Goal: Answer question/provide support: Share knowledge or assist other users

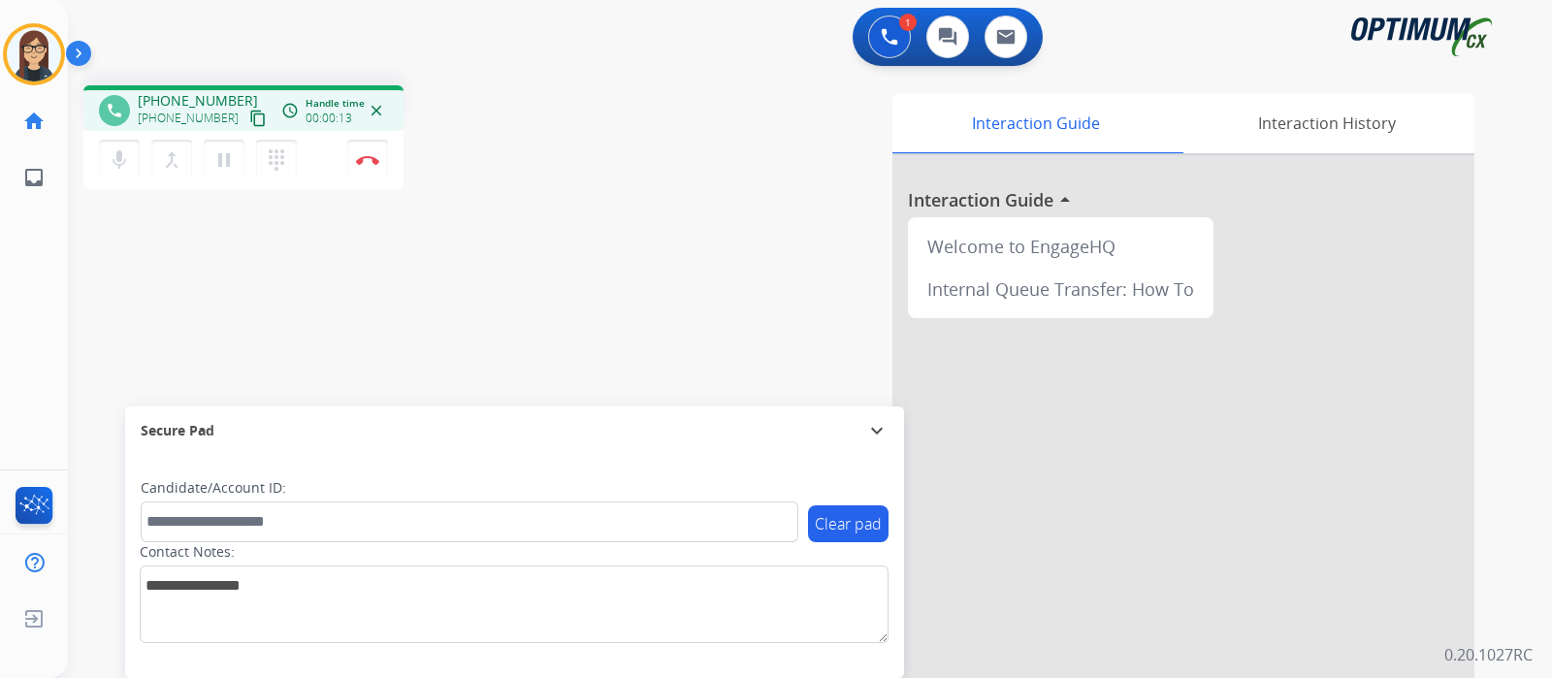
click at [246, 114] on button "content_copy" at bounding box center [257, 118] width 23 height 23
click at [115, 164] on mat-icon "mic" at bounding box center [119, 159] width 23 height 23
click at [114, 157] on mat-icon "mic_off" at bounding box center [119, 159] width 23 height 23
click at [526, 312] on div "phone +12152074462 +12152074462 content_copy access_time Call metrics Queue 00:…" at bounding box center [787, 474] width 1438 height 809
click at [366, 160] on img at bounding box center [367, 160] width 23 height 10
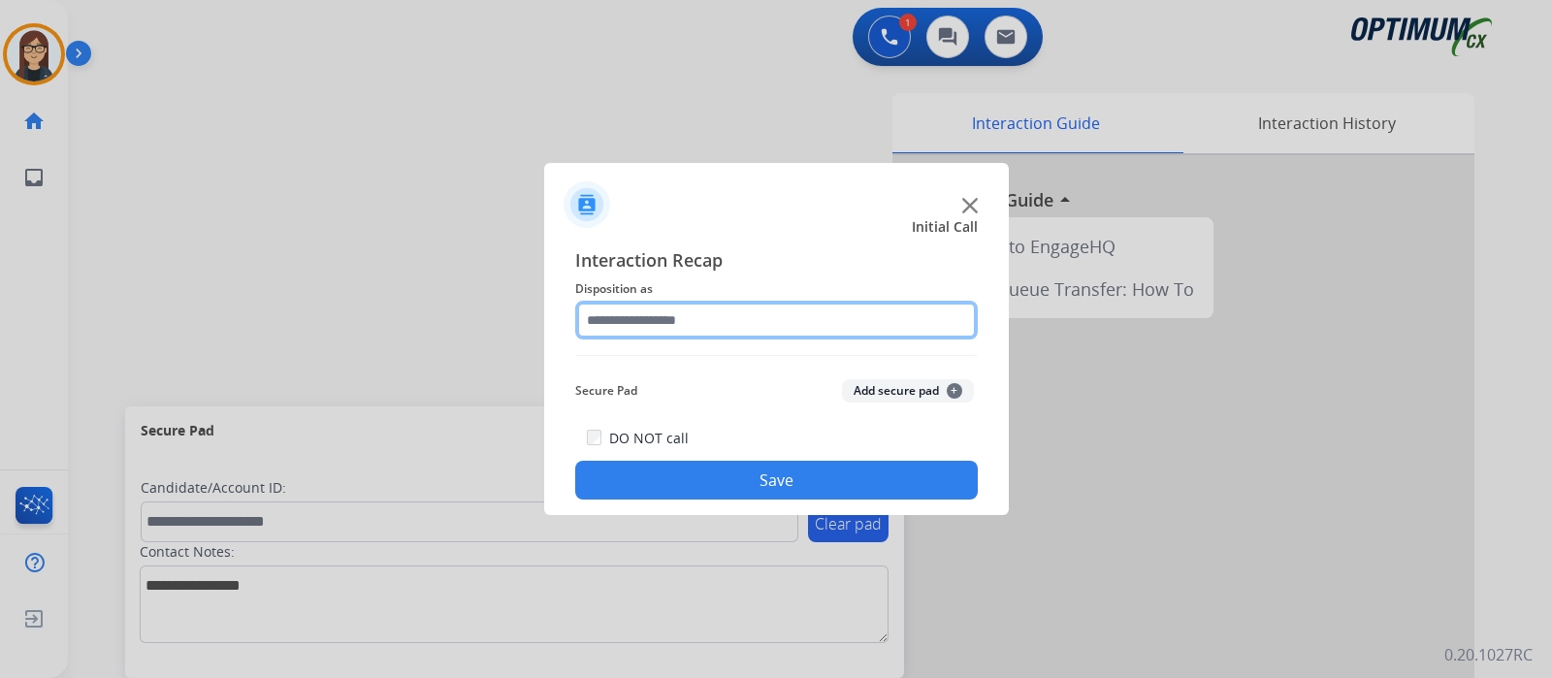
click at [641, 307] on input "text" at bounding box center [776, 320] width 403 height 39
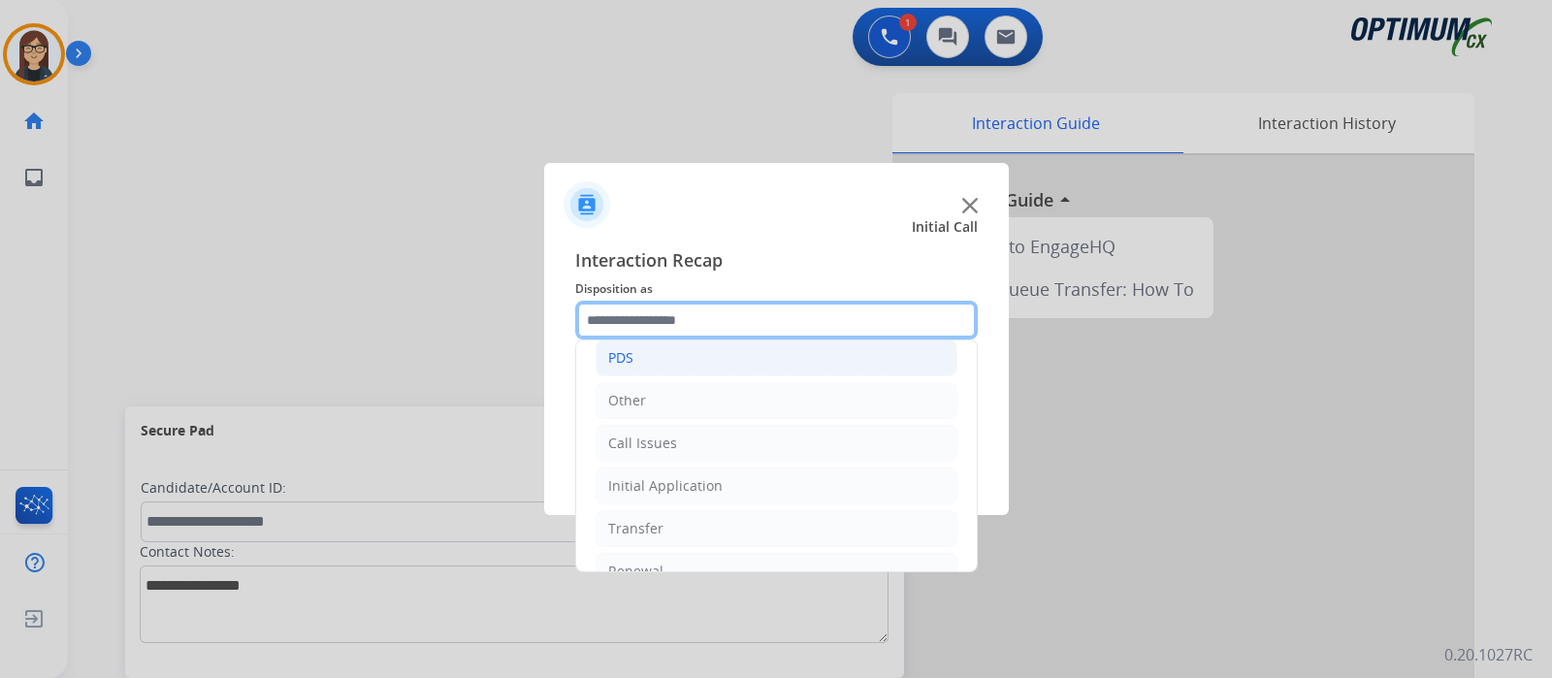
scroll to position [128, 0]
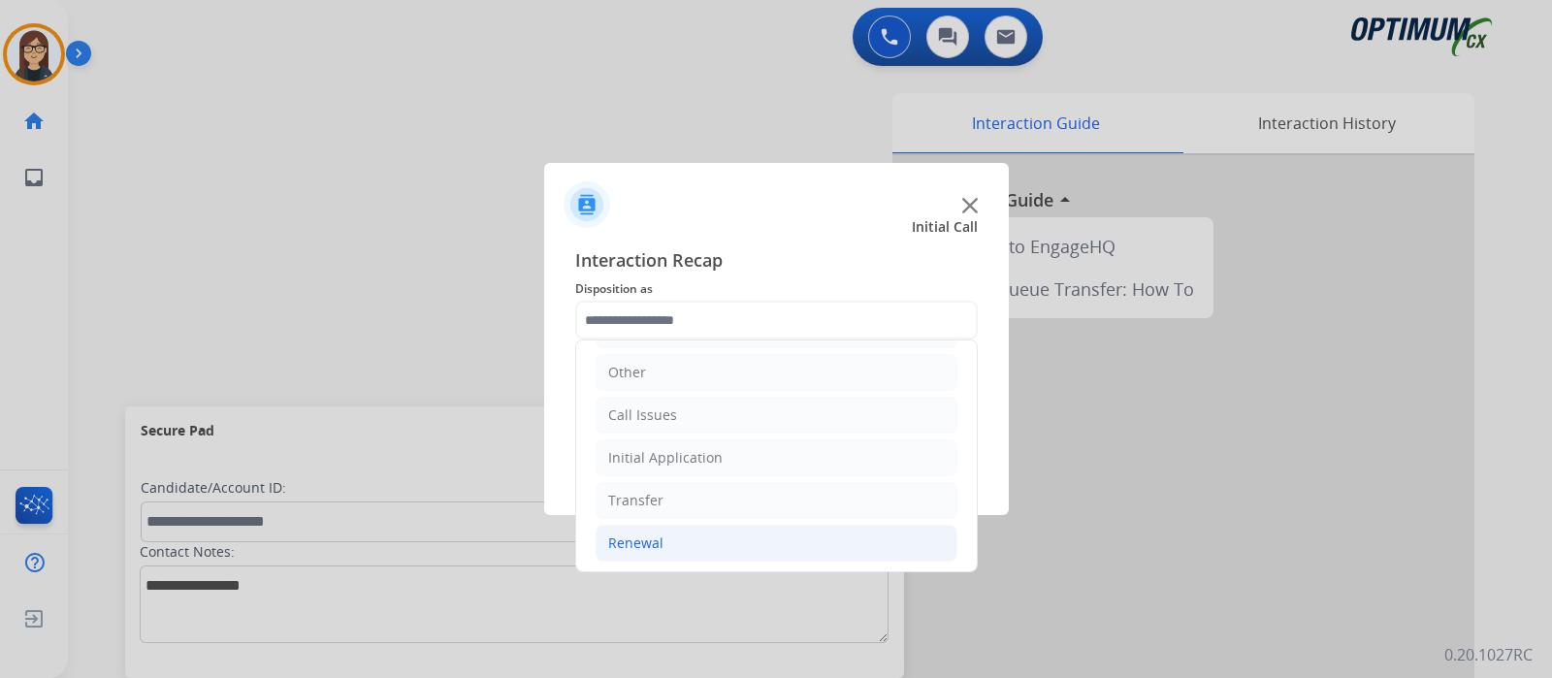
click at [666, 541] on li "Renewal" at bounding box center [777, 543] width 362 height 37
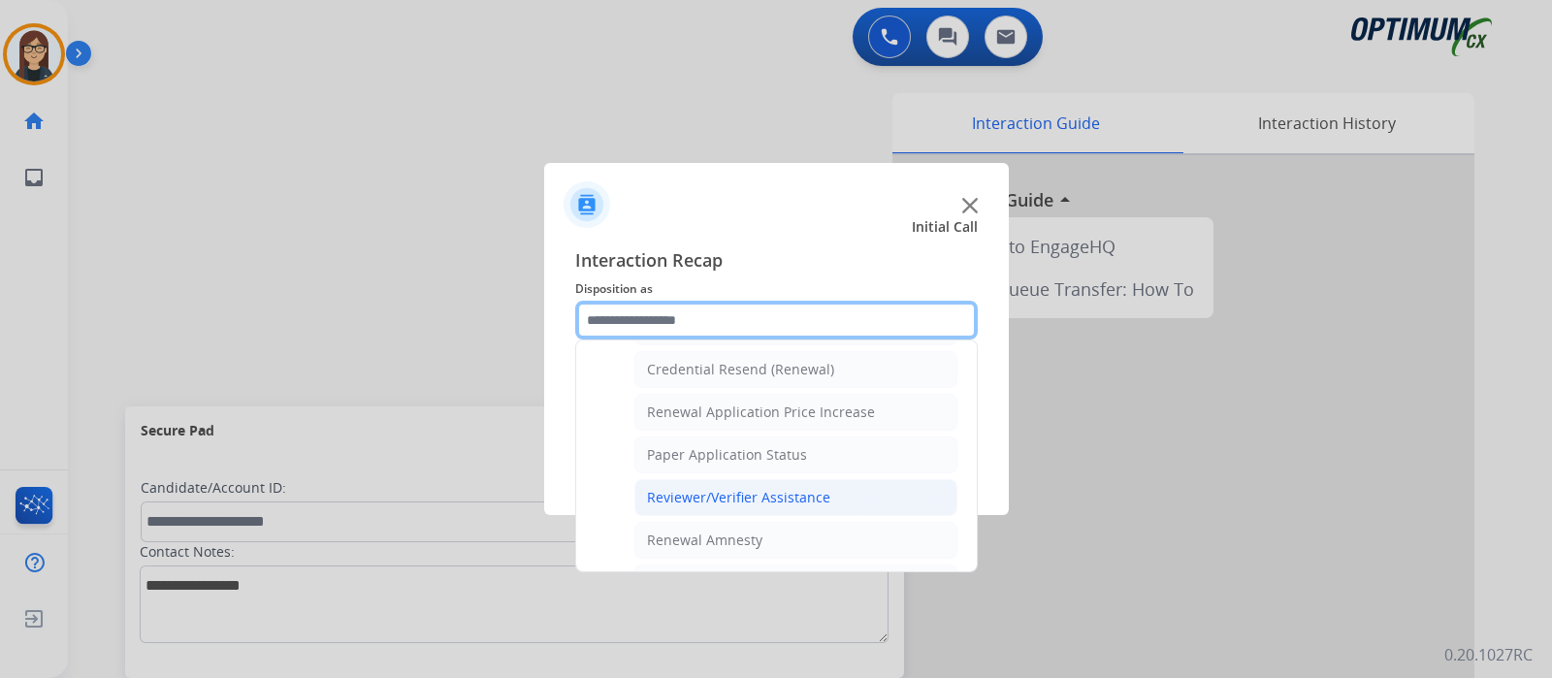
scroll to position [499, 0]
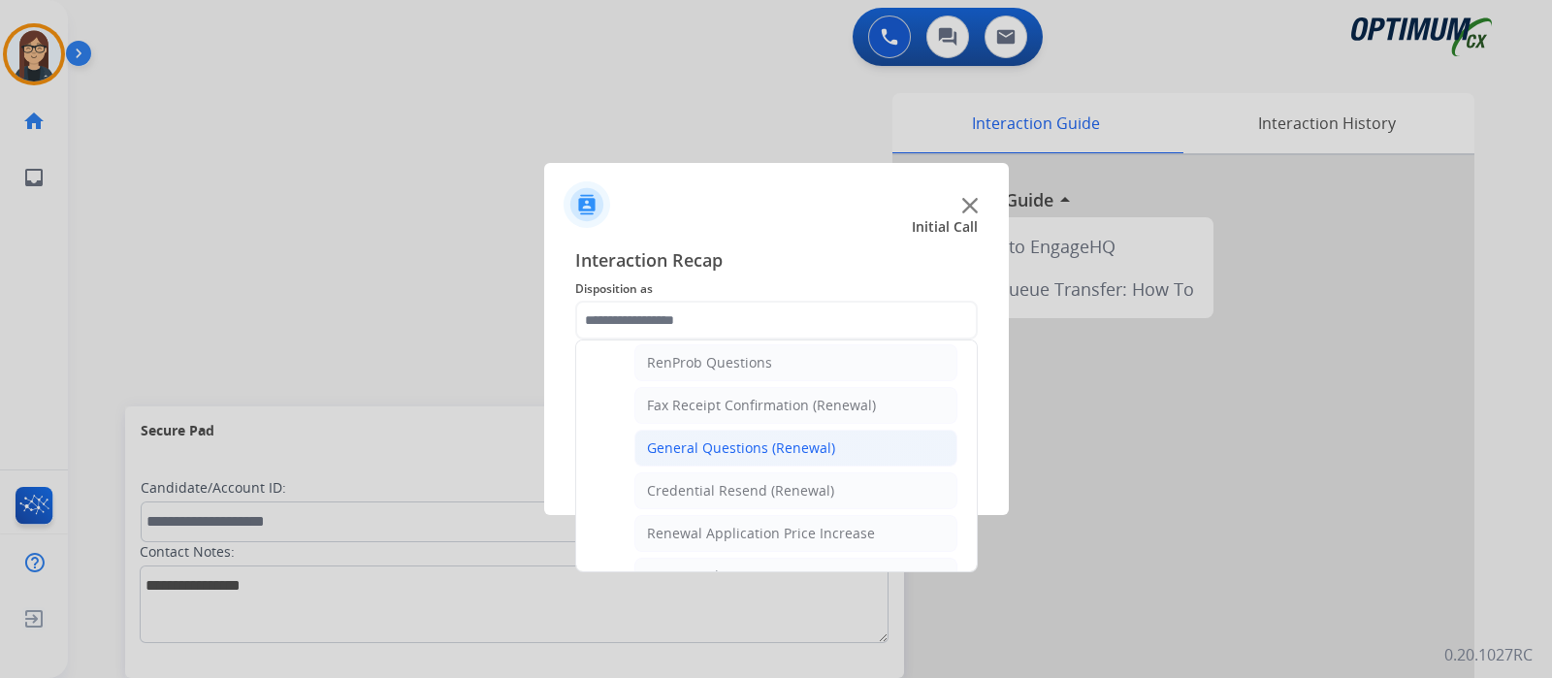
click at [746, 439] on div "General Questions (Renewal)" at bounding box center [741, 448] width 188 height 19
type input "**********"
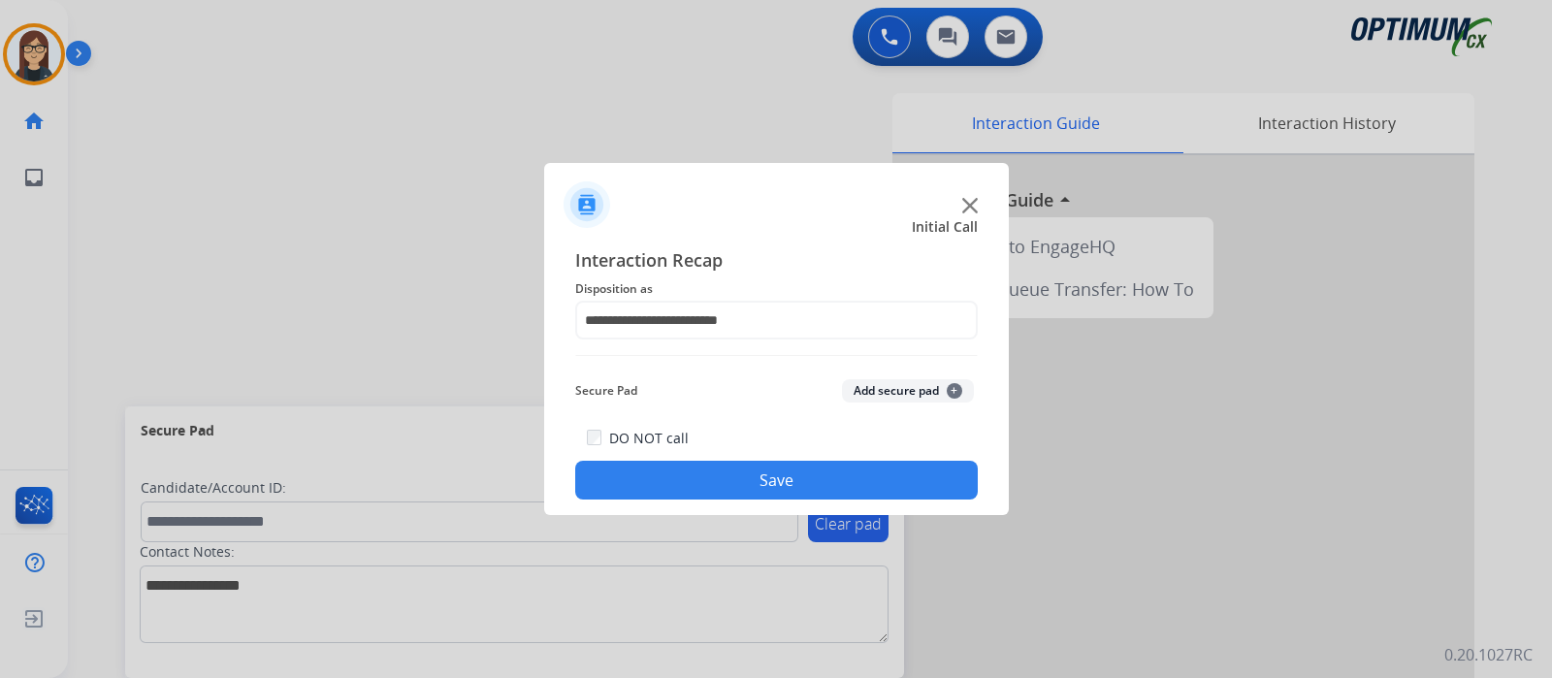
click at [693, 468] on button "Save" at bounding box center [776, 480] width 403 height 39
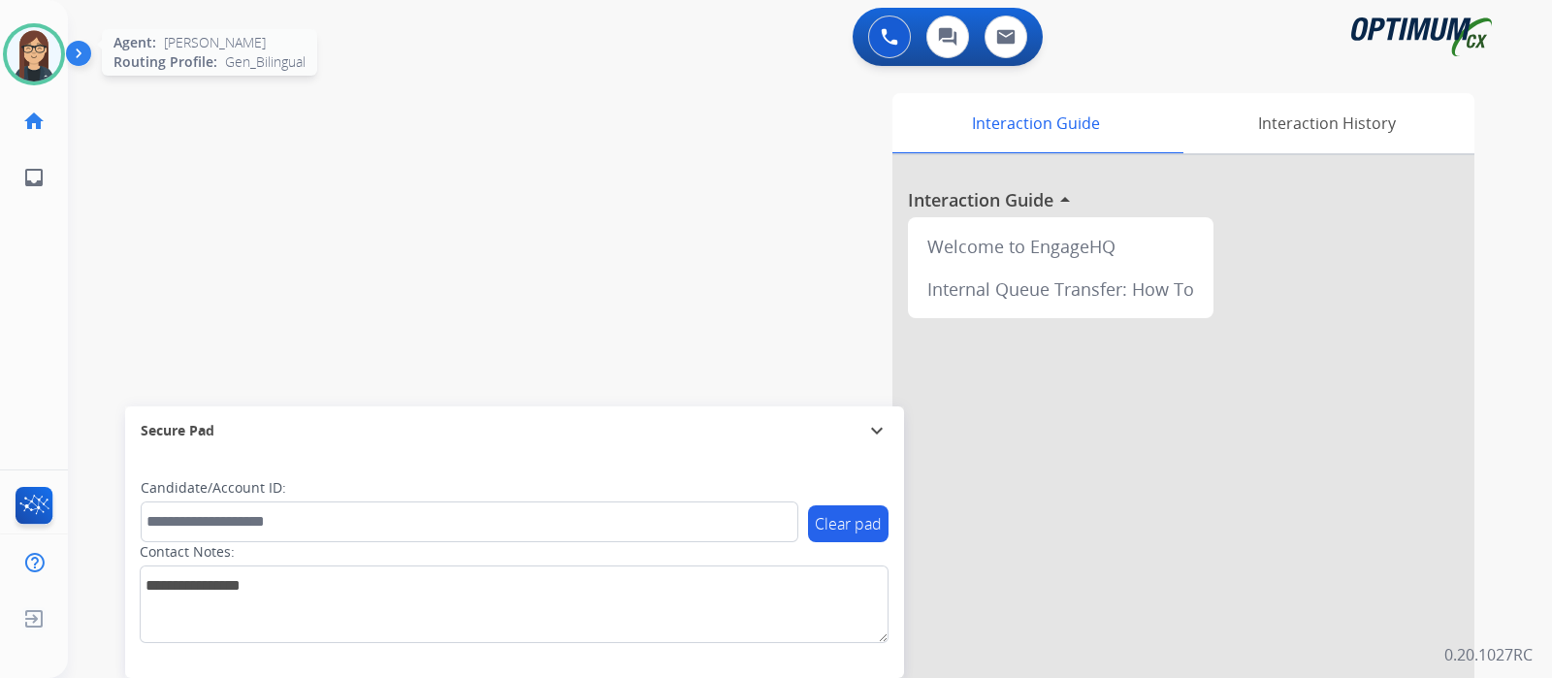
click at [21, 58] on img at bounding box center [34, 54] width 54 height 54
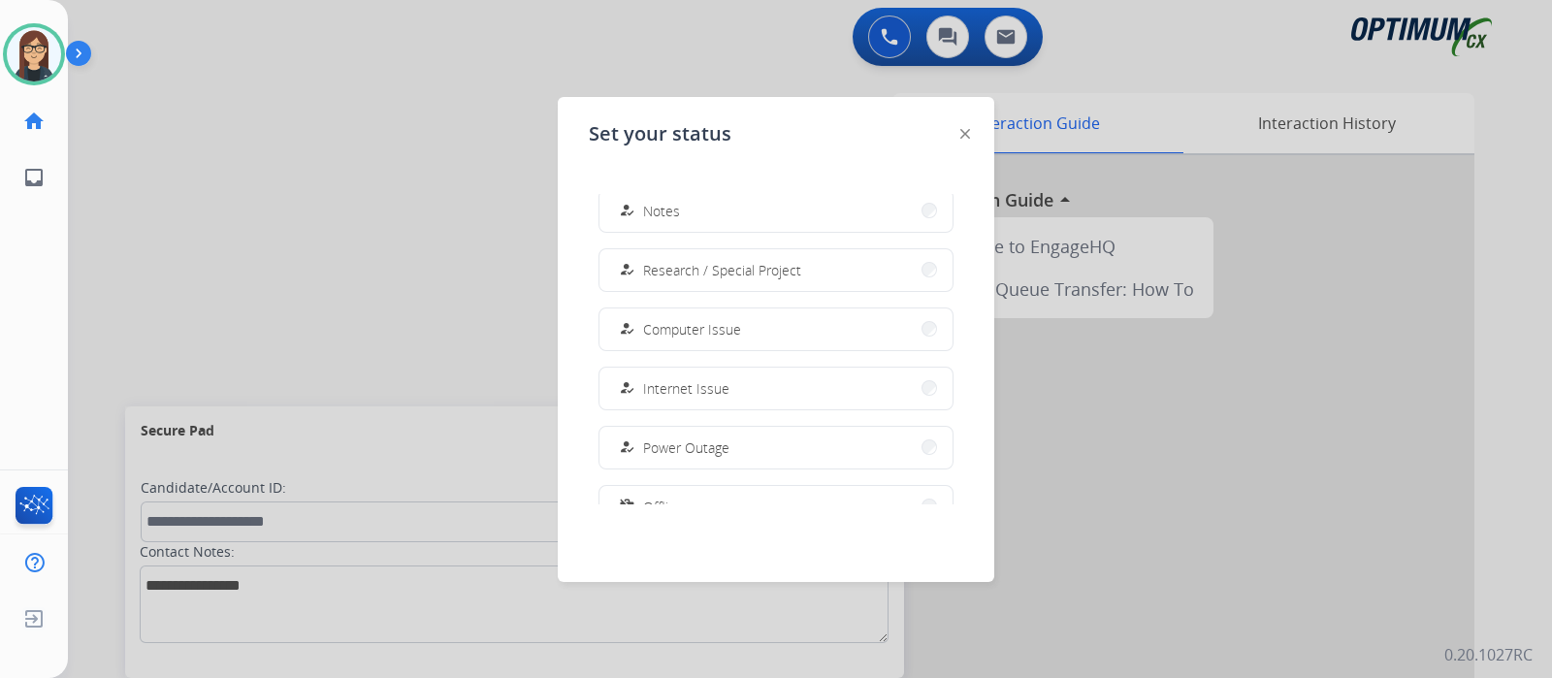
scroll to position [362, 0]
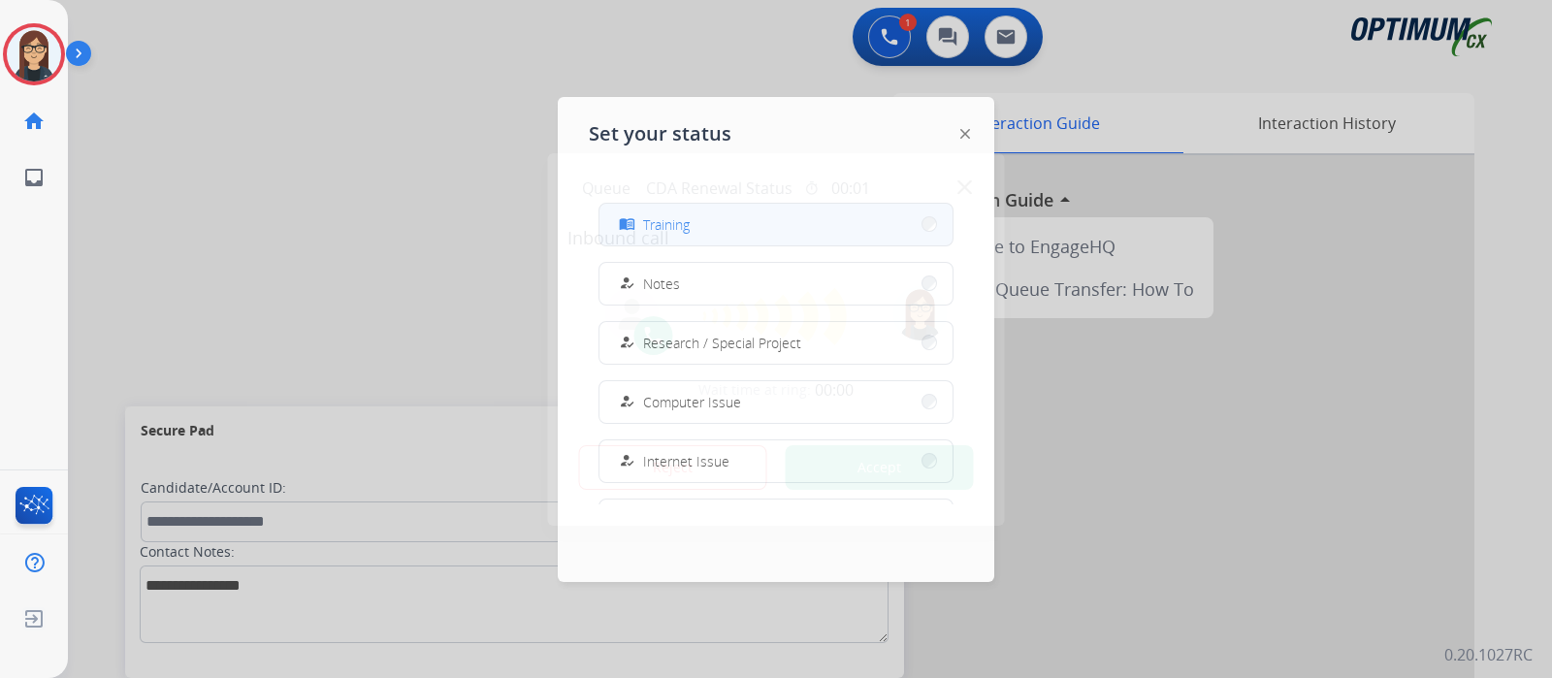
click at [724, 208] on div "Queue CDA Renewal Status timer 00:01 Inbound call" at bounding box center [777, 210] width 418 height 82
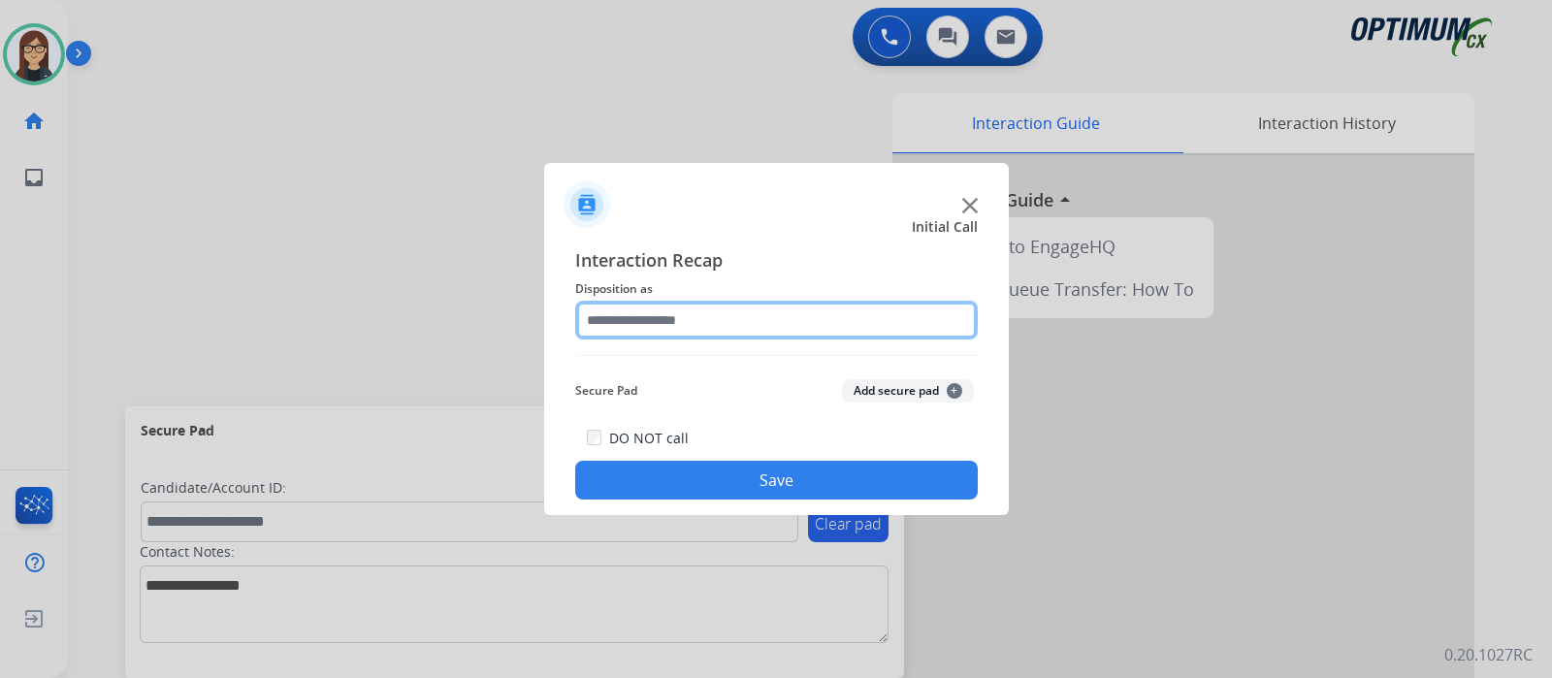
click at [683, 322] on input "text" at bounding box center [776, 320] width 403 height 39
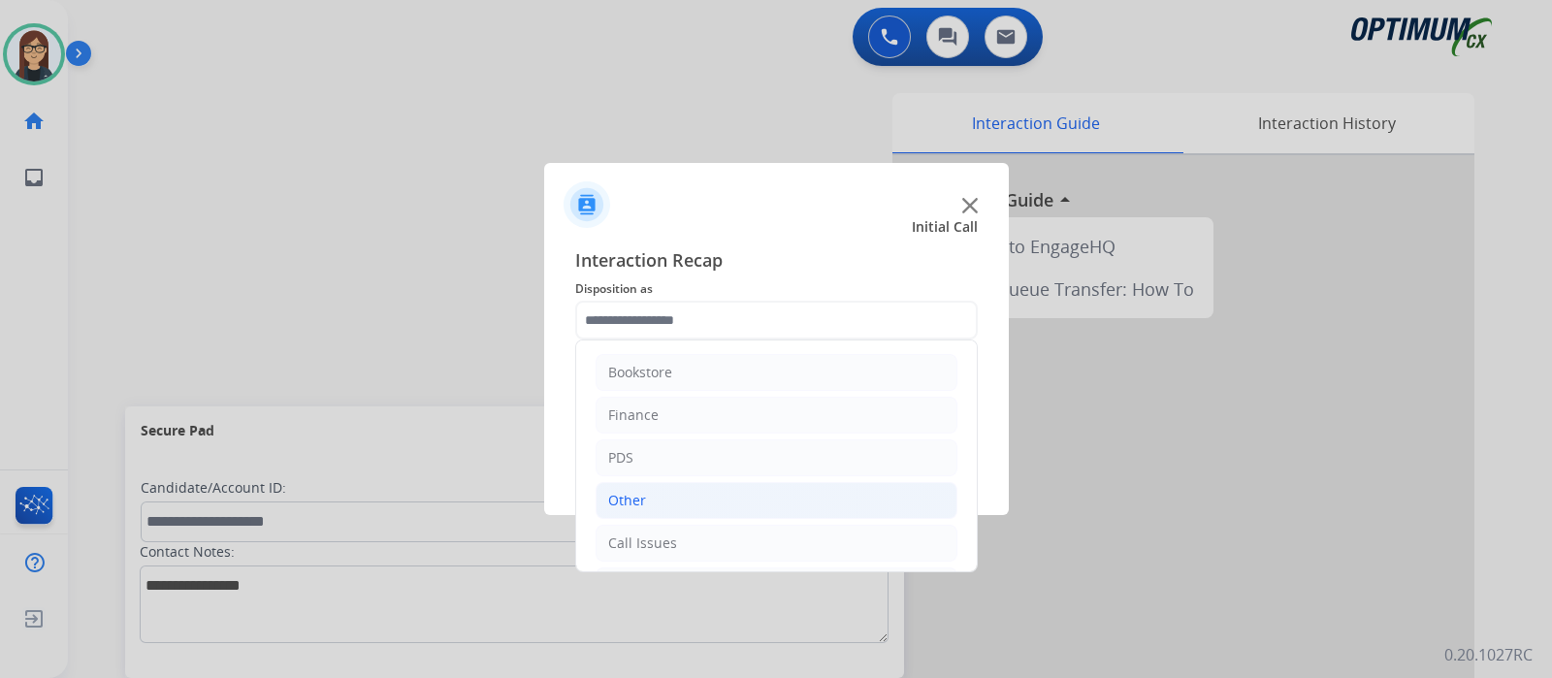
click at [667, 504] on li "Other" at bounding box center [777, 500] width 362 height 37
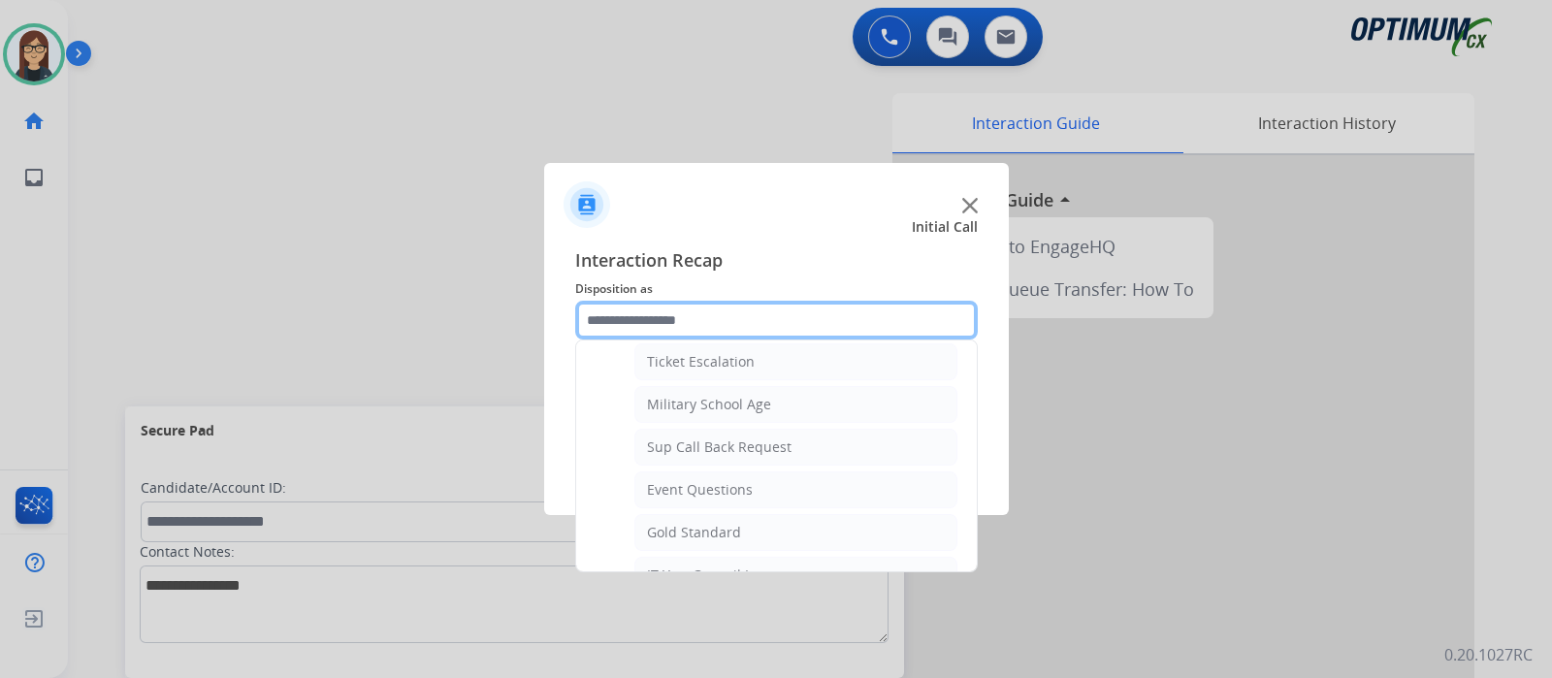
scroll to position [467, 0]
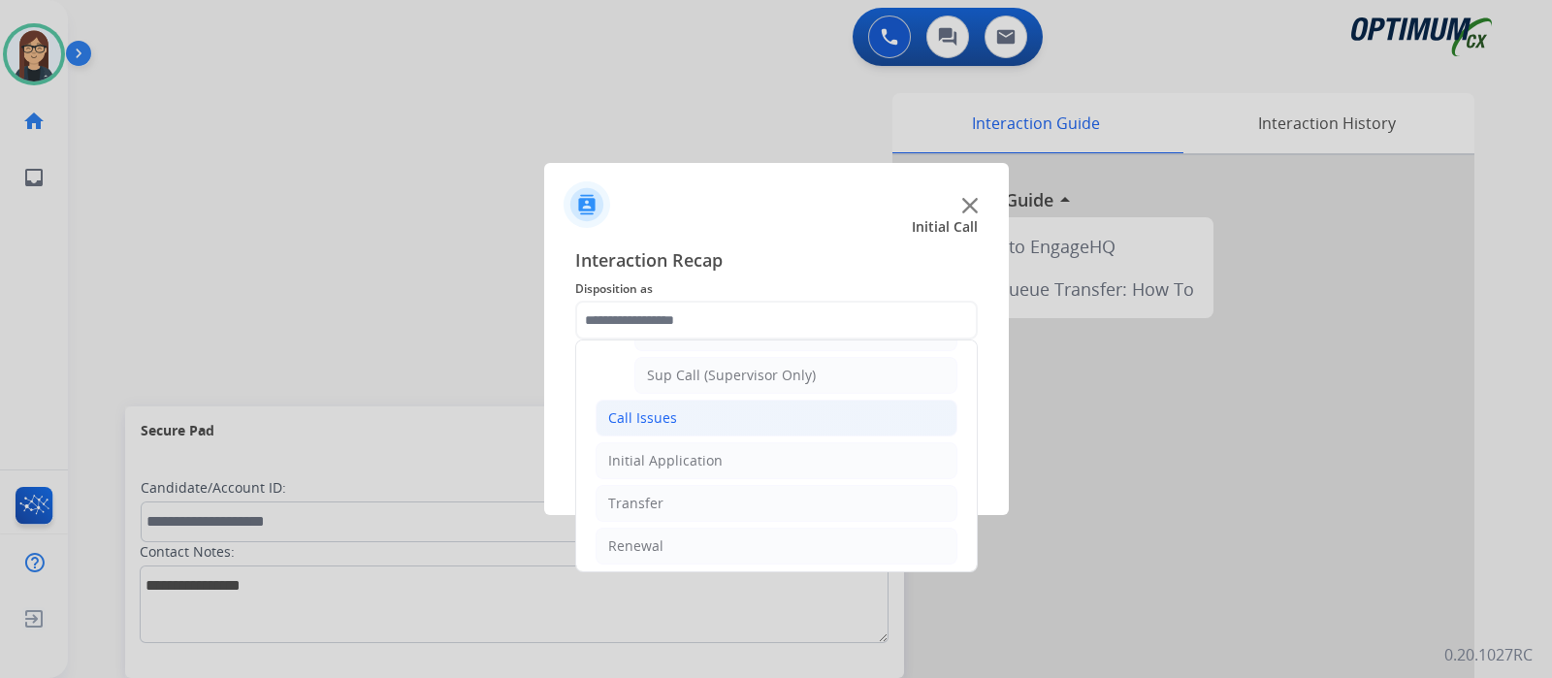
click at [651, 413] on div "Call Issues" at bounding box center [642, 417] width 69 height 19
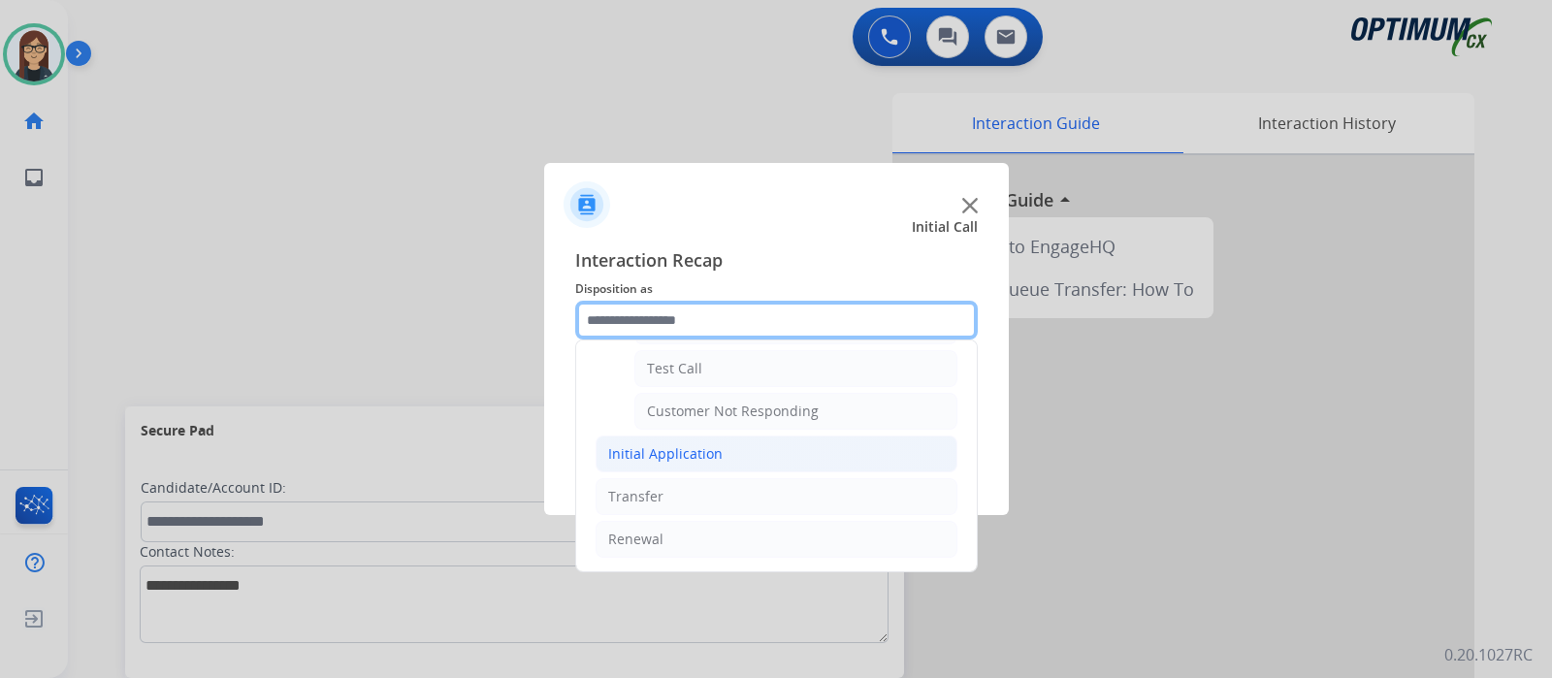
scroll to position [340, 0]
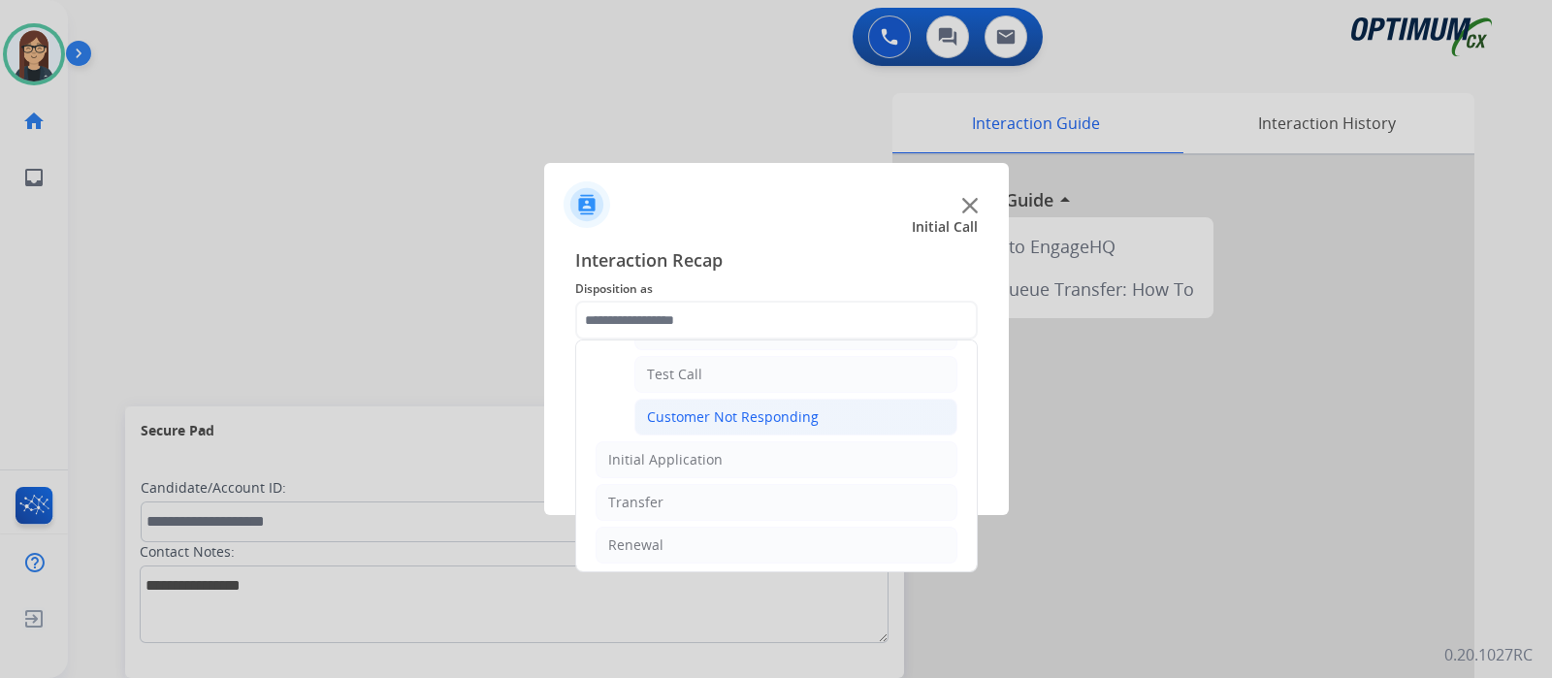
click at [771, 407] on div "Customer Not Responding" at bounding box center [733, 416] width 172 height 19
type input "**********"
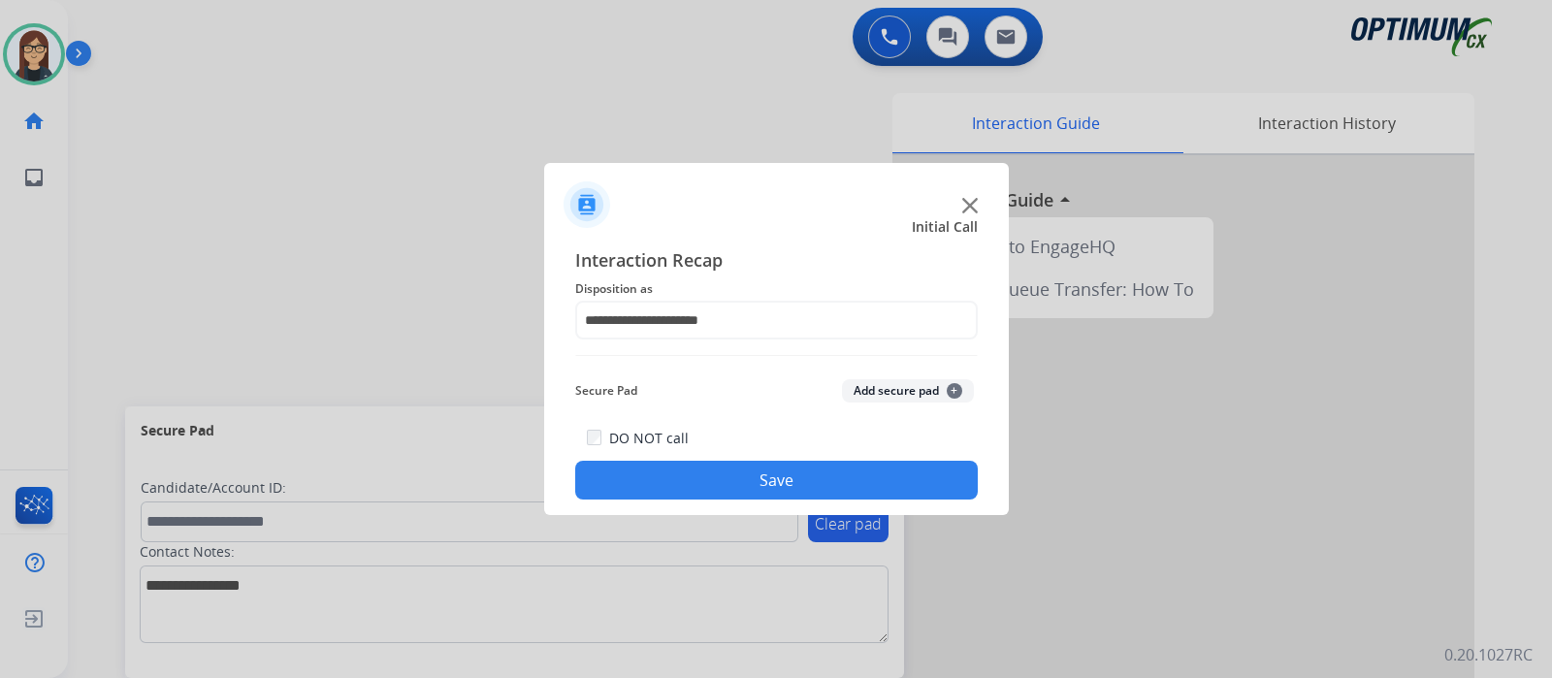
click at [761, 468] on button "Save" at bounding box center [776, 480] width 403 height 39
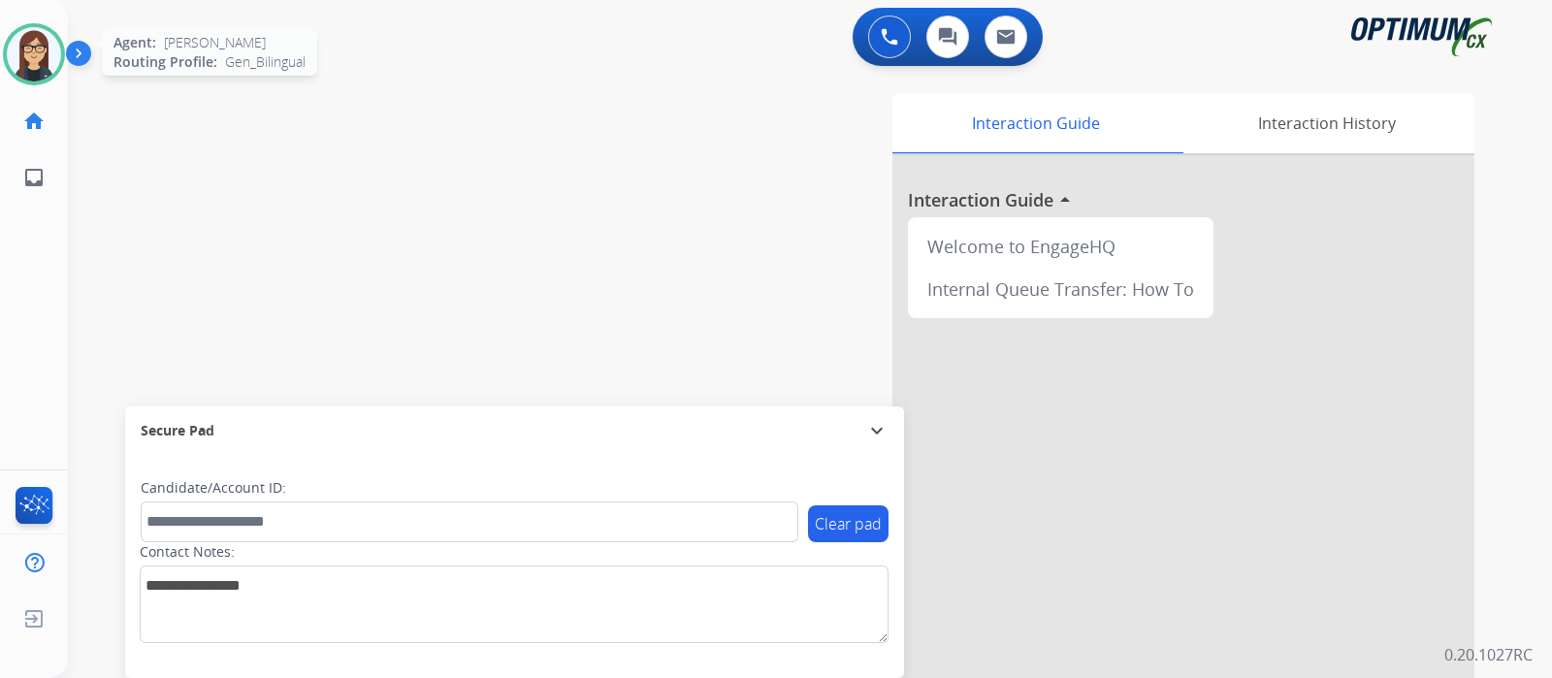
click at [49, 61] on img at bounding box center [34, 54] width 54 height 54
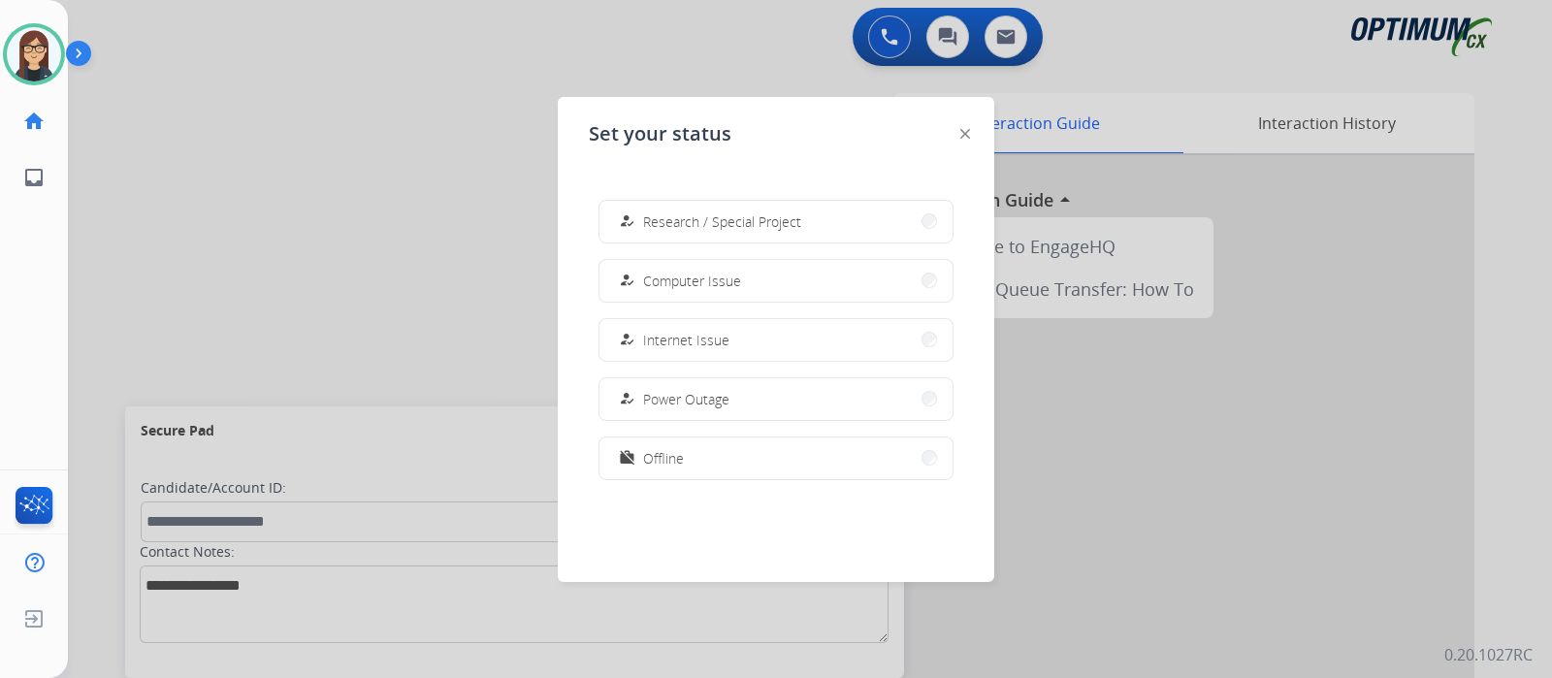
scroll to position [362, 0]
click at [713, 225] on button "menu_book Training" at bounding box center [776, 225] width 353 height 42
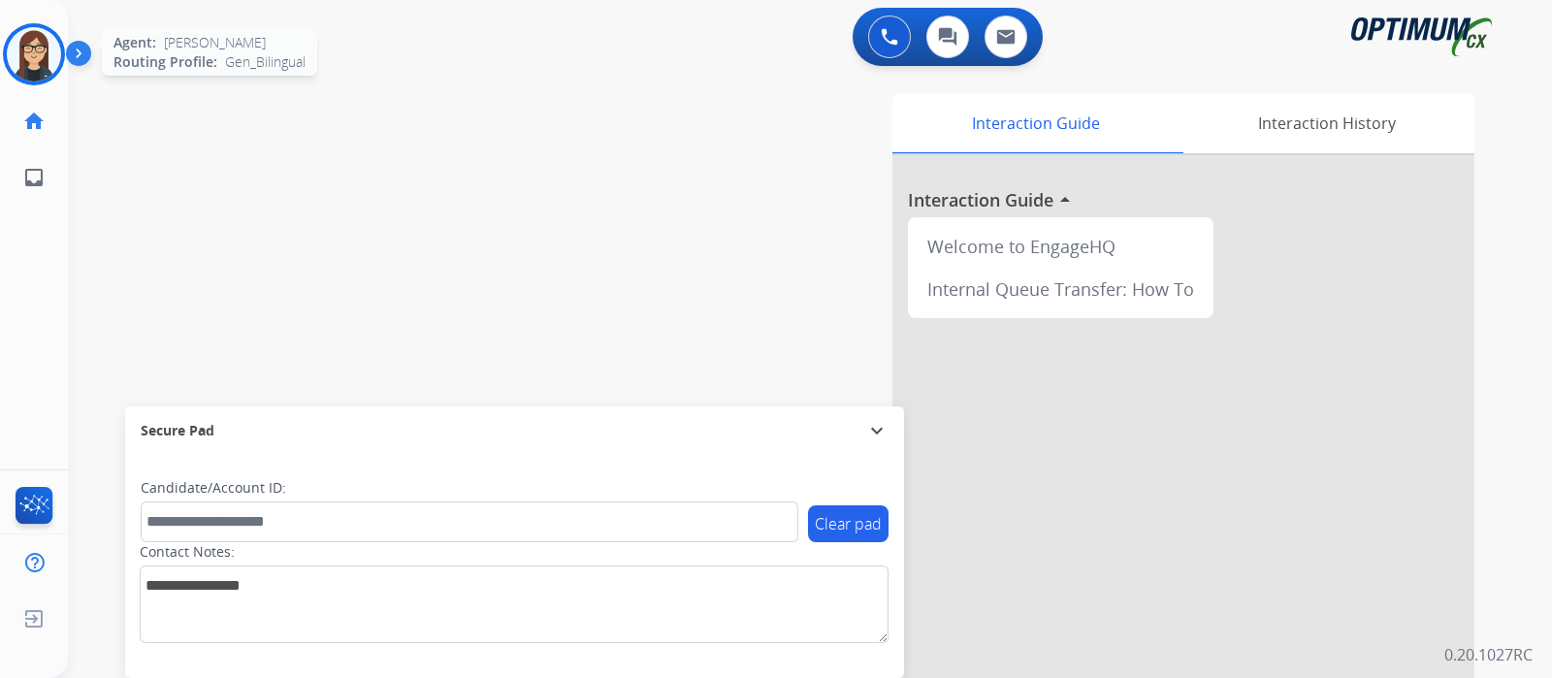
click at [43, 66] on img at bounding box center [34, 54] width 54 height 54
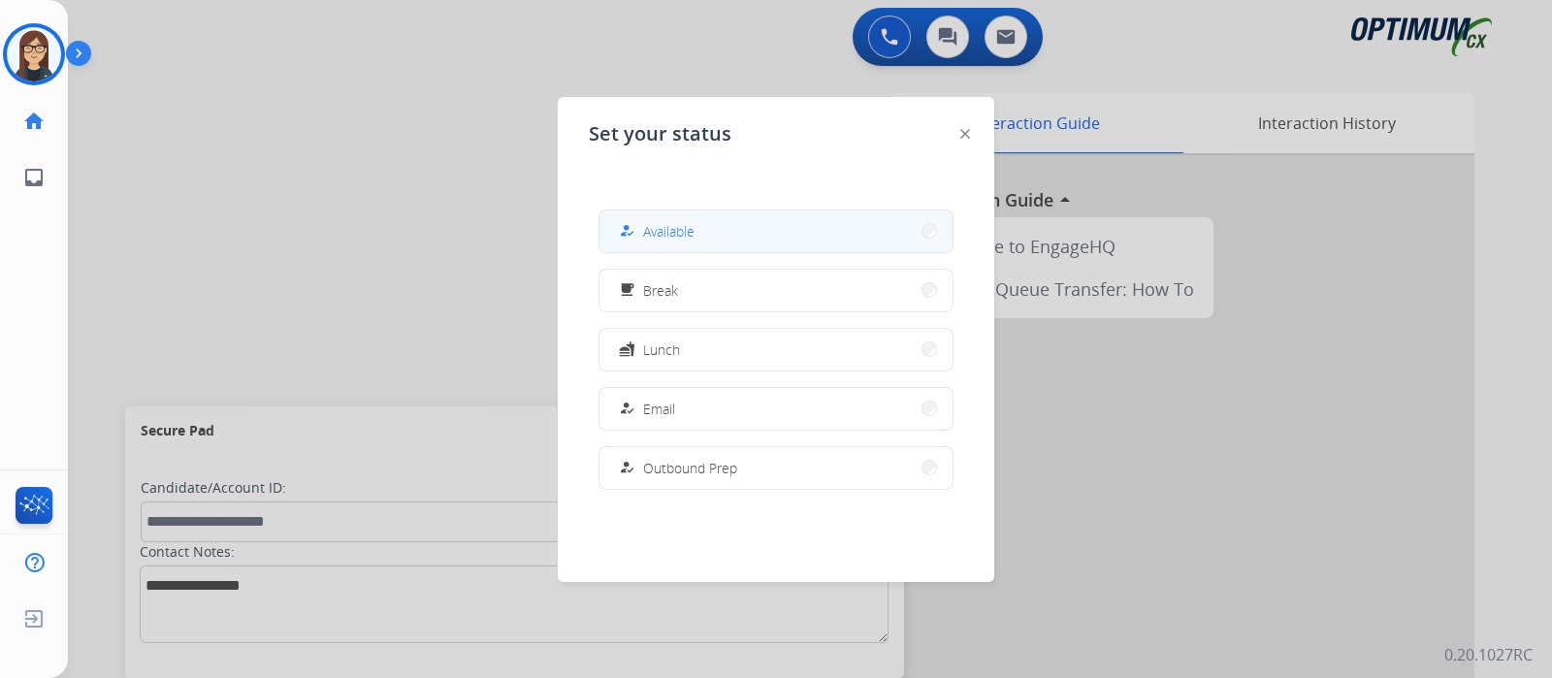
click at [723, 227] on button "how_to_reg Available" at bounding box center [776, 232] width 353 height 42
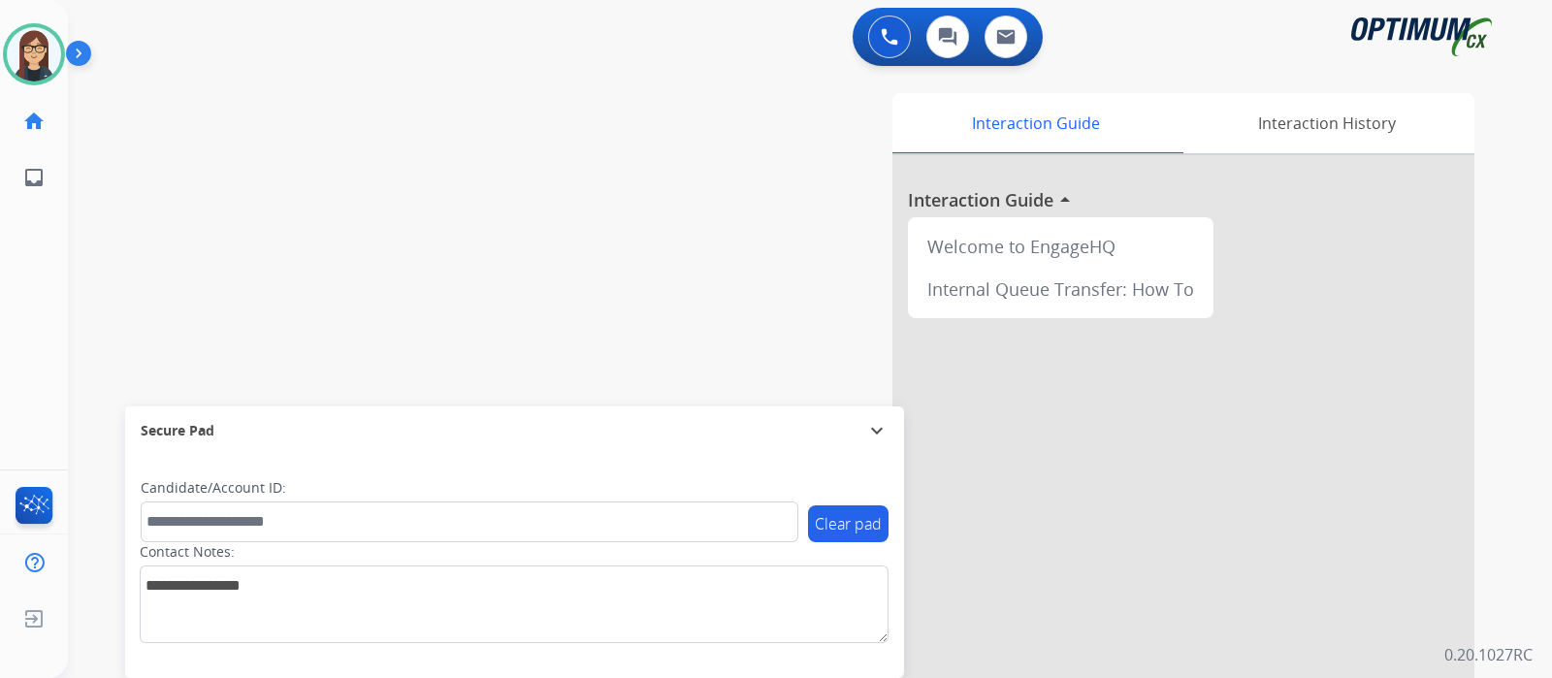
click at [174, 273] on div "swap_horiz Break voice bridge close_fullscreen Connect 3-Way Call merge_type Se…" at bounding box center [787, 474] width 1438 height 809
click at [335, 211] on div "swap_horiz Break voice bridge close_fullscreen Connect 3-Way Call merge_type Se…" at bounding box center [787, 474] width 1438 height 809
click at [501, 195] on div "swap_horiz Break voice bridge close_fullscreen Connect 3-Way Call merge_type Se…" at bounding box center [787, 474] width 1438 height 809
click at [449, 286] on div "swap_horiz Break voice bridge close_fullscreen Connect 3-Way Call merge_type Se…" at bounding box center [787, 474] width 1438 height 809
click at [122, 223] on div "swap_horiz Break voice bridge close_fullscreen Connect 3-Way Call merge_type Se…" at bounding box center [787, 474] width 1438 height 809
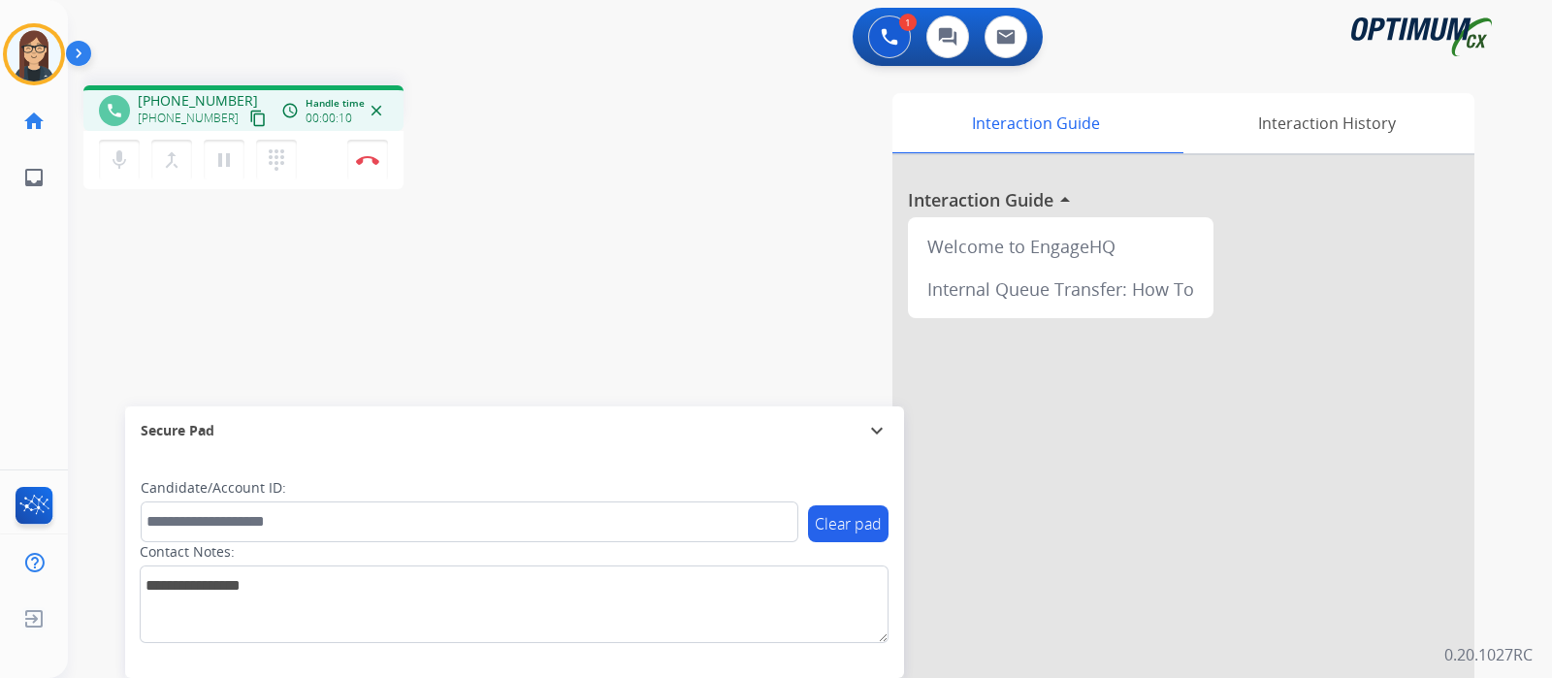
click at [249, 125] on mat-icon "content_copy" at bounding box center [257, 118] width 17 height 17
click at [116, 173] on button "mic Mute" at bounding box center [119, 160] width 41 height 41
click at [113, 164] on mat-icon "mic_off" at bounding box center [119, 159] width 23 height 23
click at [123, 167] on mat-icon "mic" at bounding box center [119, 159] width 23 height 23
click at [121, 153] on mat-icon "mic_off" at bounding box center [119, 159] width 23 height 23
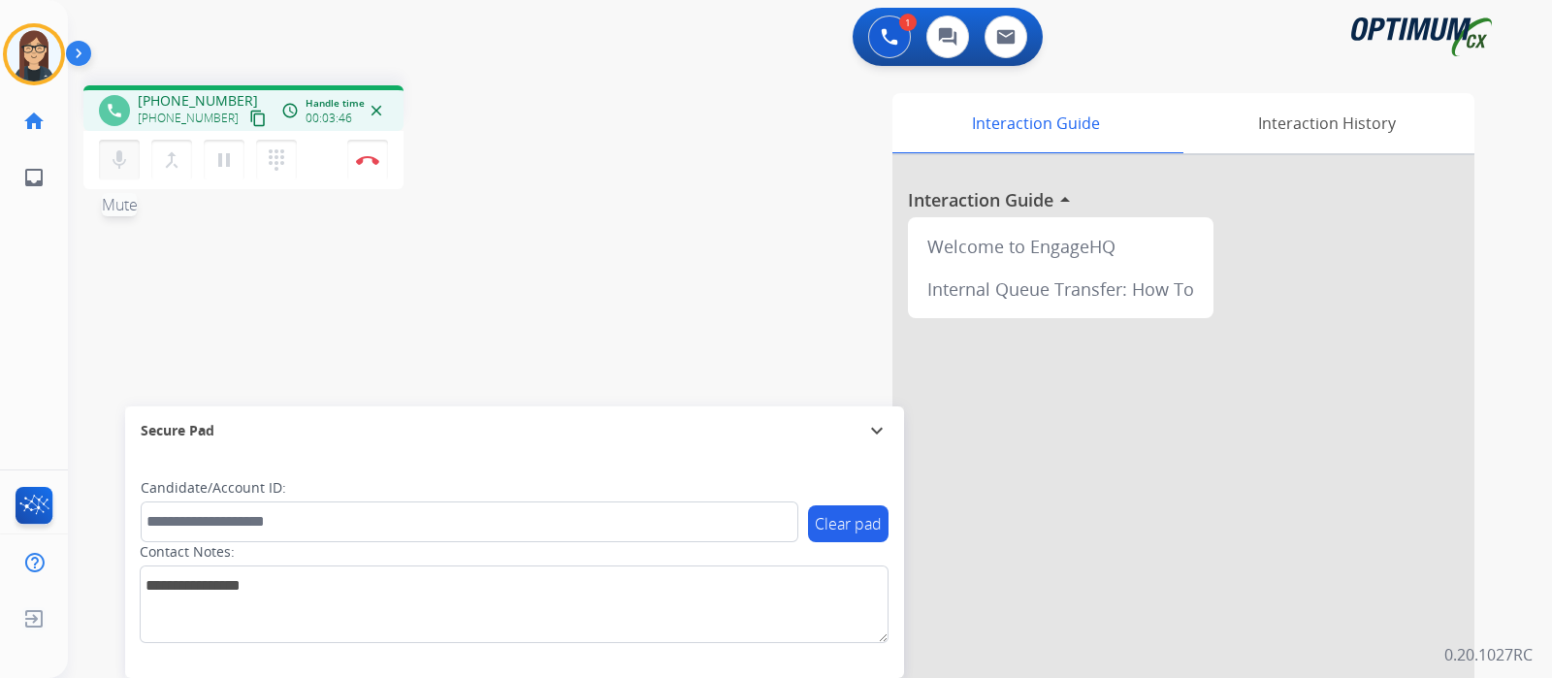
click at [121, 174] on button "mic Mute" at bounding box center [119, 160] width 41 height 41
click at [535, 221] on div "phone +13475002868 +13475002868 content_copy access_time Call metrics Queue 00:…" at bounding box center [787, 474] width 1438 height 809
click at [118, 168] on mat-icon "mic_off" at bounding box center [119, 159] width 23 height 23
click at [656, 211] on div "Interaction Guide Interaction History Interaction Guide arrow_drop_up Welcome t…" at bounding box center [1039, 486] width 870 height 786
click at [615, 151] on div "Interaction Guide Interaction History Interaction Guide arrow_drop_up Welcome t…" at bounding box center [1039, 486] width 870 height 786
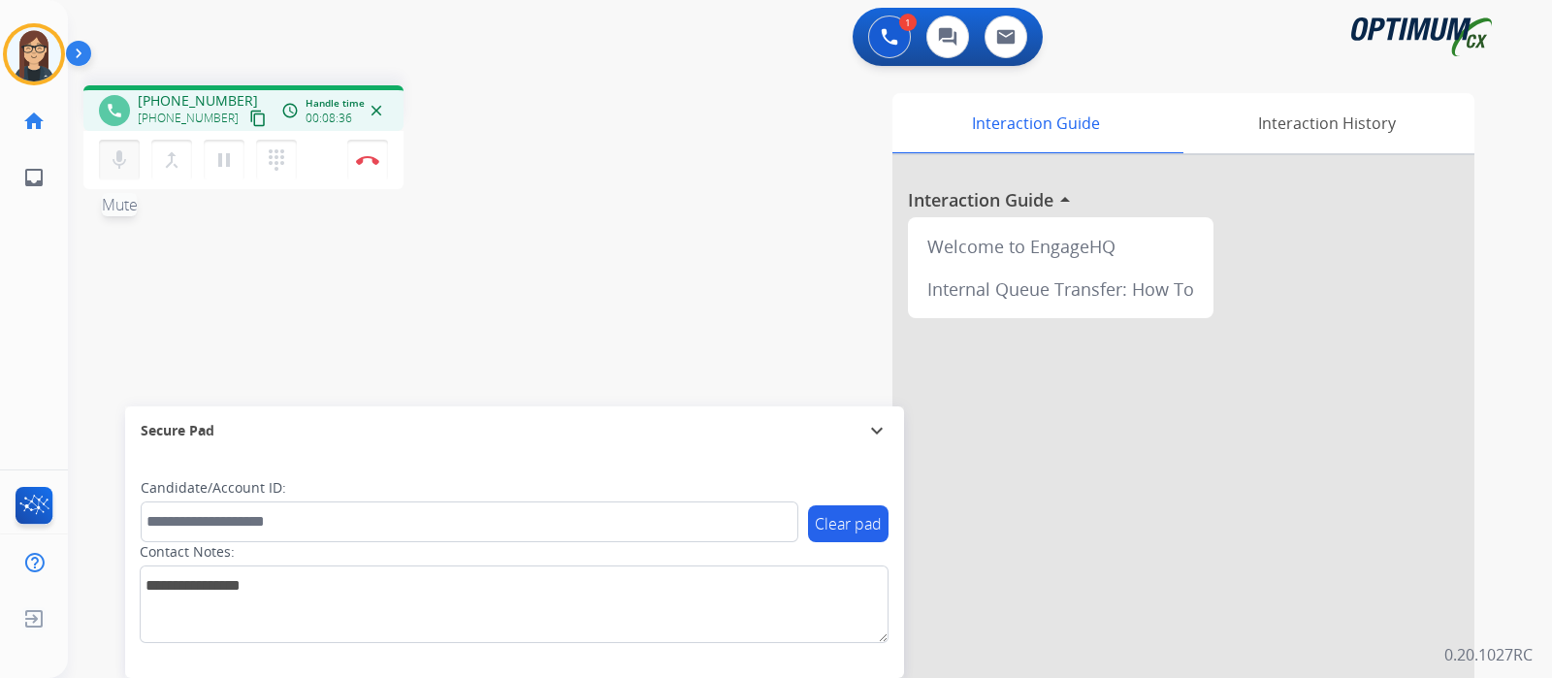
click at [109, 148] on mat-icon "mic" at bounding box center [119, 159] width 23 height 23
click at [121, 162] on mat-icon "mic_off" at bounding box center [119, 159] width 23 height 23
click at [115, 171] on mat-icon "mic" at bounding box center [119, 159] width 23 height 23
click at [560, 205] on div "phone +13475002868 +13475002868 content_copy access_time Call metrics Queue 00:…" at bounding box center [787, 474] width 1438 height 809
click at [120, 162] on mat-icon "mic_off" at bounding box center [119, 159] width 23 height 23
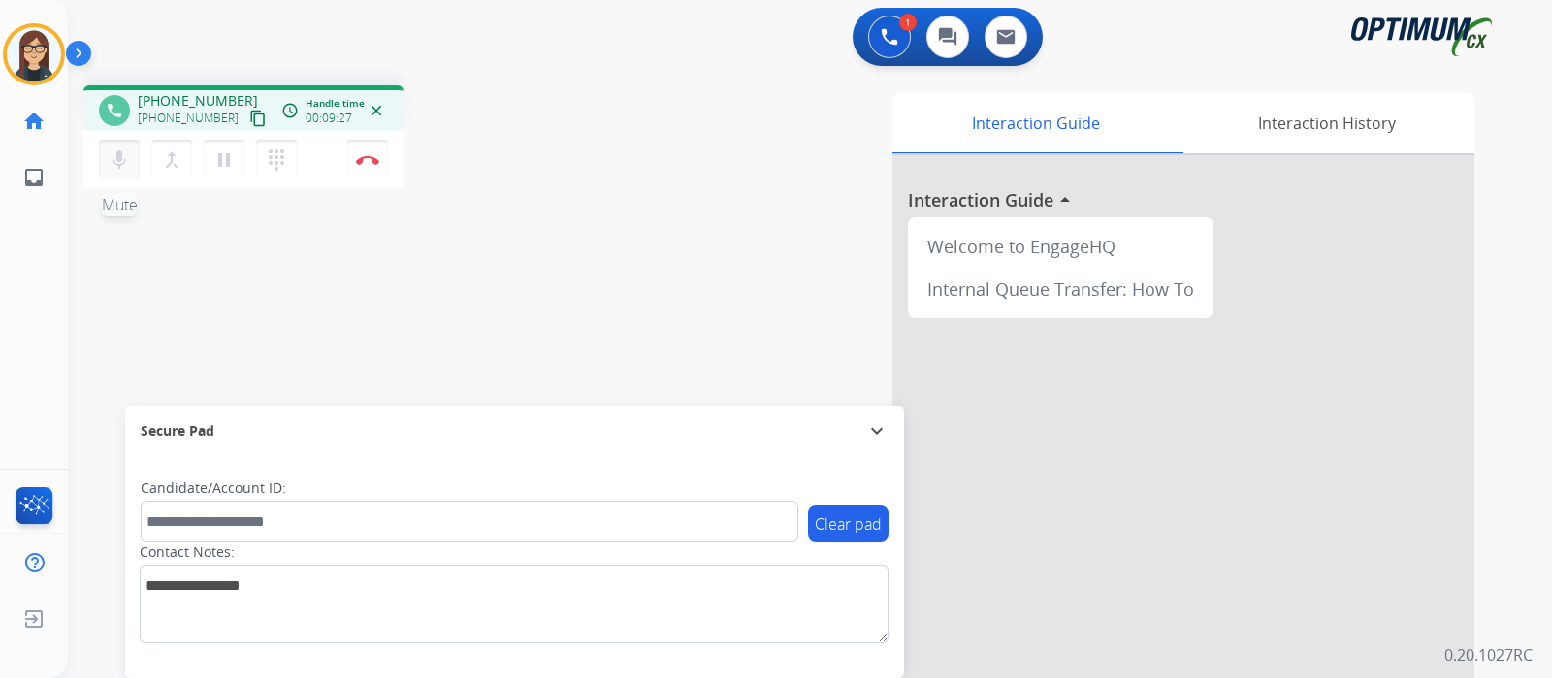
click at [120, 162] on mat-icon "mic" at bounding box center [119, 159] width 23 height 23
click at [574, 209] on div "phone +13475002868 +13475002868 content_copy access_time Call metrics Queue 00:…" at bounding box center [787, 474] width 1438 height 809
click at [608, 261] on div "Interaction Guide Interaction History Interaction Guide arrow_drop_up Welcome t…" at bounding box center [1039, 486] width 870 height 786
click at [121, 176] on button "mic_off Mute" at bounding box center [119, 160] width 41 height 41
click at [121, 177] on button "mic Mute" at bounding box center [119, 160] width 41 height 41
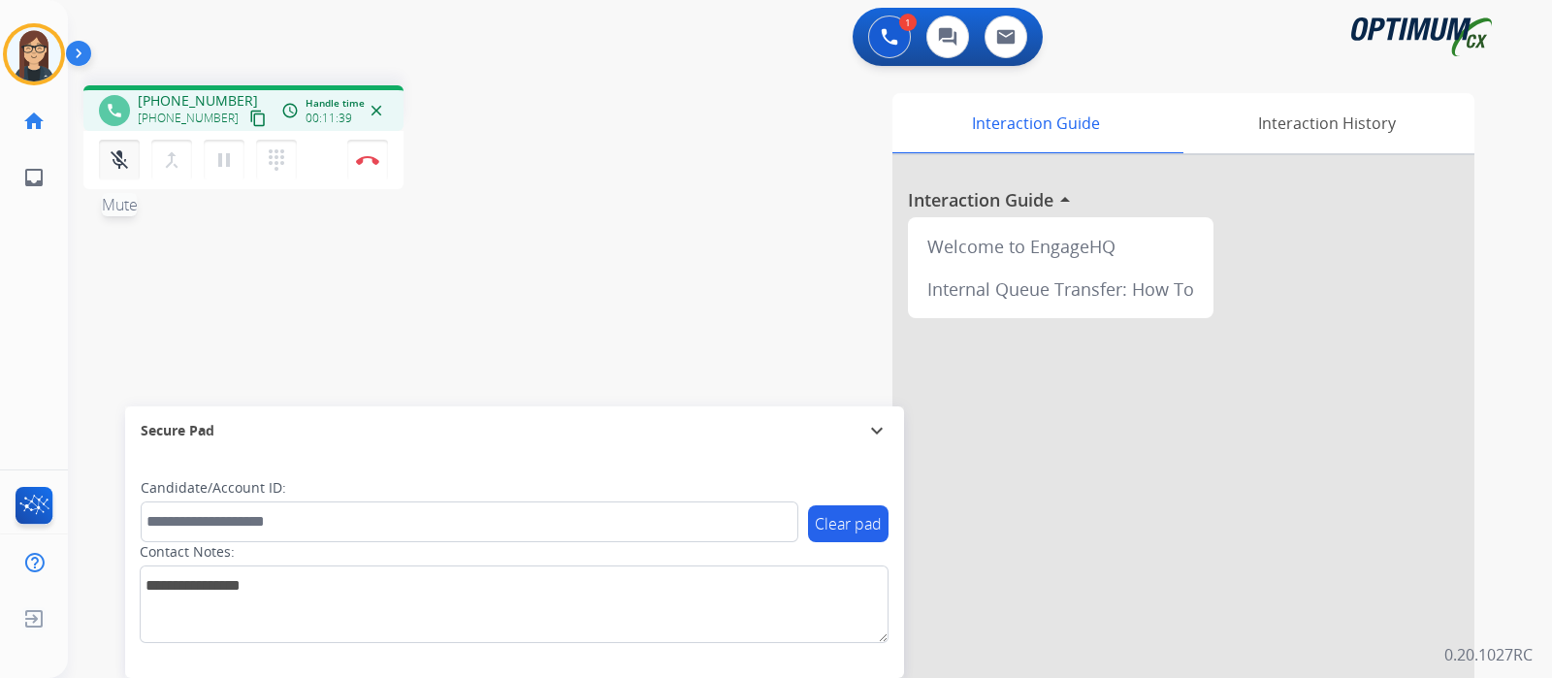
click at [125, 156] on mat-icon "mic_off" at bounding box center [119, 159] width 23 height 23
click at [116, 155] on mat-icon "mic" at bounding box center [119, 159] width 23 height 23
click at [113, 173] on button "mic_off Mute" at bounding box center [119, 160] width 41 height 41
click at [106, 167] on button "mic Mute" at bounding box center [119, 160] width 41 height 41
click at [106, 167] on button "mic_off Mute" at bounding box center [119, 160] width 41 height 41
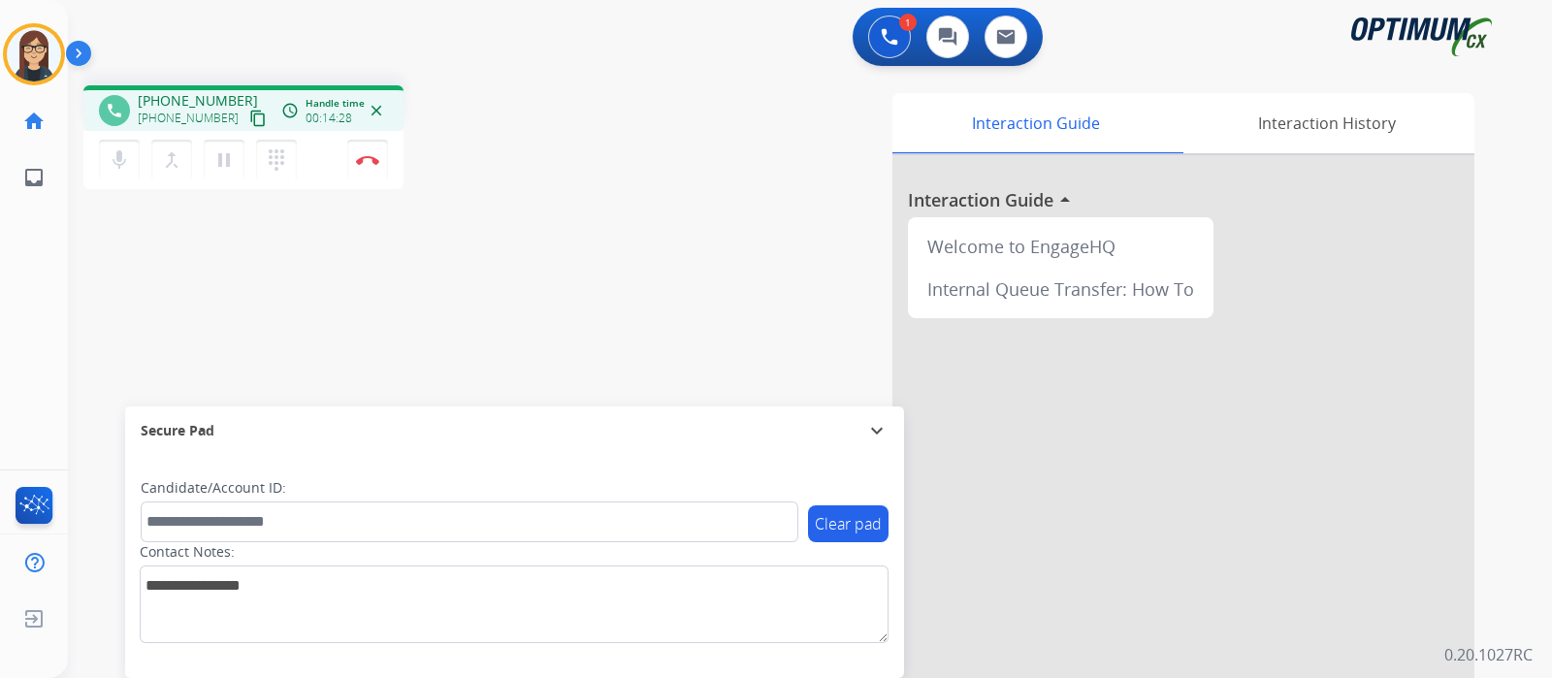
drag, startPoint x: 152, startPoint y: 265, endPoint x: 523, endPoint y: 271, distance: 370.6
click at [523, 271] on div "phone +13475002868 +13475002868 content_copy access_time Call metrics Queue 00:…" at bounding box center [787, 474] width 1438 height 809
click at [718, 245] on div "Interaction Guide Interaction History Interaction Guide arrow_drop_up Welcome t…" at bounding box center [1039, 486] width 870 height 786
click at [603, 177] on div "phone +13475002868 +13475002868 content_copy access_time Call metrics Queue 00:…" at bounding box center [787, 474] width 1438 height 809
click at [368, 163] on img at bounding box center [367, 160] width 23 height 10
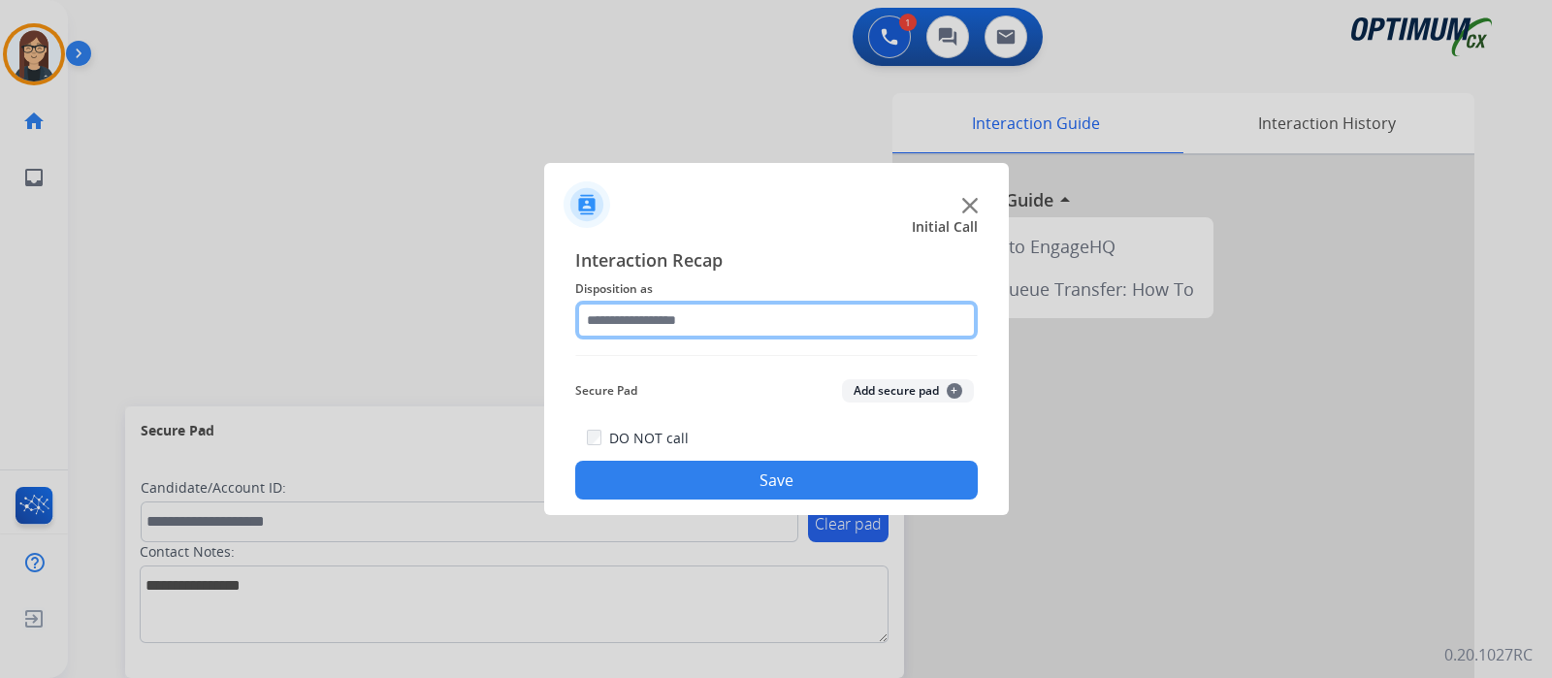
click at [651, 321] on input "text" at bounding box center [776, 320] width 403 height 39
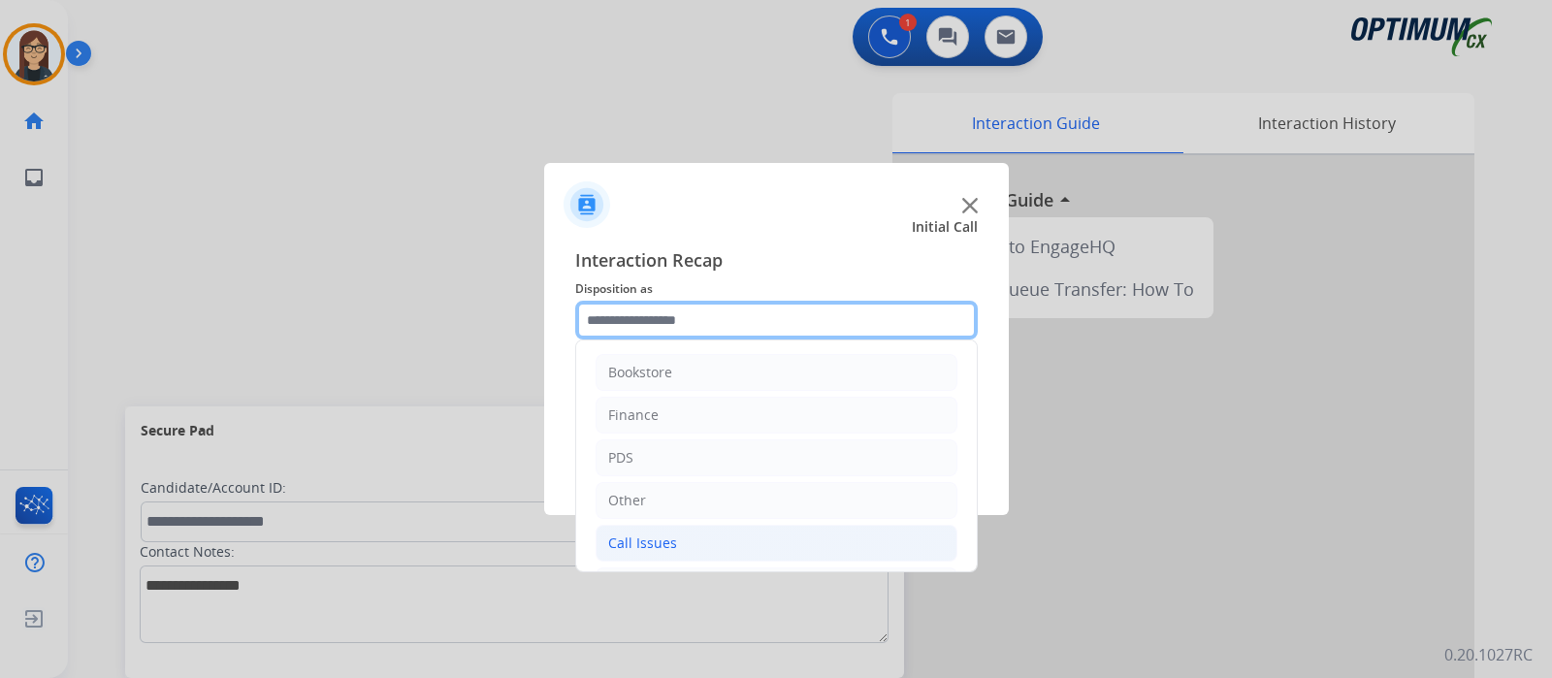
scroll to position [128, 0]
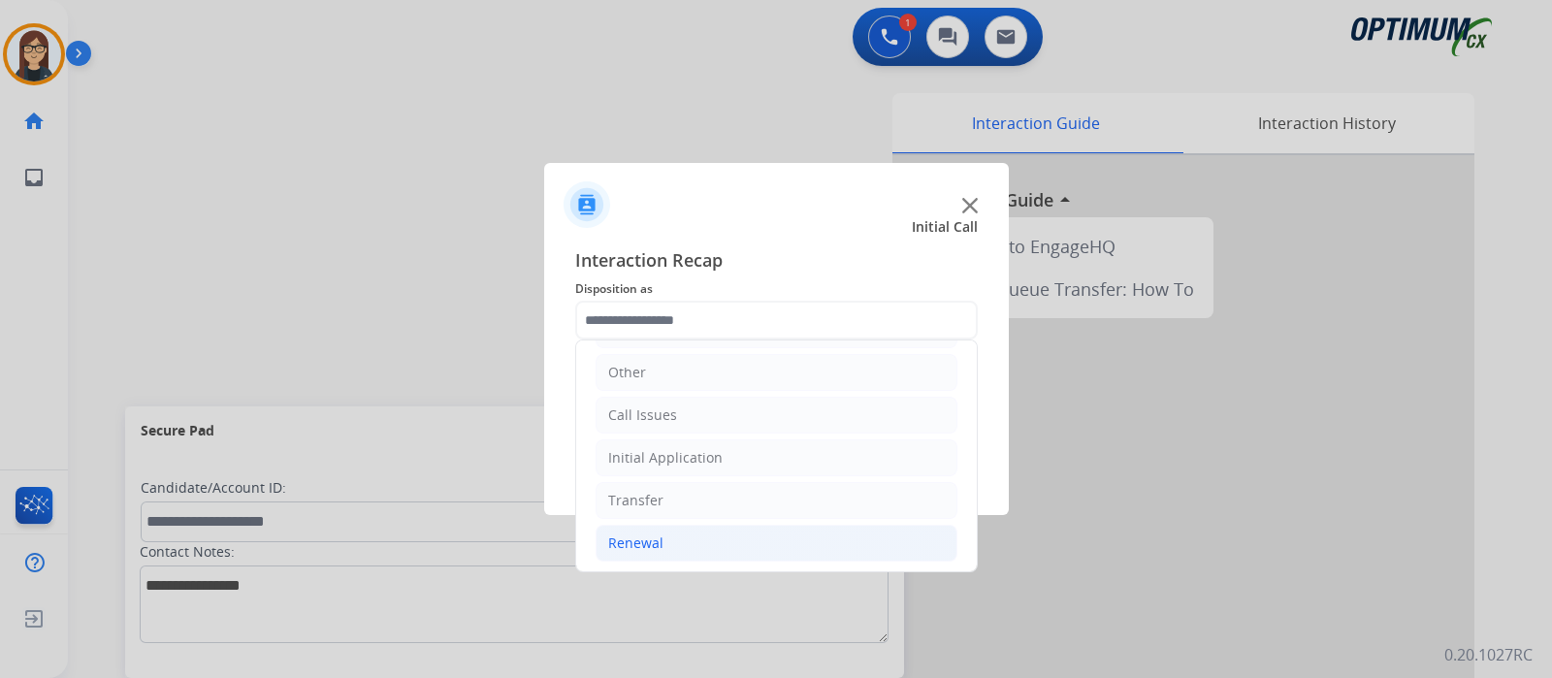
click at [665, 531] on li "Renewal" at bounding box center [777, 543] width 362 height 37
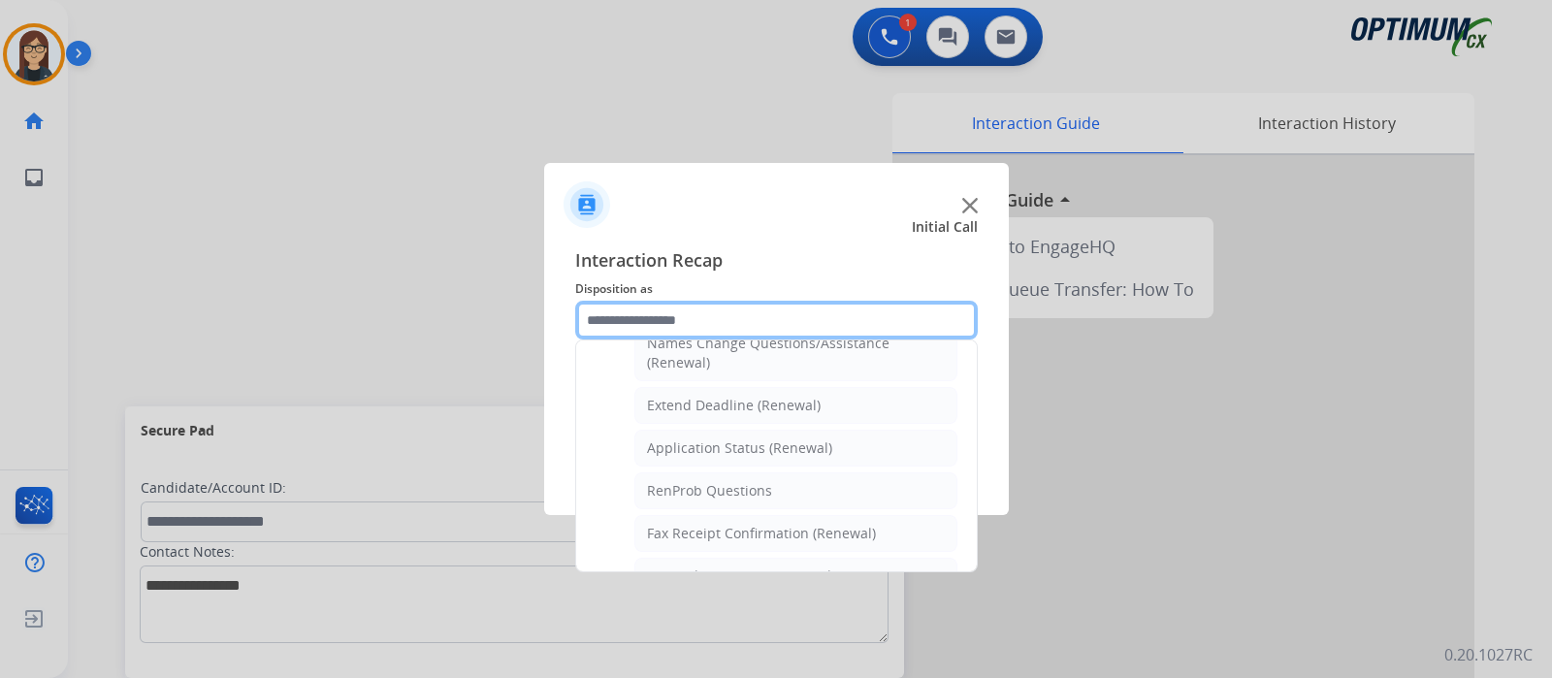
scroll to position [492, 0]
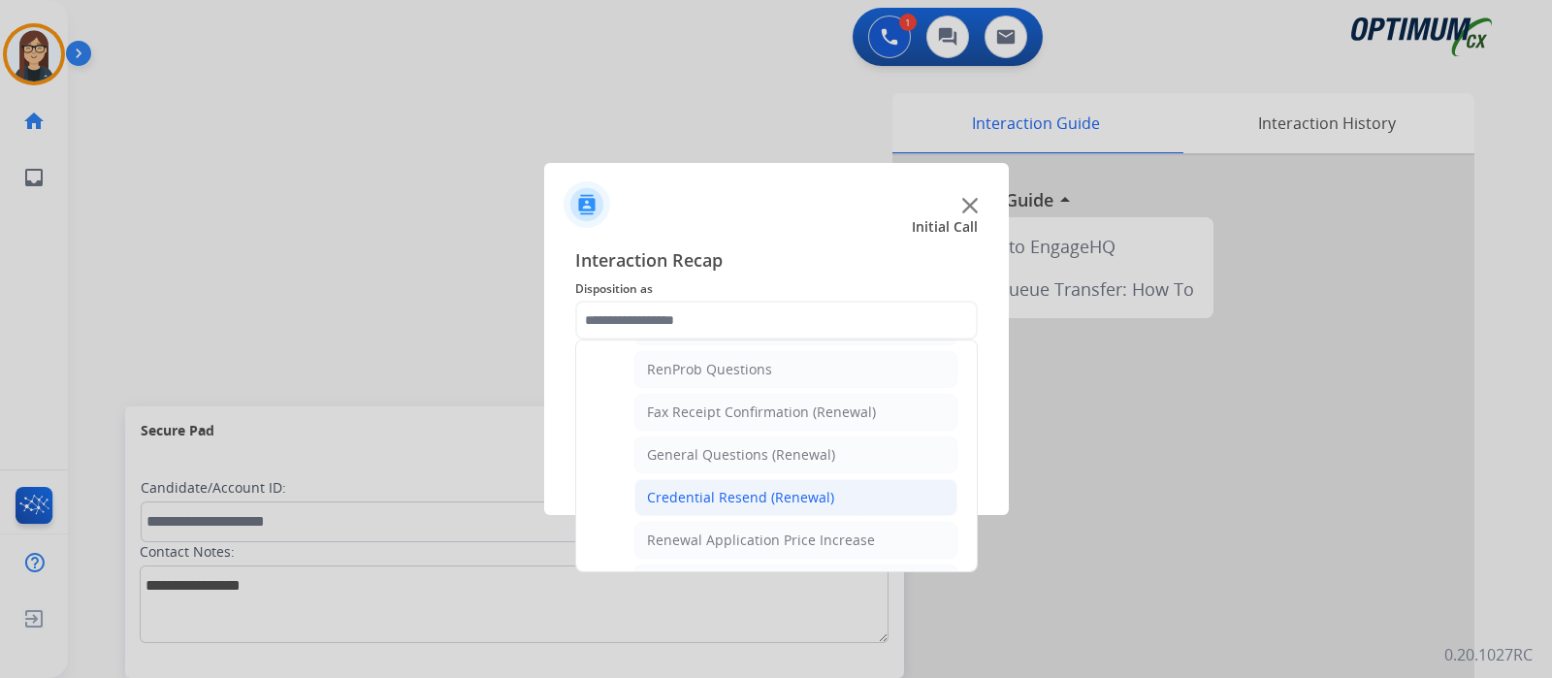
click at [708, 492] on div "Credential Resend (Renewal)" at bounding box center [740, 497] width 187 height 19
type input "**********"
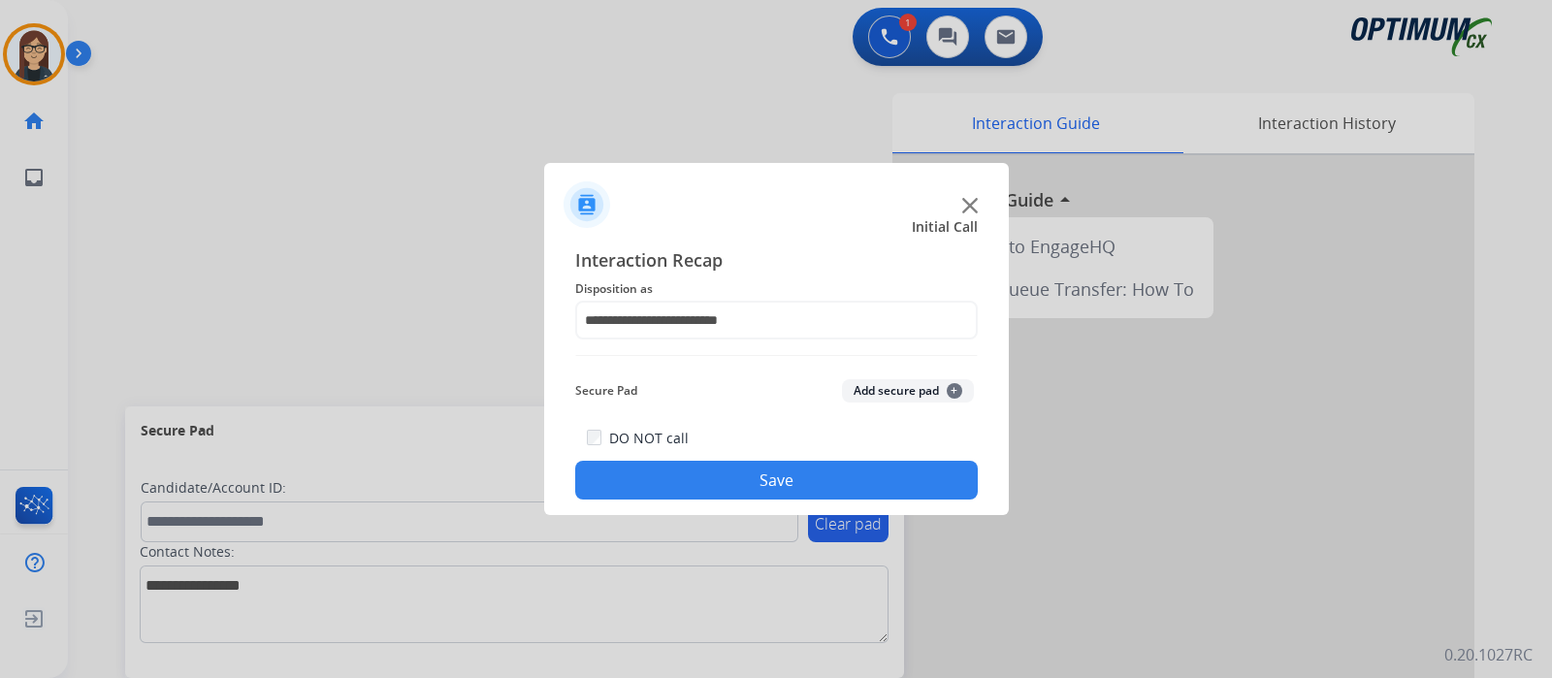
click at [708, 492] on button "Save" at bounding box center [776, 480] width 403 height 39
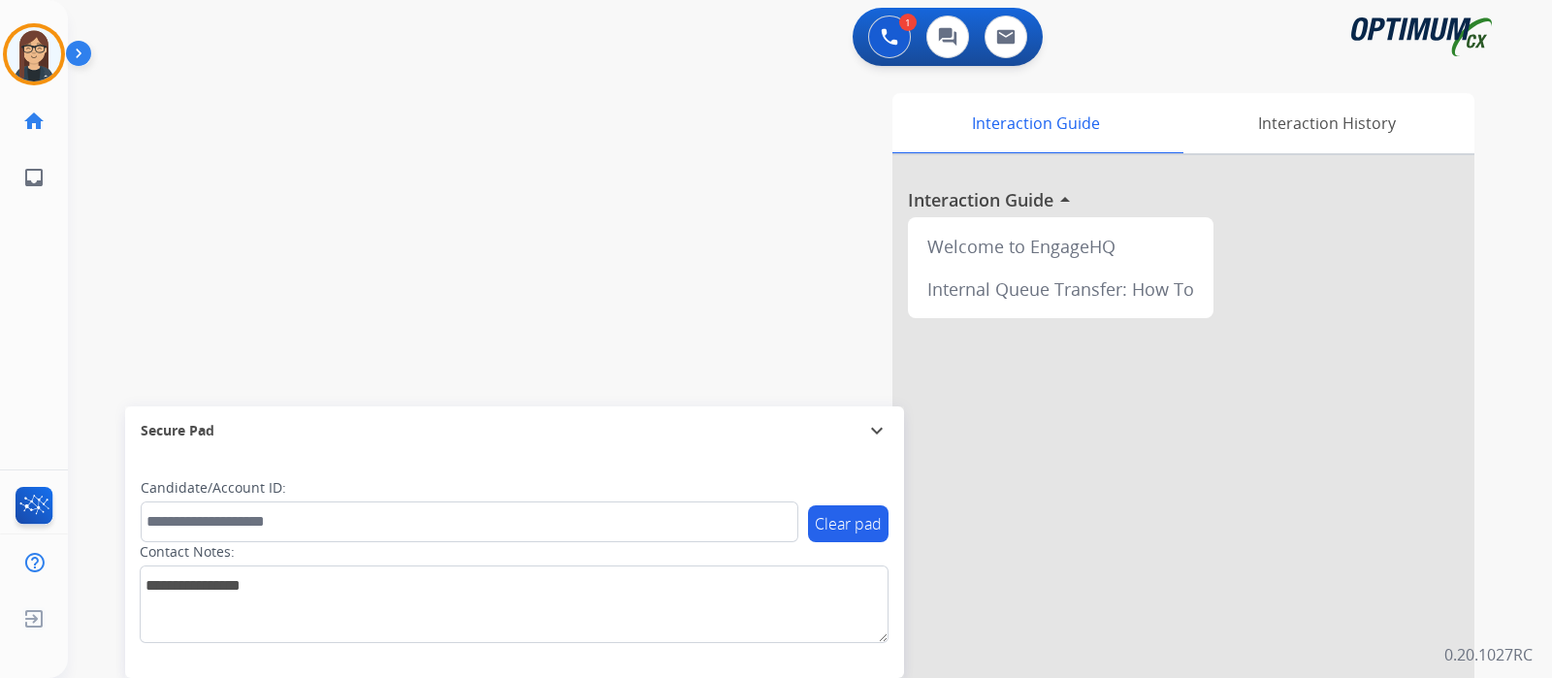
click at [134, 201] on div "swap_horiz Break voice bridge close_fullscreen Connect 3-Way Call merge_type Se…" at bounding box center [787, 474] width 1438 height 809
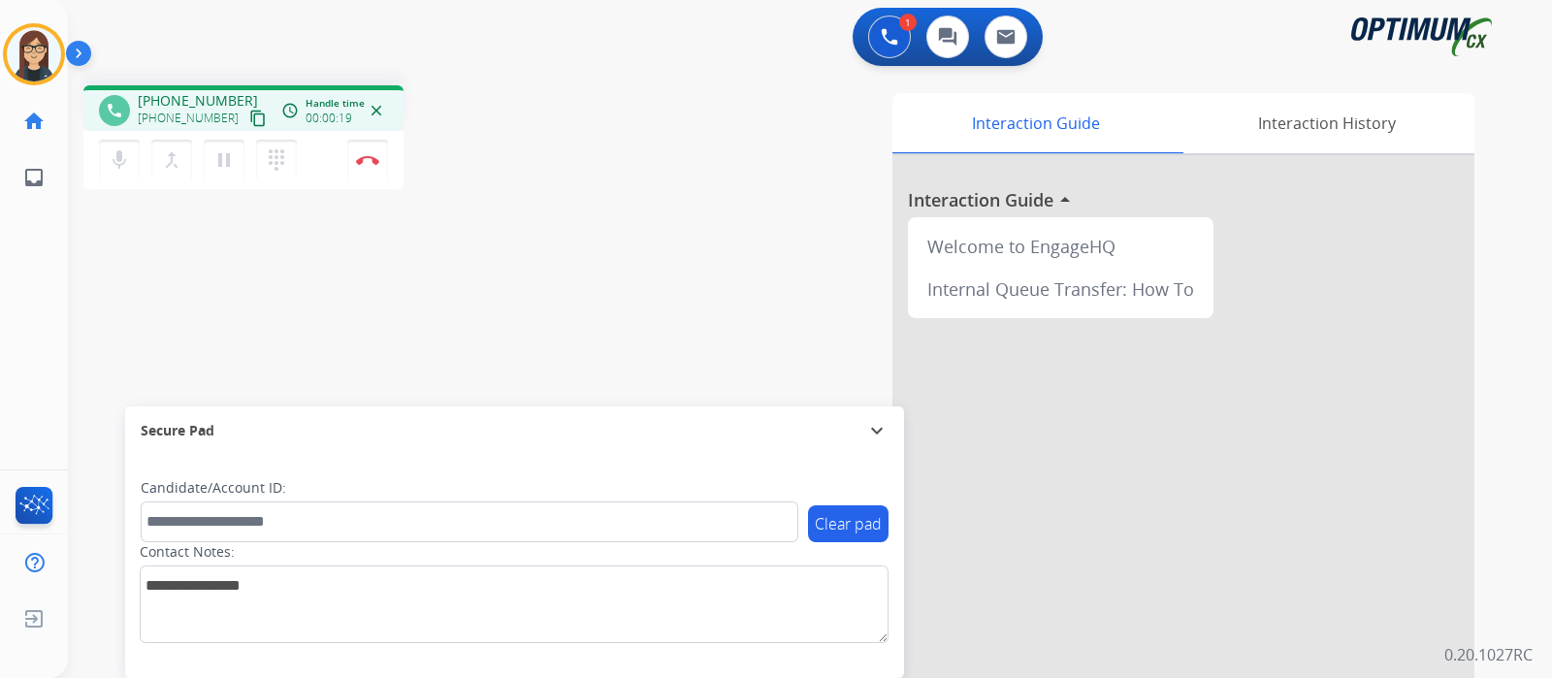
click at [249, 115] on mat-icon "content_copy" at bounding box center [257, 118] width 17 height 17
click at [109, 160] on mat-icon "mic" at bounding box center [119, 159] width 23 height 23
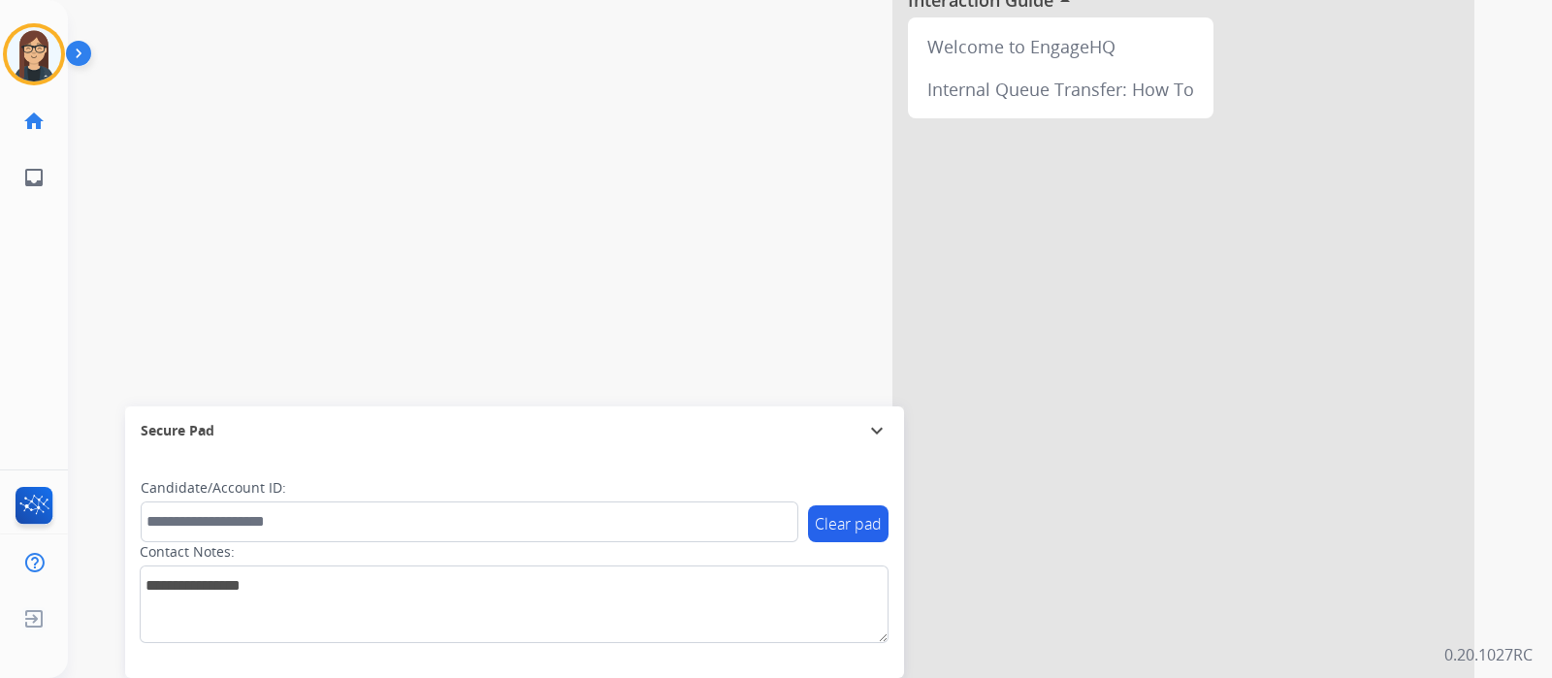
click at [120, 272] on div "phone +16096808096 +16096808096 content_copy access_time Call metrics Queue 00:…" at bounding box center [787, 274] width 1438 height 809
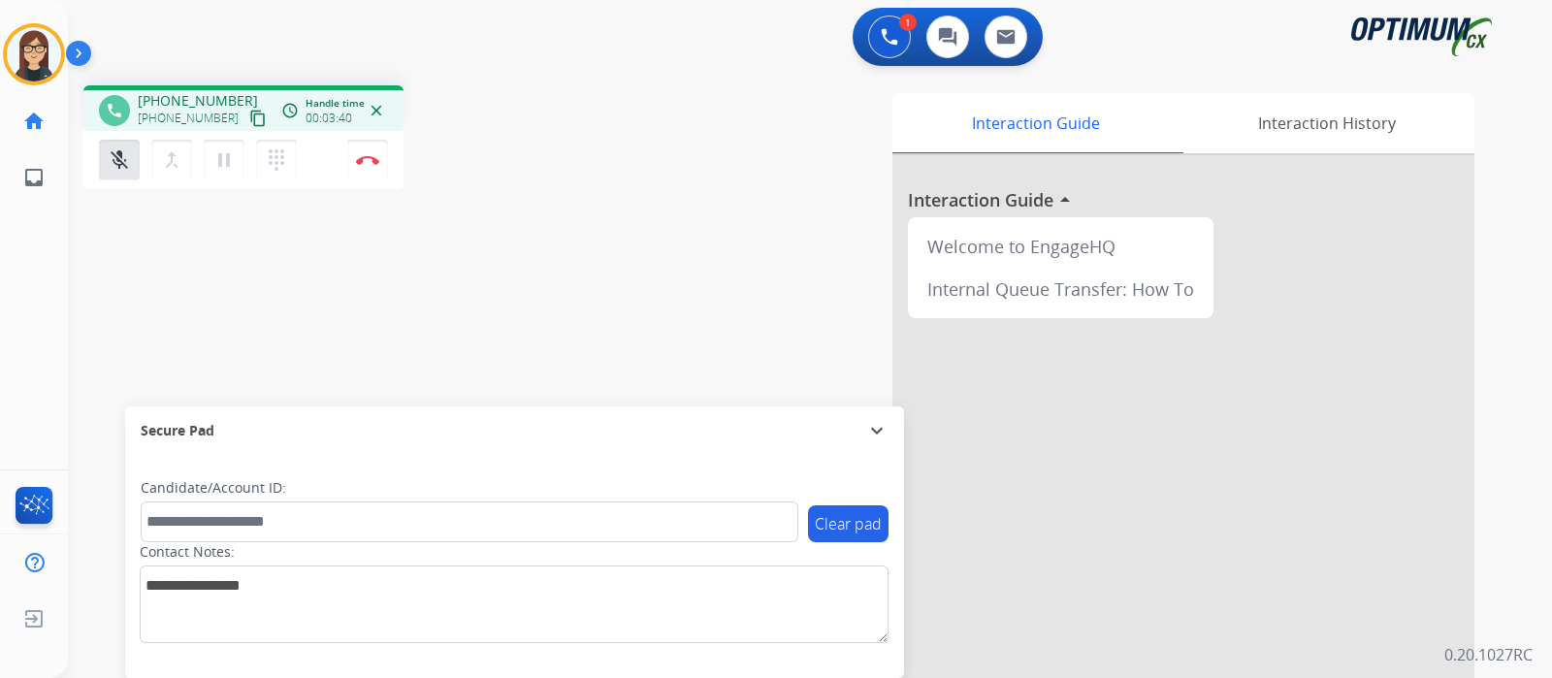
click at [118, 287] on div "phone +16096808096 +16096808096 content_copy access_time Call metrics Queue 00:…" at bounding box center [787, 474] width 1438 height 809
click at [44, 259] on div "Isabel Busy Edit Avatar Agent: Isabel Routing Profile: Gen_Bilingual home Home …" at bounding box center [34, 339] width 68 height 678
click at [130, 284] on div "phone +16096808096 +16096808096 content_copy access_time Call metrics Queue 00:…" at bounding box center [787, 474] width 1438 height 809
click at [111, 161] on mat-icon "mic_off" at bounding box center [119, 159] width 23 height 23
click at [557, 295] on div "phone +16096808096 +16096808096 content_copy access_time Call metrics Queue 00:…" at bounding box center [787, 474] width 1438 height 809
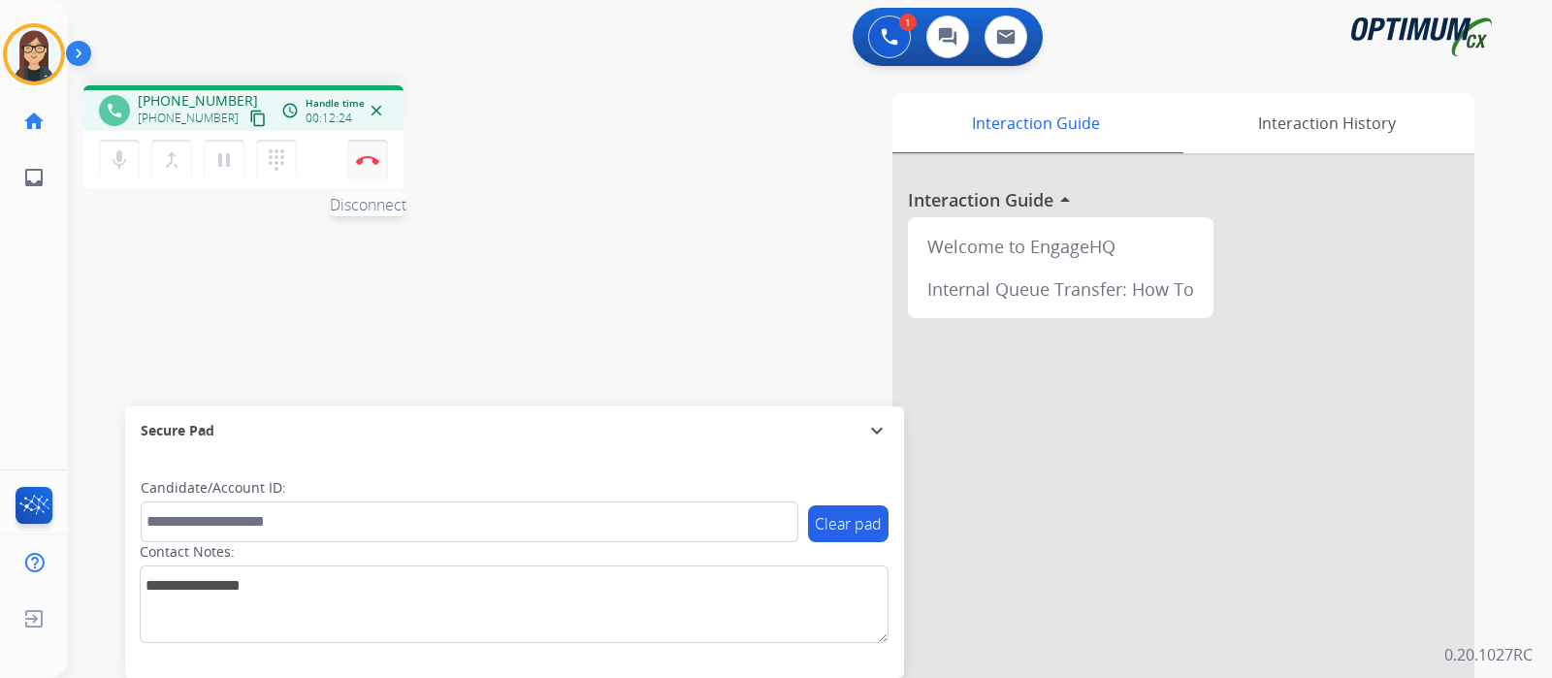
click at [368, 164] on img at bounding box center [367, 160] width 23 height 10
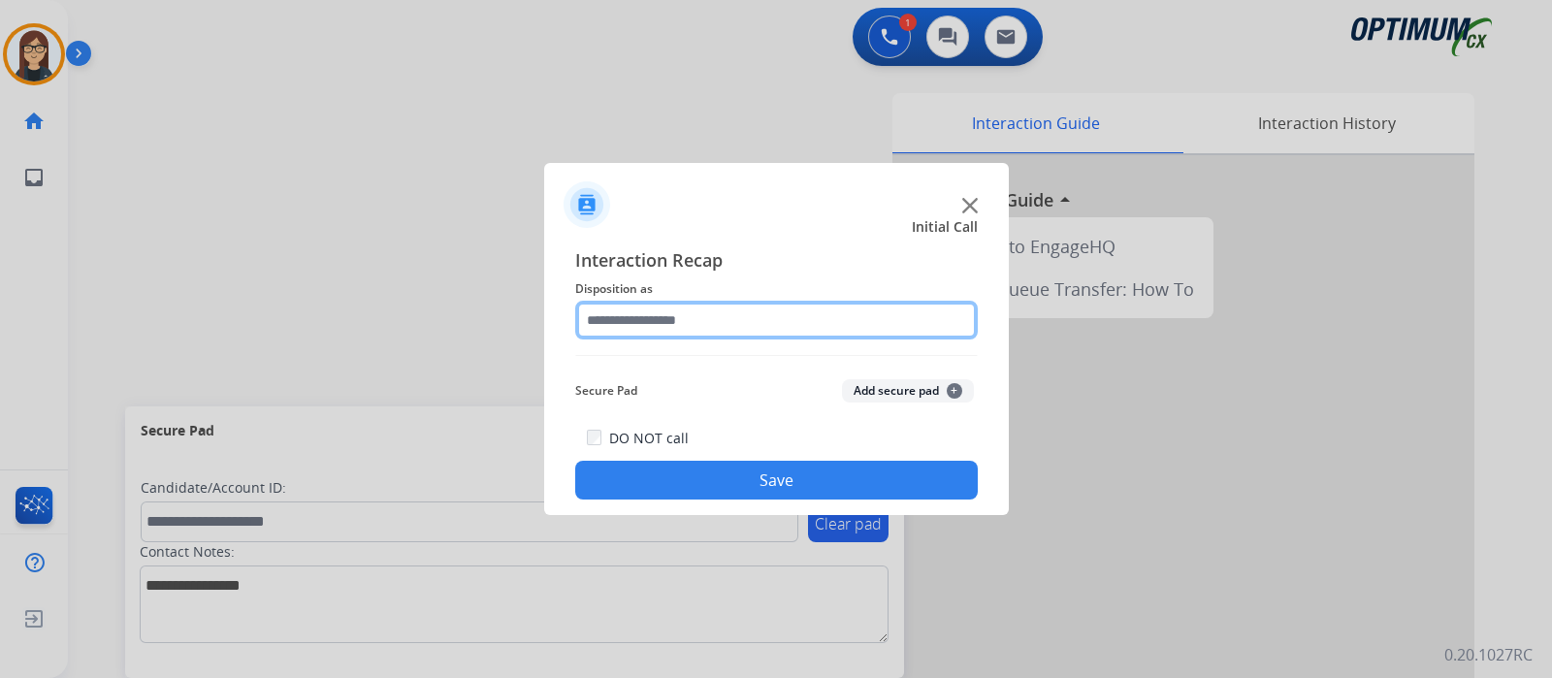
click at [696, 329] on input "text" at bounding box center [776, 320] width 403 height 39
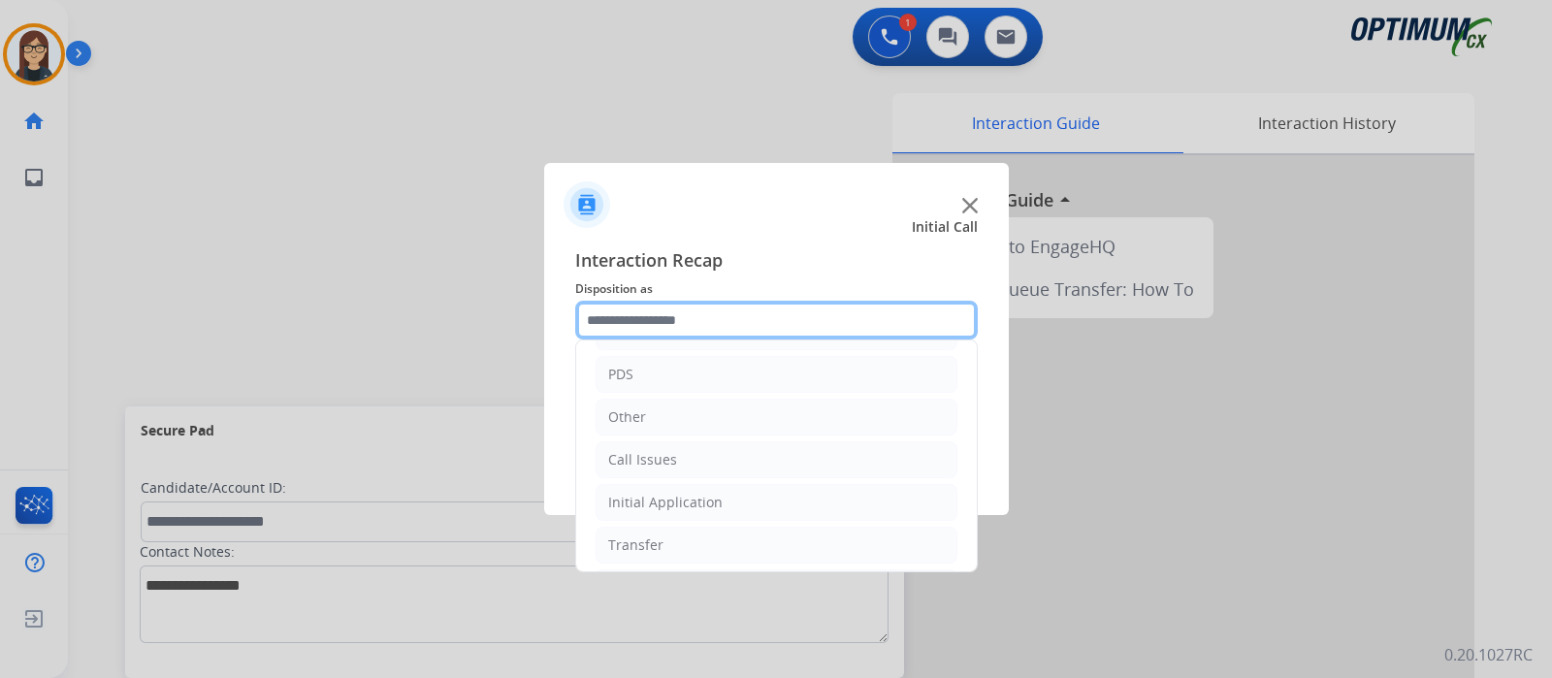
scroll to position [120, 0]
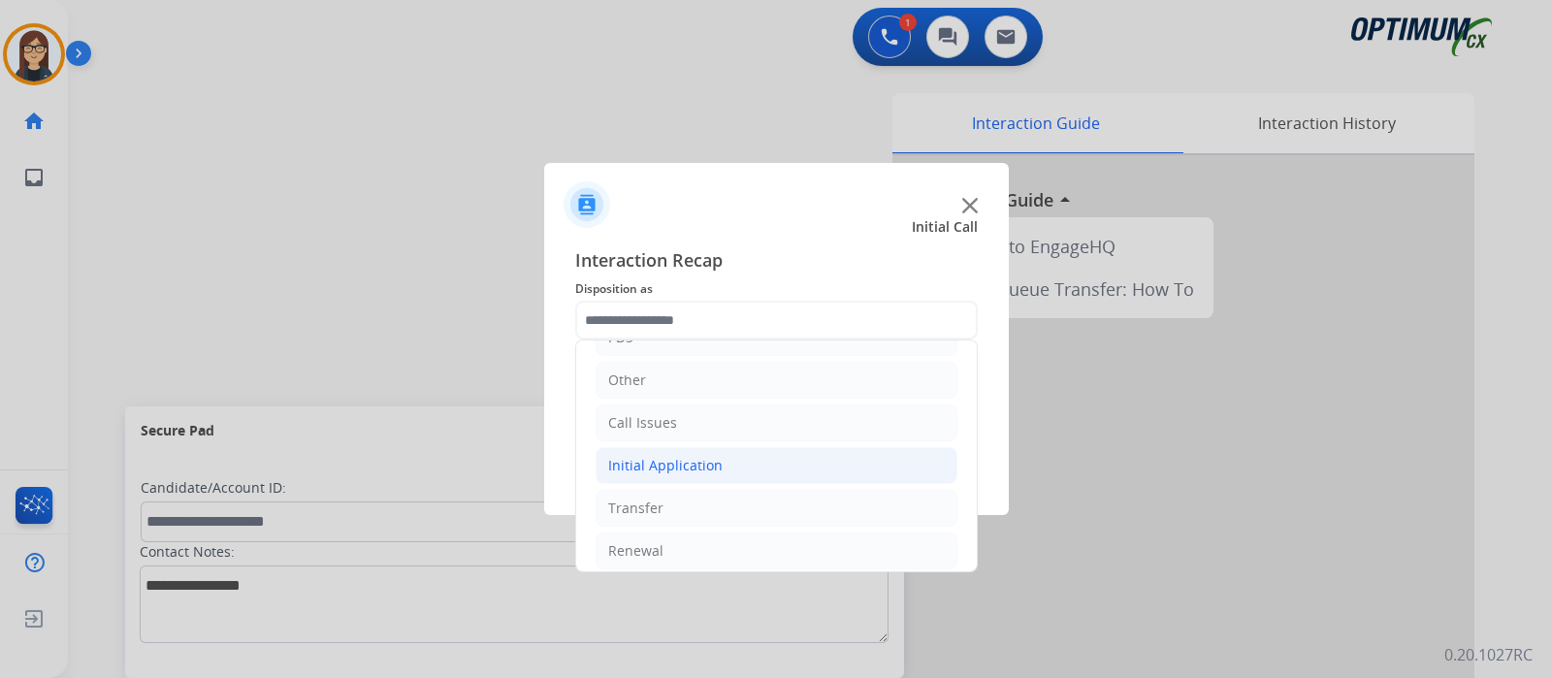
click at [710, 460] on div "Initial Application" at bounding box center [665, 465] width 114 height 19
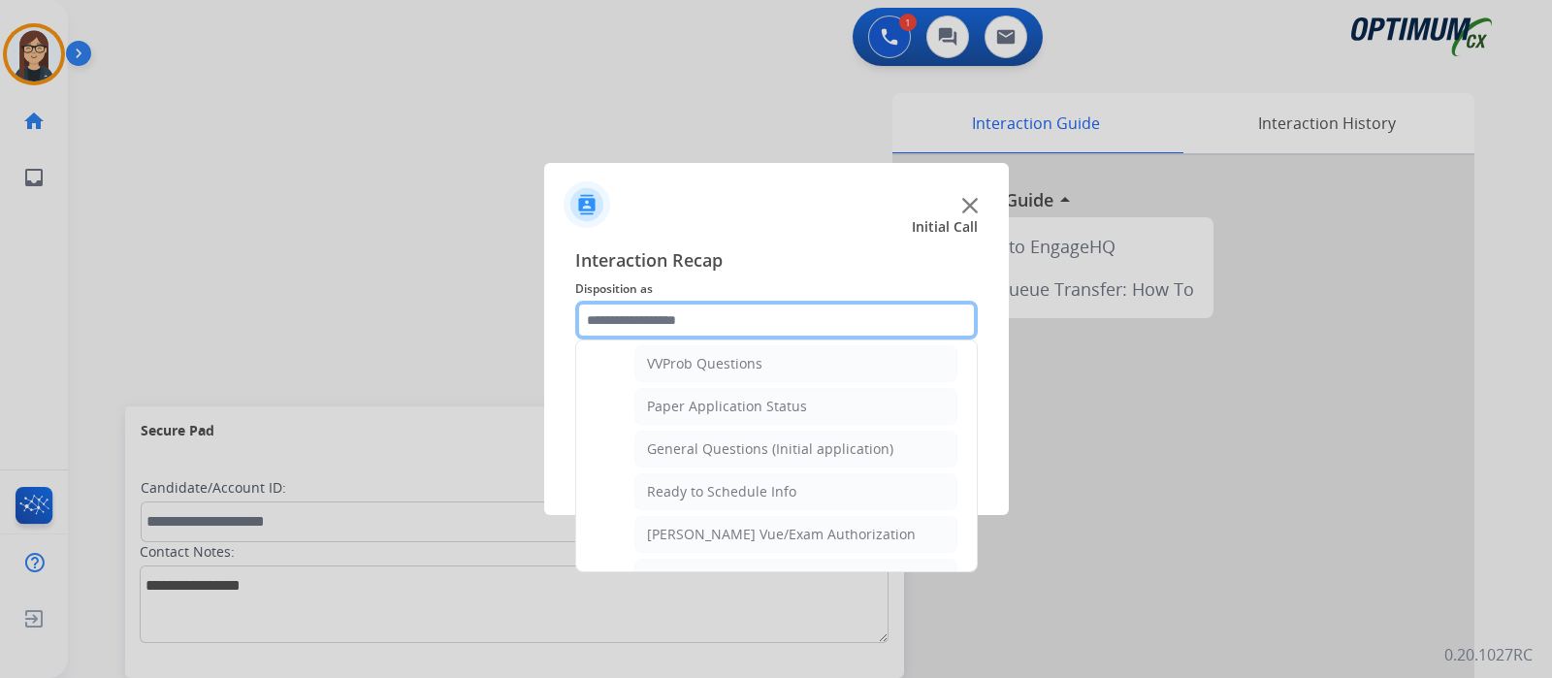
scroll to position [1091, 0]
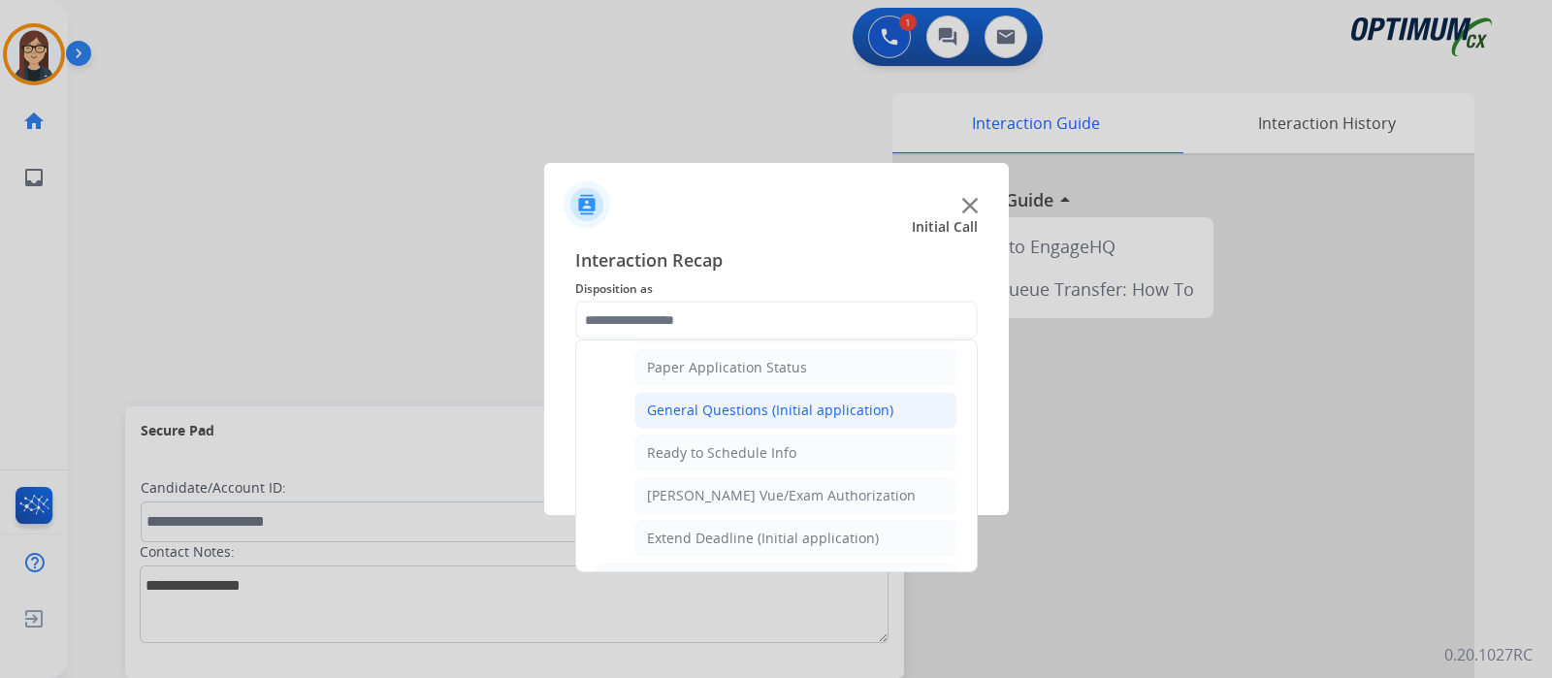
click at [772, 408] on div "General Questions (Initial application)" at bounding box center [770, 410] width 246 height 19
type input "**********"
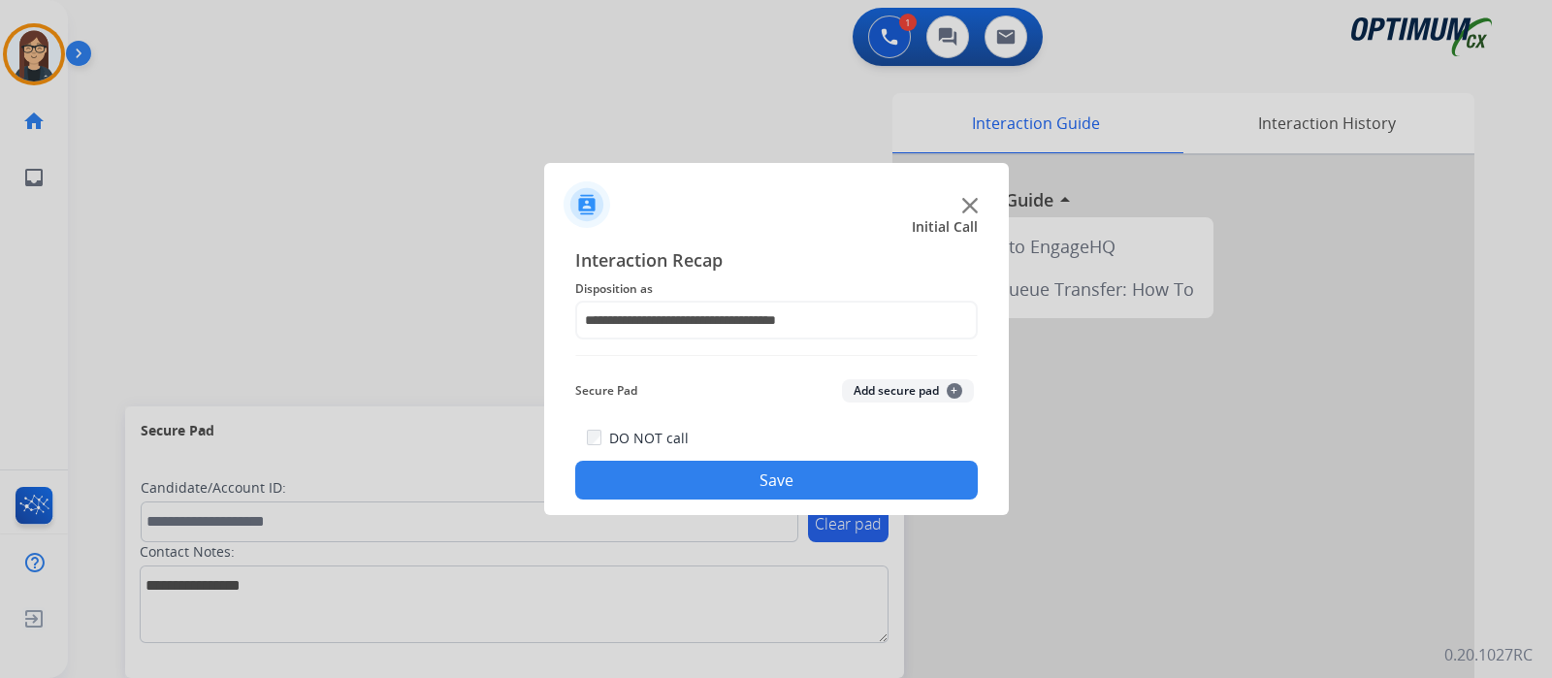
click at [741, 468] on button "Save" at bounding box center [776, 480] width 403 height 39
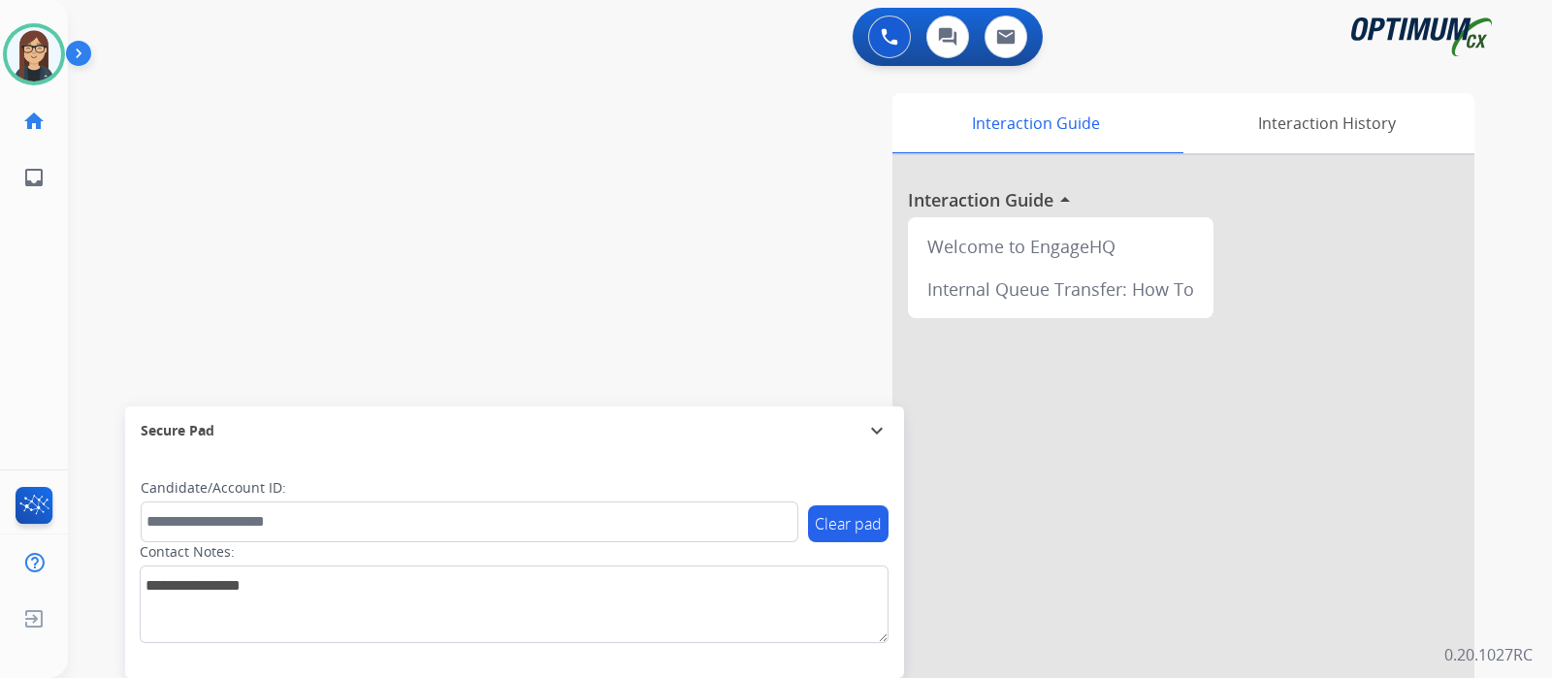
click at [126, 278] on div "swap_horiz Break voice bridge close_fullscreen Connect 3-Way Call merge_type Se…" at bounding box center [787, 474] width 1438 height 809
click at [28, 50] on img at bounding box center [34, 54] width 54 height 54
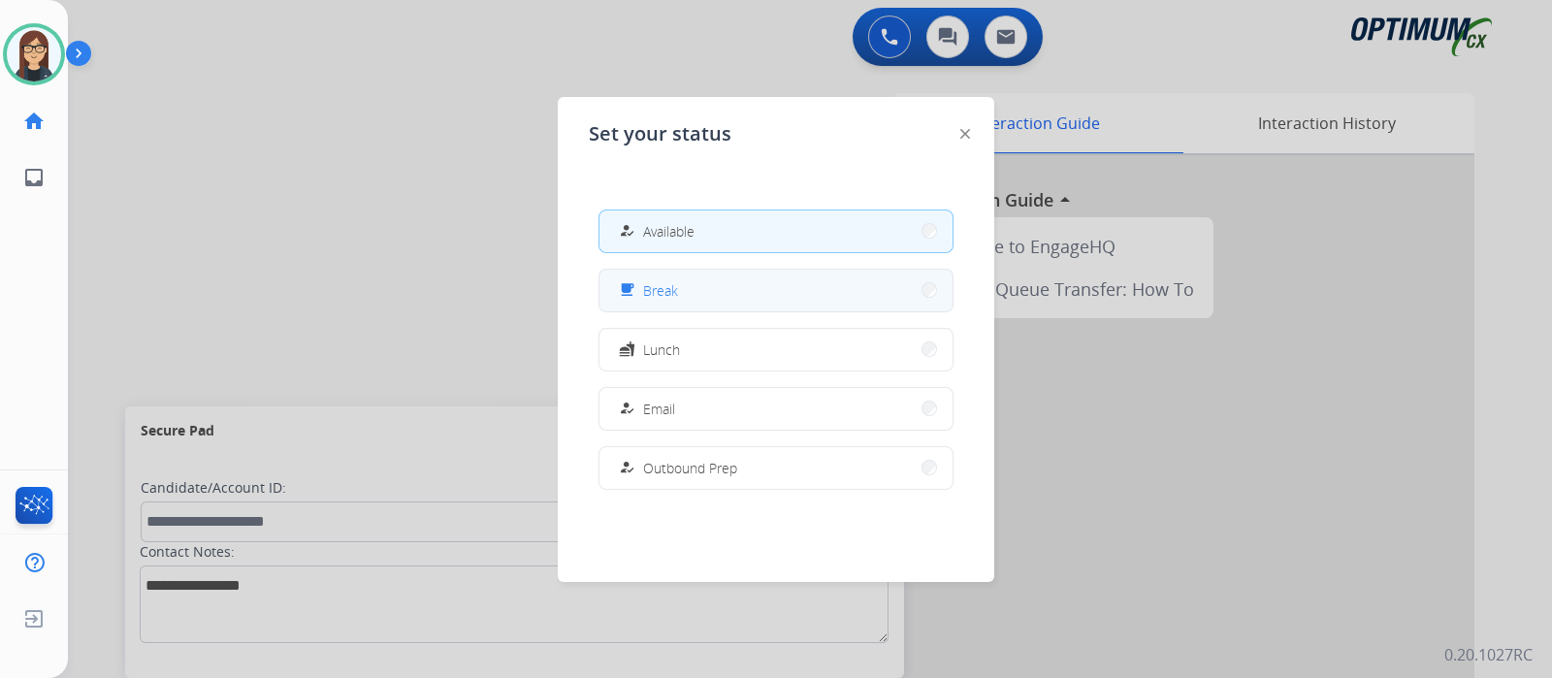
click at [690, 289] on button "free_breakfast Break" at bounding box center [776, 291] width 353 height 42
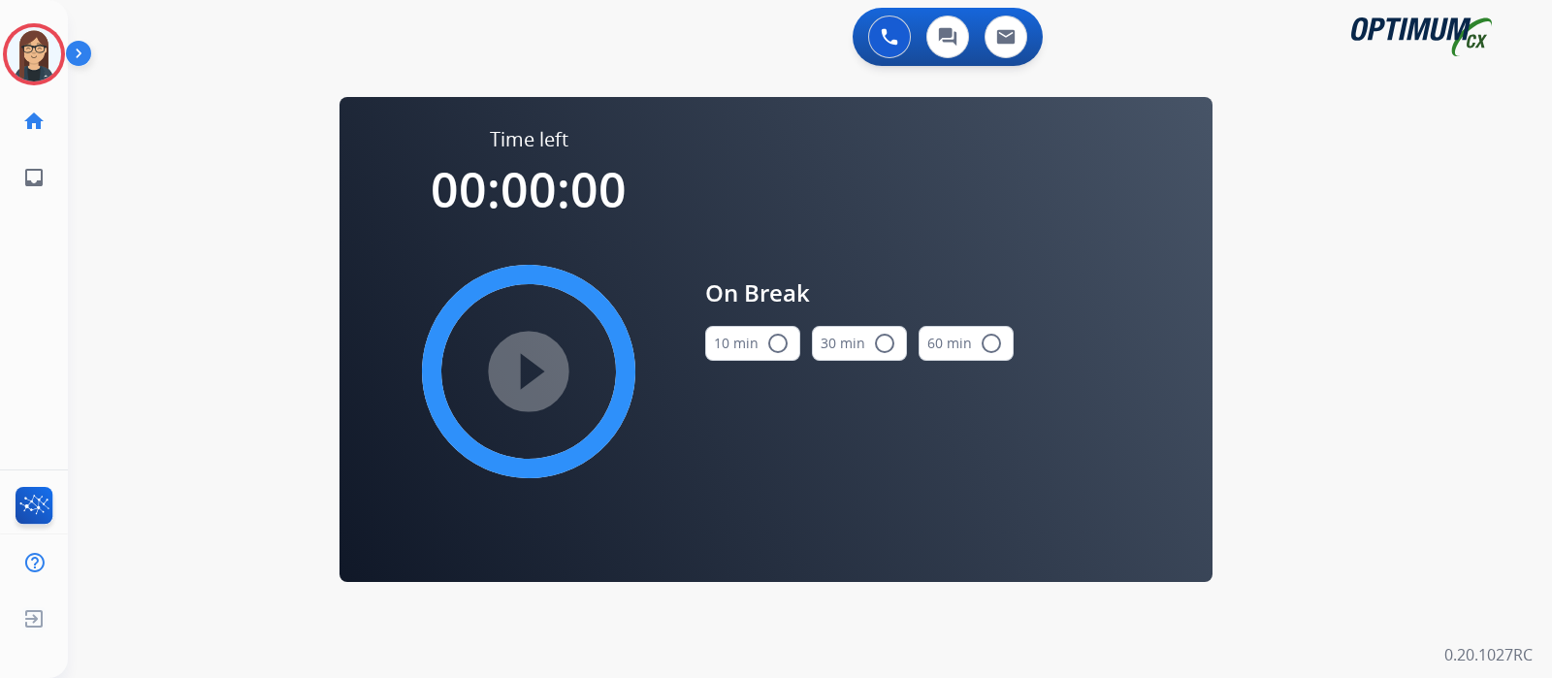
click at [778, 345] on mat-icon "radio_button_unchecked" at bounding box center [777, 343] width 23 height 23
click at [525, 375] on mat-icon "play_circle_filled" at bounding box center [528, 371] width 23 height 23
click at [131, 329] on div "0 Voice Interactions 0 Chat Interactions 0 Email Interactions swap_horiz Break …" at bounding box center [810, 339] width 1484 height 678
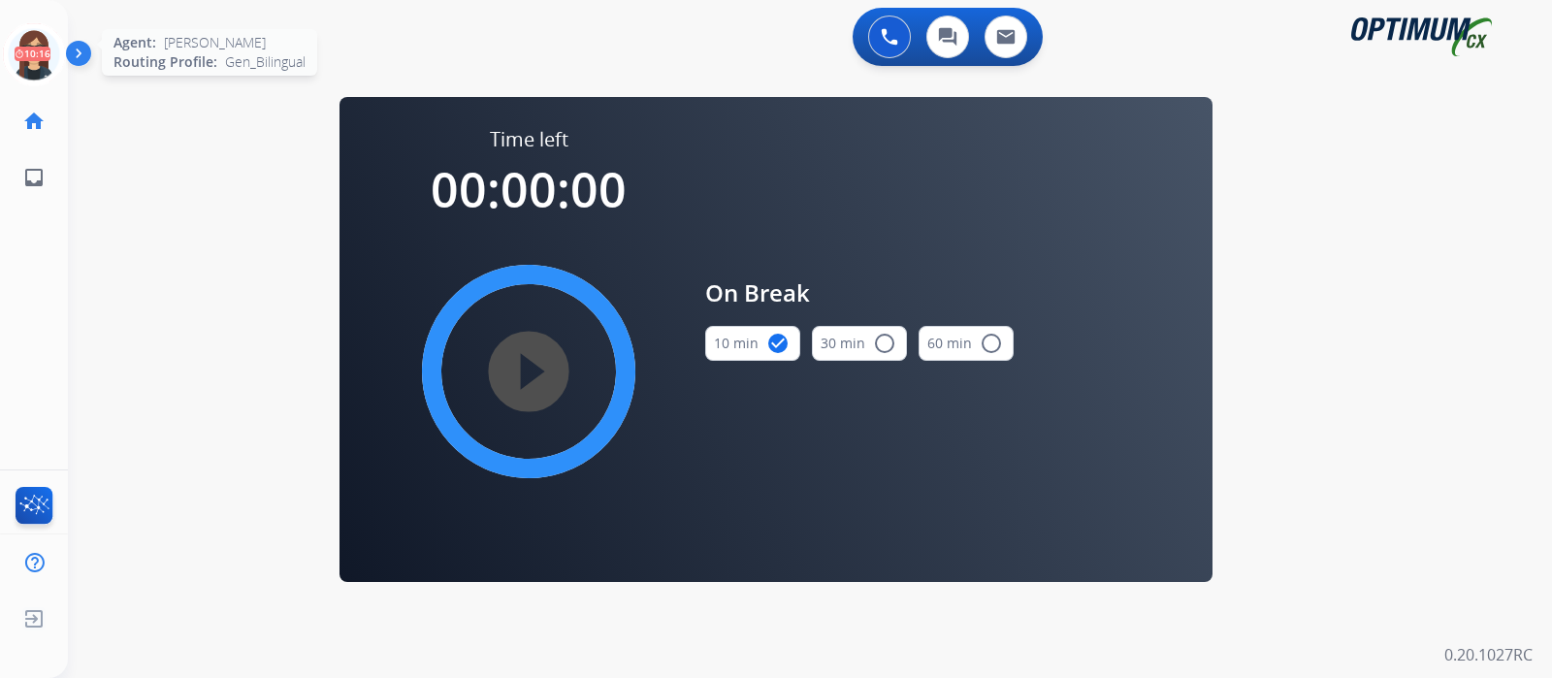
click at [53, 62] on icon at bounding box center [34, 54] width 63 height 63
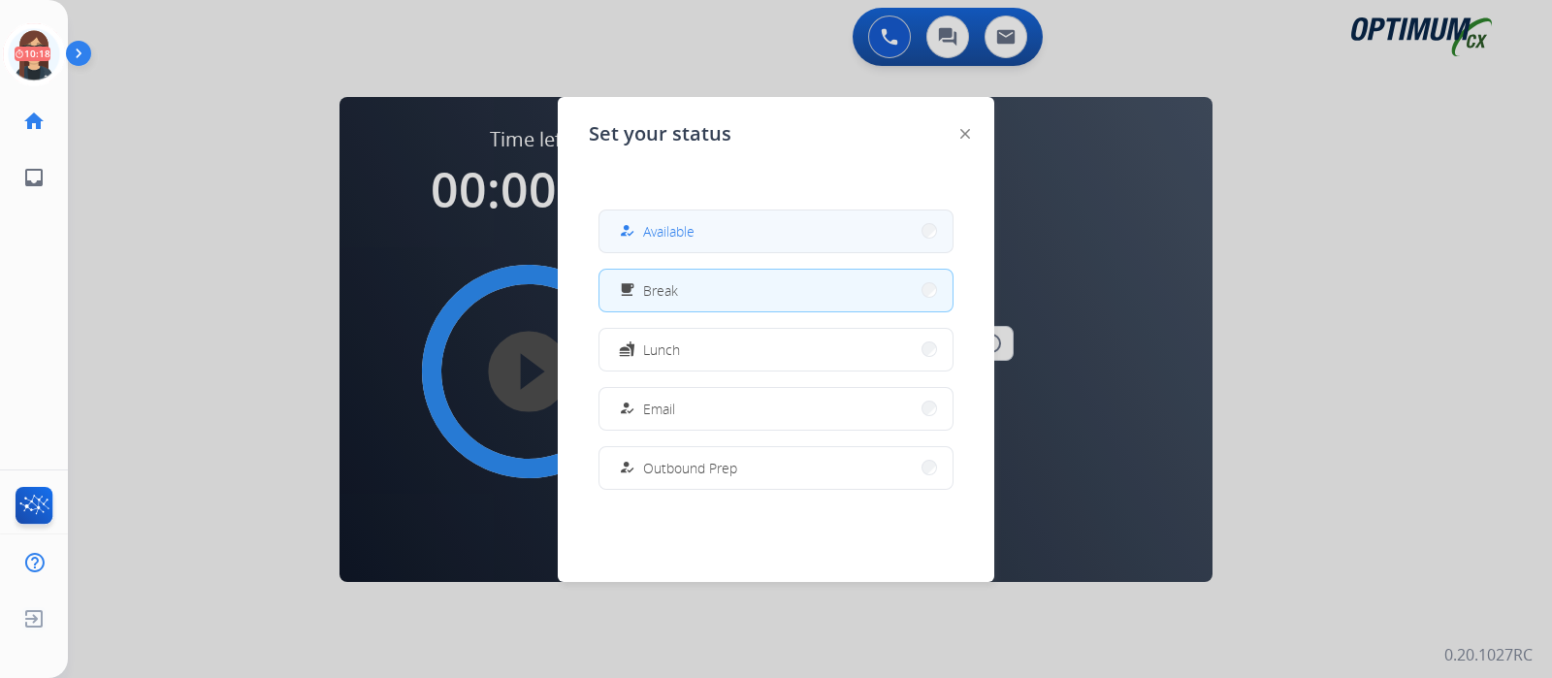
click at [675, 224] on span "Available" at bounding box center [668, 231] width 51 height 20
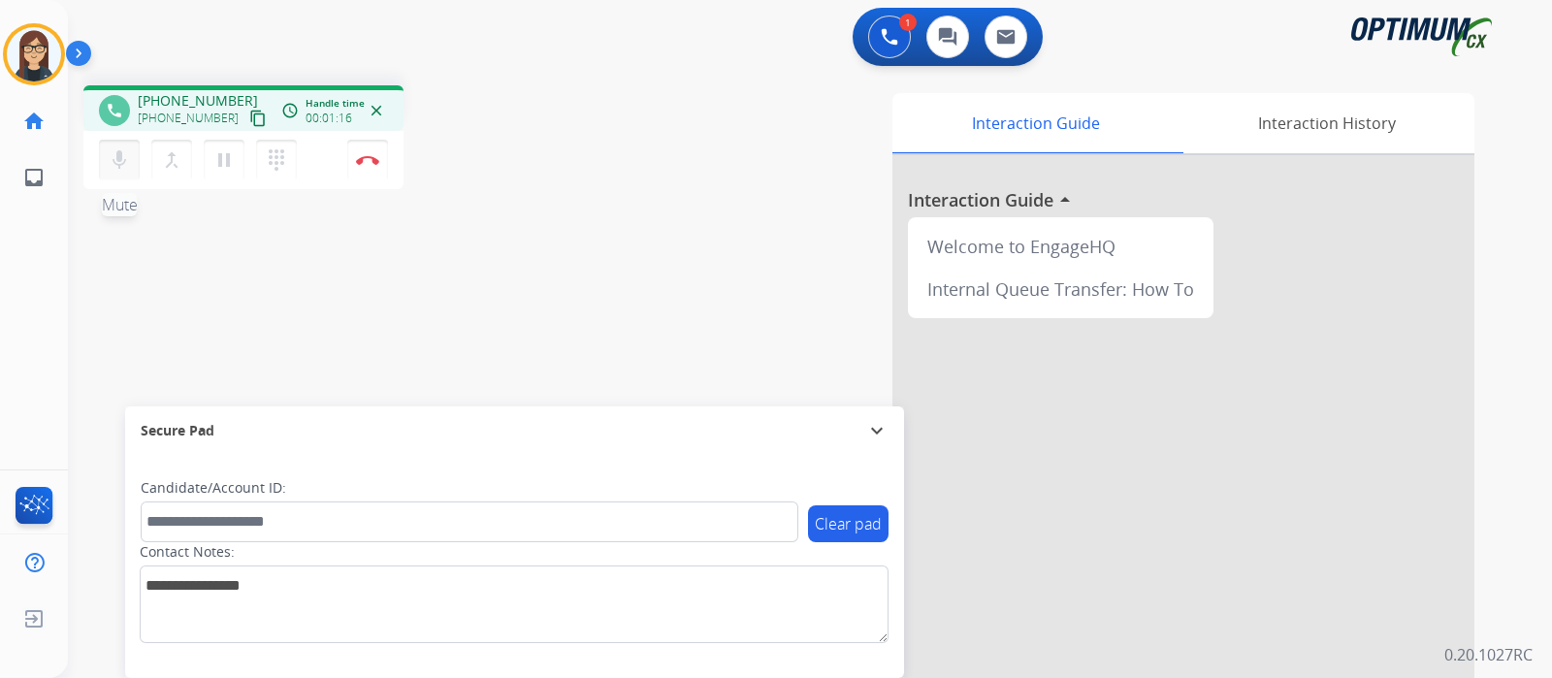
click at [123, 160] on mat-icon "mic" at bounding box center [119, 159] width 23 height 23
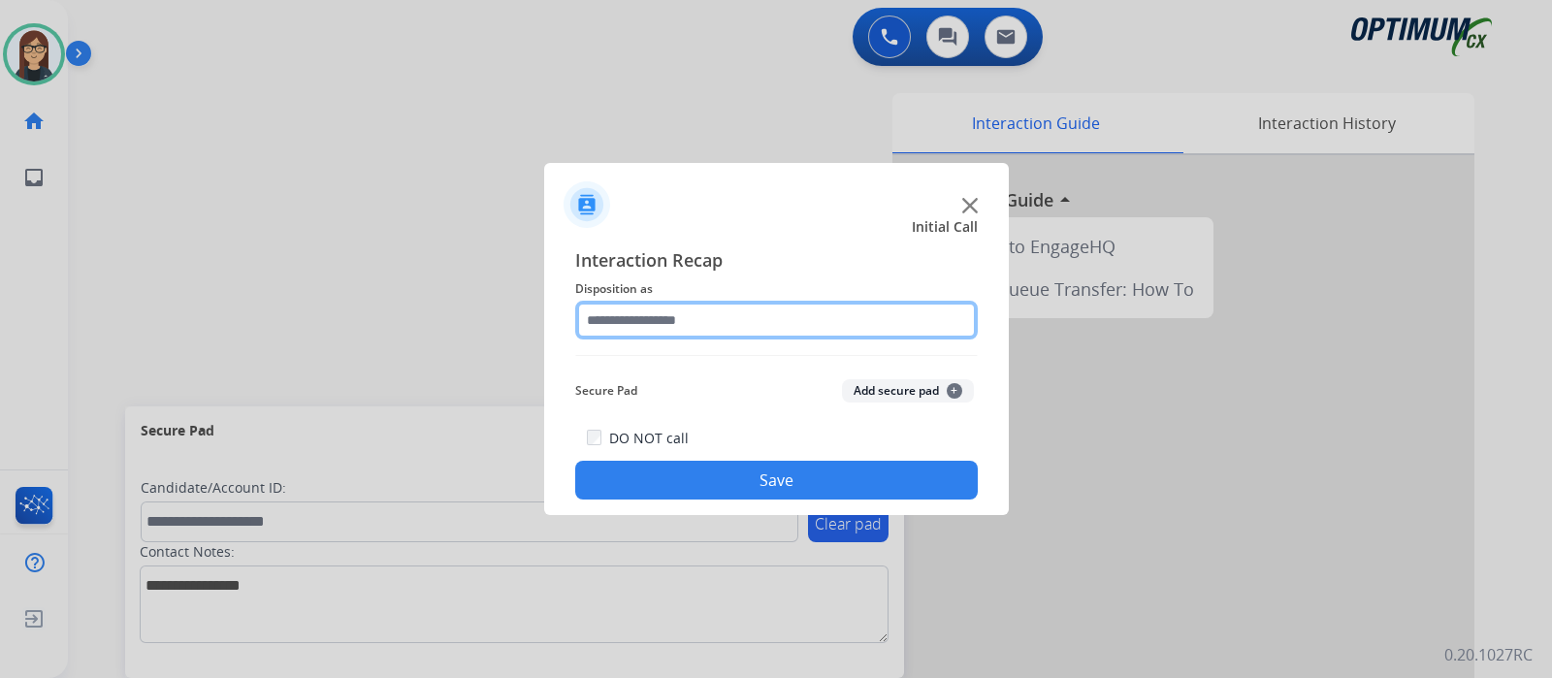
click at [747, 311] on input "text" at bounding box center [776, 320] width 403 height 39
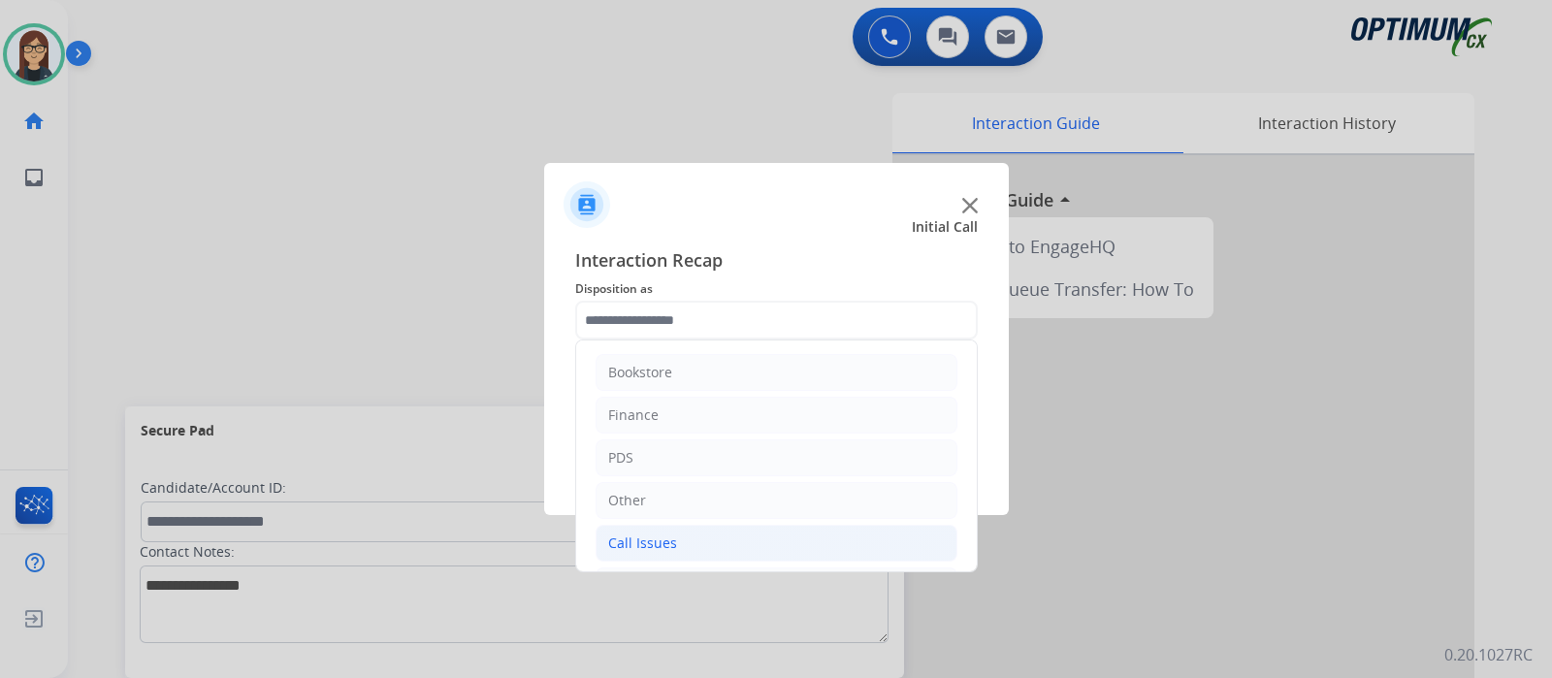
click at [671, 541] on div "Call Issues" at bounding box center [642, 543] width 69 height 19
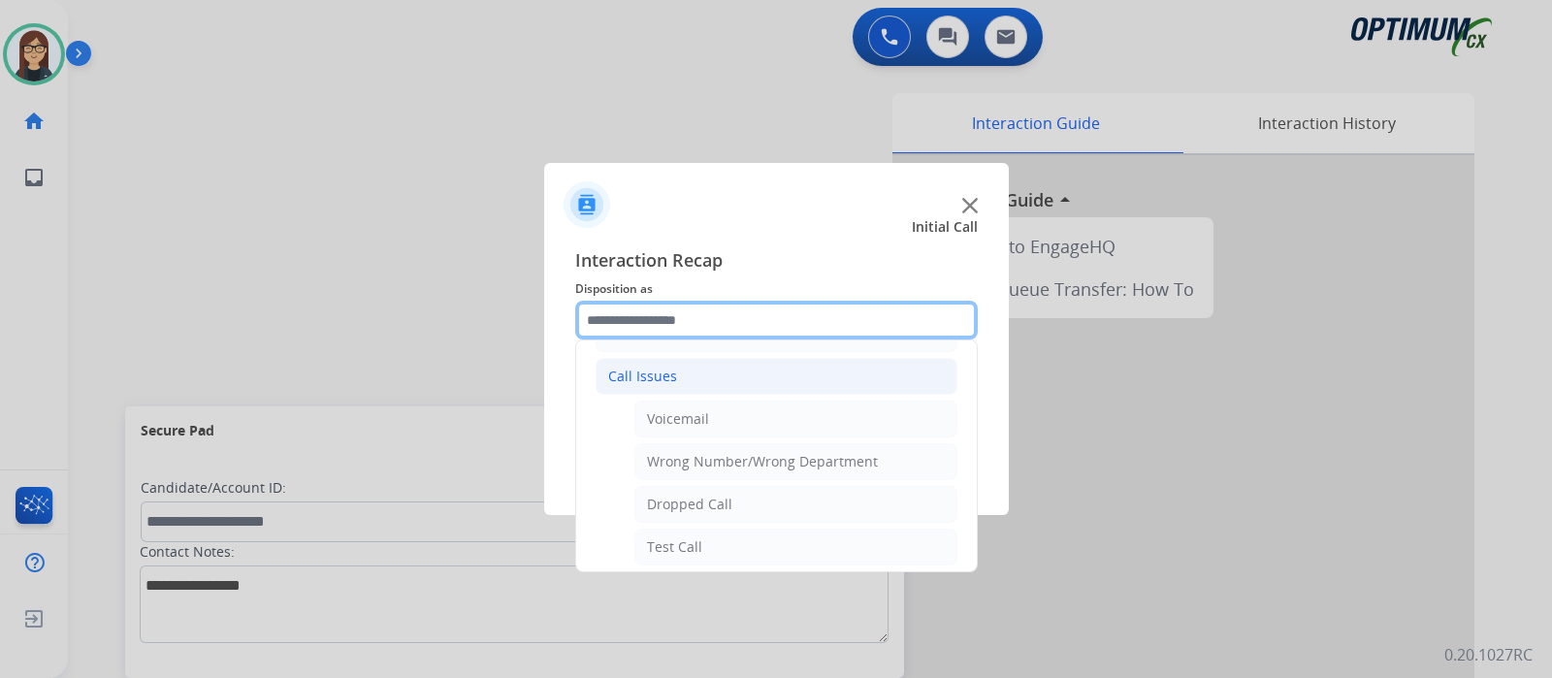
scroll to position [242, 0]
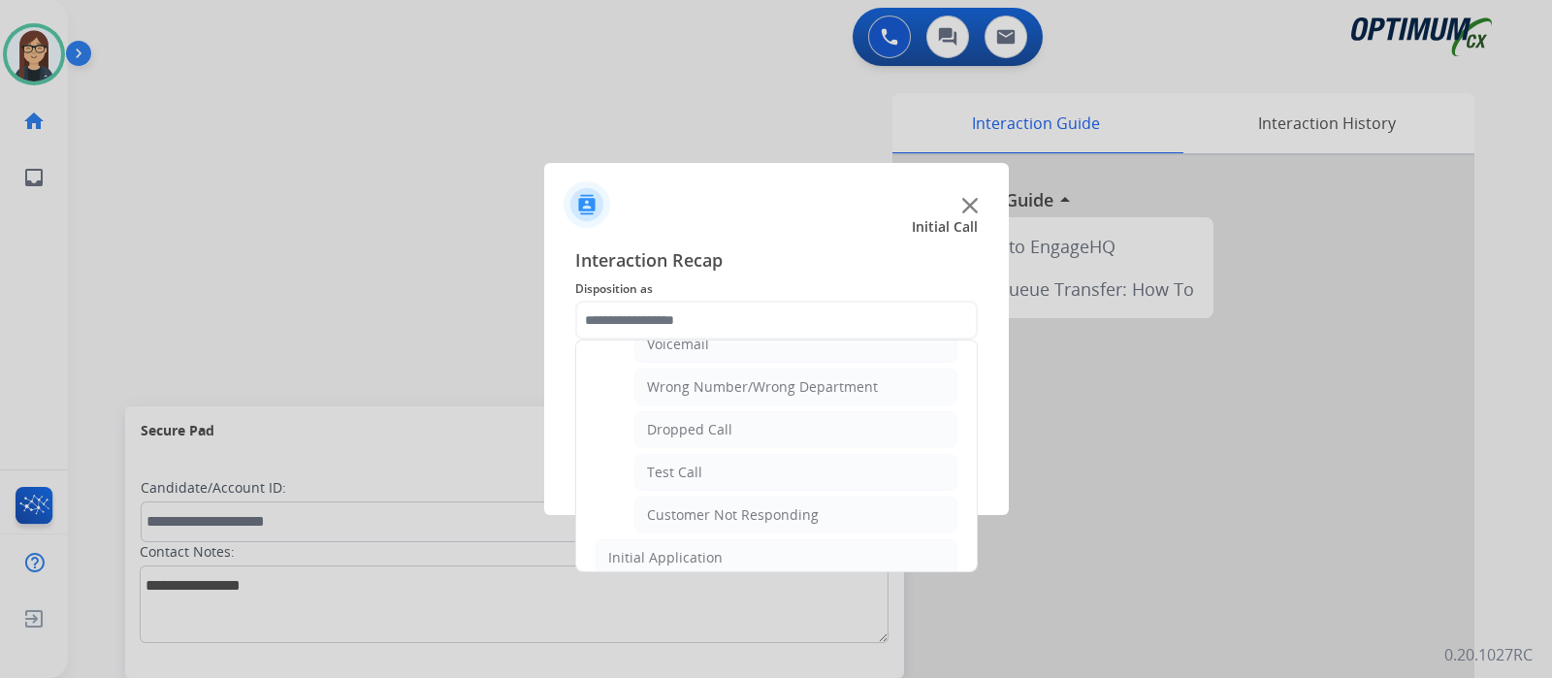
click at [852, 435] on li "Dropped Call" at bounding box center [795, 429] width 323 height 37
type input "**********"
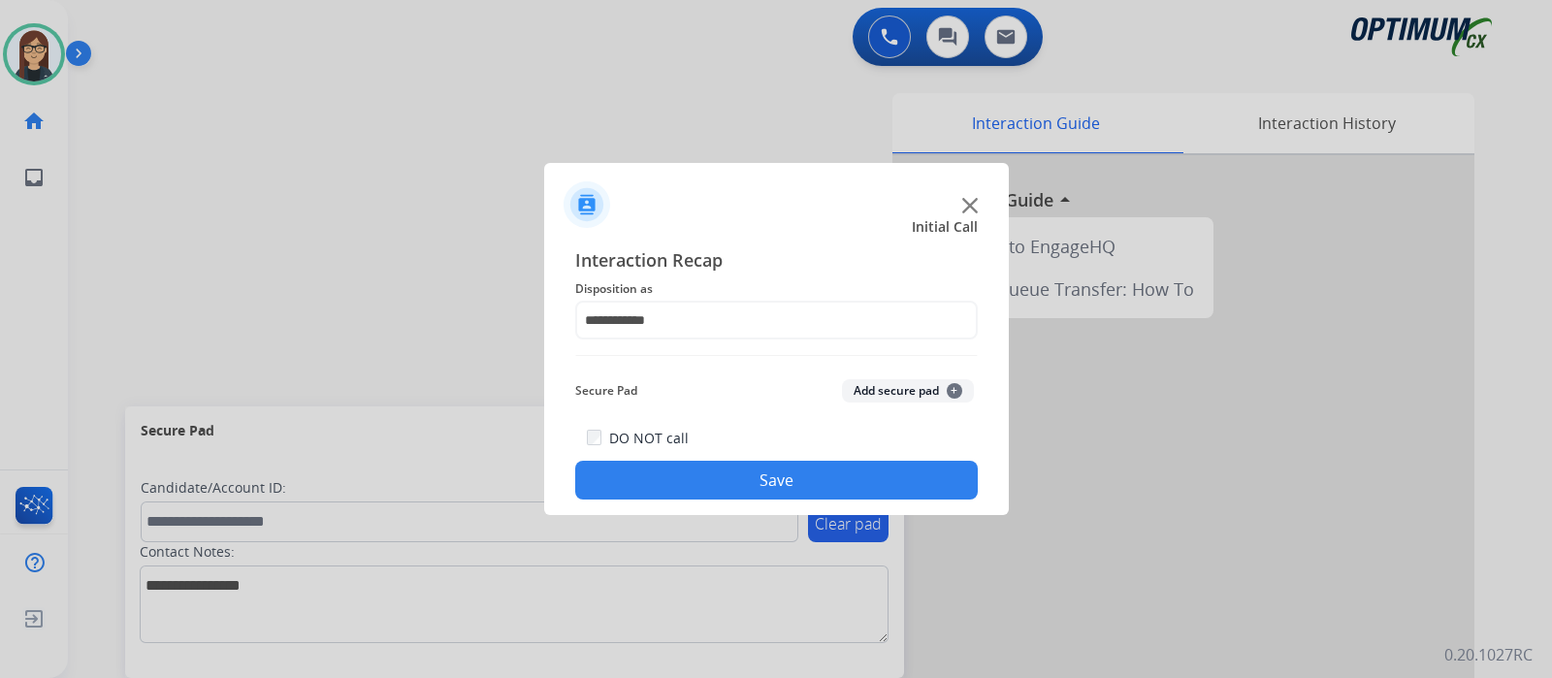
click at [822, 473] on button "Save" at bounding box center [776, 480] width 403 height 39
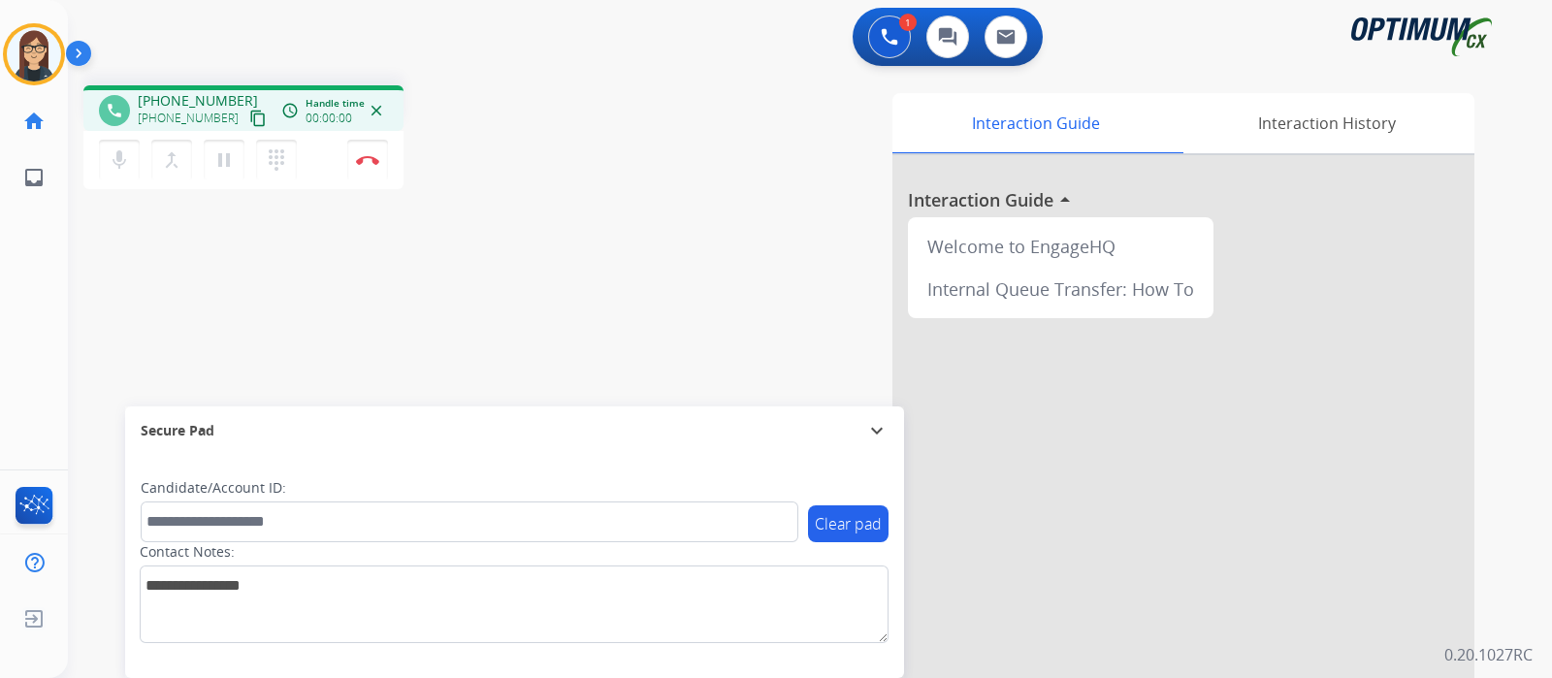
click at [249, 114] on mat-icon "content_copy" at bounding box center [257, 118] width 17 height 17
click at [501, 267] on div "phone +18322170969 +18322170969 content_copy access_time Call metrics Queue 00:…" at bounding box center [787, 474] width 1438 height 809
click at [370, 169] on button "Disconnect" at bounding box center [367, 160] width 41 height 41
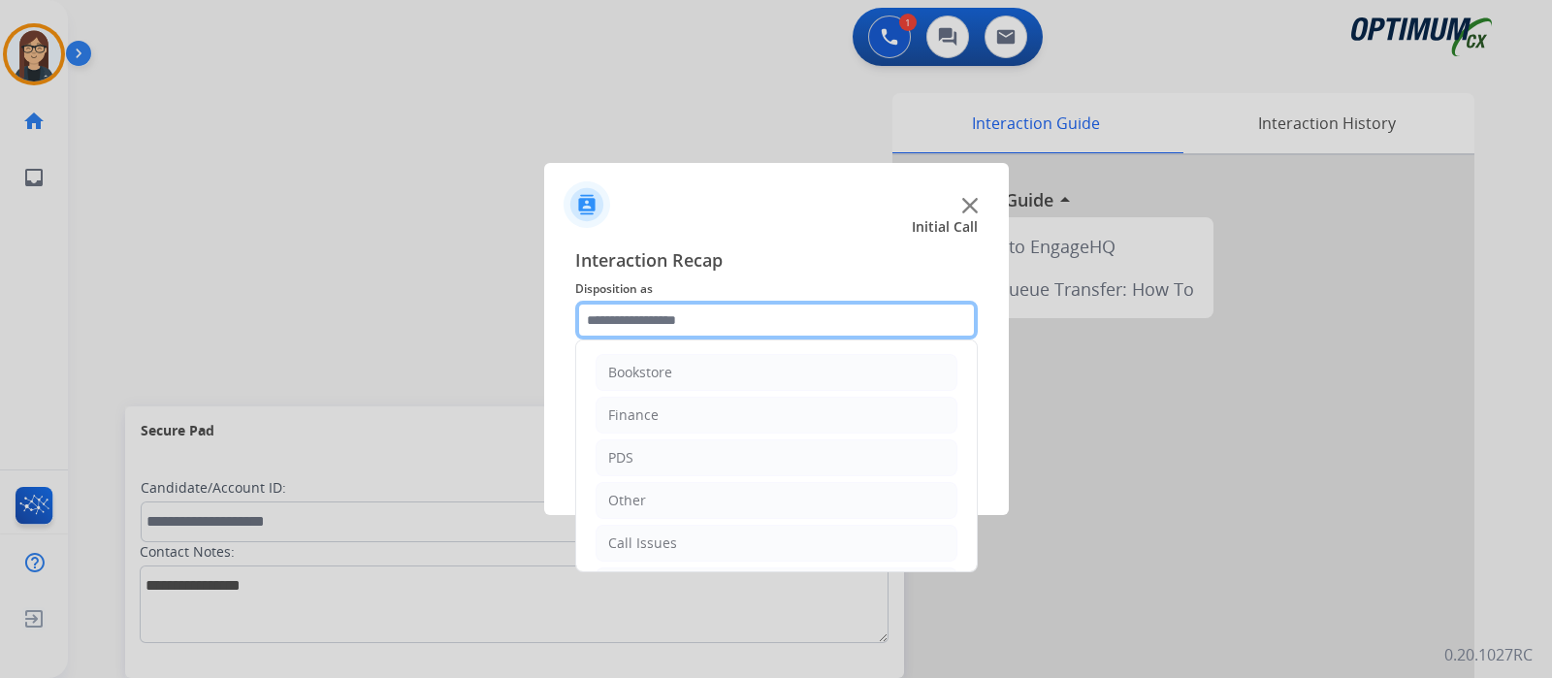
click at [641, 332] on input "text" at bounding box center [776, 320] width 403 height 39
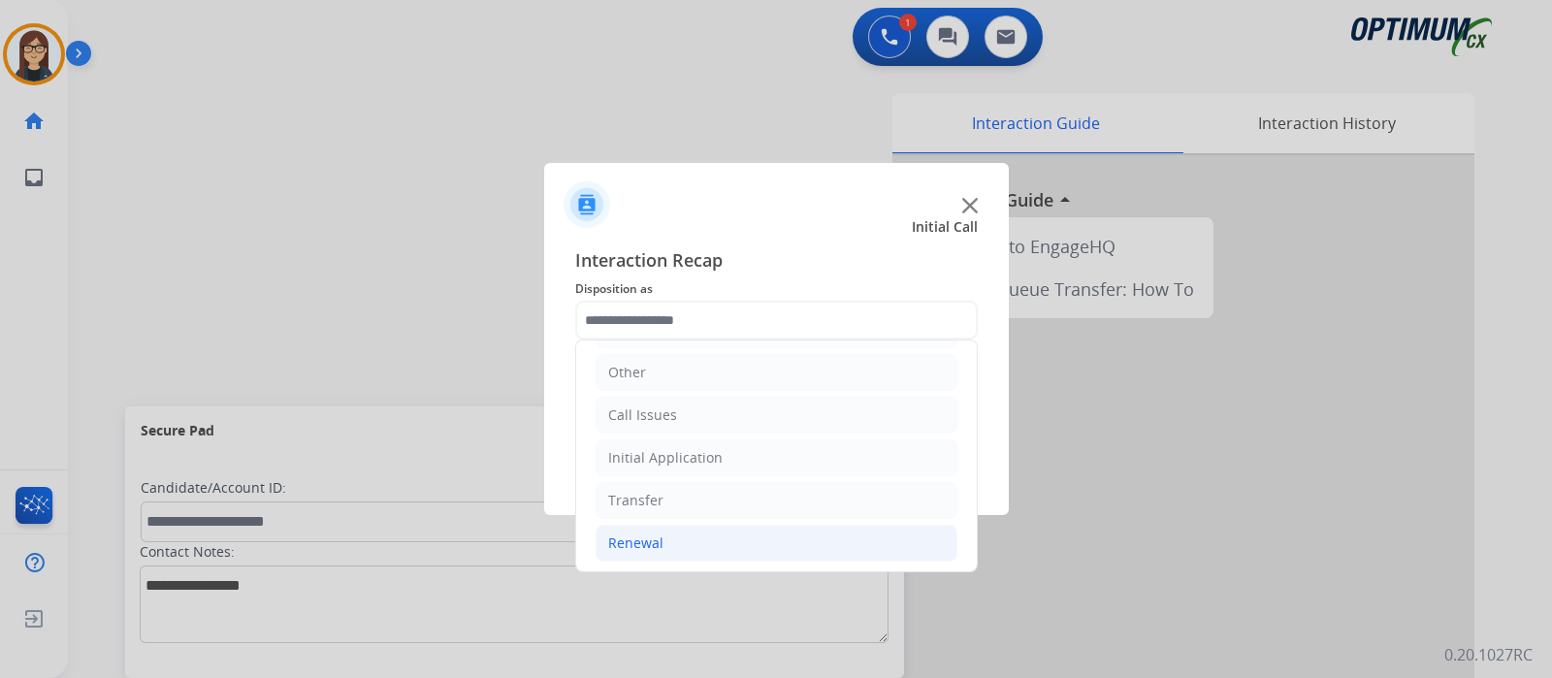
click at [669, 540] on li "Renewal" at bounding box center [777, 543] width 362 height 37
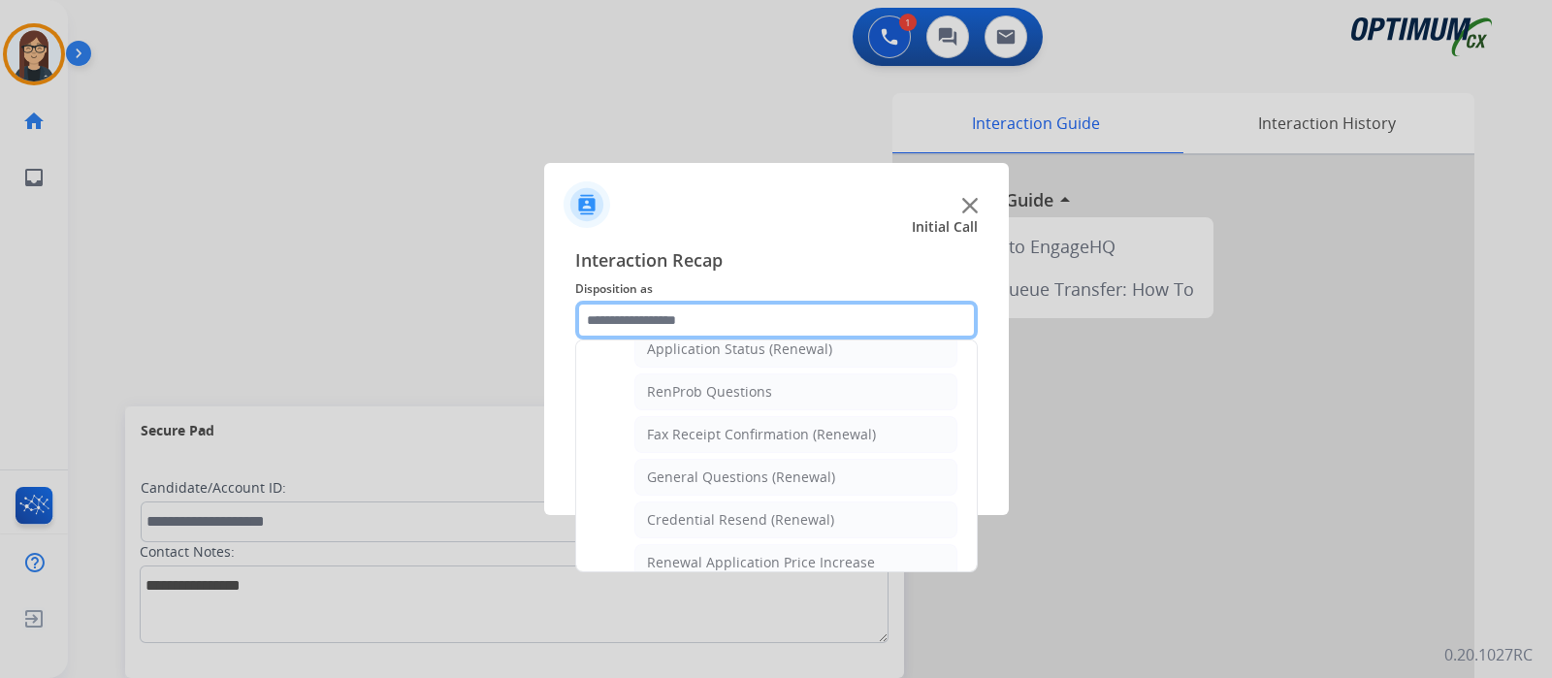
scroll to position [492, 0]
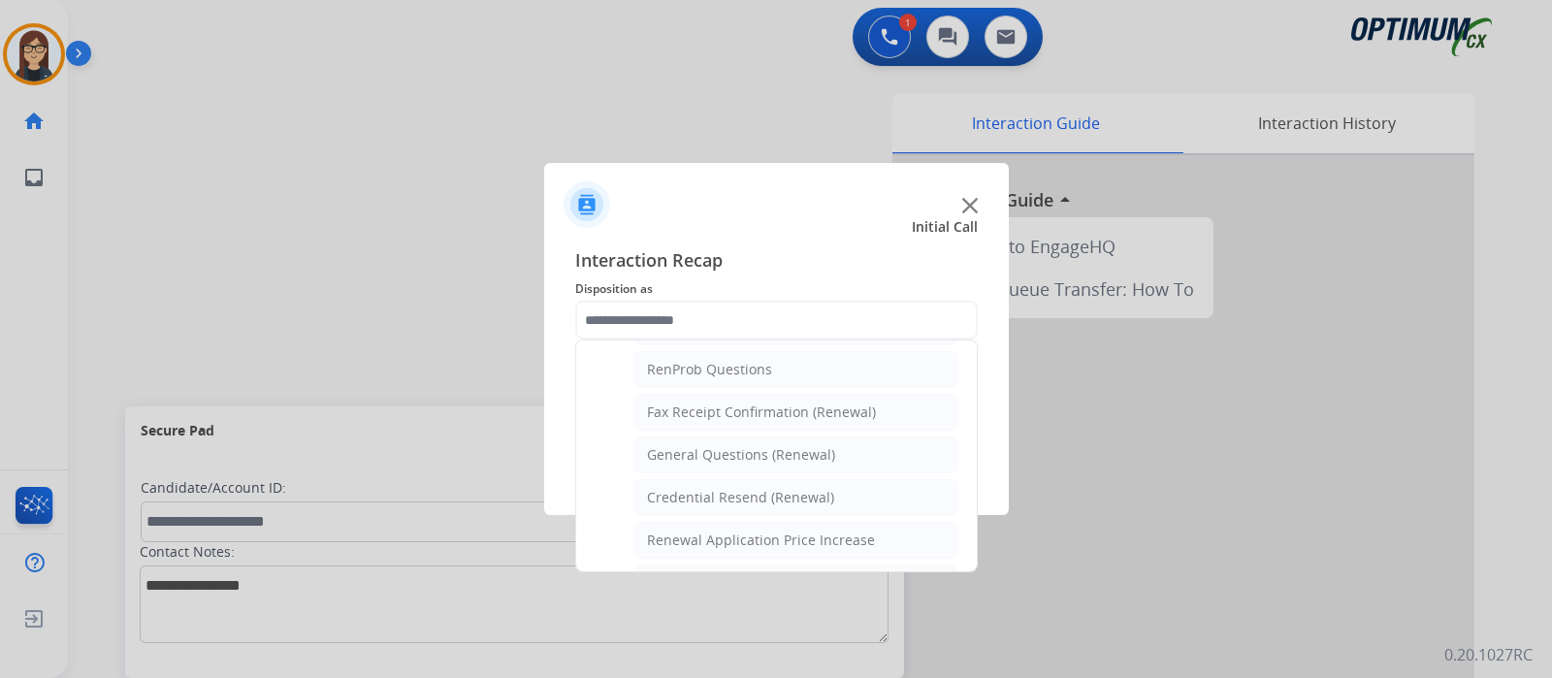
click at [771, 447] on div "General Questions (Renewal)" at bounding box center [741, 454] width 188 height 19
type input "**********"
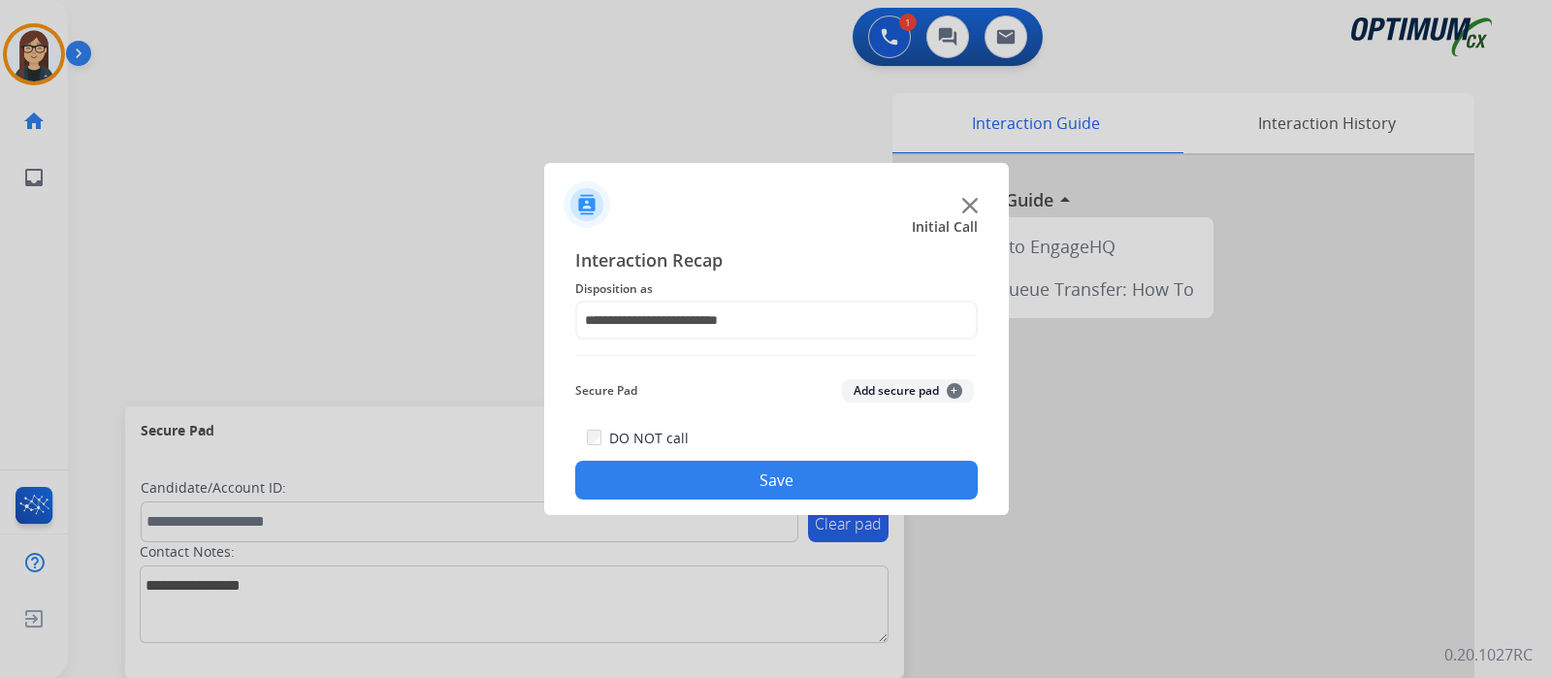
click at [745, 471] on button "Save" at bounding box center [776, 480] width 403 height 39
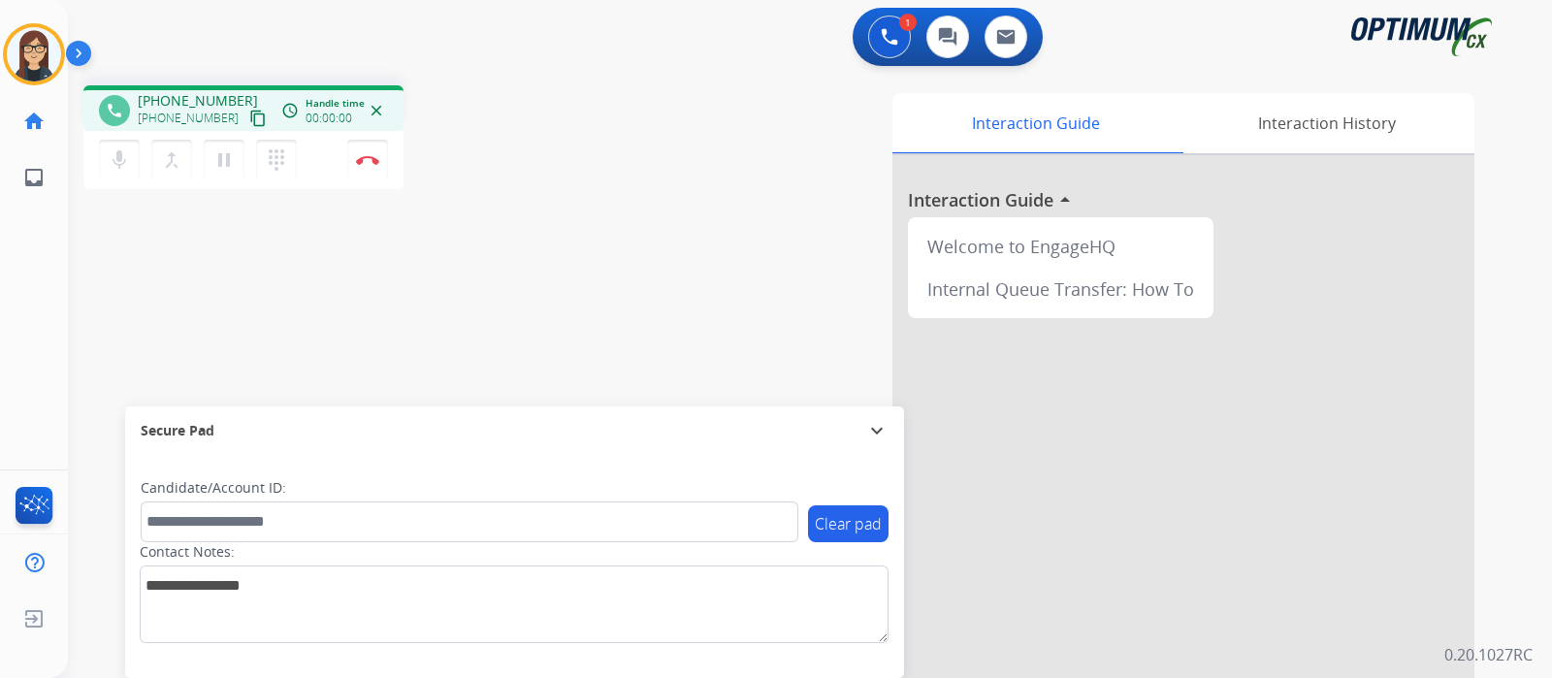
click at [249, 114] on mat-icon "content_copy" at bounding box center [257, 118] width 17 height 17
click at [103, 149] on button "mic Mute" at bounding box center [119, 160] width 41 height 41
click at [112, 170] on span "Emails" at bounding box center [103, 178] width 39 height 18
click at [120, 163] on mat-icon "mic_off" at bounding box center [119, 159] width 23 height 23
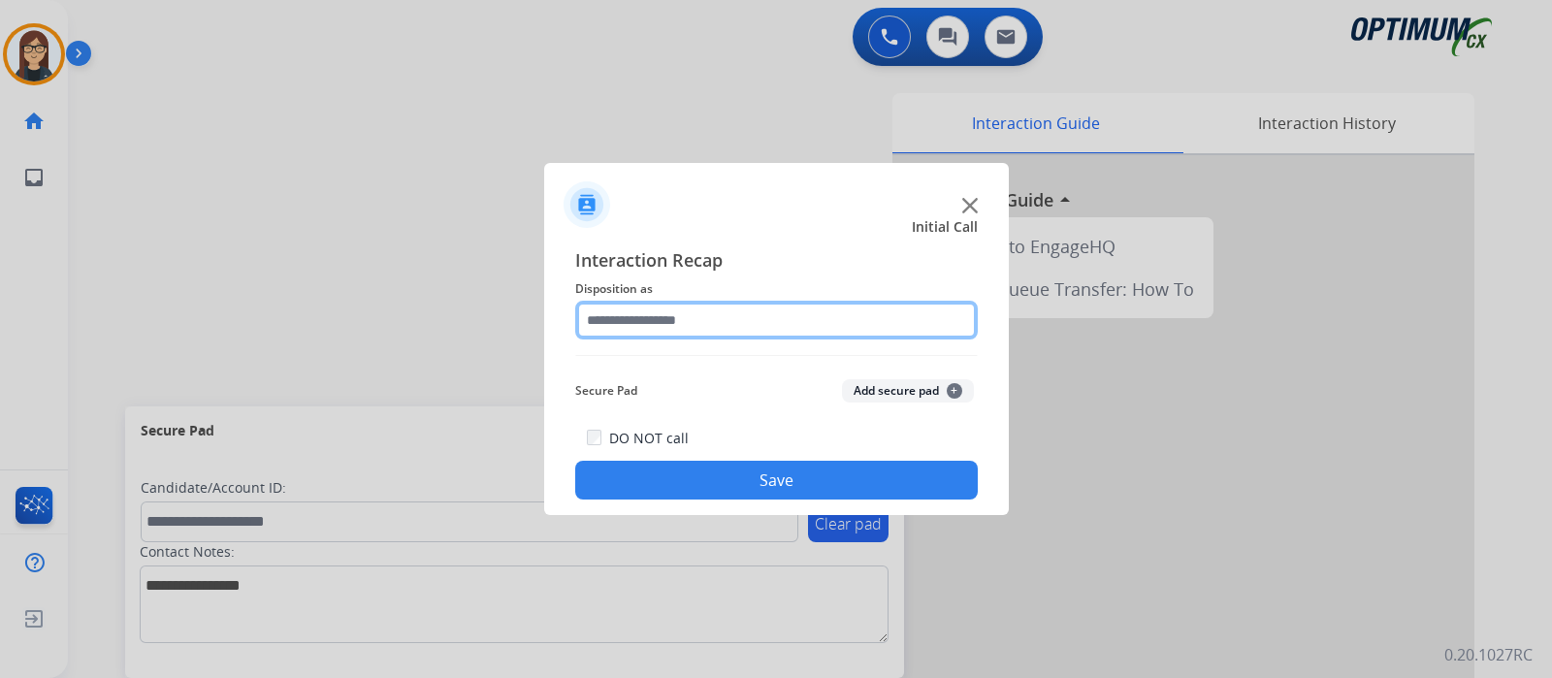
click at [660, 317] on input "text" at bounding box center [776, 320] width 403 height 39
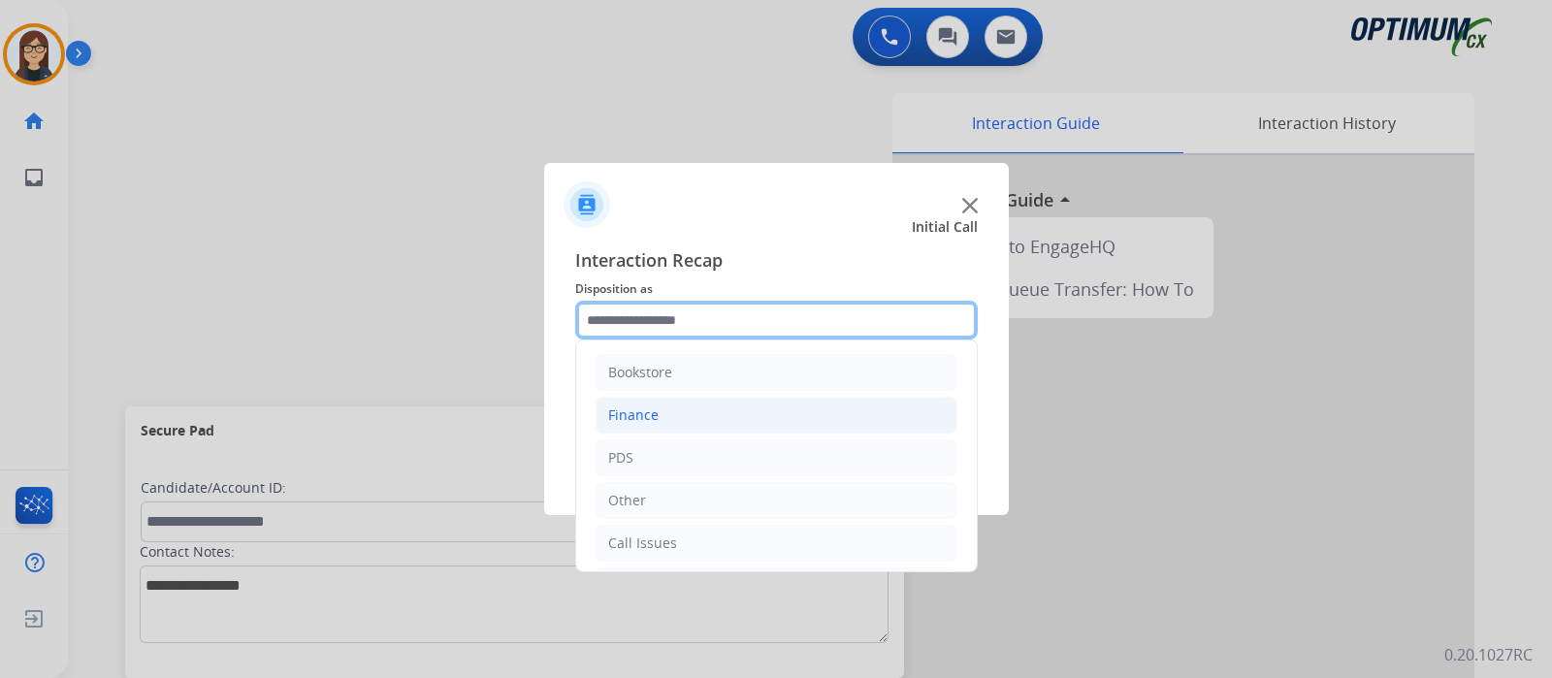
scroll to position [128, 0]
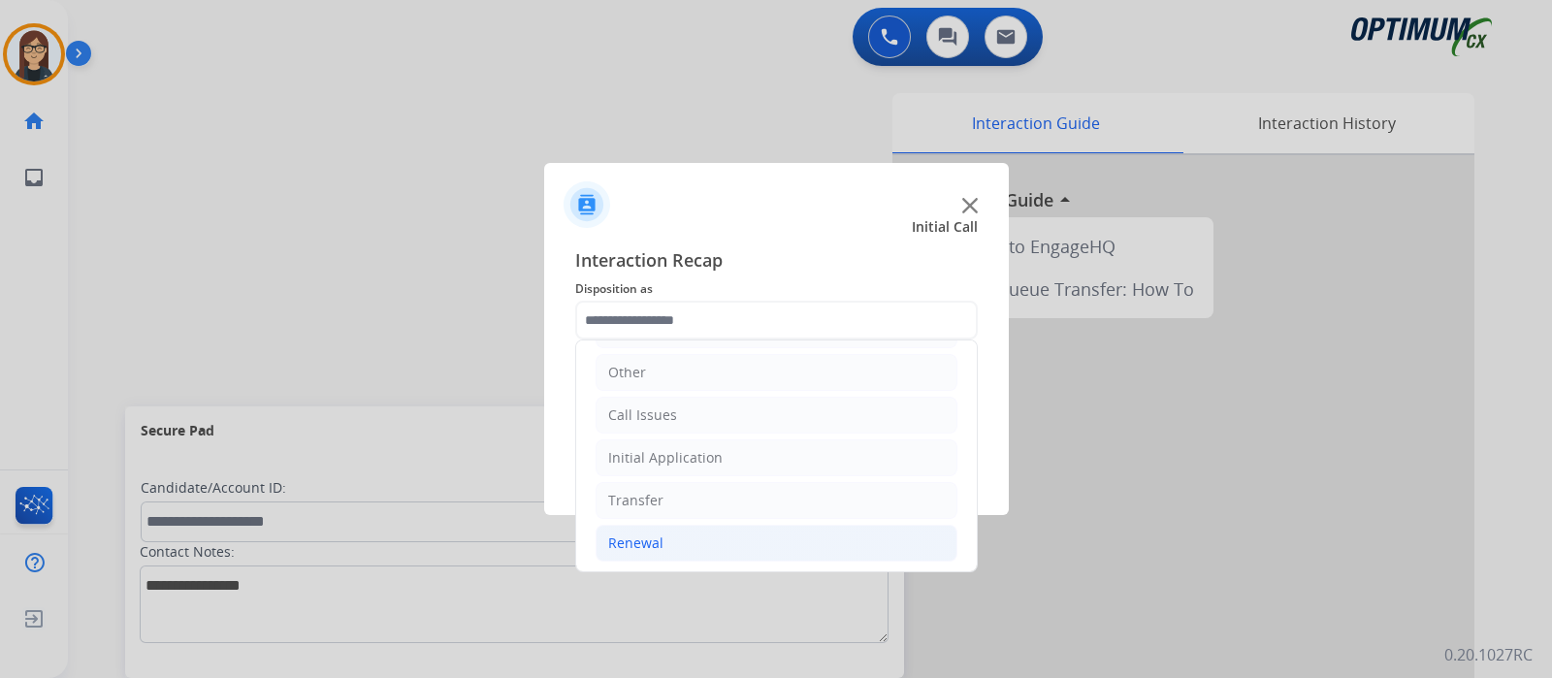
click at [696, 536] on li "Renewal" at bounding box center [777, 543] width 362 height 37
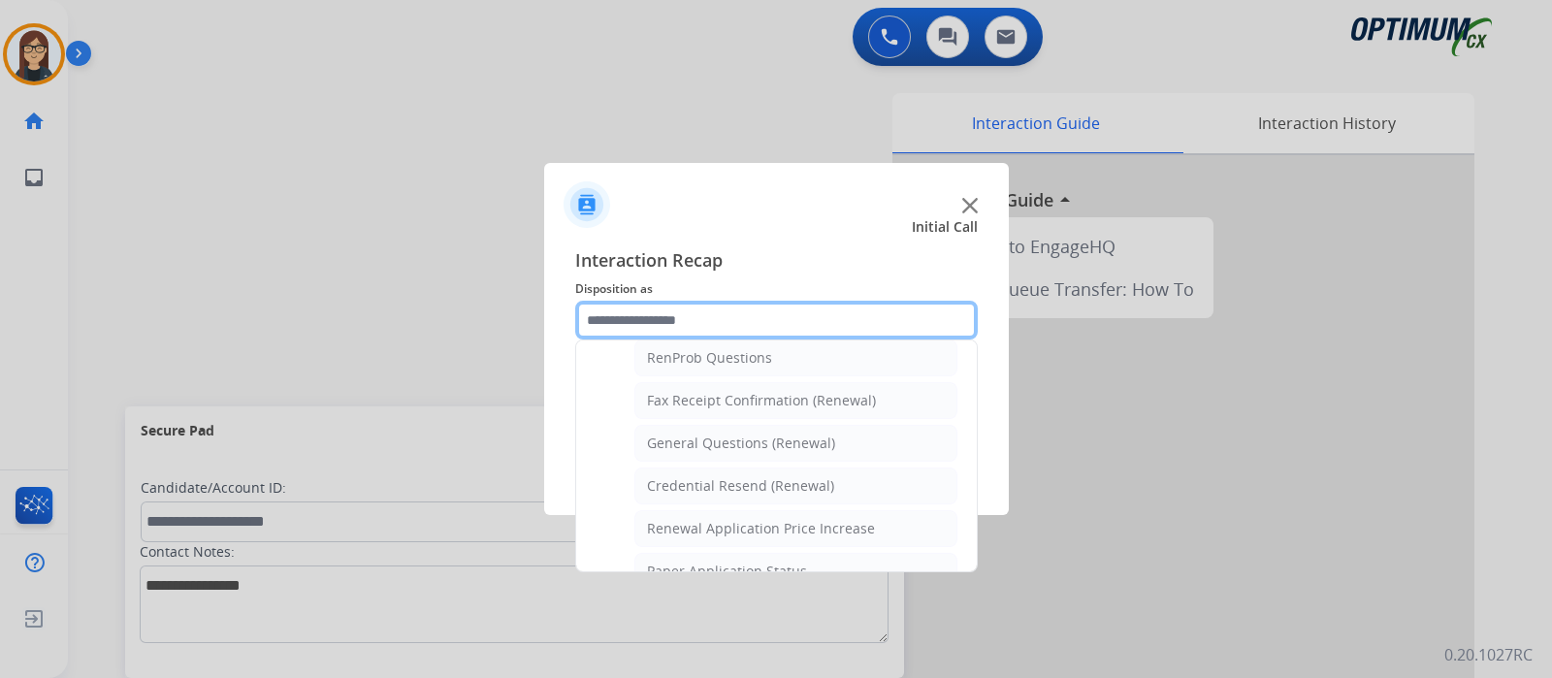
scroll to position [499, 0]
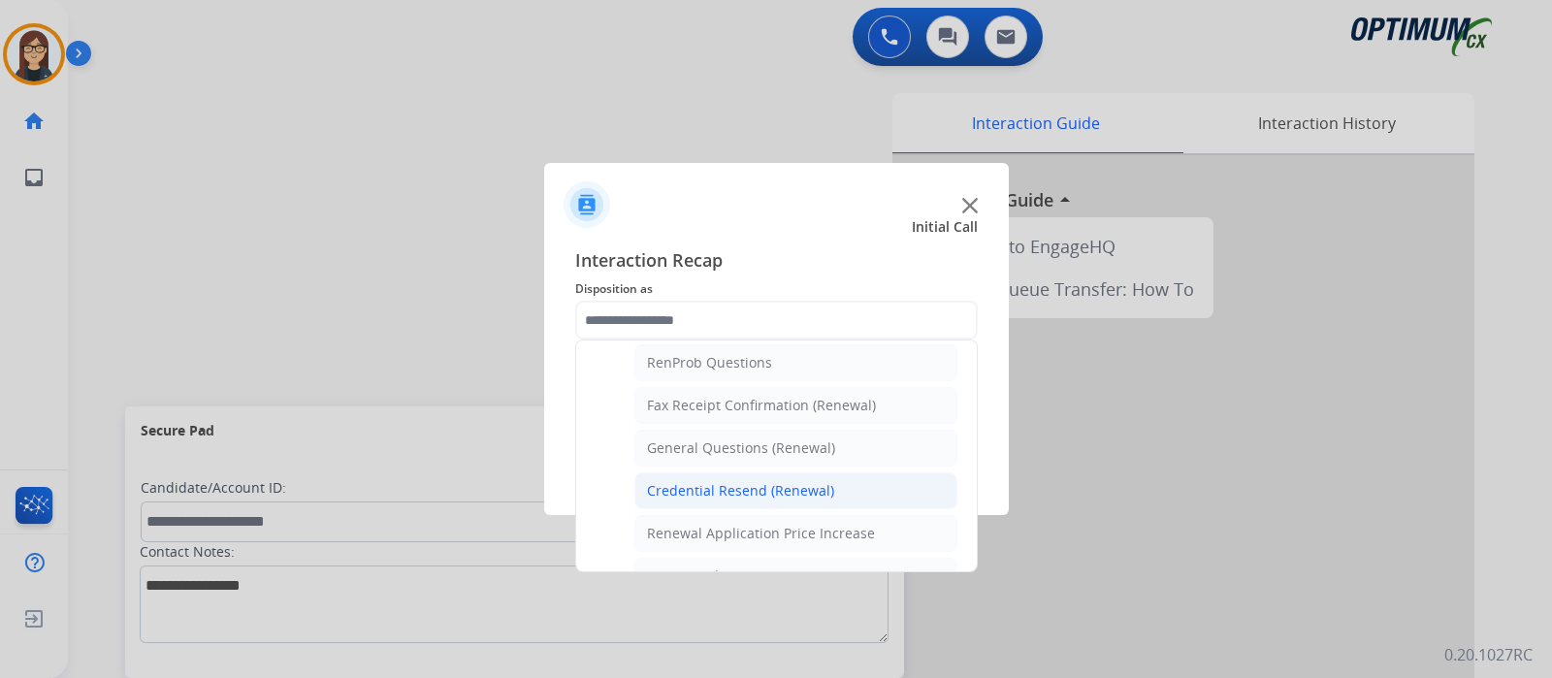
click at [766, 485] on div "Credential Resend (Renewal)" at bounding box center [740, 490] width 187 height 19
type input "**********"
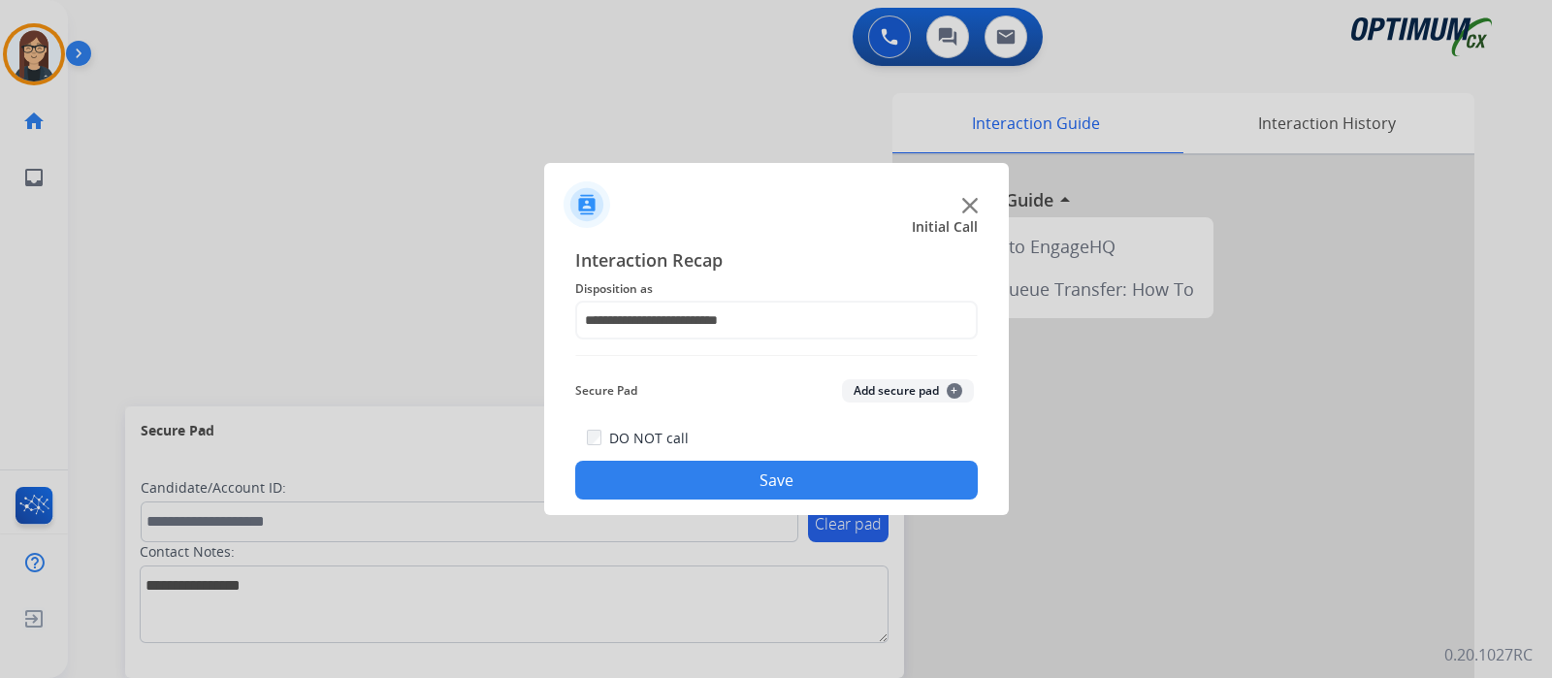
click at [760, 482] on button "Save" at bounding box center [776, 480] width 403 height 39
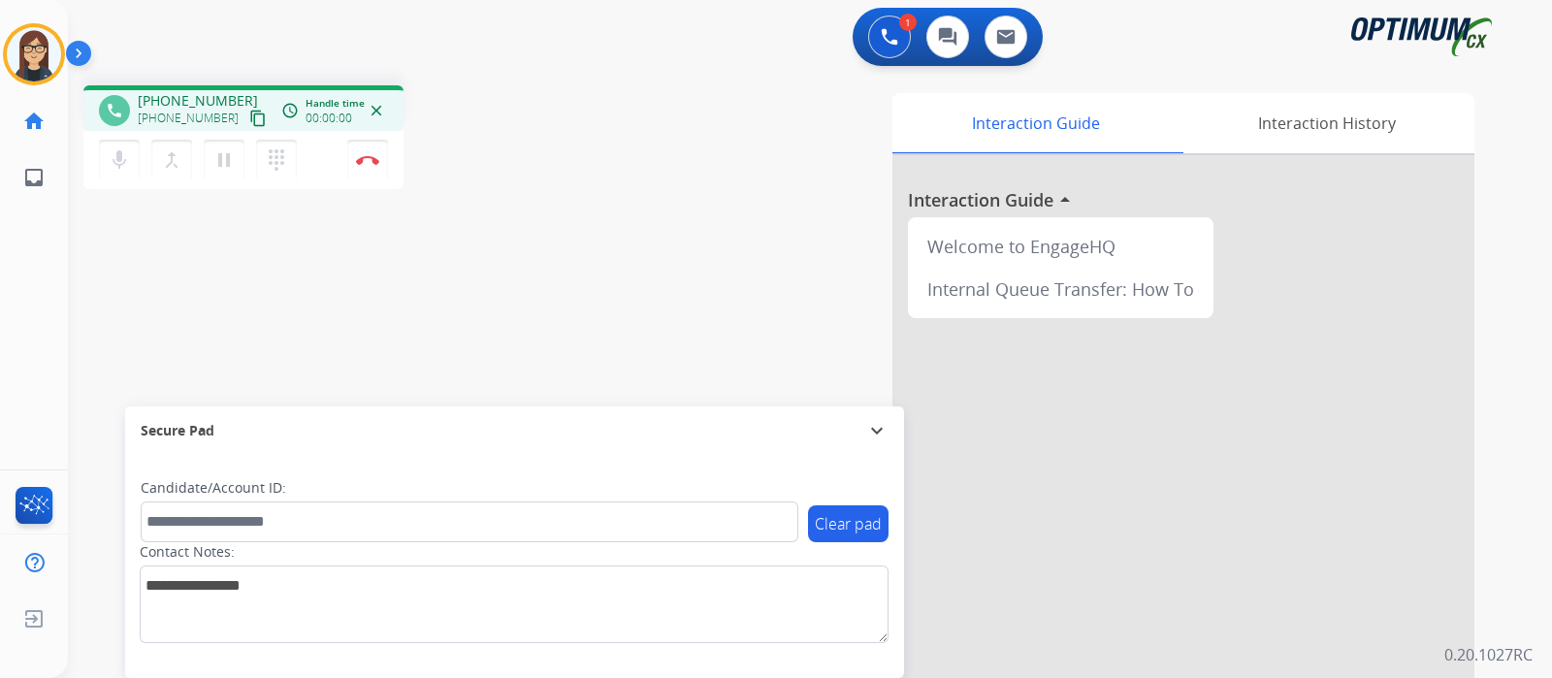
click at [249, 116] on mat-icon "content_copy" at bounding box center [257, 118] width 17 height 17
click at [570, 312] on div "phone +19408674333 +19408674333 content_copy access_time Call metrics Queue 00:…" at bounding box center [787, 474] width 1438 height 809
click at [573, 290] on div "phone +19408674333 +19408674333 content_copy access_time Call metrics Queue 00:…" at bounding box center [787, 474] width 1438 height 809
click at [123, 163] on mat-icon "mic" at bounding box center [119, 159] width 23 height 23
click at [125, 165] on mat-icon "mic_off" at bounding box center [119, 159] width 23 height 23
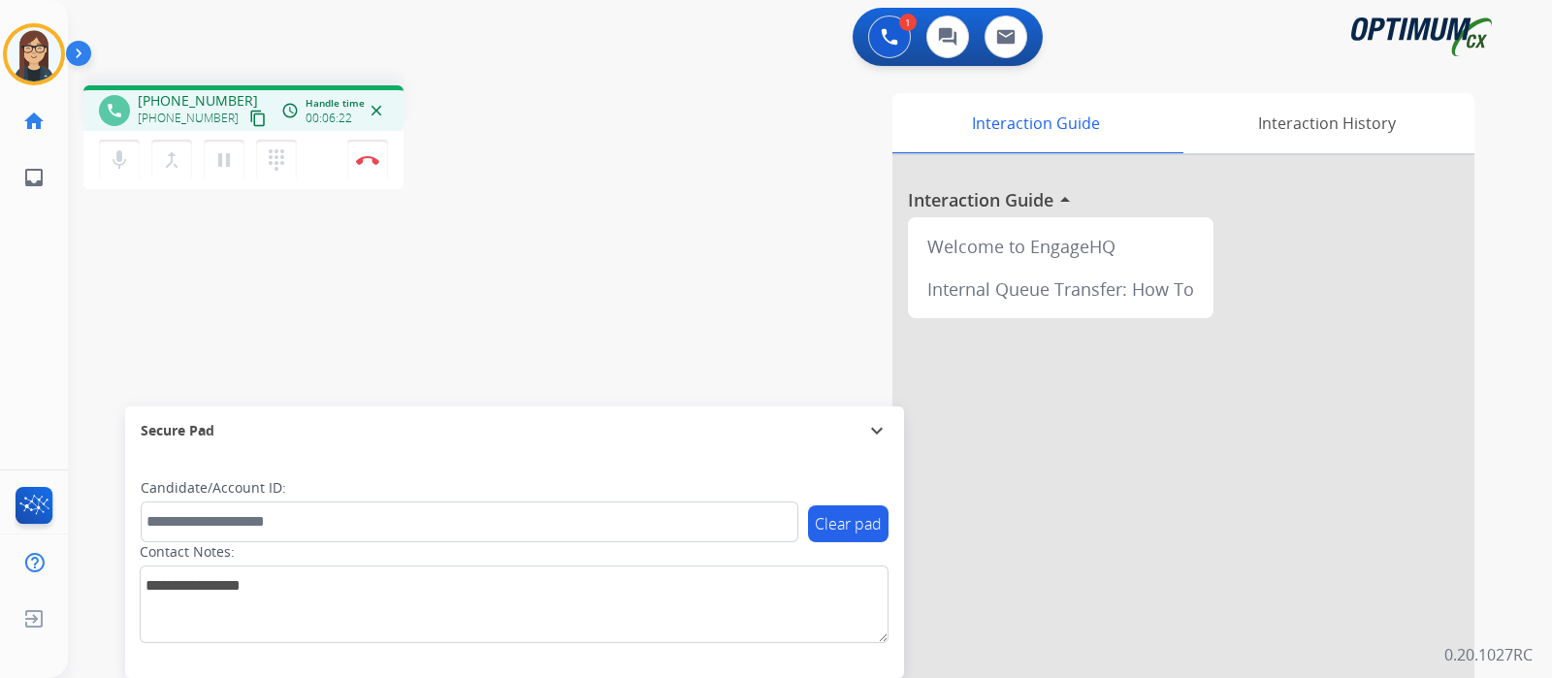
click at [537, 180] on div "phone +19408674333 +19408674333 content_copy access_time Call metrics Queue 00:…" at bounding box center [339, 140] width 513 height 110
click at [385, 306] on div "phone +19408674333 +19408674333 content_copy access_time Call metrics Queue 00:…" at bounding box center [787, 474] width 1438 height 809
click at [369, 167] on button "Disconnect" at bounding box center [367, 160] width 41 height 41
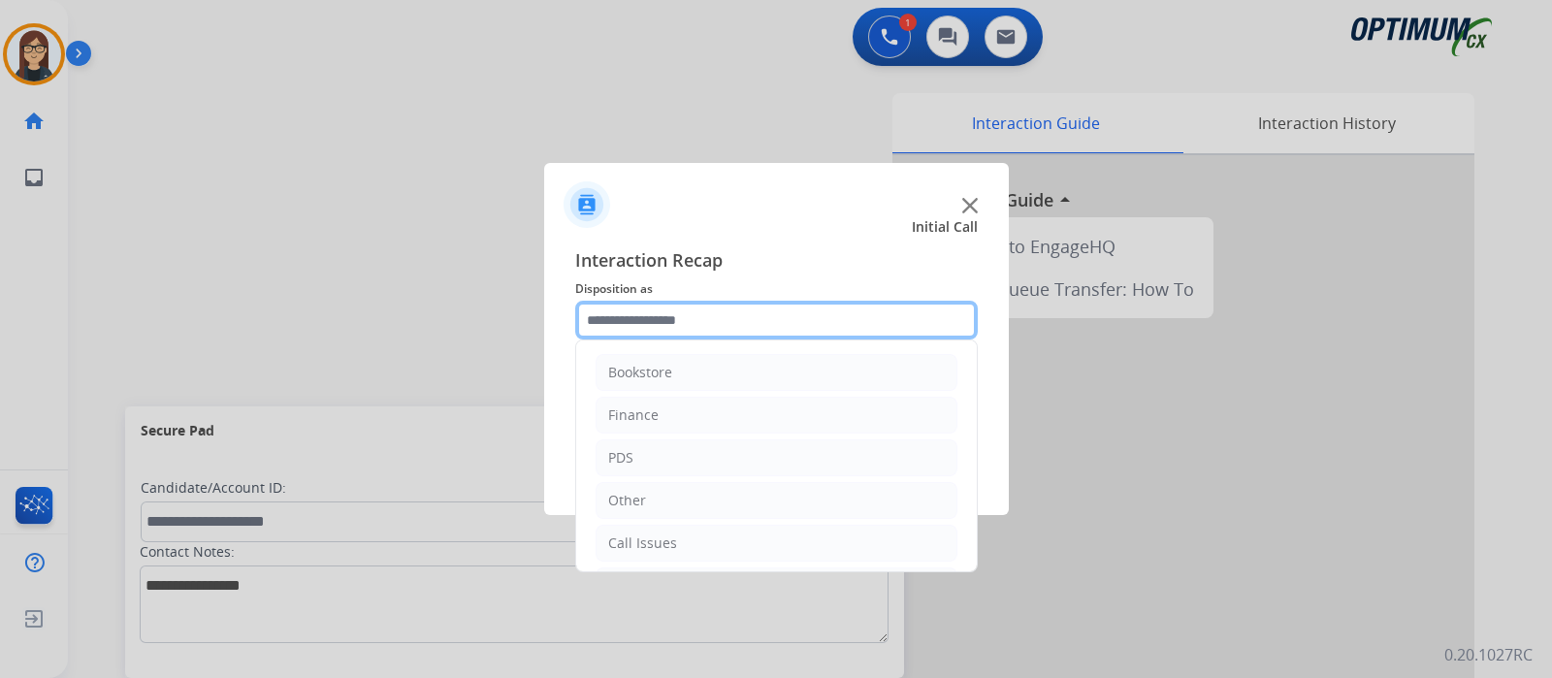
click at [695, 317] on input "text" at bounding box center [776, 320] width 403 height 39
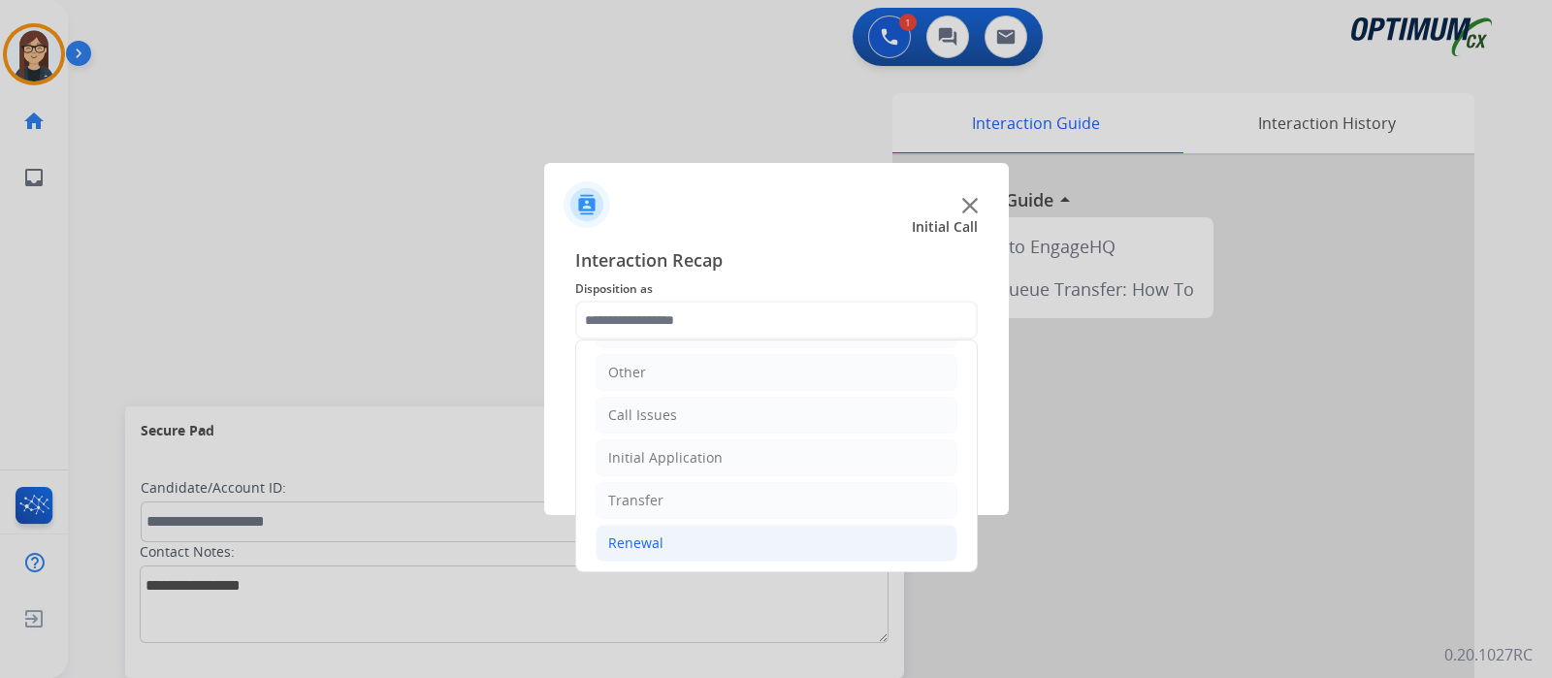
click at [667, 535] on li "Renewal" at bounding box center [777, 543] width 362 height 37
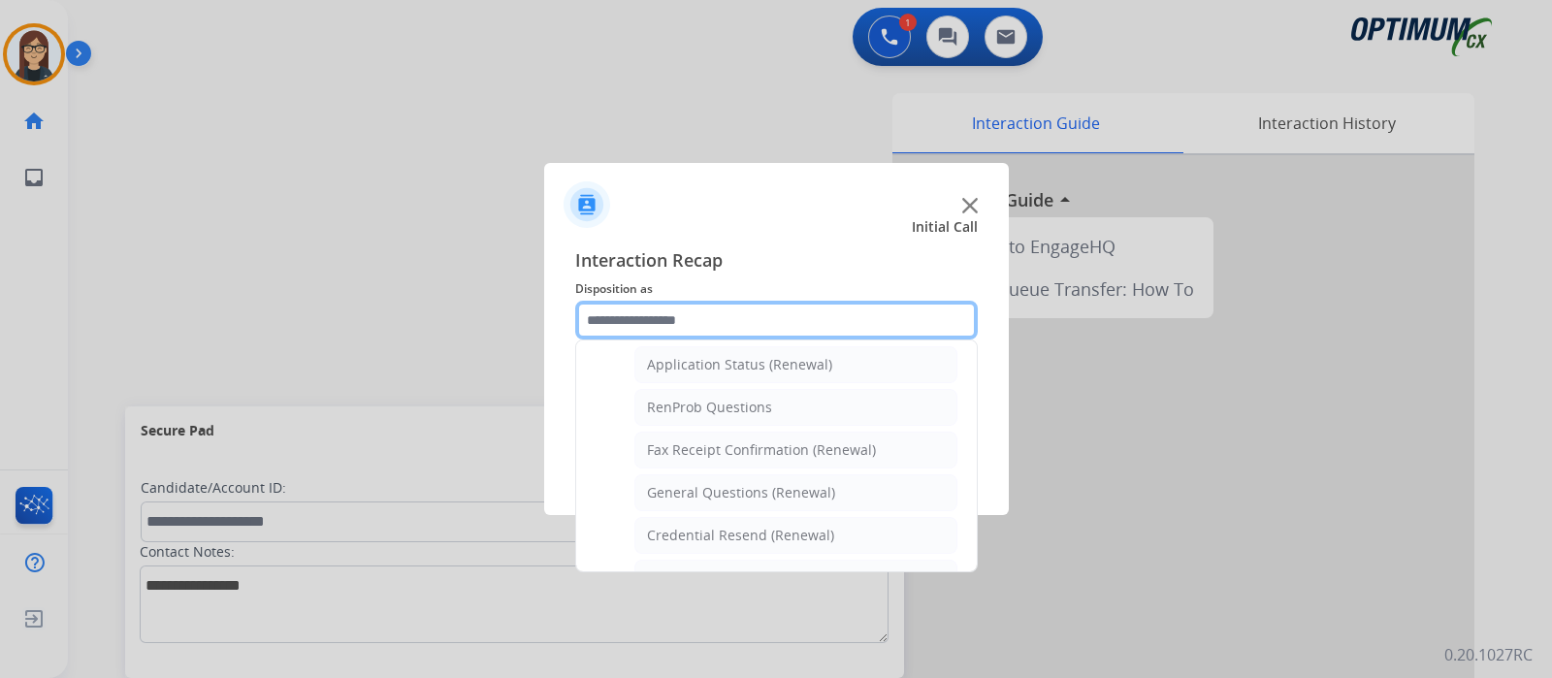
scroll to position [492, 0]
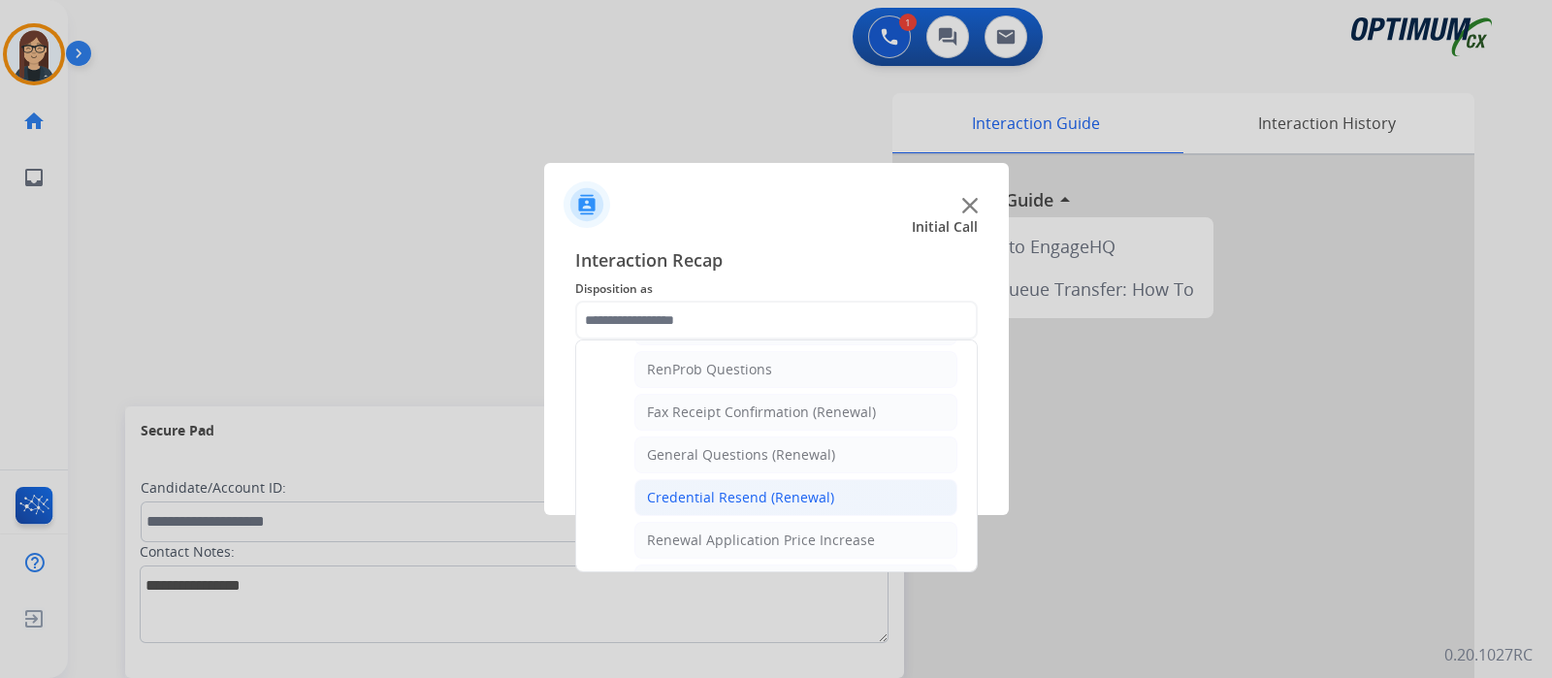
click at [763, 495] on div "Credential Resend (Renewal)" at bounding box center [740, 497] width 187 height 19
type input "**********"
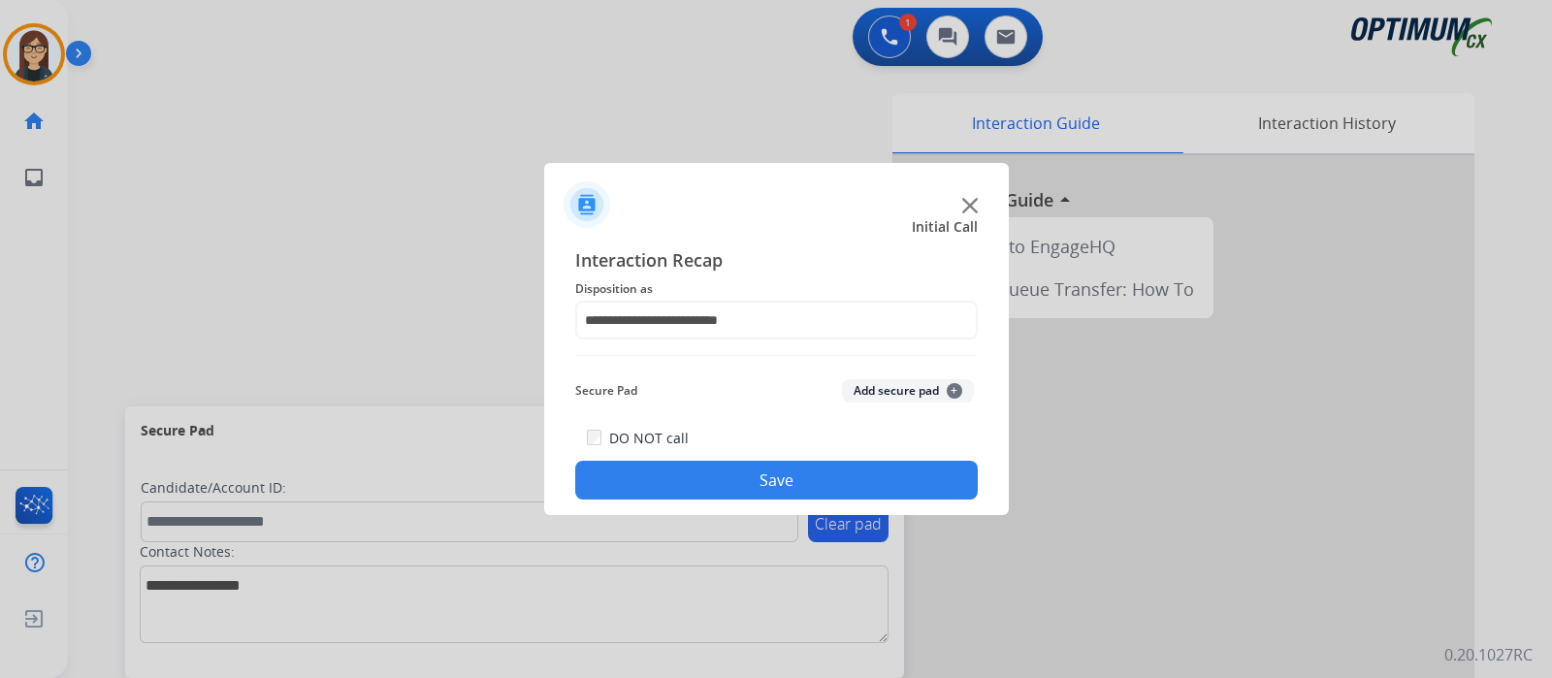
click at [748, 489] on button "Save" at bounding box center [776, 480] width 403 height 39
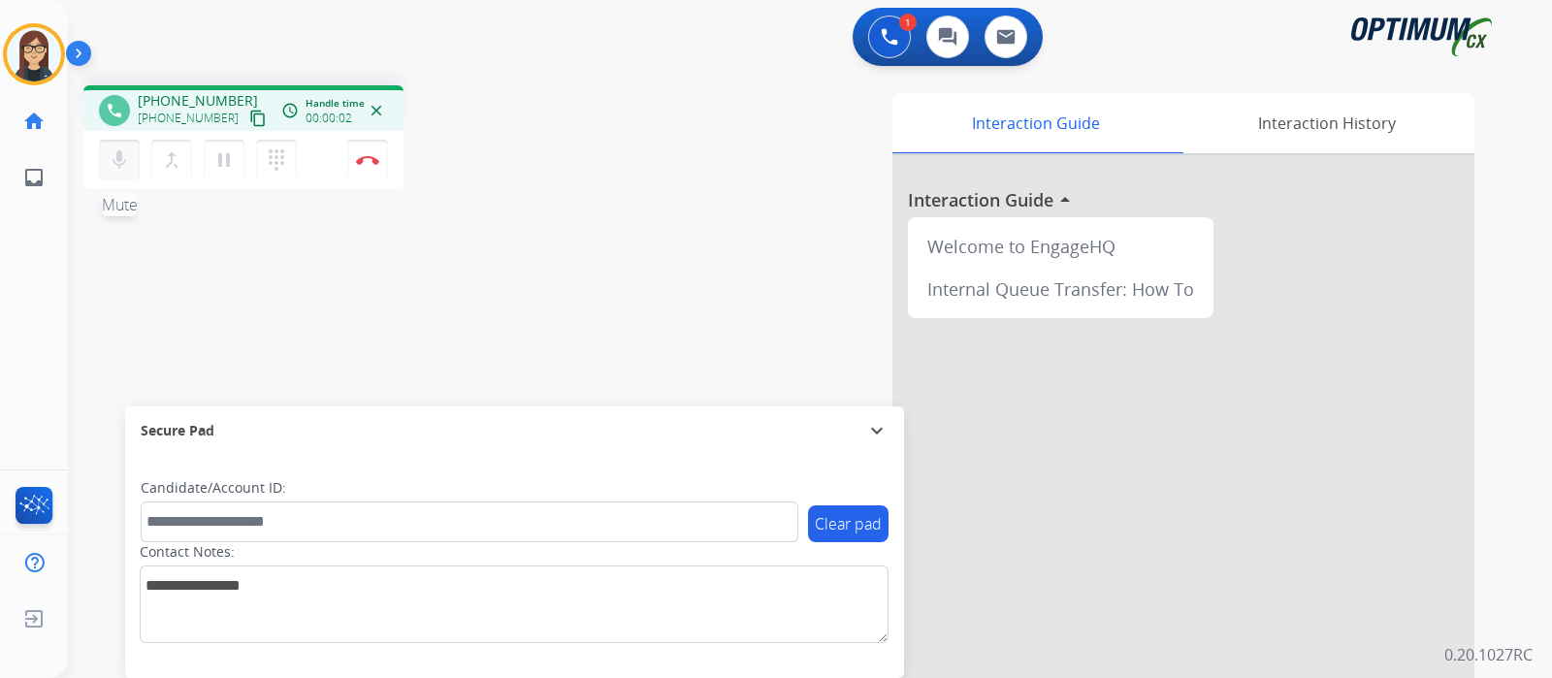
click at [113, 164] on mat-icon "mic" at bounding box center [119, 159] width 23 height 23
click at [113, 164] on mat-icon "mic_off" at bounding box center [119, 159] width 23 height 23
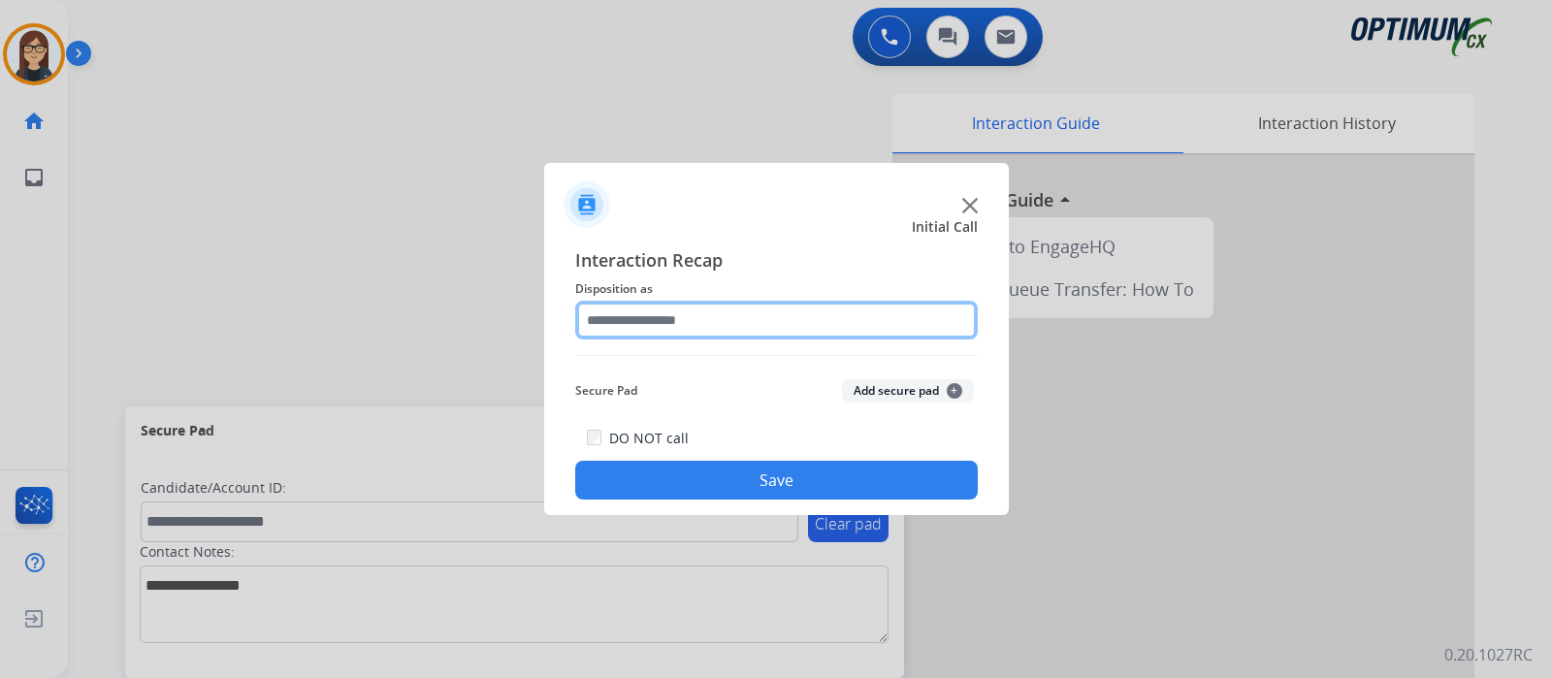
click at [633, 327] on input "text" at bounding box center [776, 320] width 403 height 39
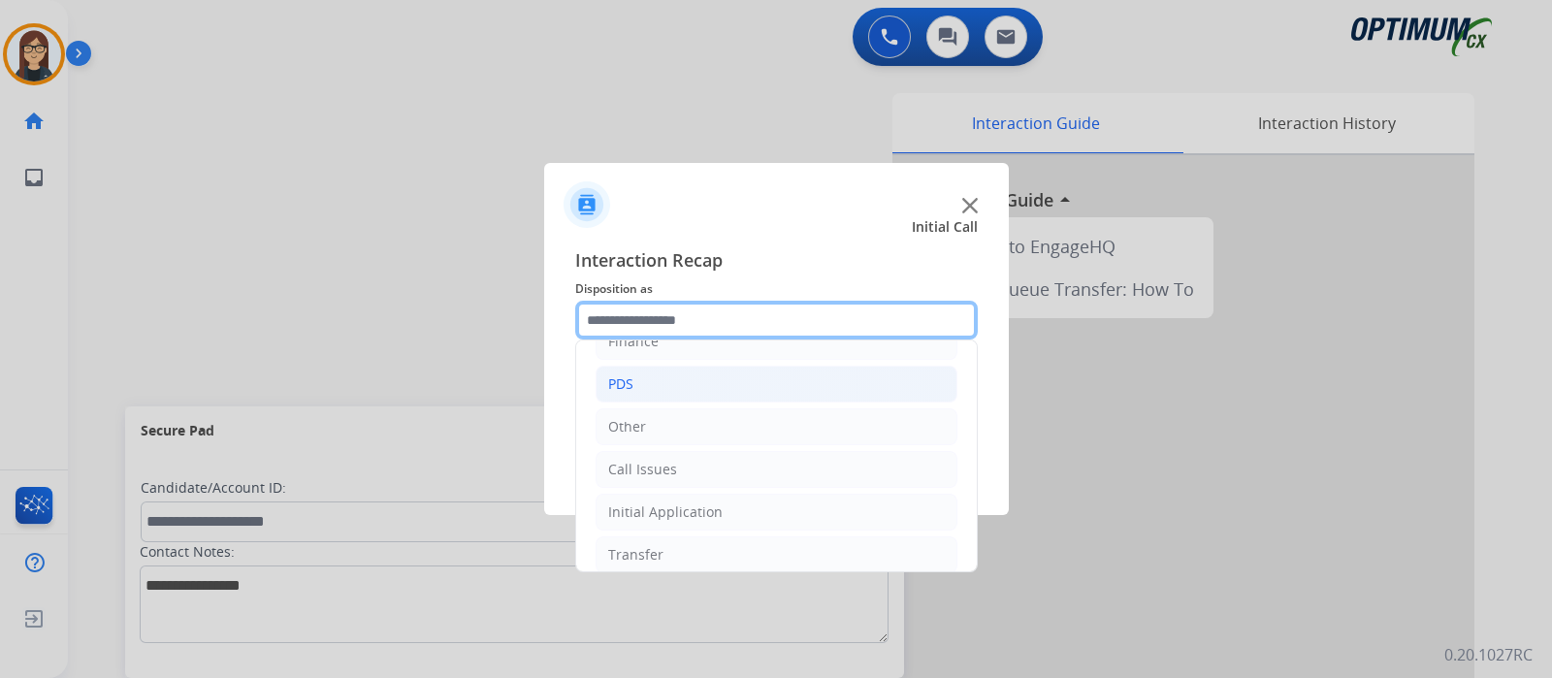
scroll to position [128, 0]
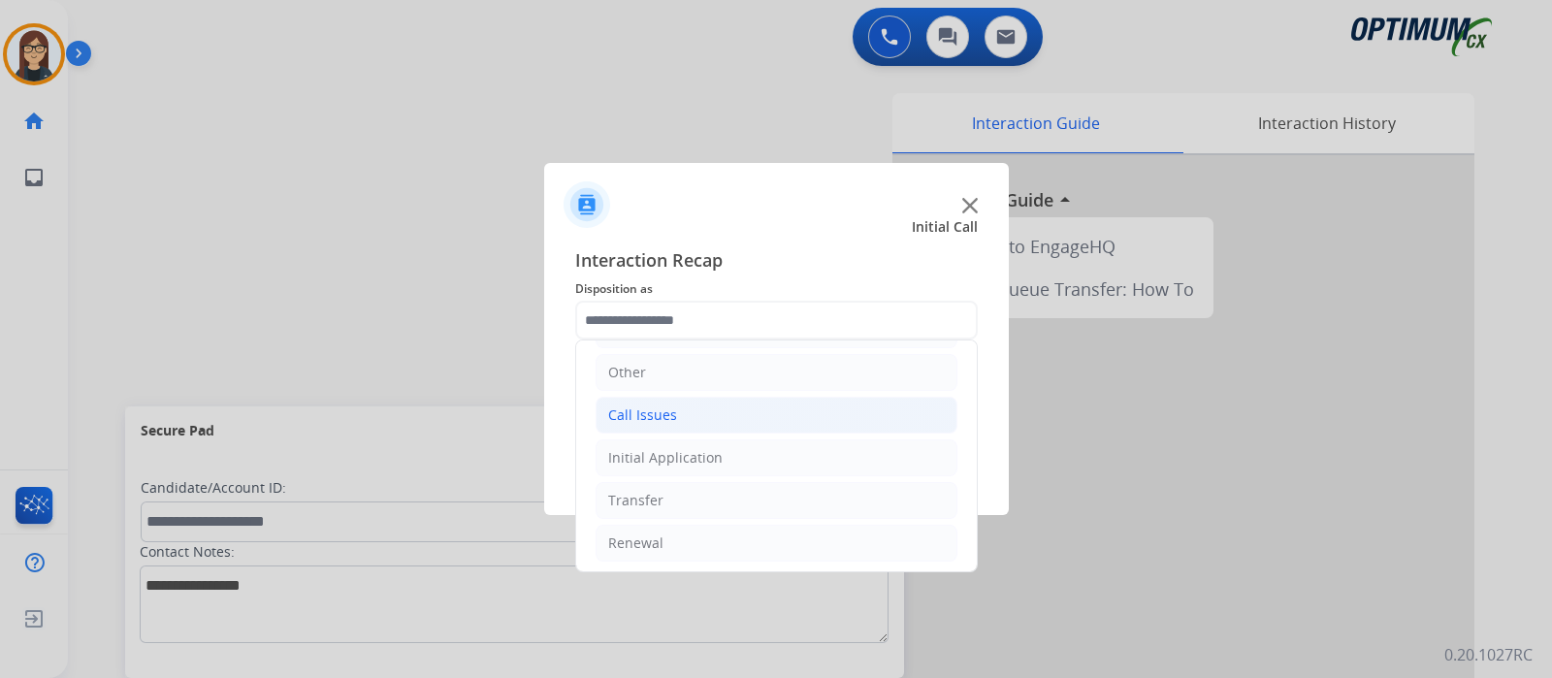
click at [666, 406] on div "Call Issues" at bounding box center [642, 415] width 69 height 19
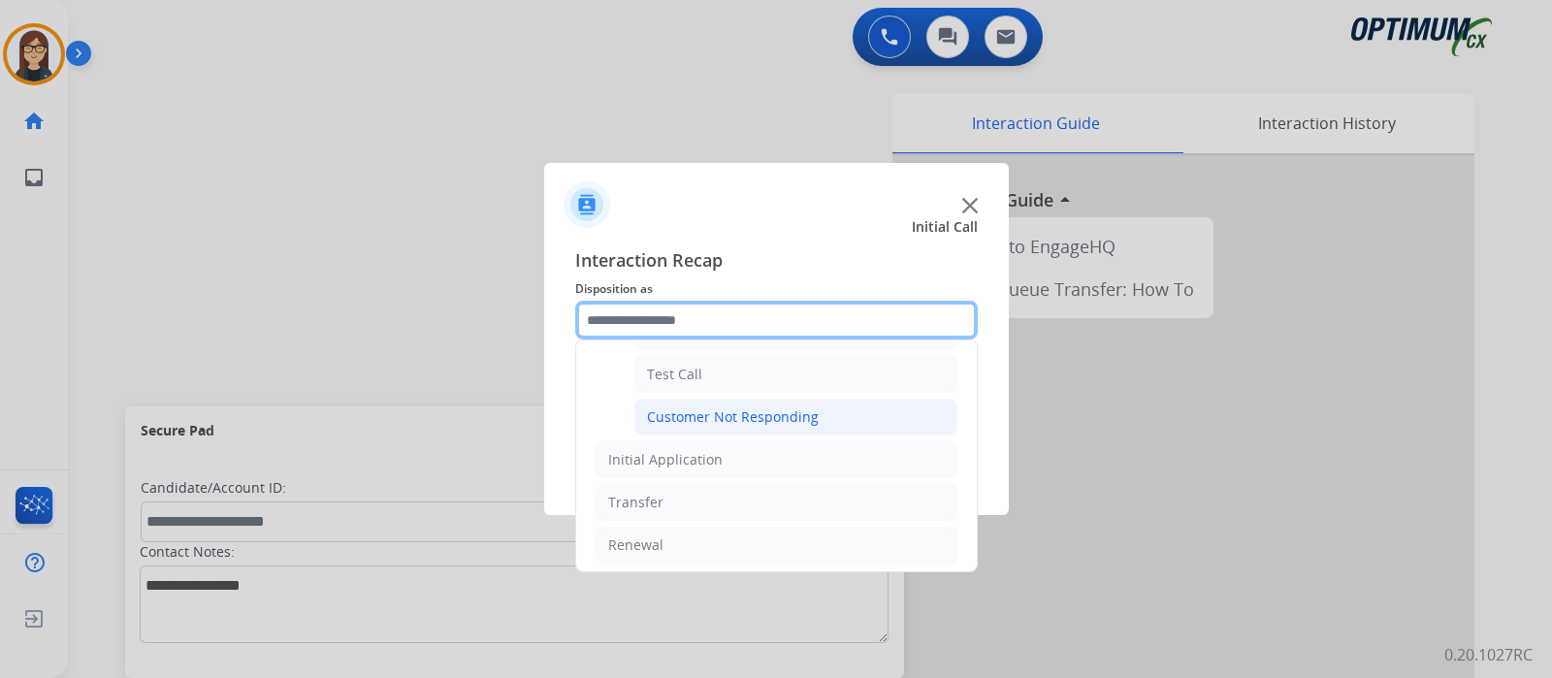
scroll to position [218, 0]
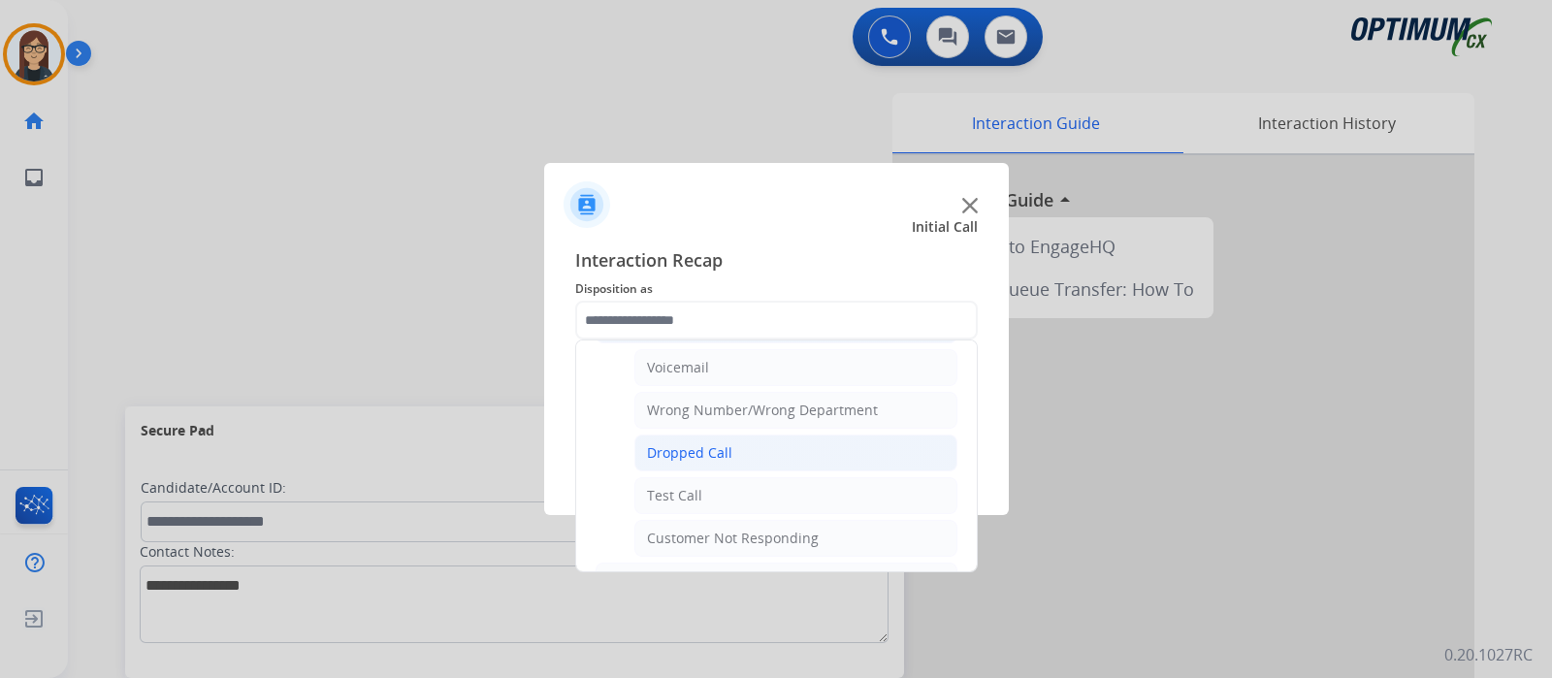
click at [718, 448] on div "Dropped Call" at bounding box center [689, 452] width 85 height 19
type input "**********"
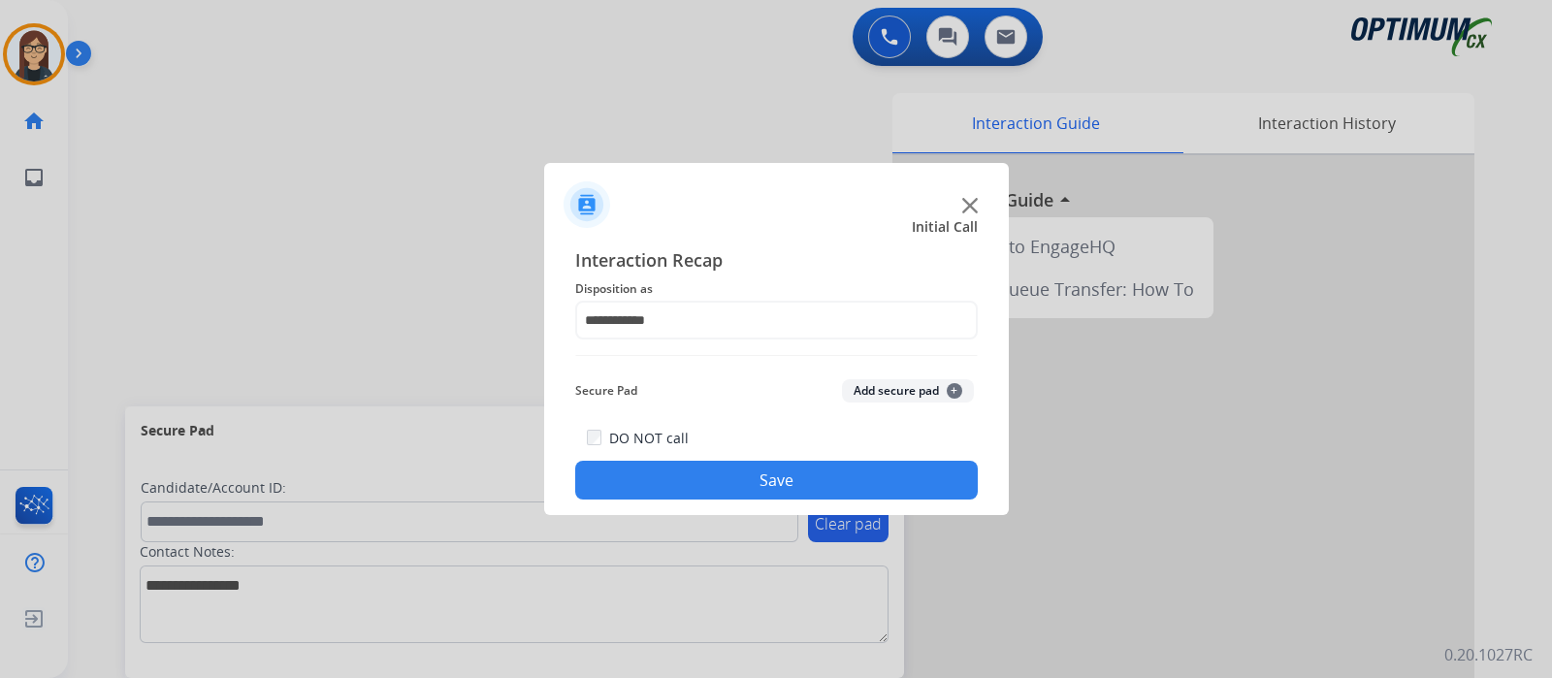
click at [723, 475] on button "Save" at bounding box center [776, 480] width 403 height 39
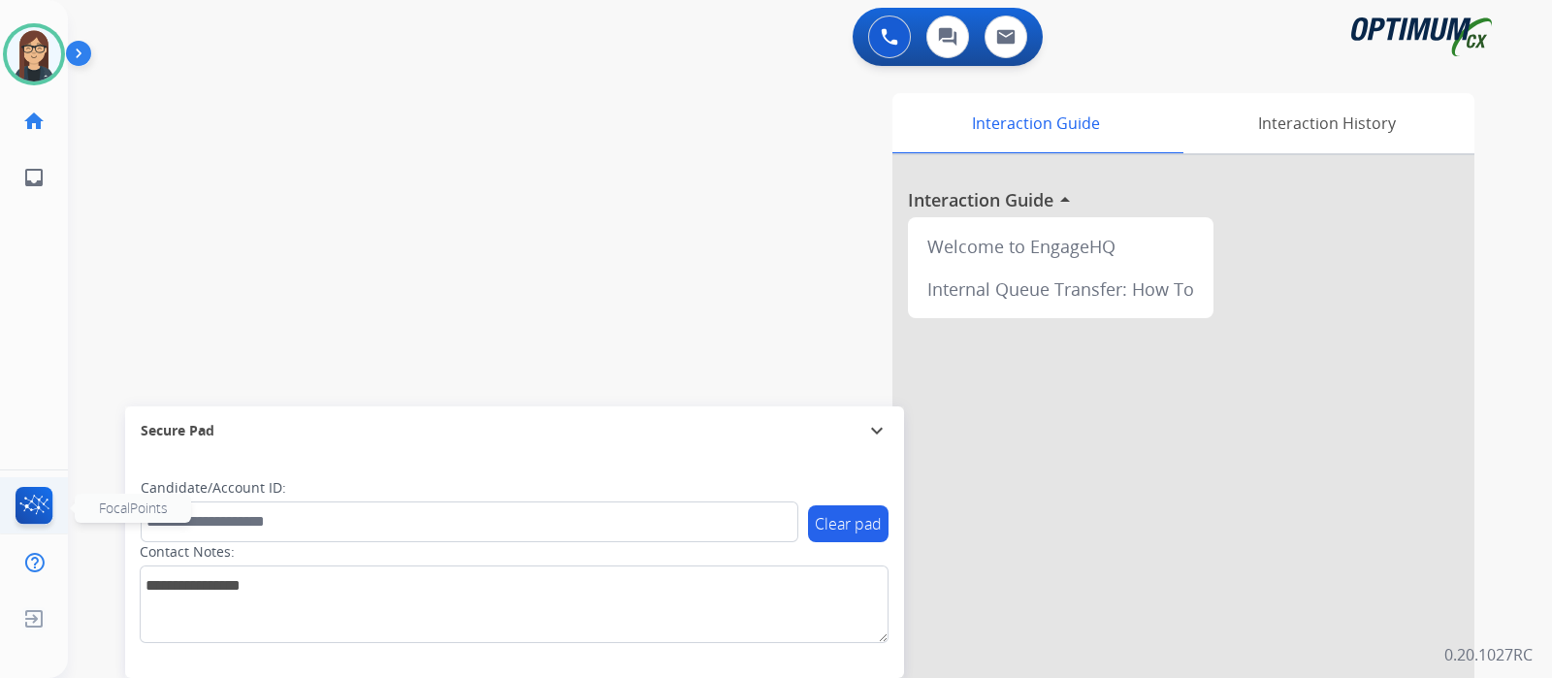
click at [23, 508] on img at bounding box center [35, 509] width 46 height 45
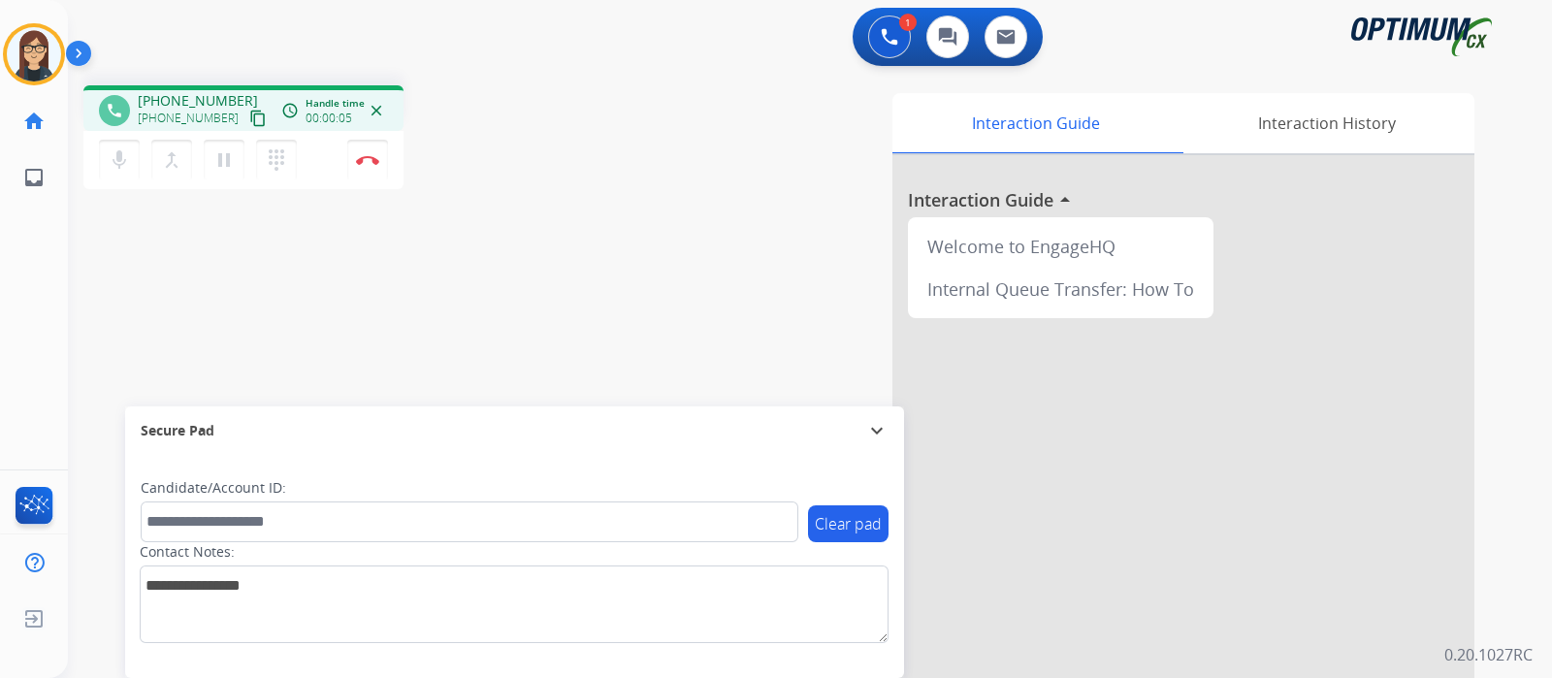
click at [249, 117] on mat-icon "content_copy" at bounding box center [257, 118] width 17 height 17
click at [519, 281] on div "phone +19789432313 +19789432313 content_copy access_time Call metrics Queue 00:…" at bounding box center [787, 474] width 1438 height 809
click at [477, 270] on div "phone +19789432313 +19789432313 content_copy access_time Call metrics Queue 00:…" at bounding box center [787, 474] width 1438 height 809
click at [367, 162] on img at bounding box center [367, 160] width 23 height 10
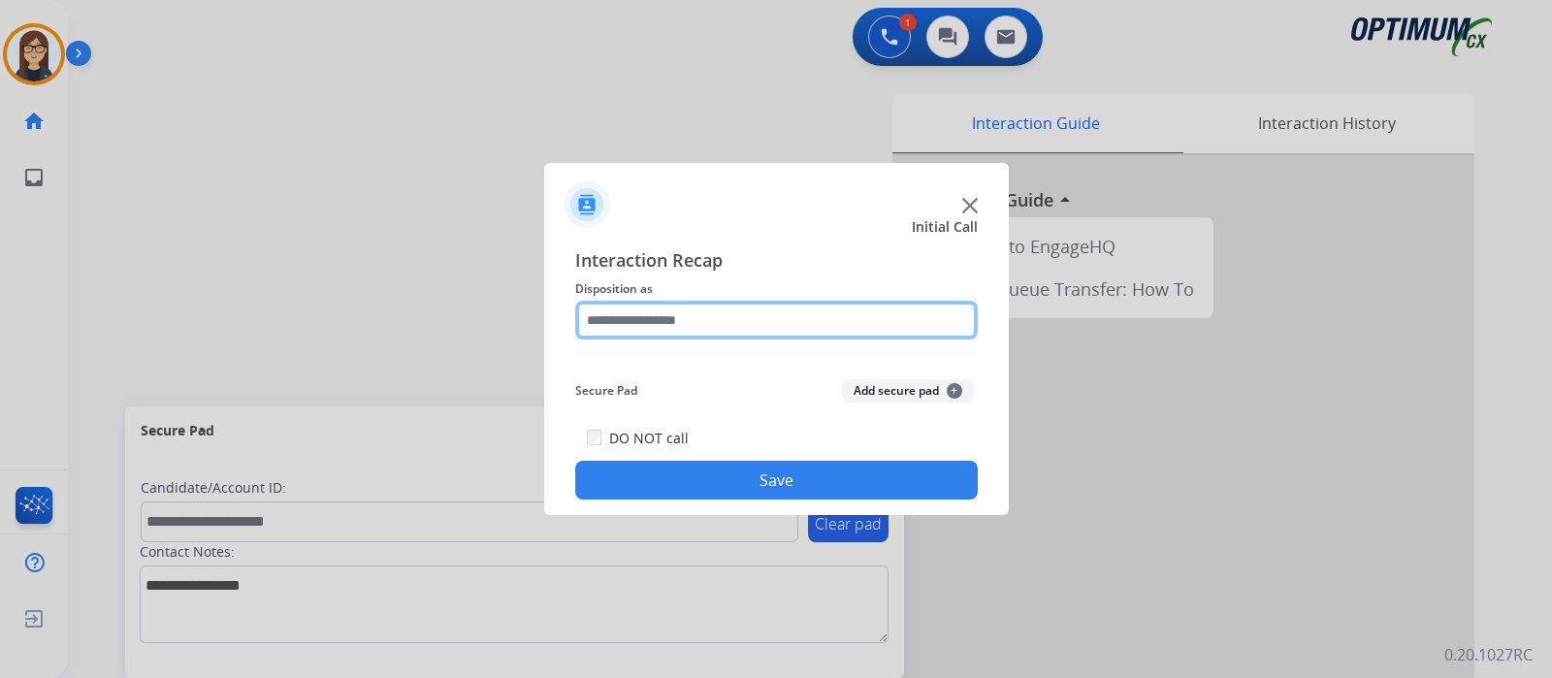
click at [633, 312] on input "text" at bounding box center [776, 320] width 403 height 39
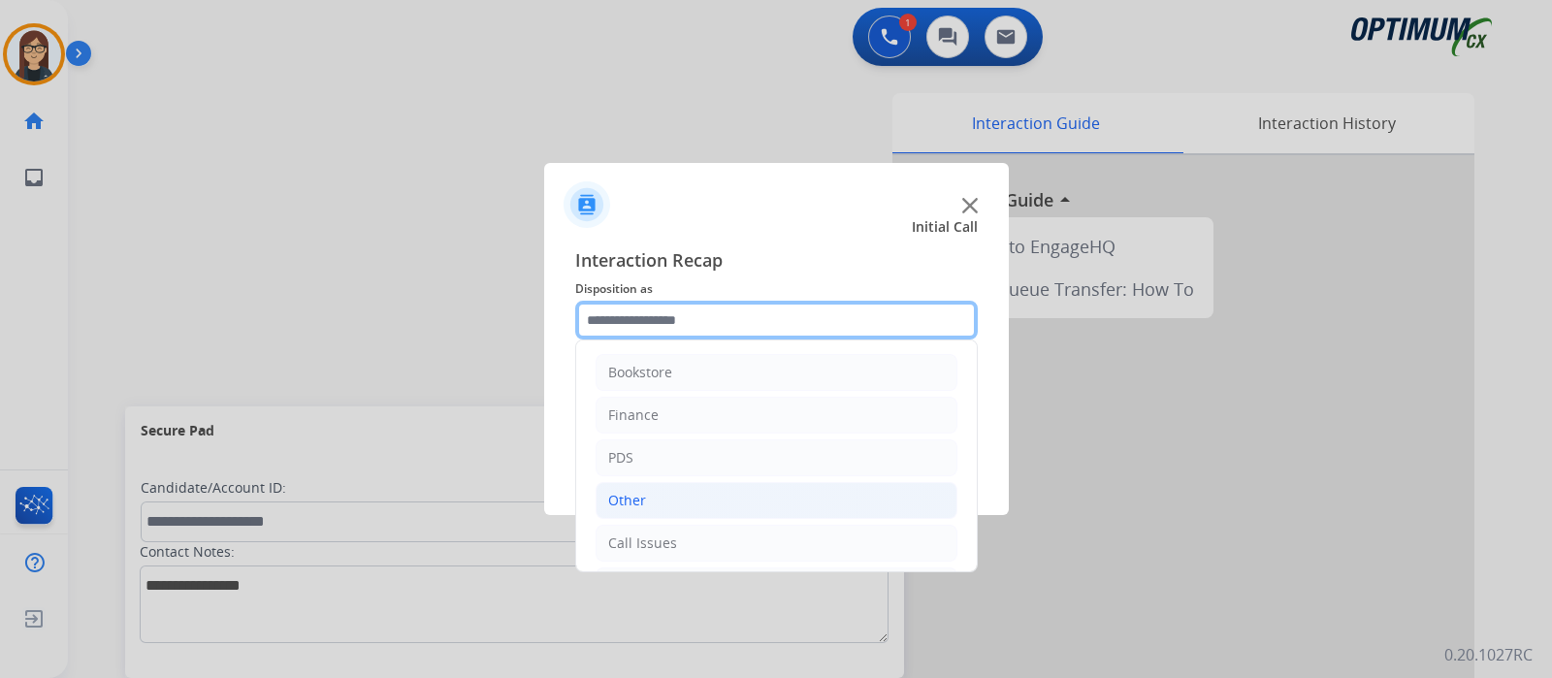
scroll to position [128, 0]
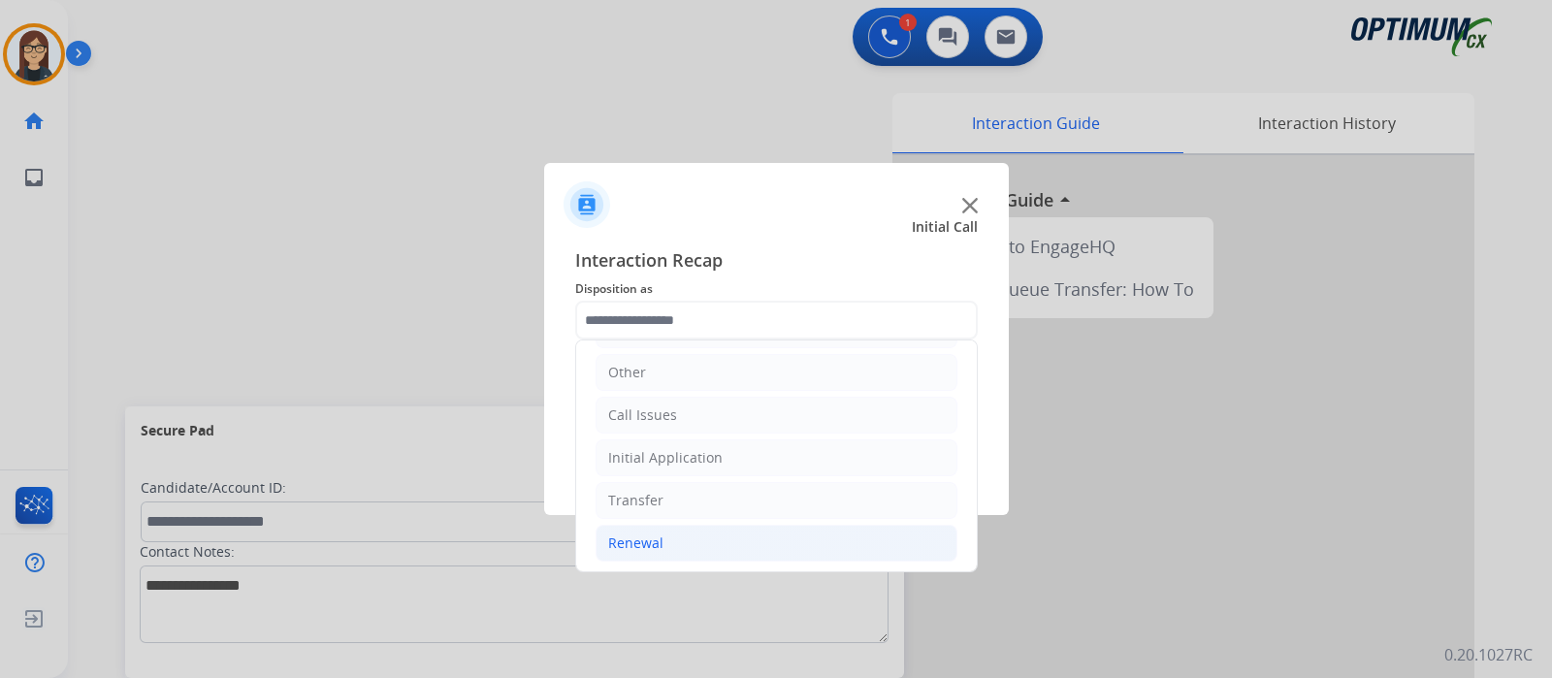
click at [642, 548] on div "Renewal" at bounding box center [635, 543] width 55 height 19
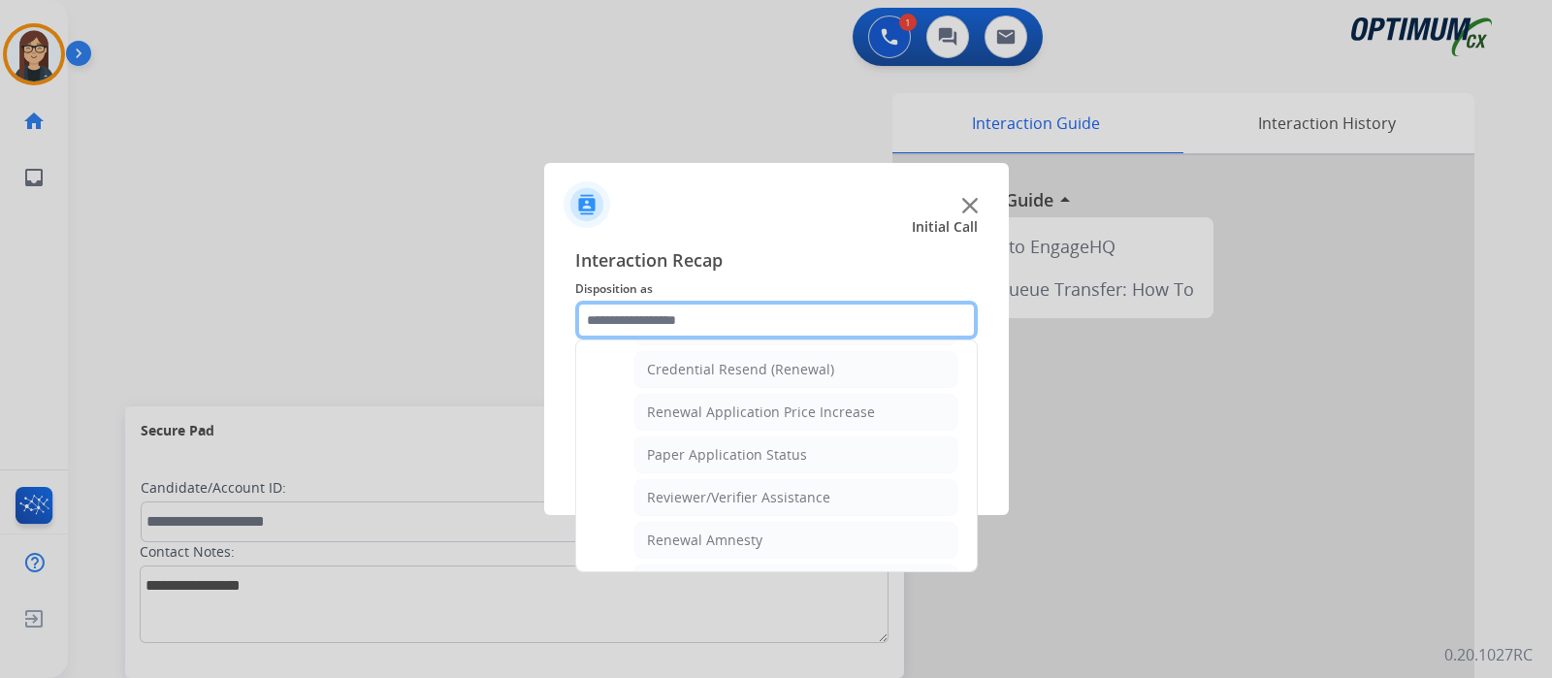
scroll to position [499, 0]
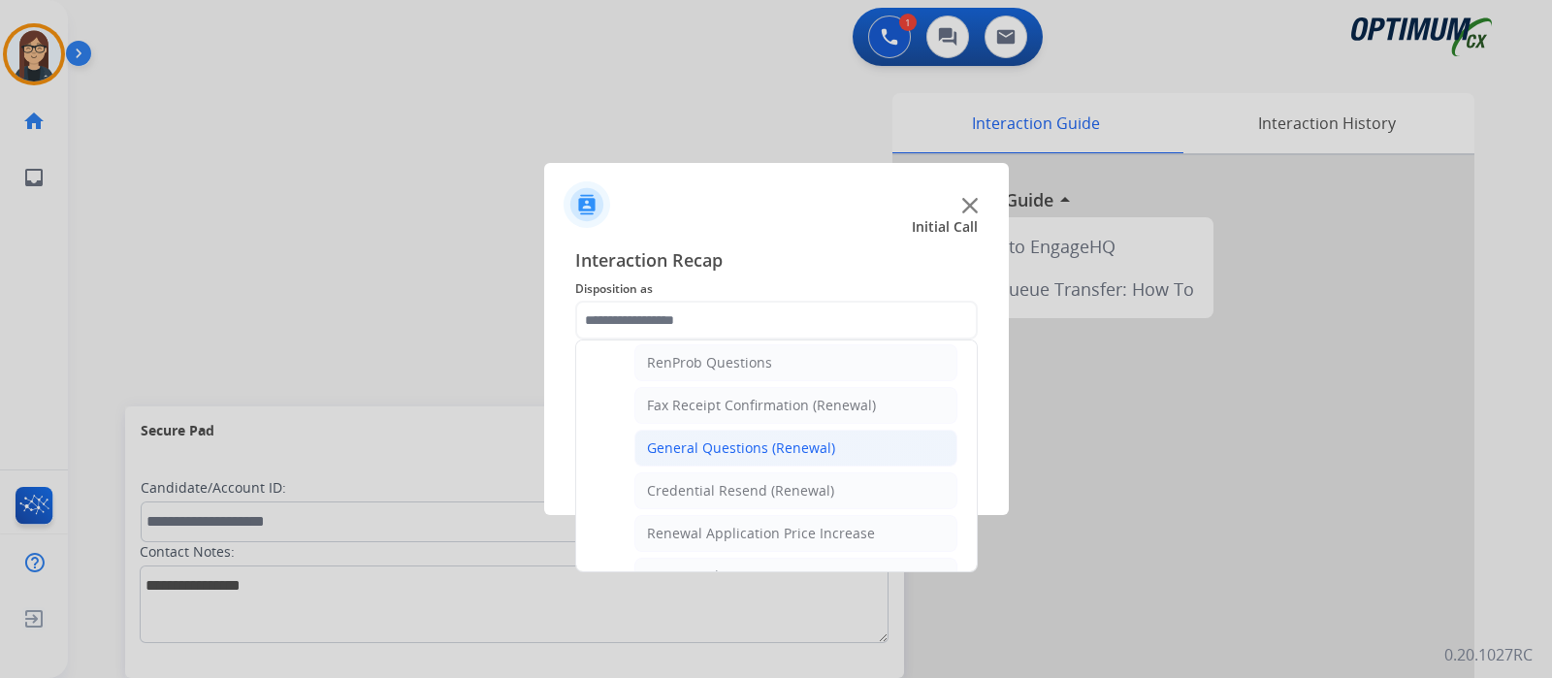
click at [686, 439] on div "General Questions (Renewal)" at bounding box center [741, 448] width 188 height 19
type input "**********"
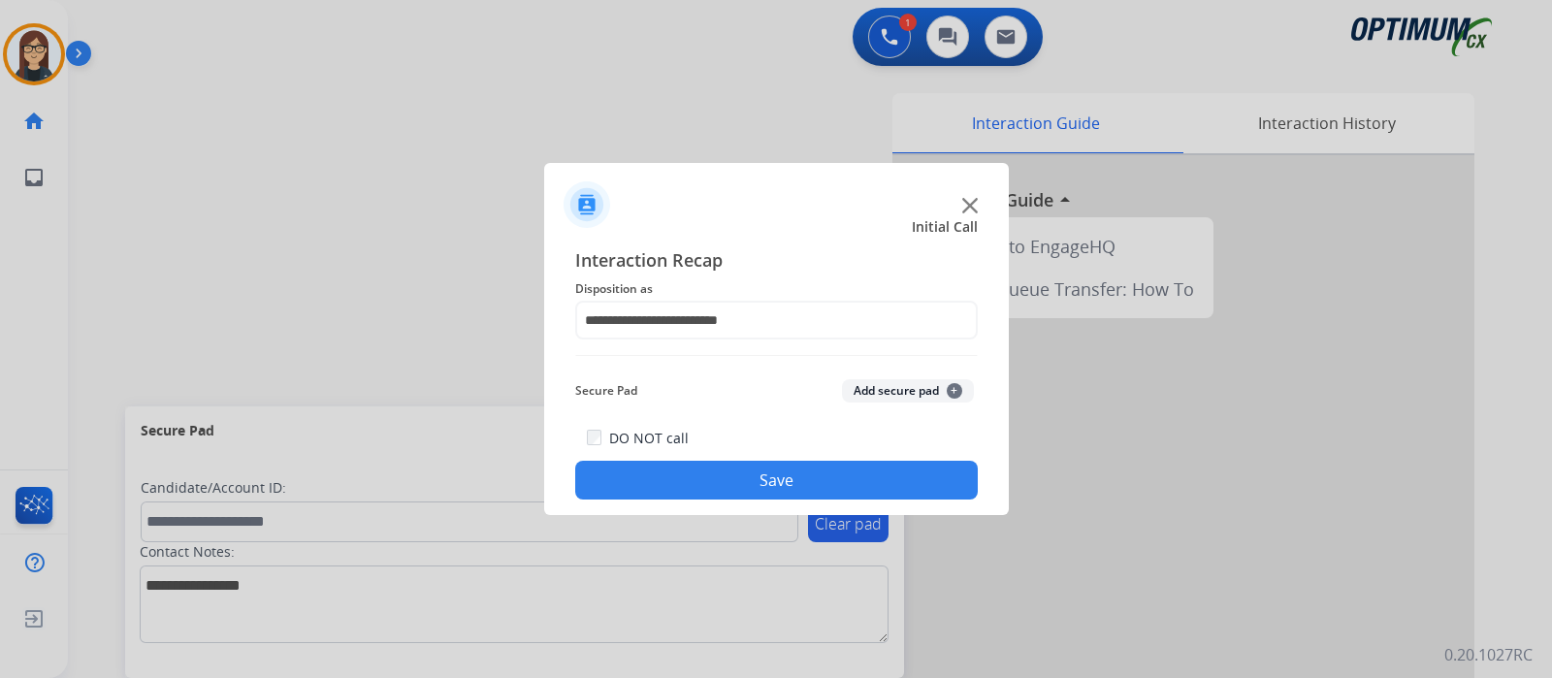
click at [775, 497] on button "Save" at bounding box center [776, 480] width 403 height 39
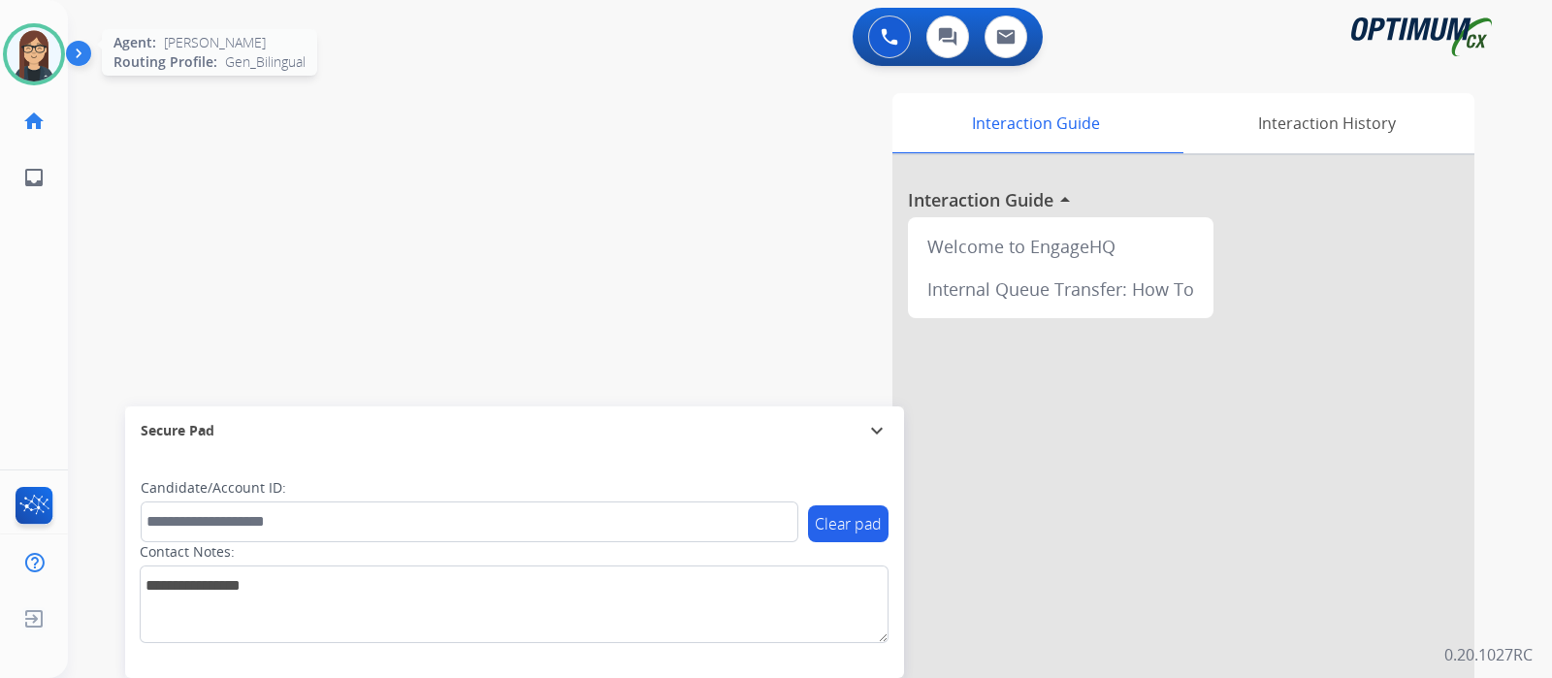
click at [47, 60] on img at bounding box center [34, 54] width 54 height 54
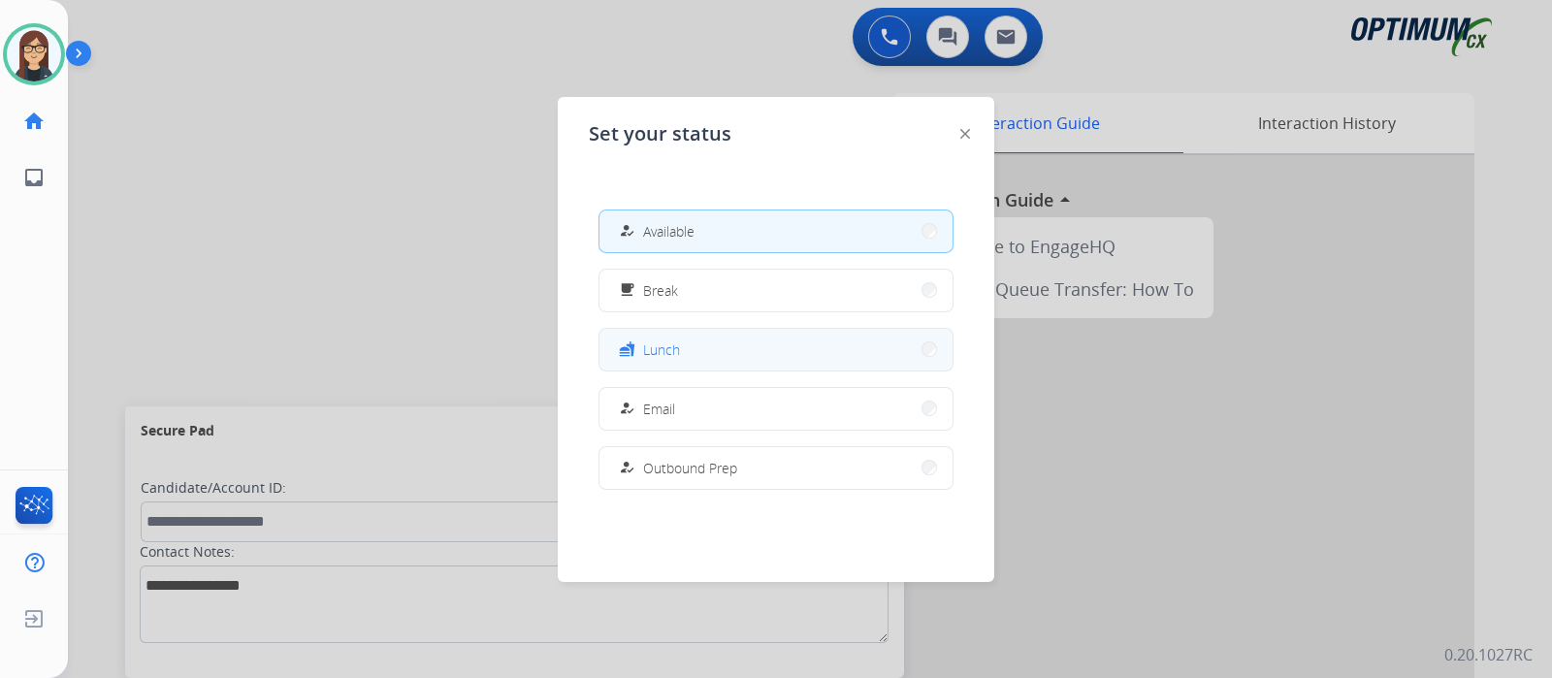
click at [671, 349] on span "Lunch" at bounding box center [661, 350] width 37 height 20
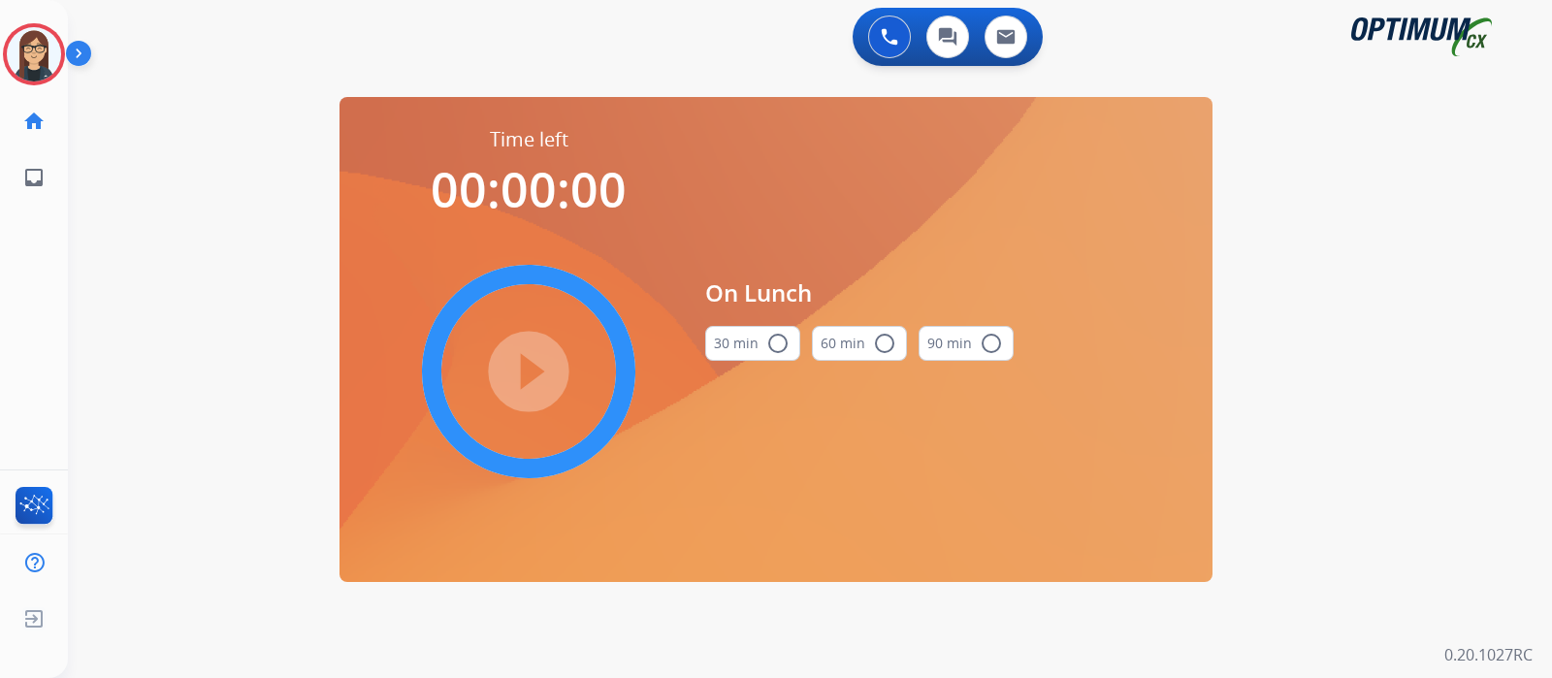
click at [781, 344] on mat-icon "radio_button_unchecked" at bounding box center [777, 343] width 23 height 23
click at [540, 367] on mat-icon "play_circle_filled" at bounding box center [528, 371] width 23 height 23
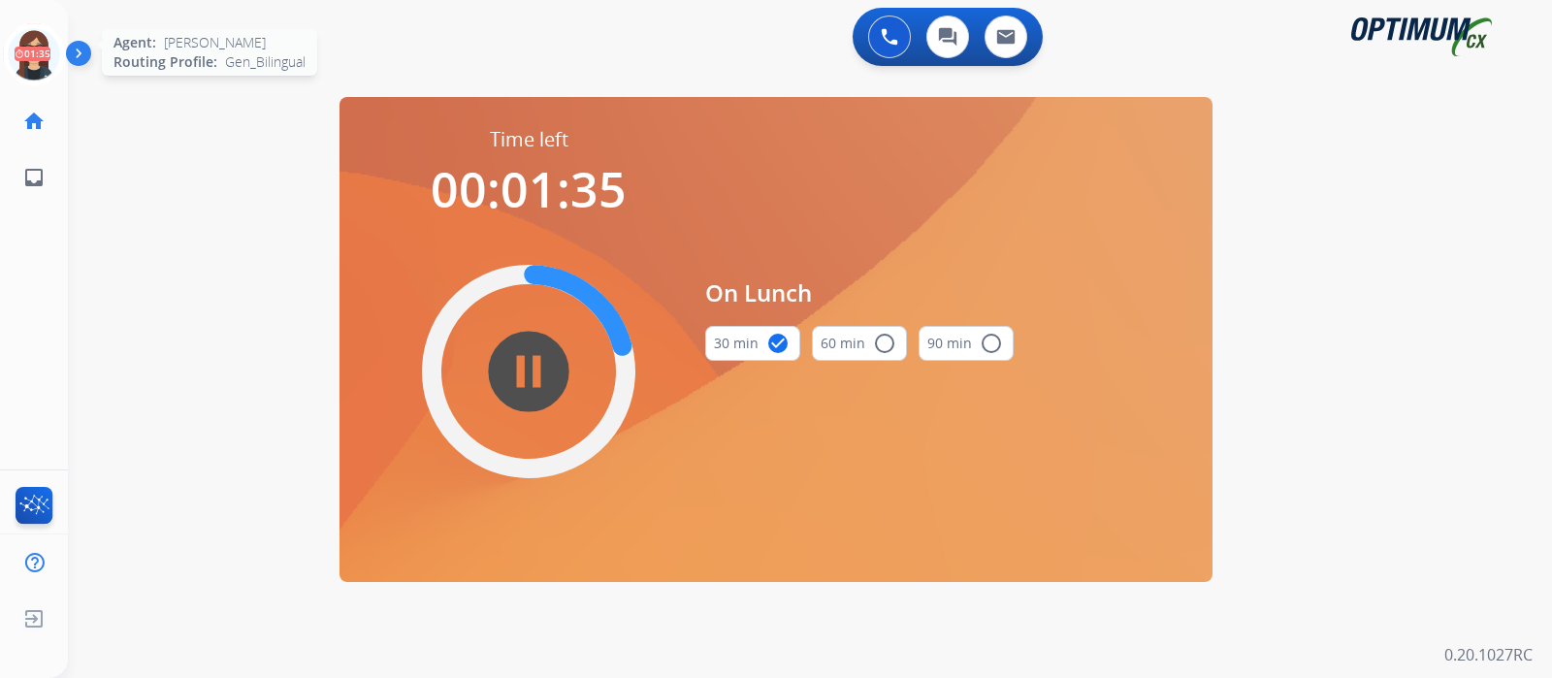
click at [37, 43] on icon at bounding box center [34, 54] width 63 height 63
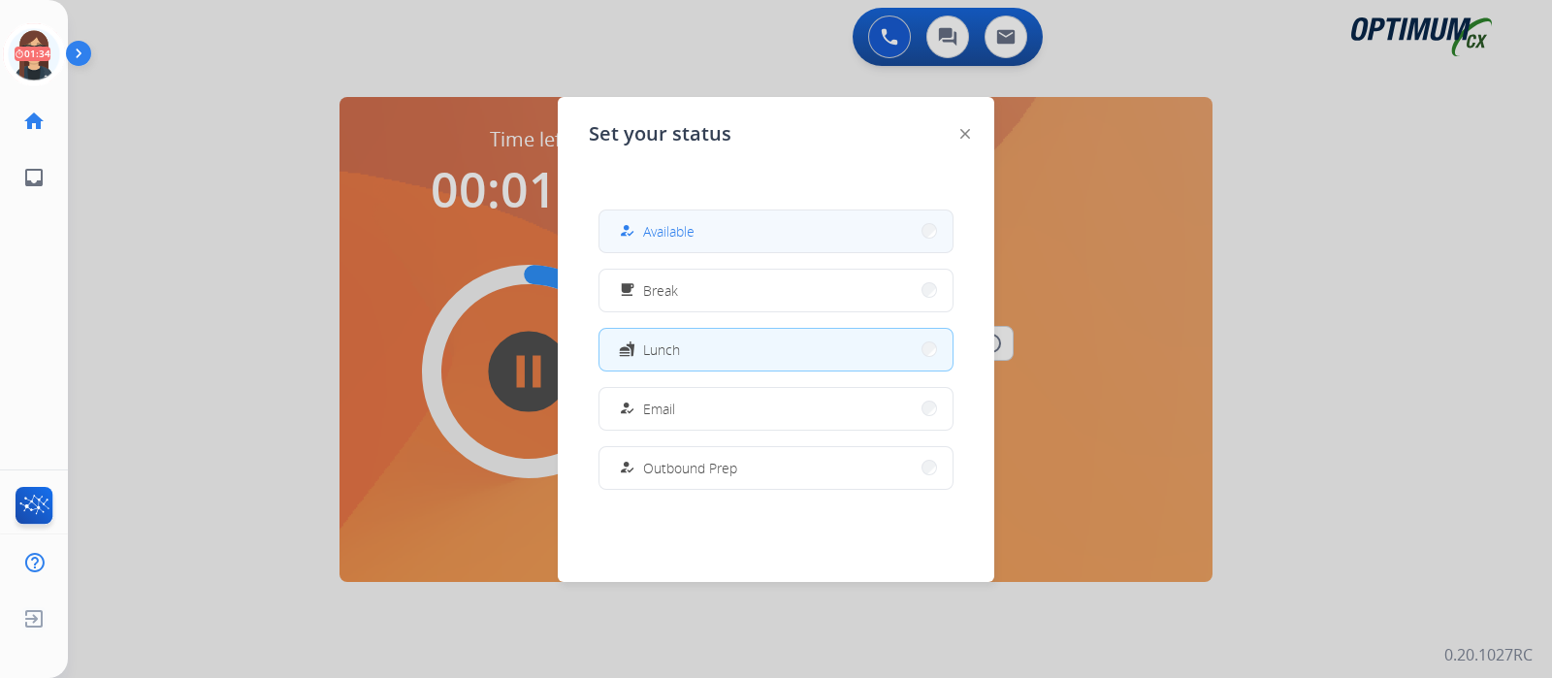
click at [796, 227] on button "how_to_reg Available" at bounding box center [776, 232] width 353 height 42
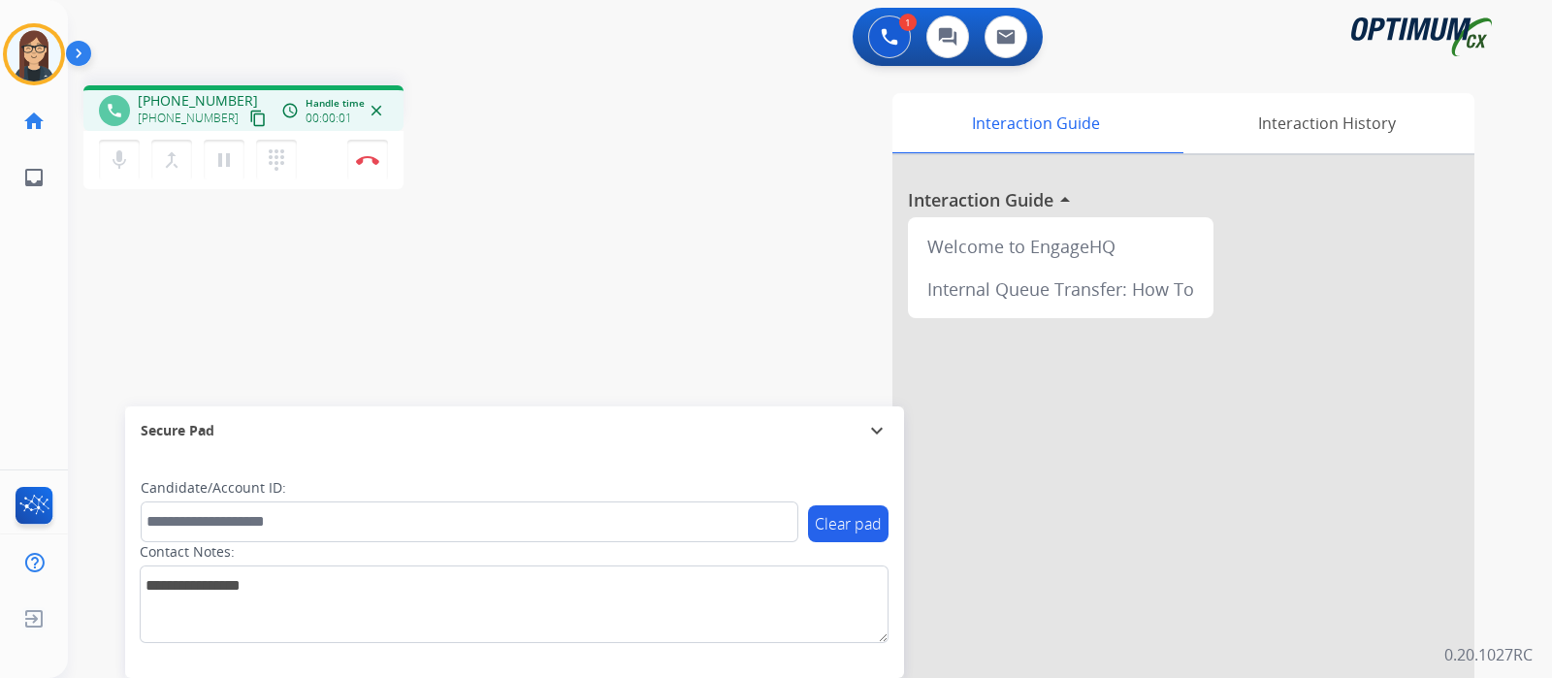
click at [249, 122] on mat-icon "content_copy" at bounding box center [257, 118] width 17 height 17
click at [591, 194] on div "phone +19088643782 +19088643782 content_copy access_time Call metrics Queue 00:…" at bounding box center [339, 140] width 513 height 110
click at [613, 263] on div "Interaction Guide Interaction History Interaction Guide arrow_drop_up Welcome t…" at bounding box center [1039, 486] width 870 height 786
click at [116, 167] on mat-icon "mic" at bounding box center [119, 159] width 23 height 23
click at [114, 160] on mat-icon "mic_off" at bounding box center [119, 159] width 23 height 23
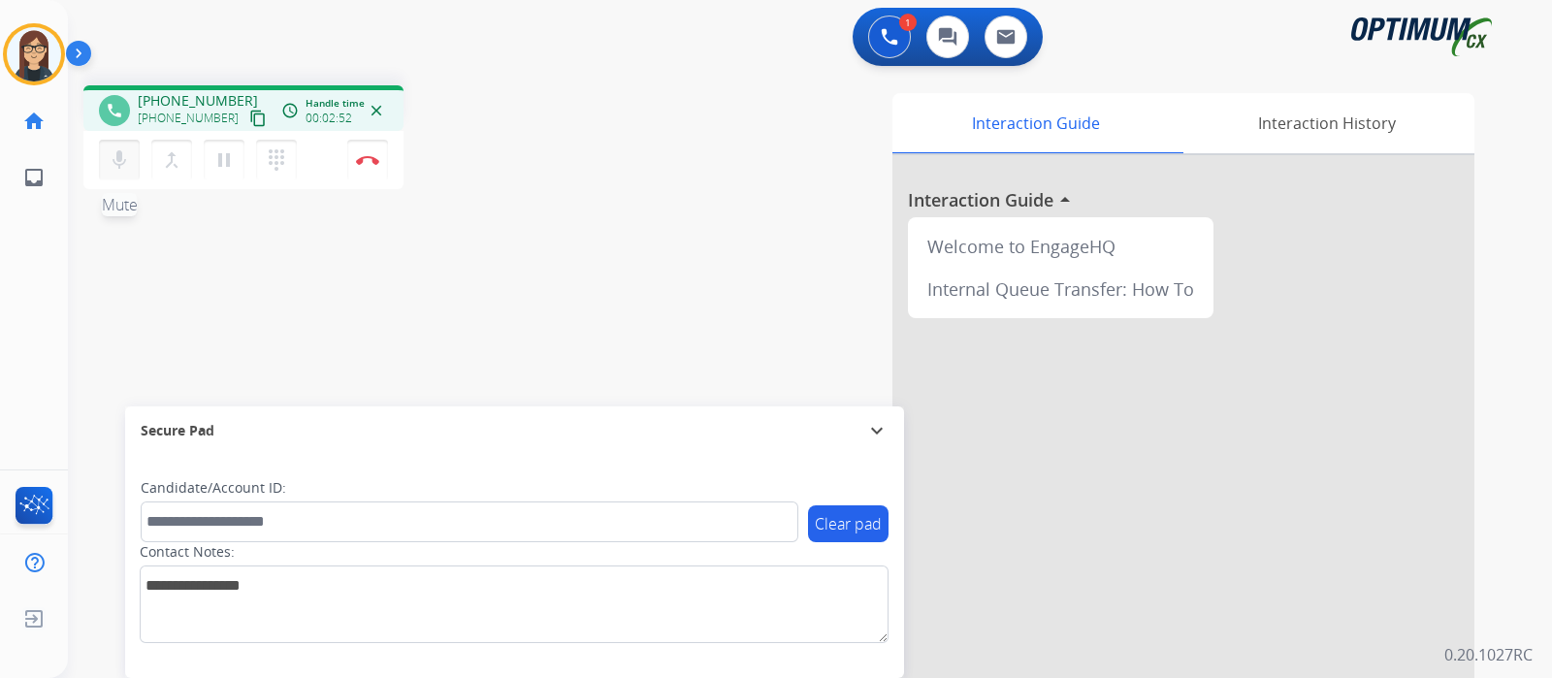
click at [118, 172] on button "mic Mute" at bounding box center [119, 160] width 41 height 41
click at [105, 168] on button "mic_off Mute" at bounding box center [119, 160] width 41 height 41
click at [117, 148] on mat-icon "mic" at bounding box center [119, 159] width 23 height 23
click at [545, 250] on div "phone +19088643782 +19088643782 content_copy access_time Call metrics Queue 00:…" at bounding box center [787, 474] width 1438 height 809
click at [112, 158] on mat-icon "mic_off" at bounding box center [119, 159] width 23 height 23
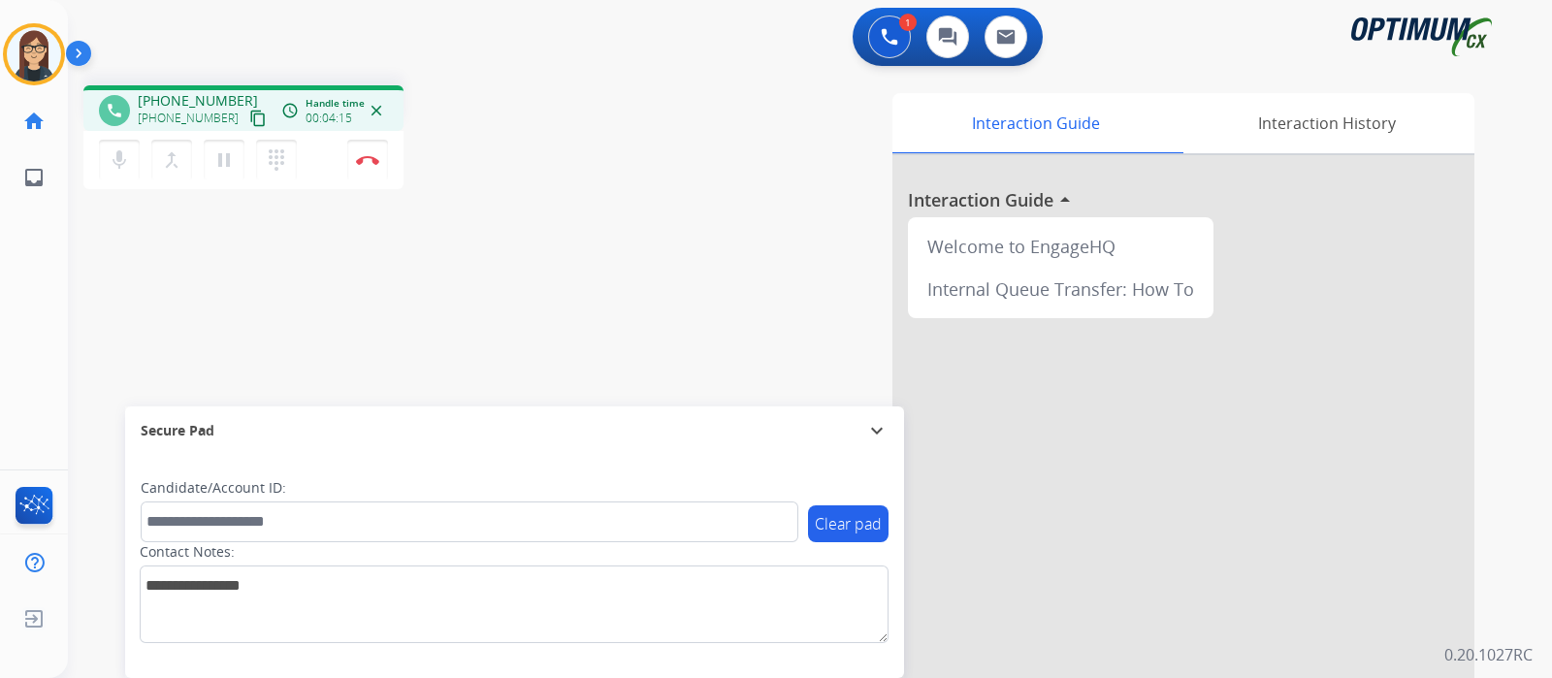
click at [639, 178] on div "Interaction Guide Interaction History Interaction Guide arrow_drop_up Welcome t…" at bounding box center [1039, 486] width 870 height 786
click at [568, 186] on div "phone +19088643782 +19088643782 content_copy access_time Call metrics Queue 00:…" at bounding box center [339, 140] width 513 height 110
click at [370, 162] on img at bounding box center [367, 160] width 23 height 10
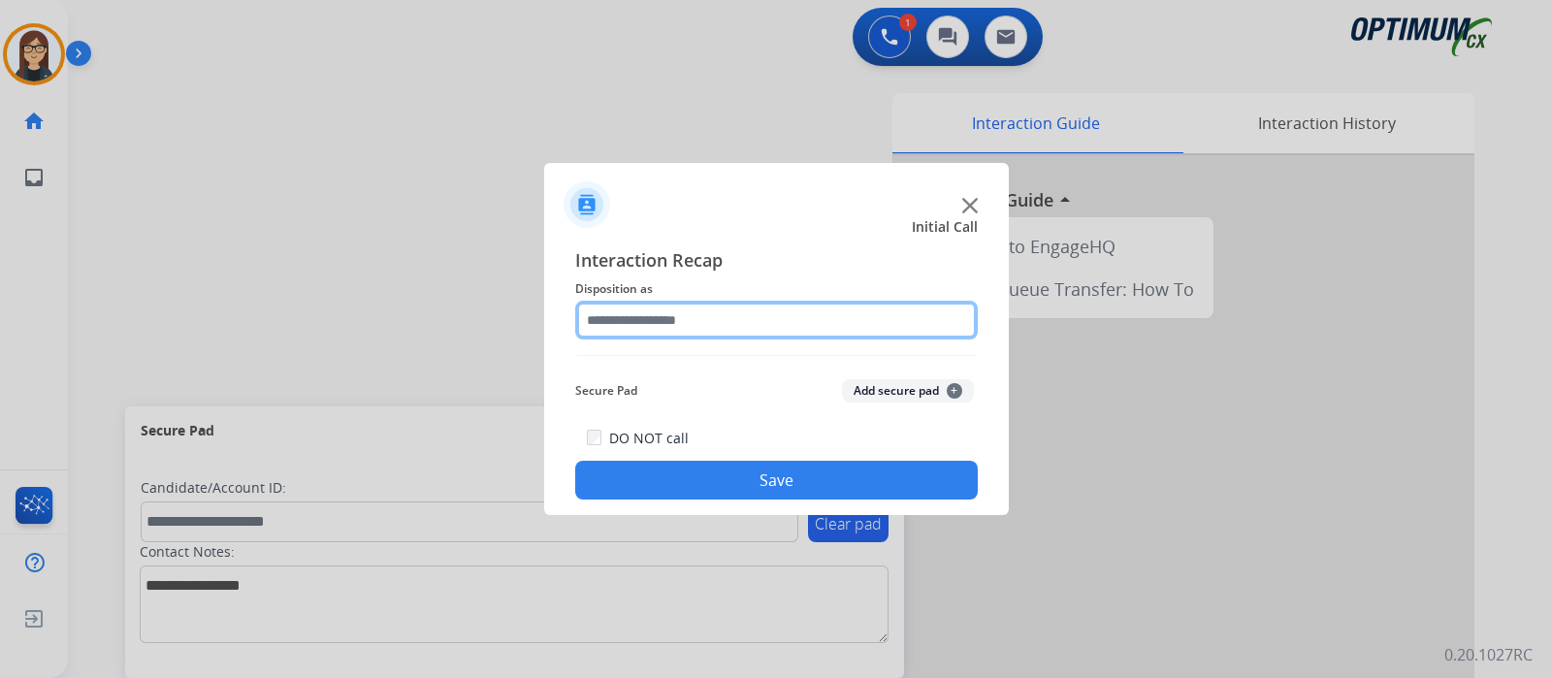
click at [655, 315] on input "text" at bounding box center [776, 320] width 403 height 39
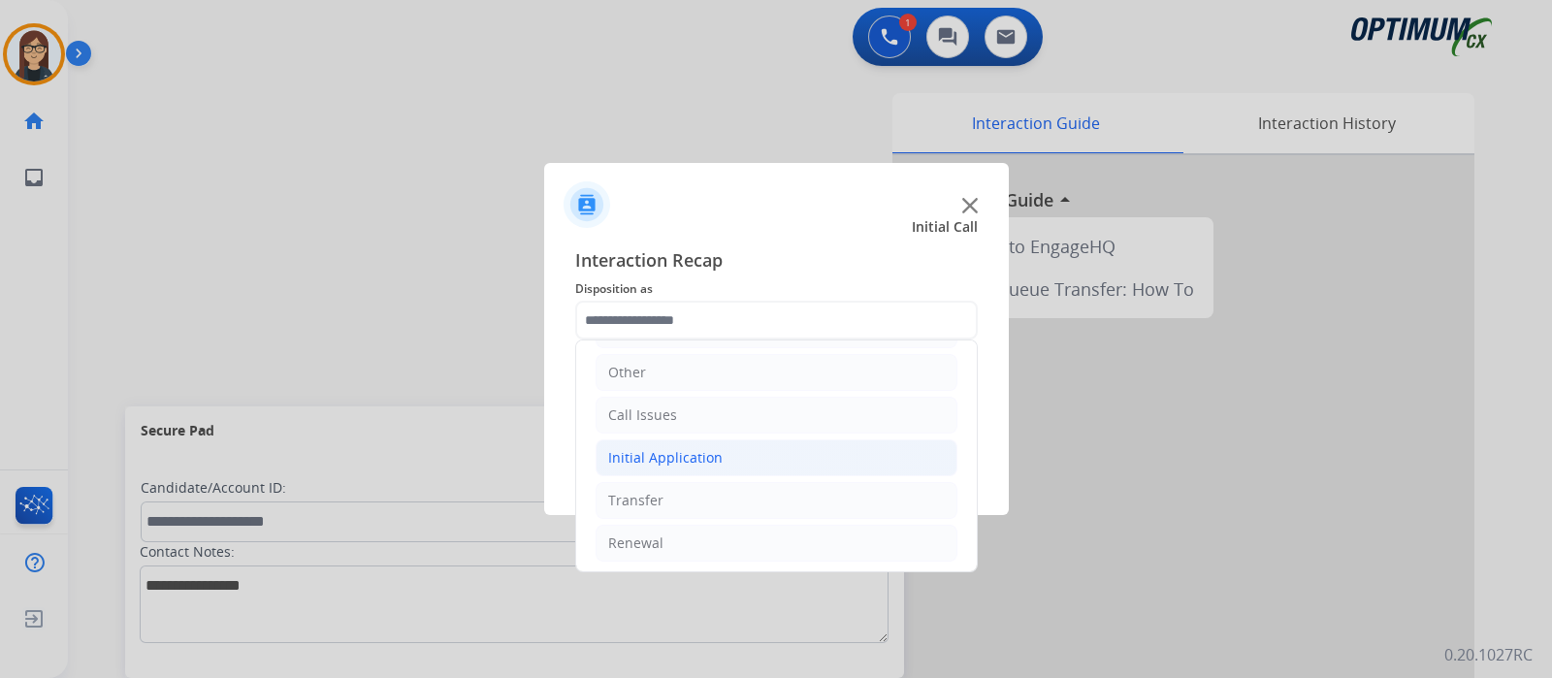
click at [722, 448] on li "Initial Application" at bounding box center [777, 457] width 362 height 37
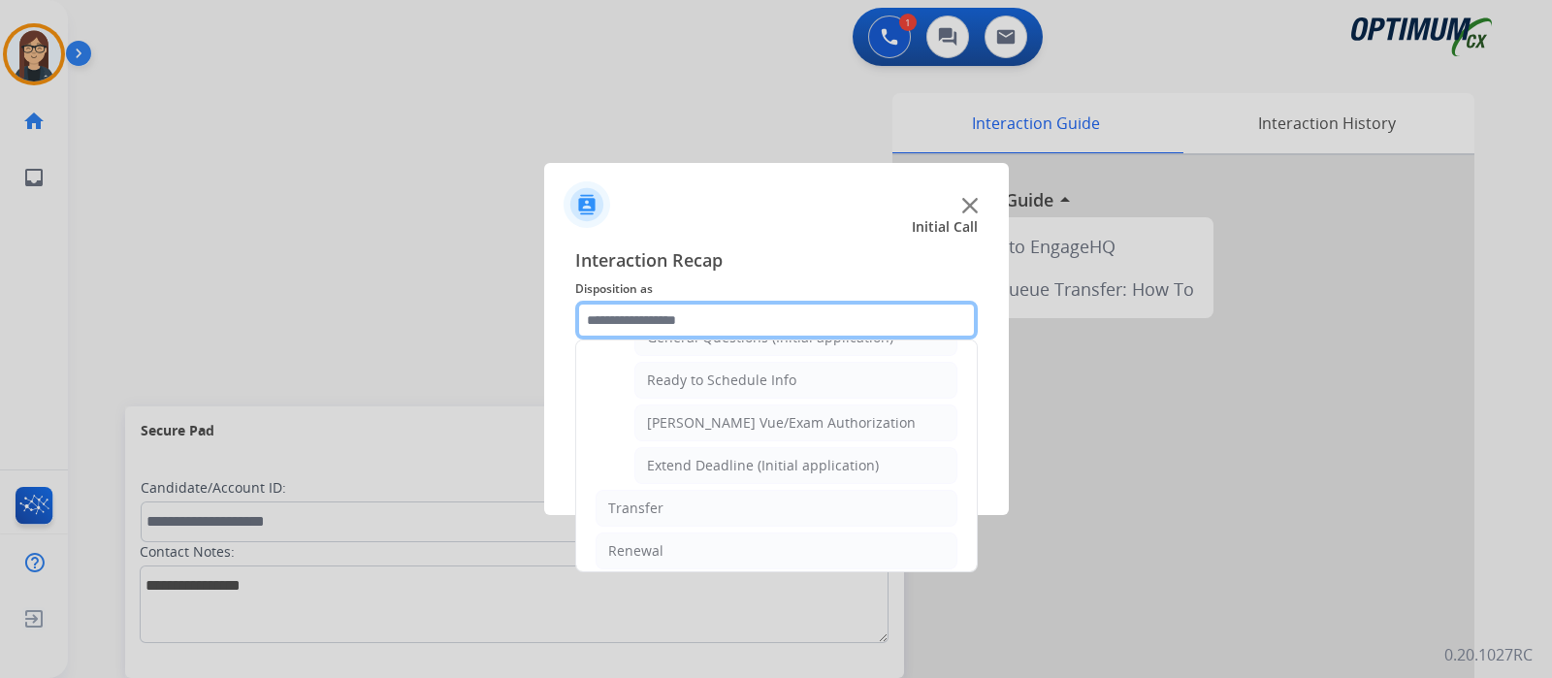
scroll to position [1043, 0]
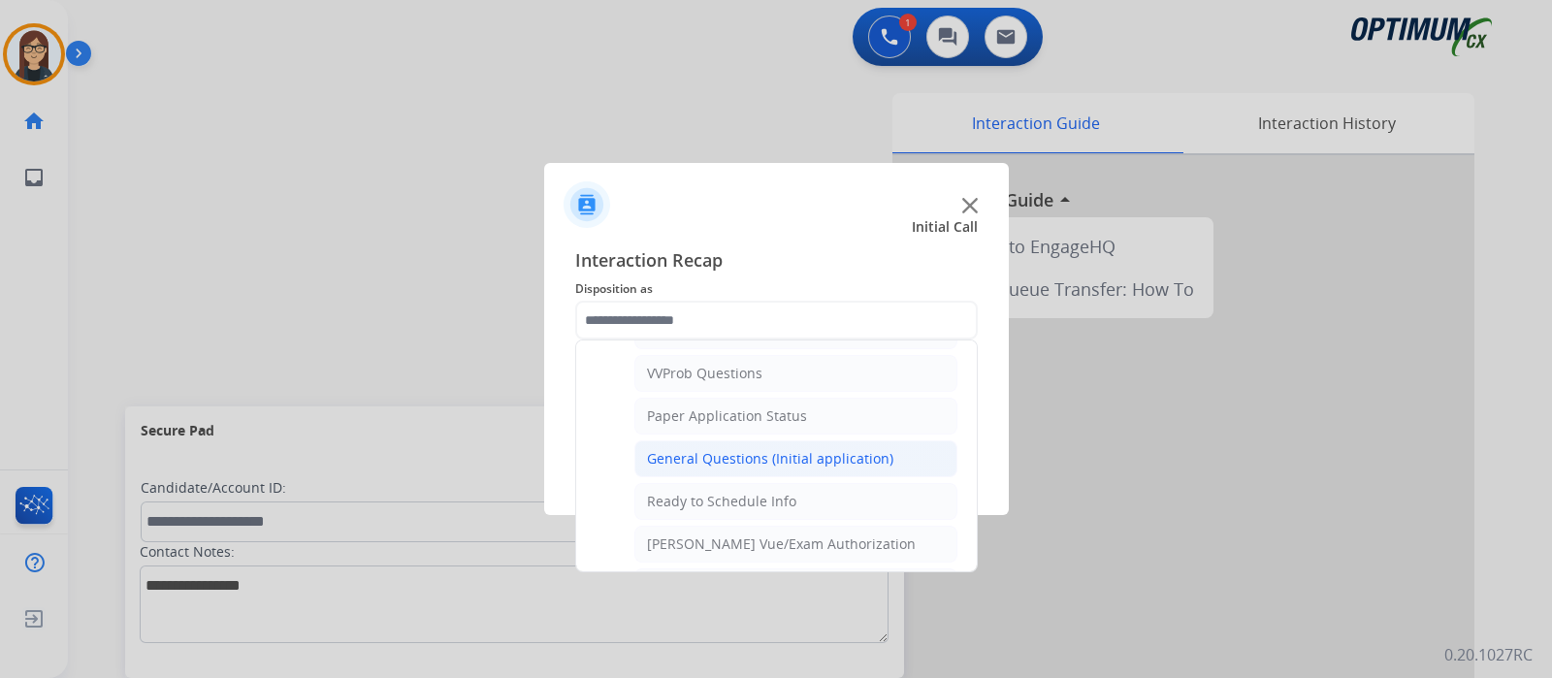
click at [771, 449] on div "General Questions (Initial application)" at bounding box center [770, 458] width 246 height 19
type input "**********"
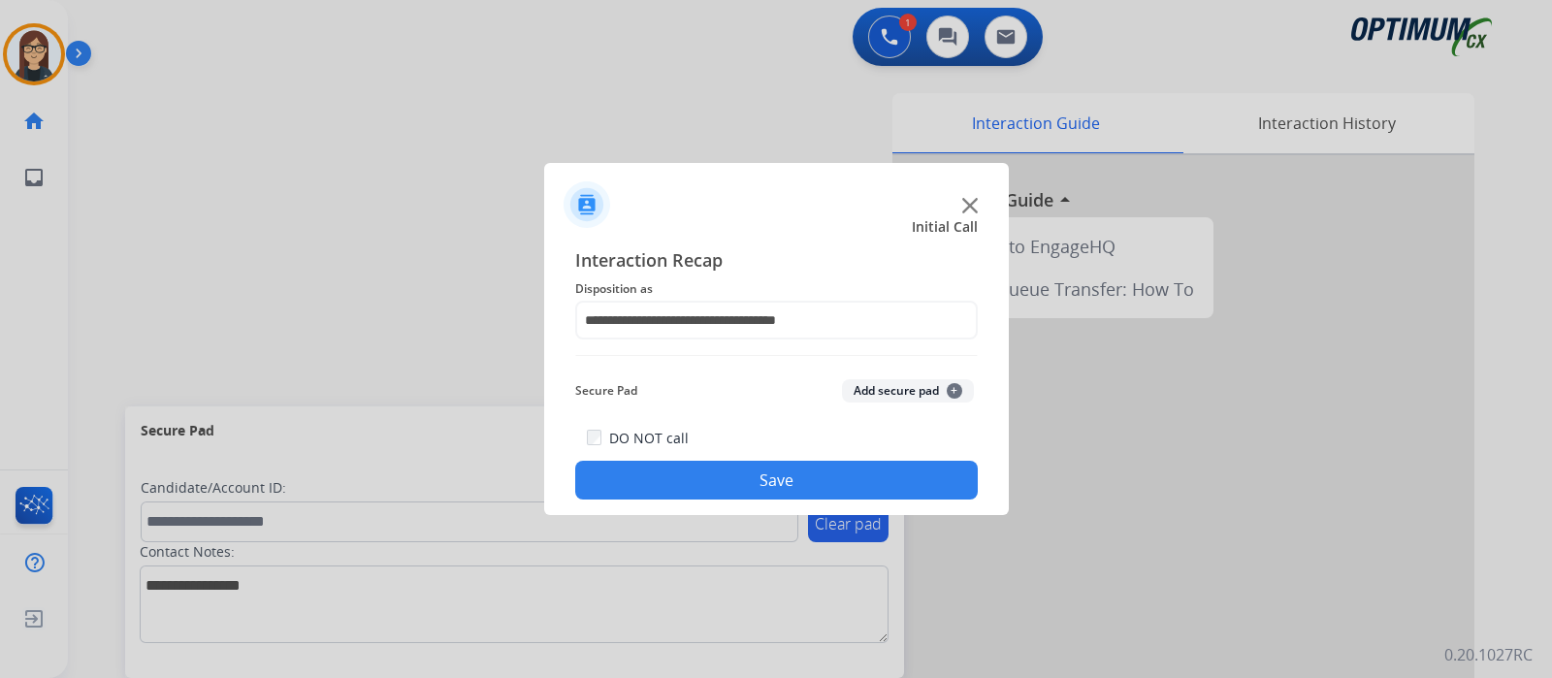
click at [766, 473] on button "Save" at bounding box center [776, 480] width 403 height 39
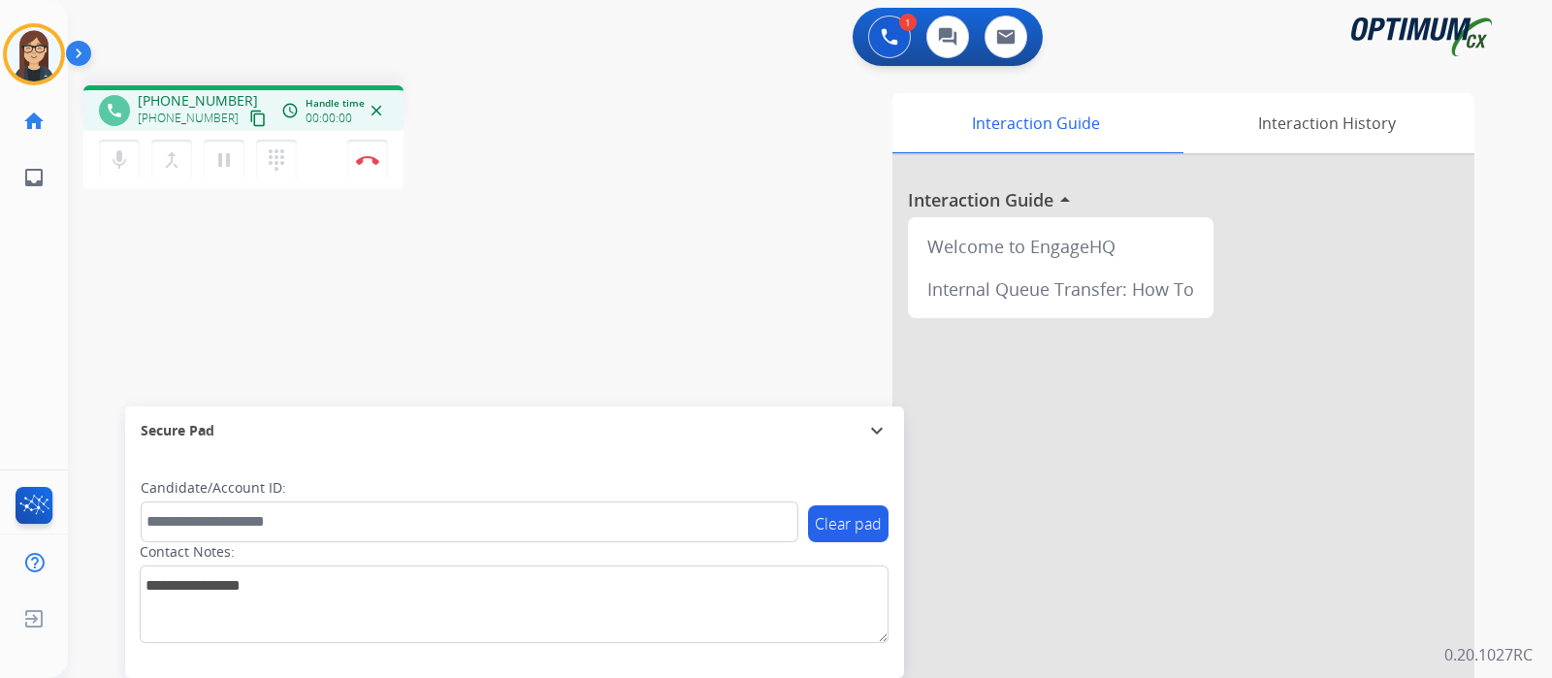
click at [249, 118] on mat-icon "content_copy" at bounding box center [257, 118] width 17 height 17
click at [129, 172] on button "mic Mute" at bounding box center [119, 160] width 41 height 41
click at [134, 158] on button "mic_off Mute" at bounding box center [119, 160] width 41 height 41
click at [134, 158] on button "mic Mute" at bounding box center [119, 160] width 41 height 41
click at [124, 167] on mat-icon "mic_off" at bounding box center [119, 159] width 23 height 23
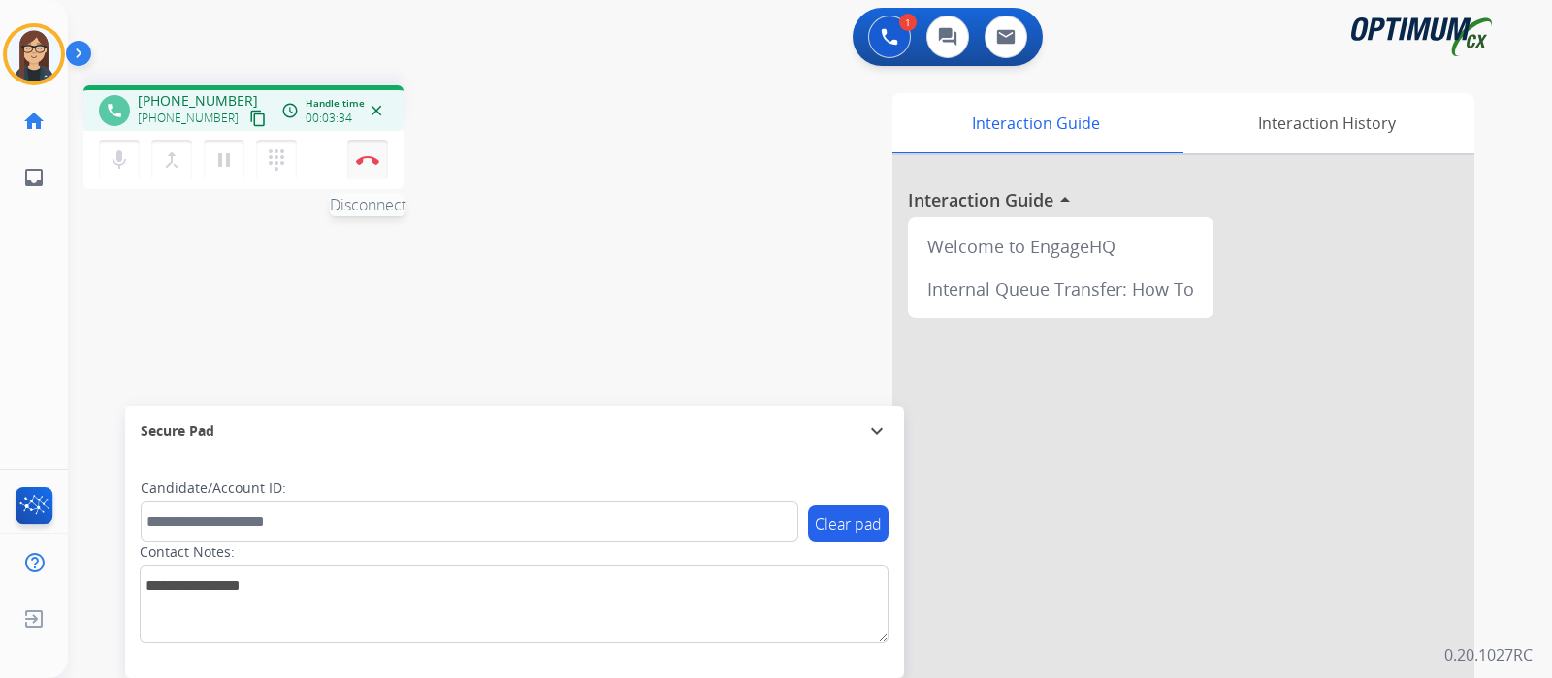
click at [369, 172] on button "Disconnect" at bounding box center [367, 160] width 41 height 41
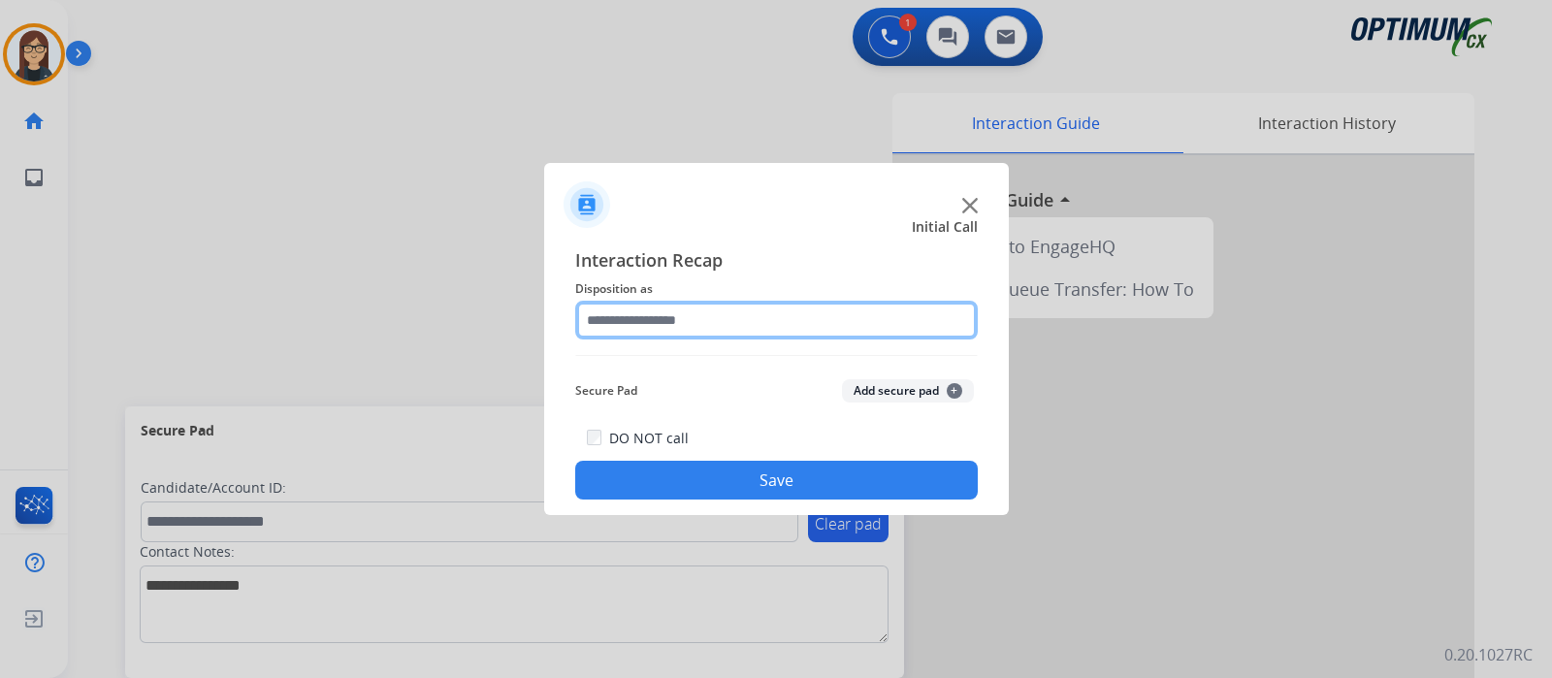
click at [601, 329] on input "text" at bounding box center [776, 320] width 403 height 39
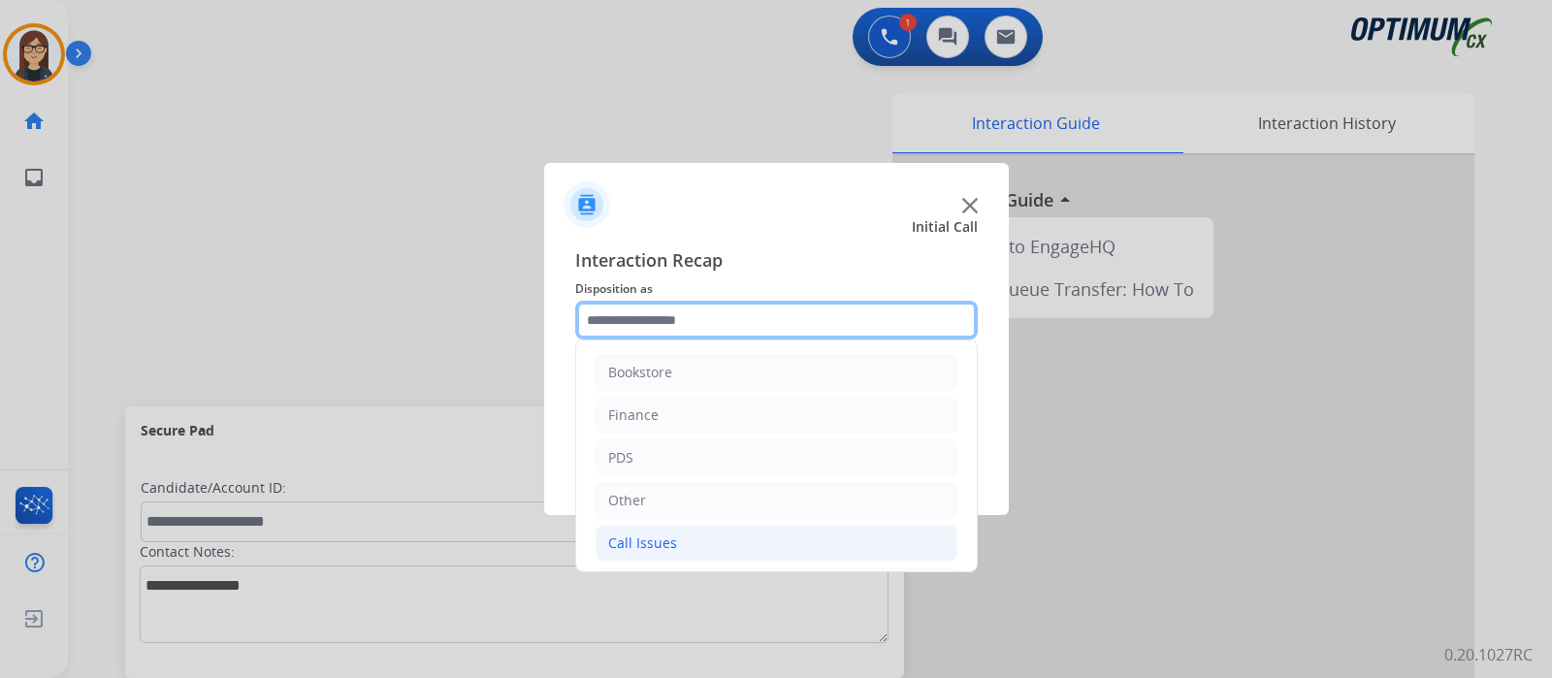
scroll to position [128, 0]
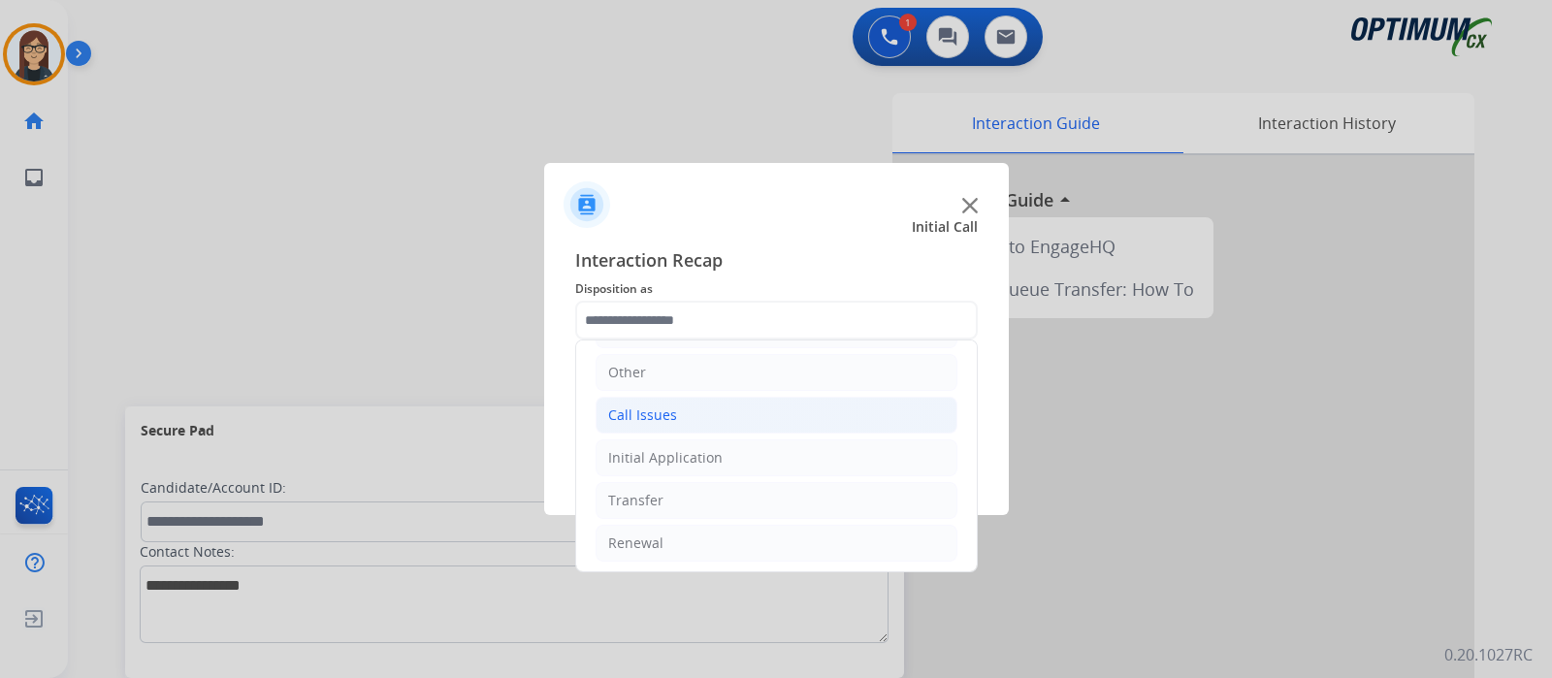
click at [655, 418] on div "Call Issues" at bounding box center [642, 415] width 69 height 19
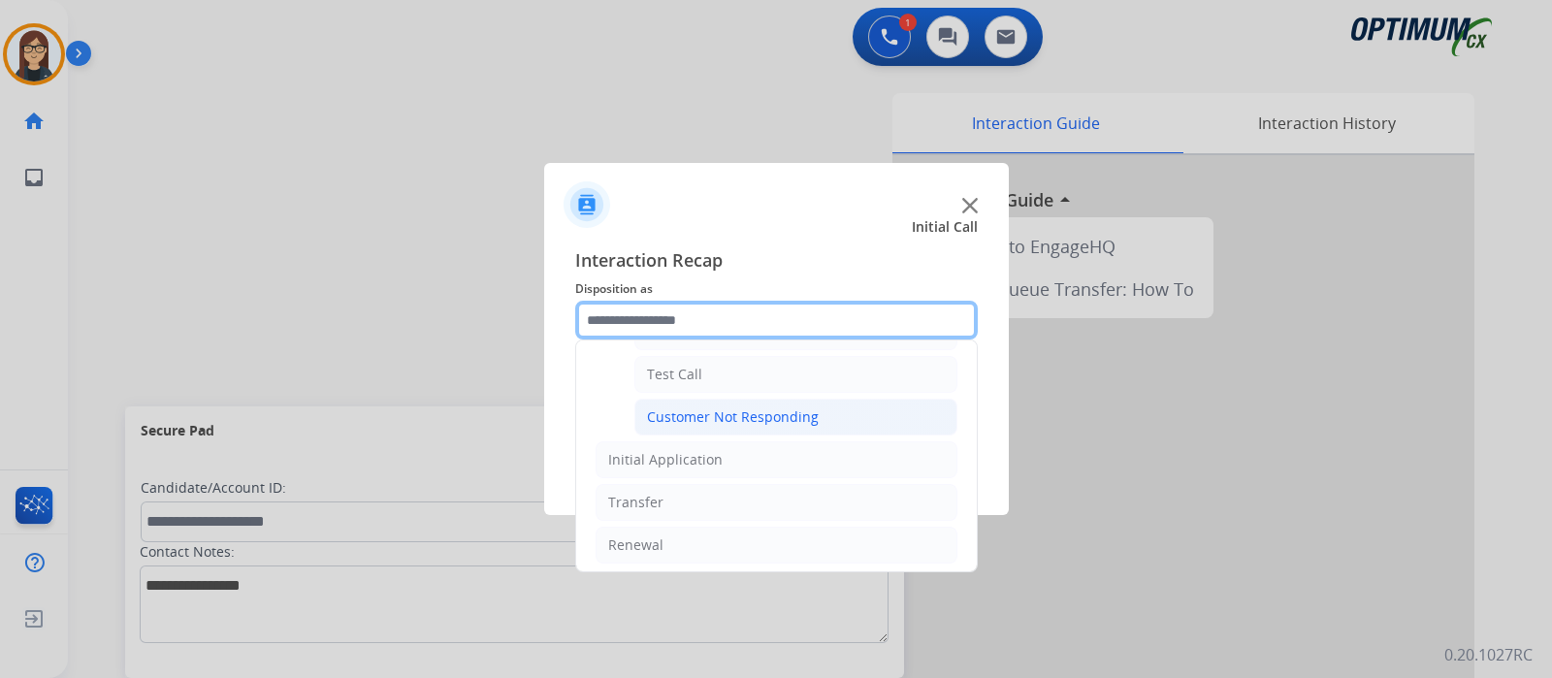
scroll to position [218, 0]
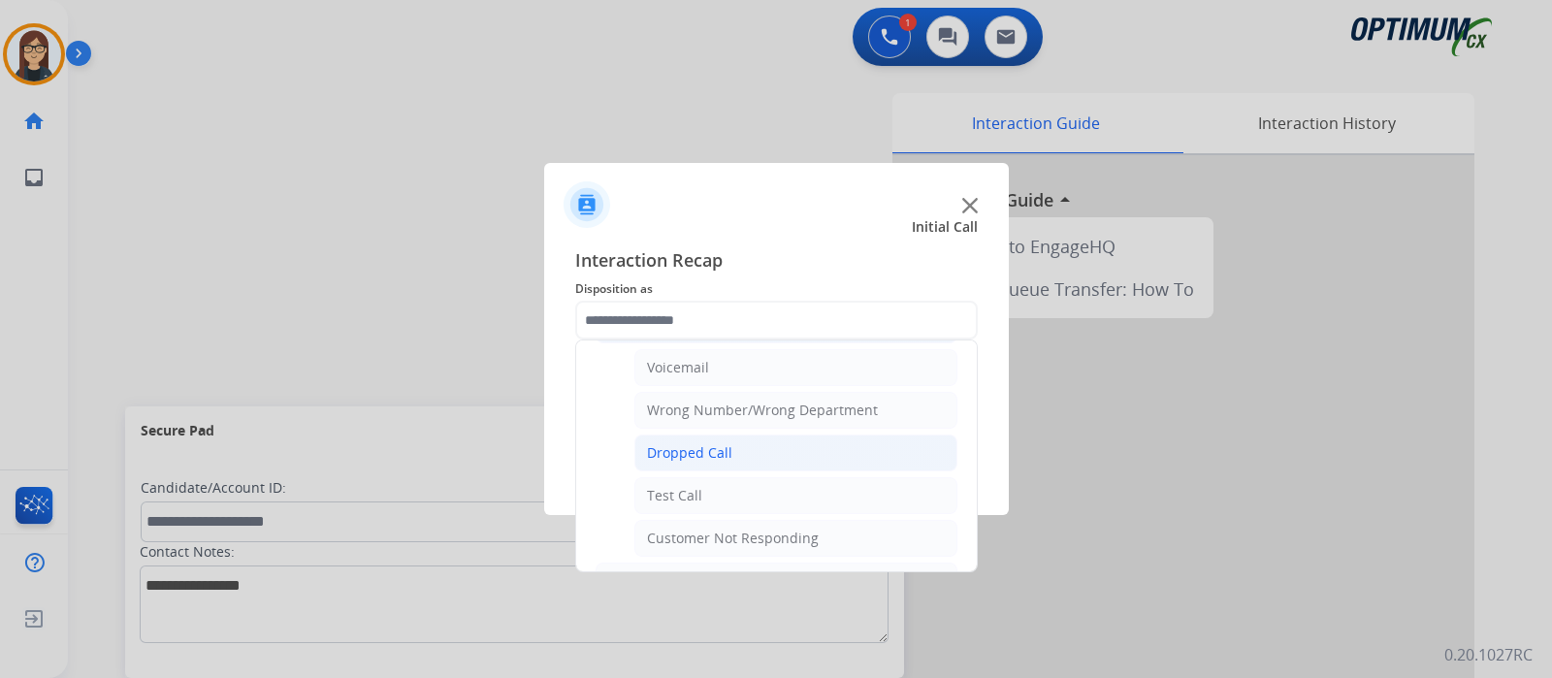
click at [686, 448] on div "Dropped Call" at bounding box center [689, 452] width 85 height 19
type input "**********"
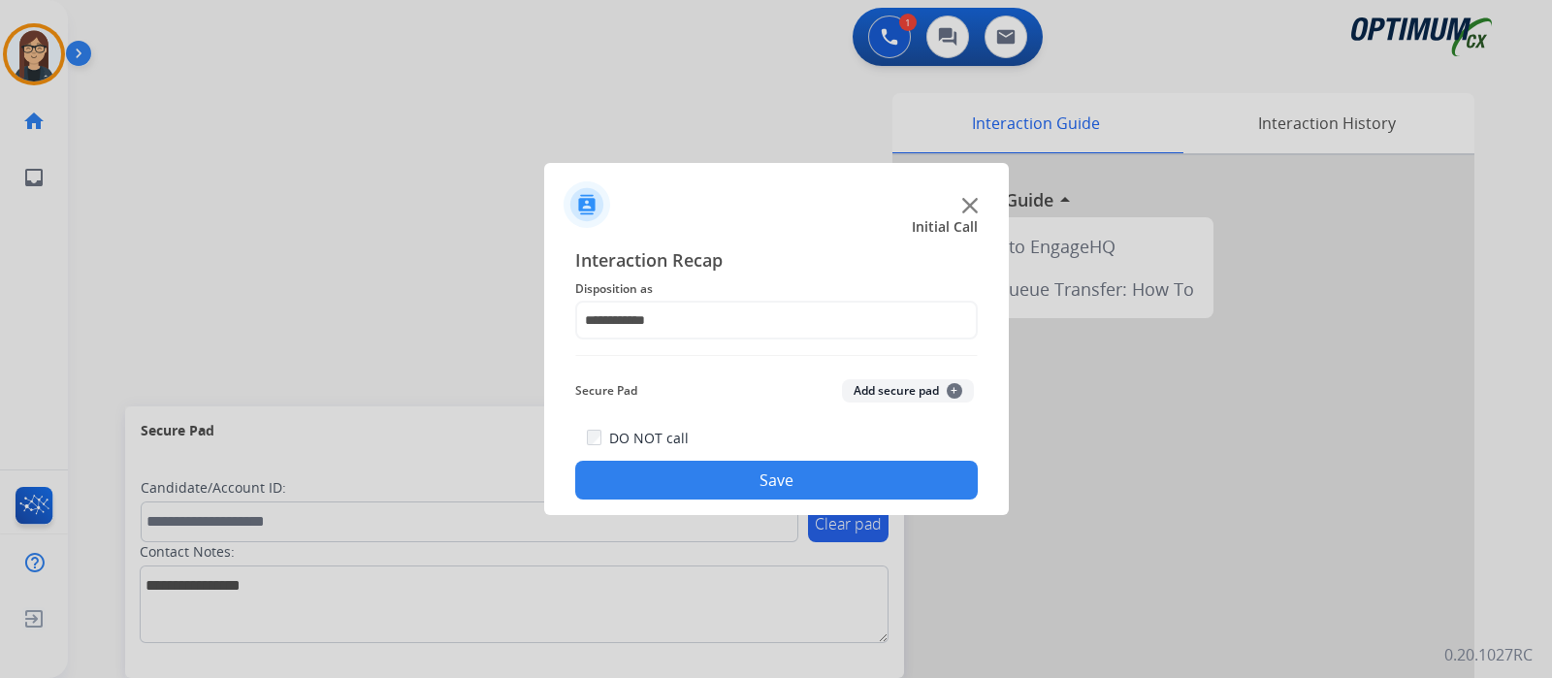
click at [701, 470] on button "Save" at bounding box center [776, 480] width 403 height 39
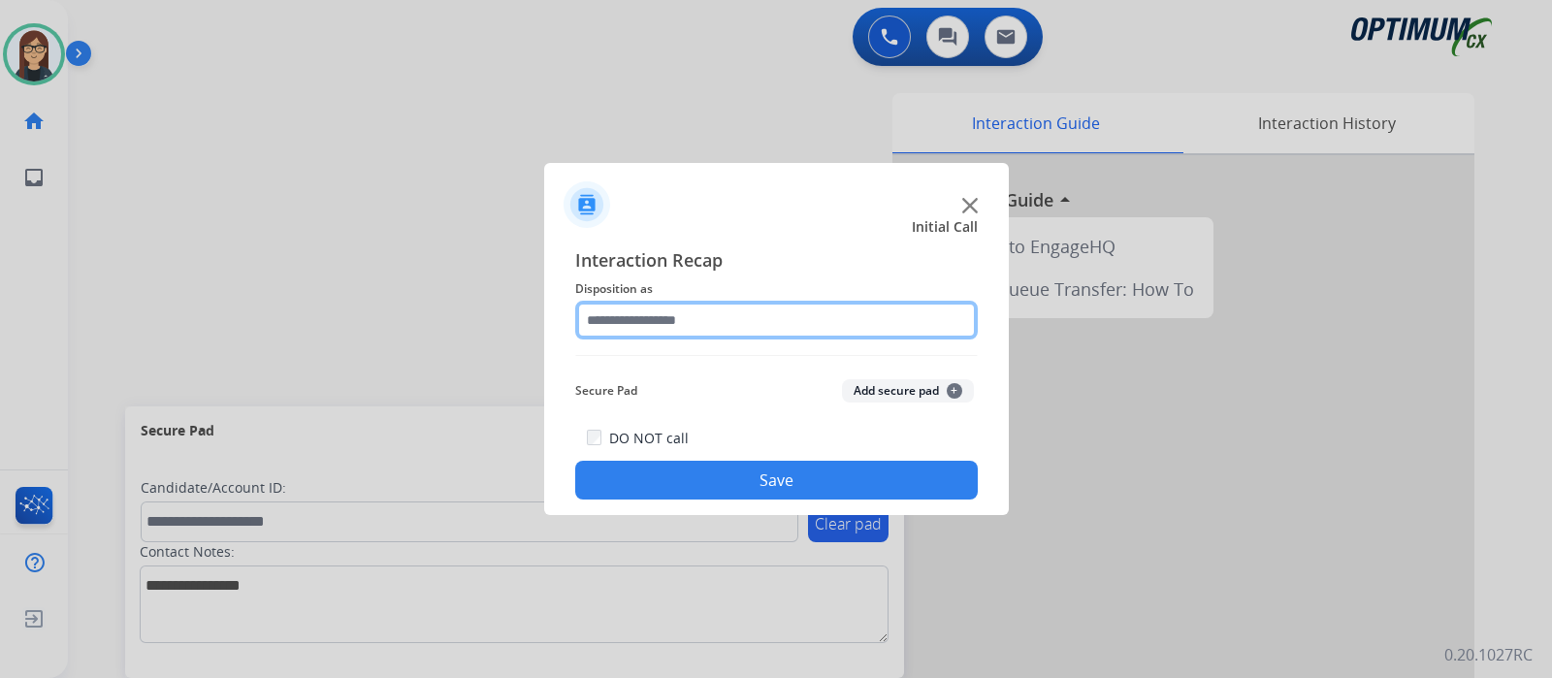
click at [695, 328] on input "text" at bounding box center [776, 320] width 403 height 39
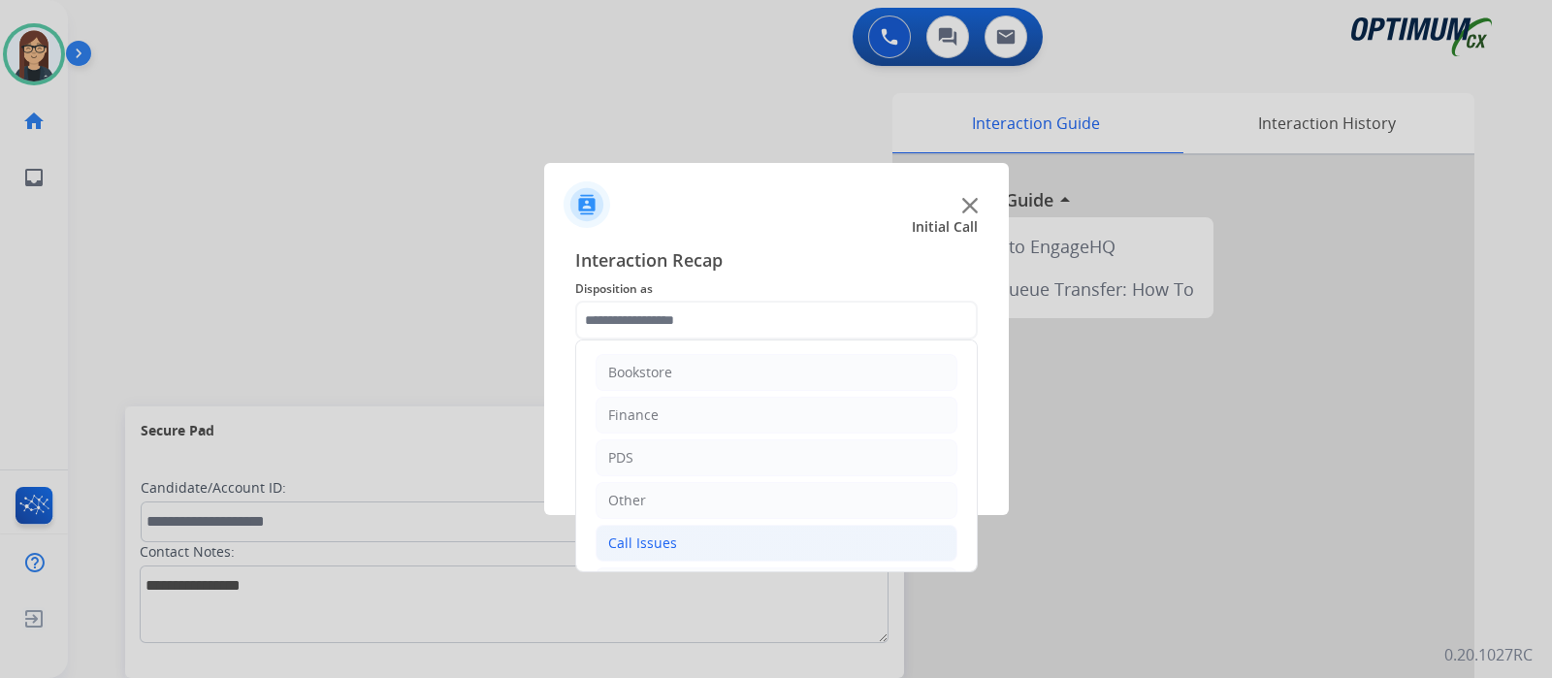
click at [663, 536] on div "Call Issues" at bounding box center [642, 543] width 69 height 19
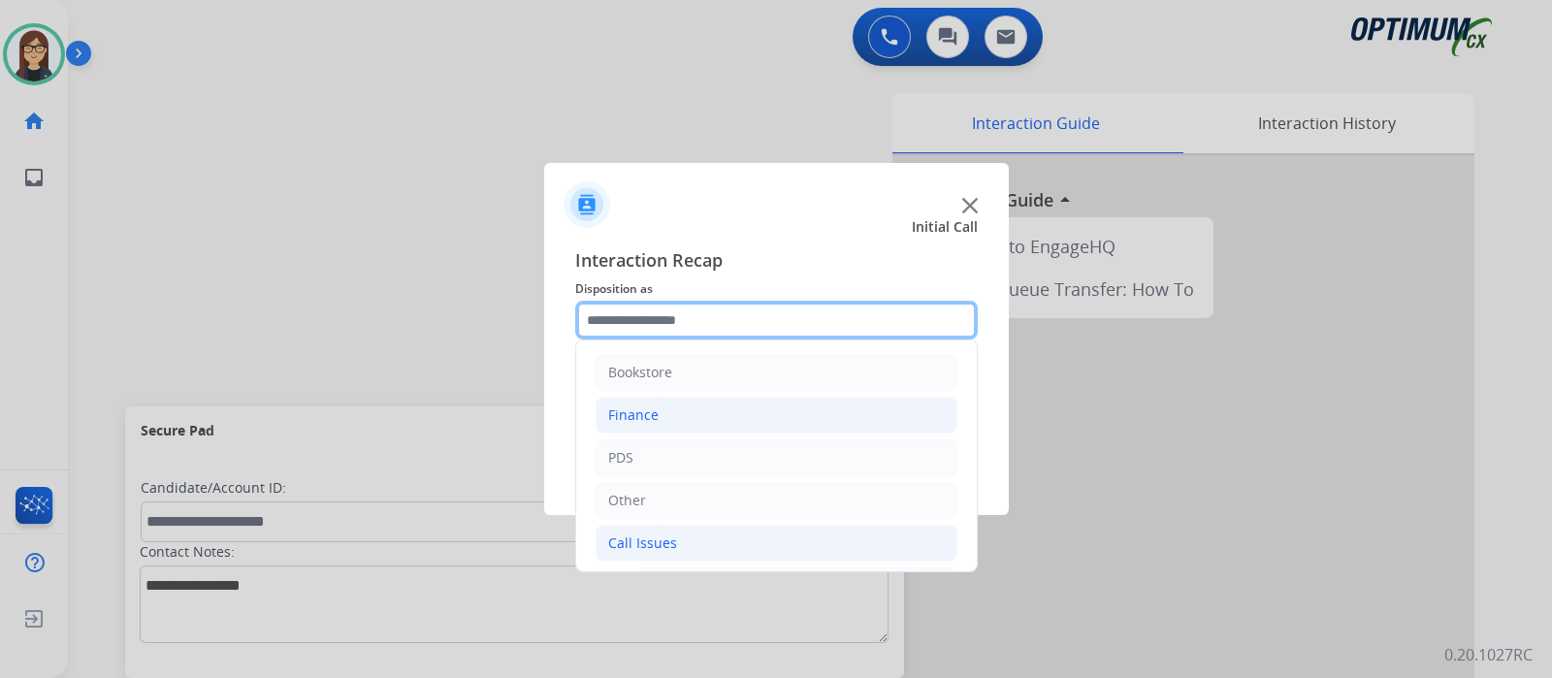
scroll to position [242, 0]
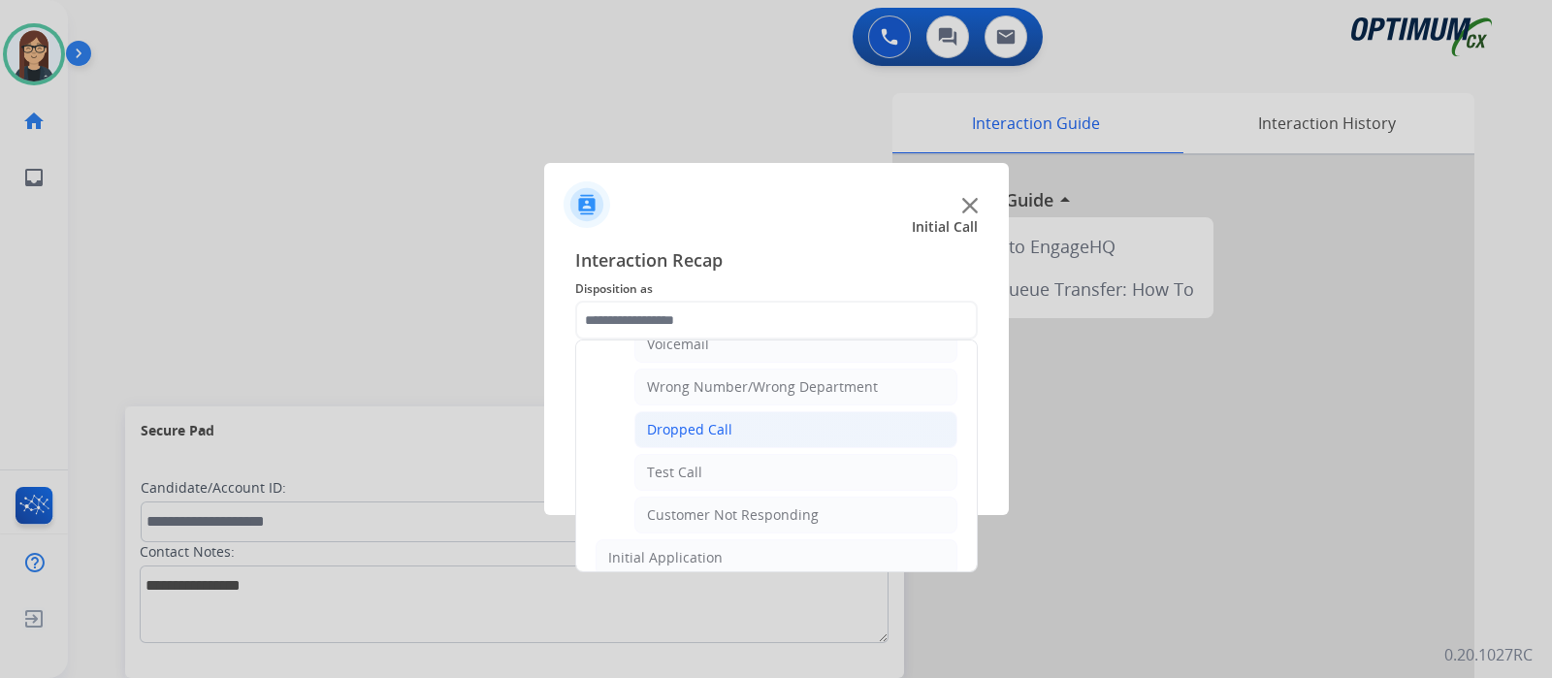
click at [743, 428] on li "Dropped Call" at bounding box center [795, 429] width 323 height 37
type input "**********"
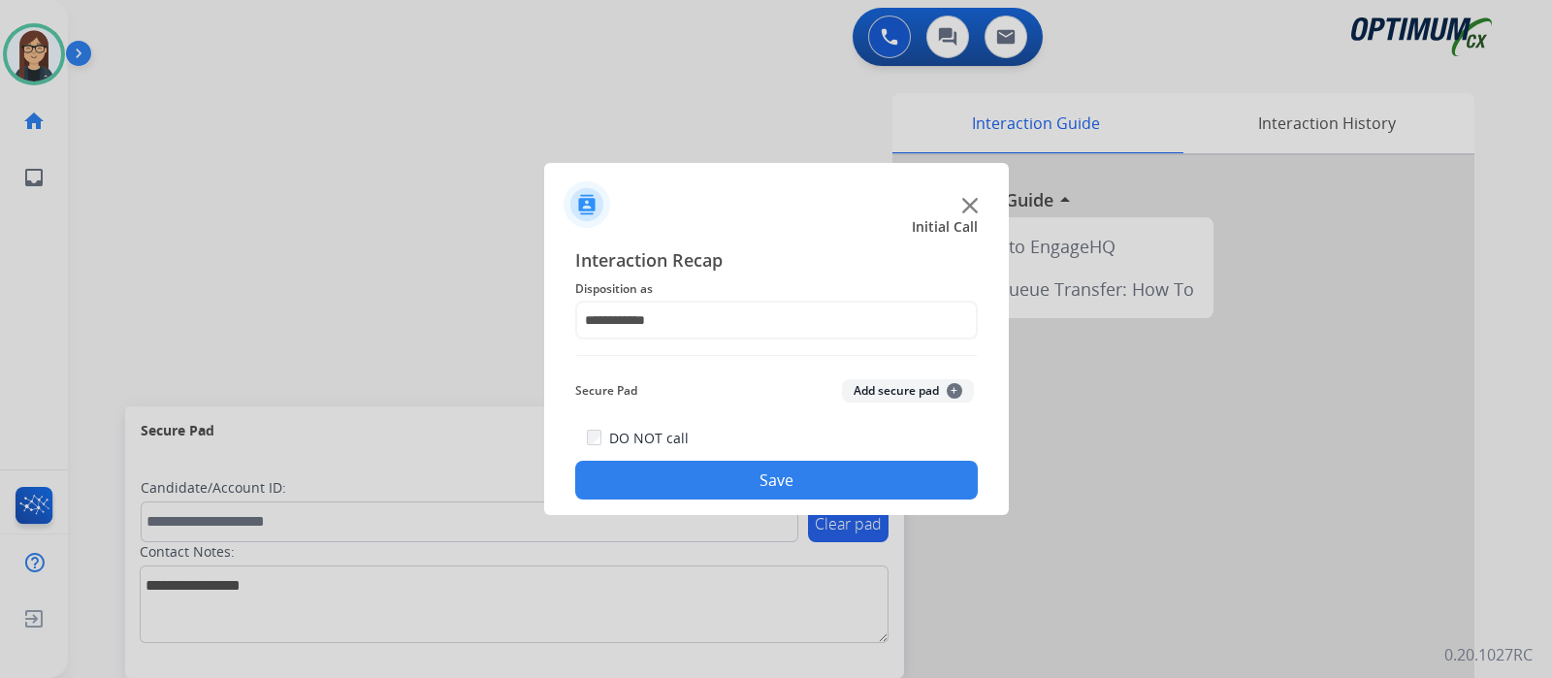
click at [729, 474] on button "Save" at bounding box center [776, 480] width 403 height 39
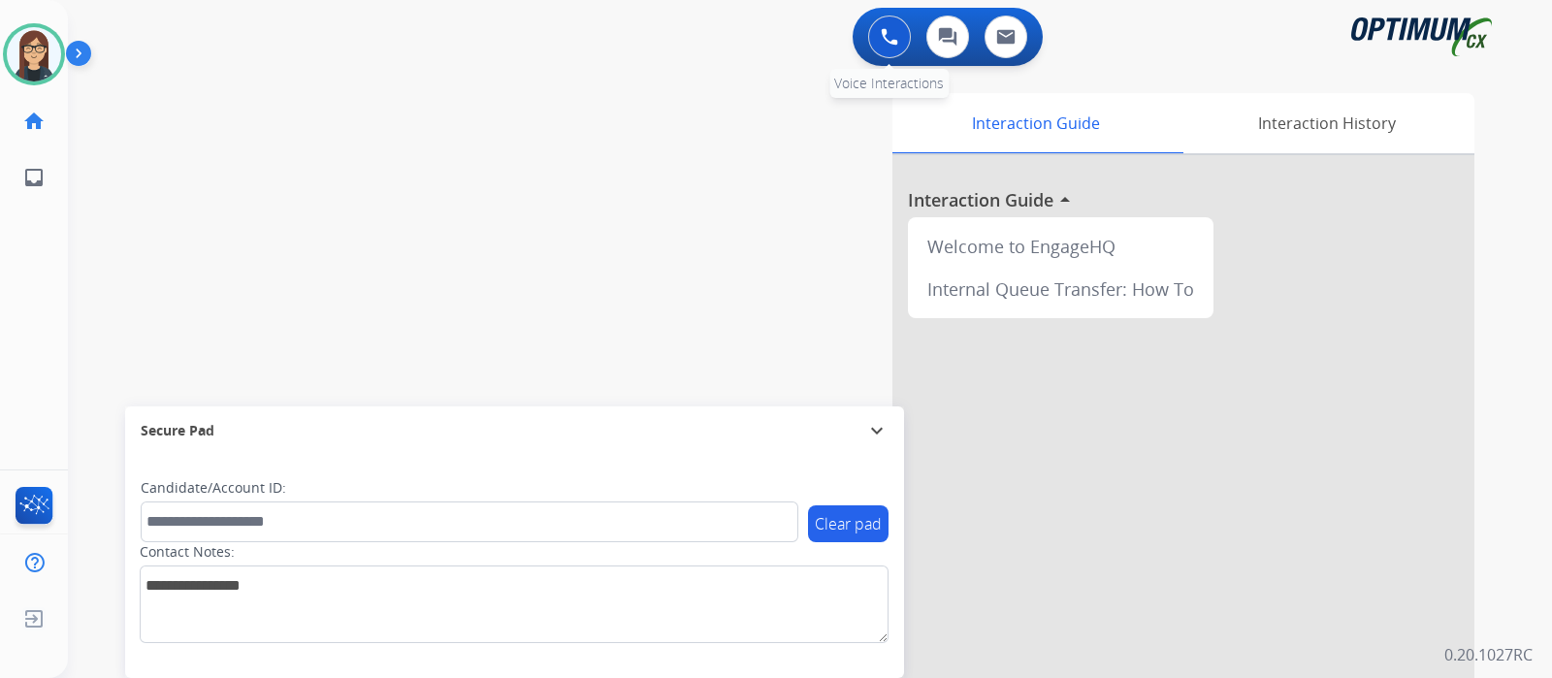
click at [893, 40] on img at bounding box center [889, 36] width 17 height 17
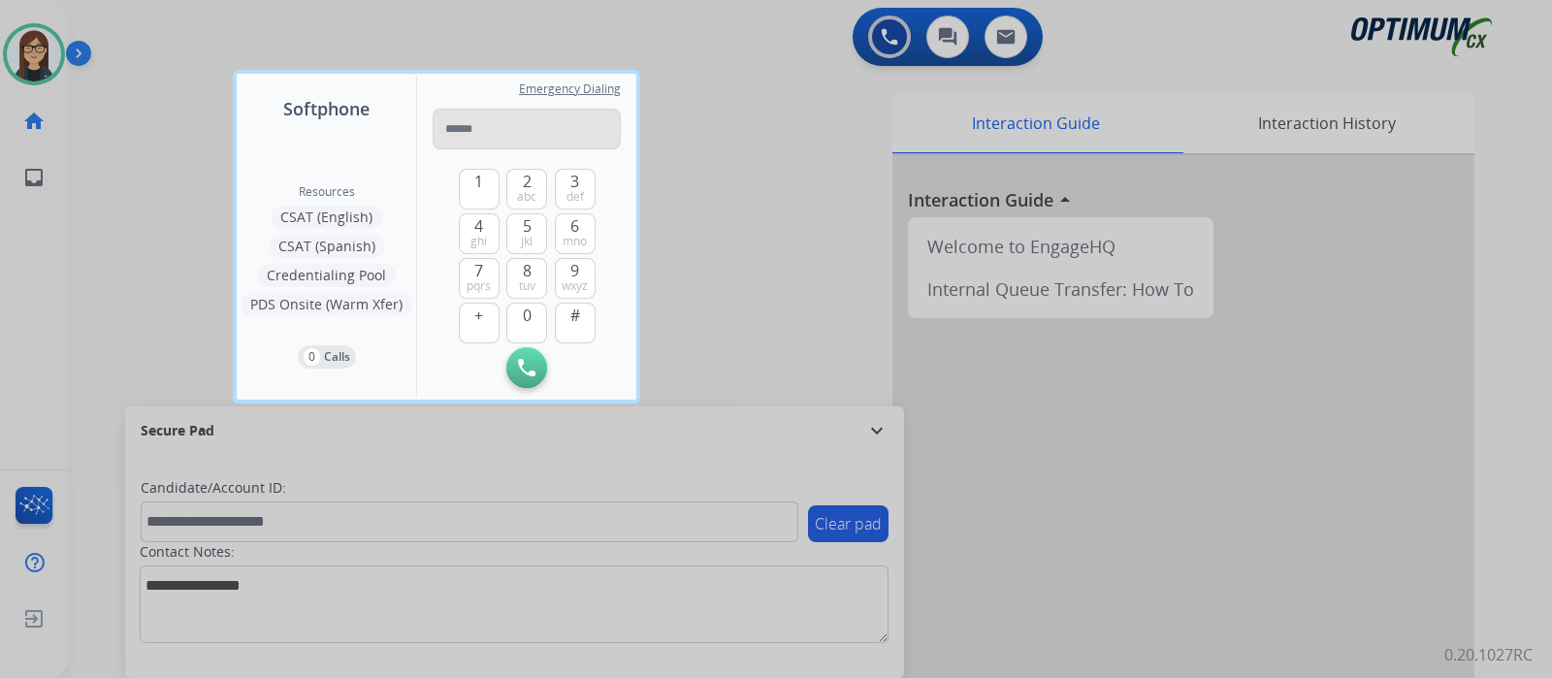
click at [504, 143] on input "tel" at bounding box center [527, 129] width 188 height 41
type input "**********"
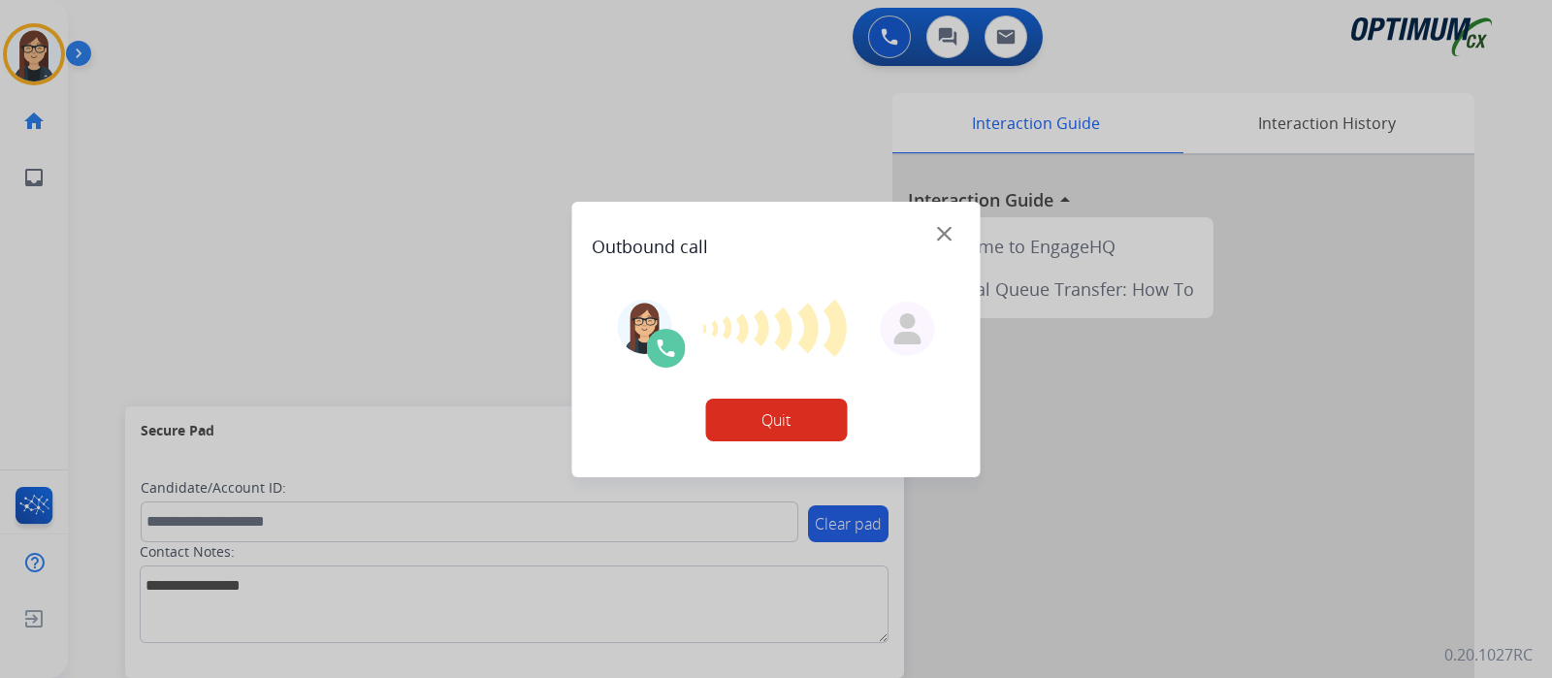
click at [354, 284] on div at bounding box center [776, 339] width 1552 height 678
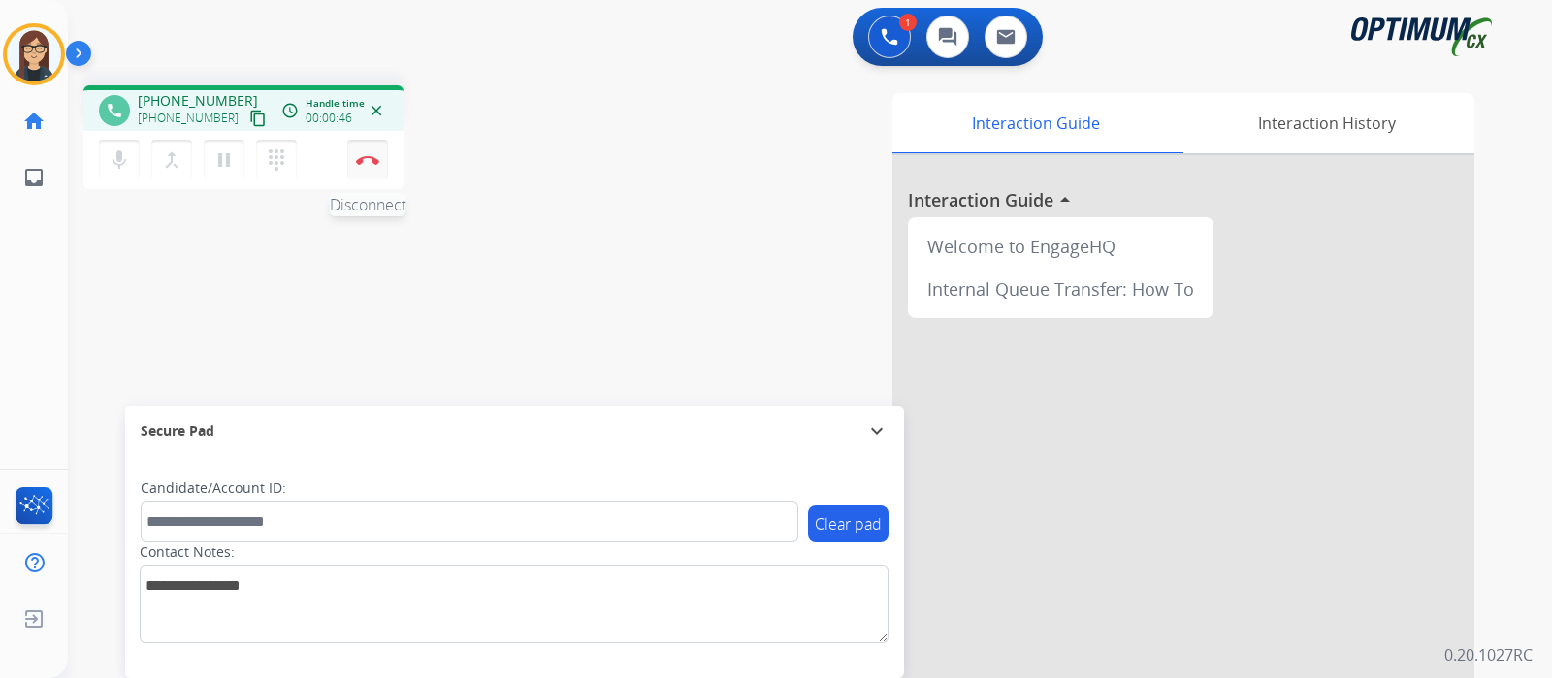
click at [370, 163] on img at bounding box center [367, 160] width 23 height 10
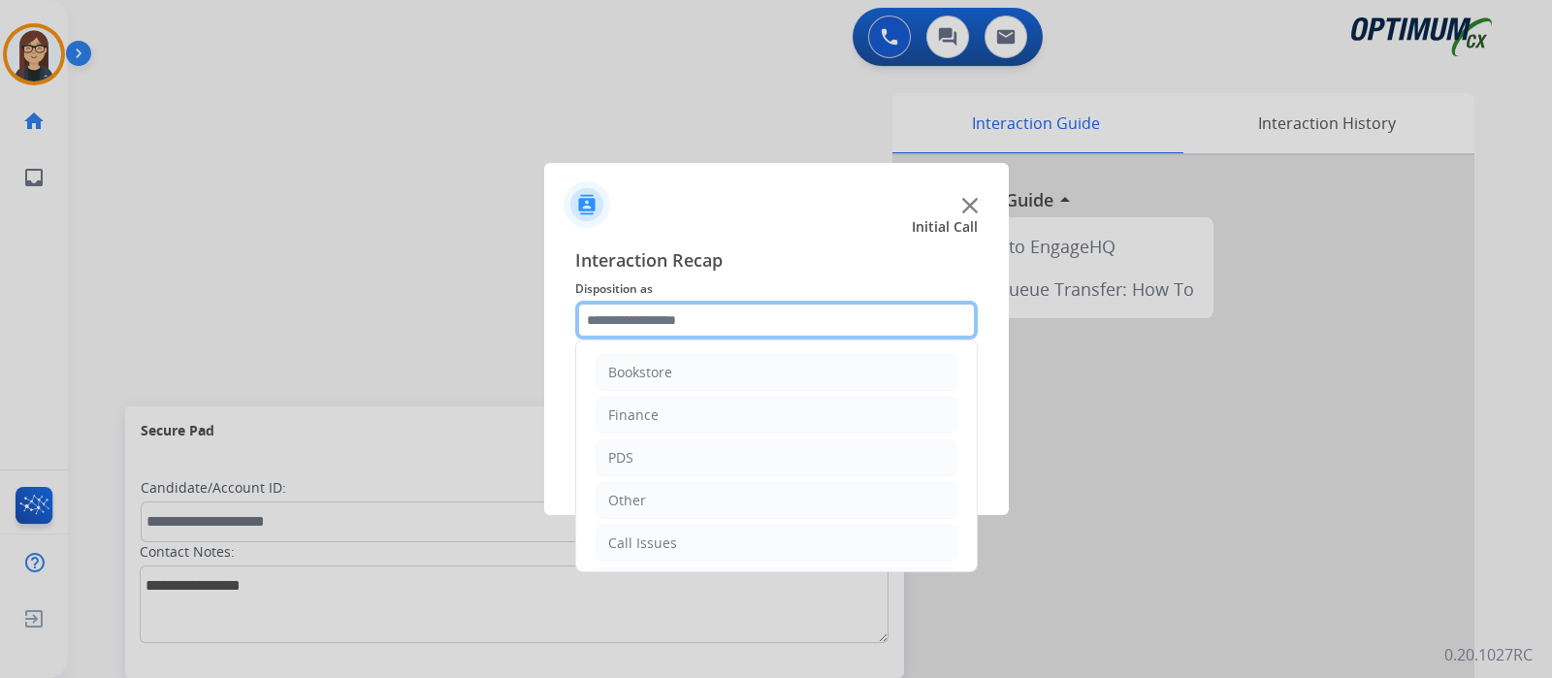
click at [675, 322] on input "text" at bounding box center [776, 320] width 403 height 39
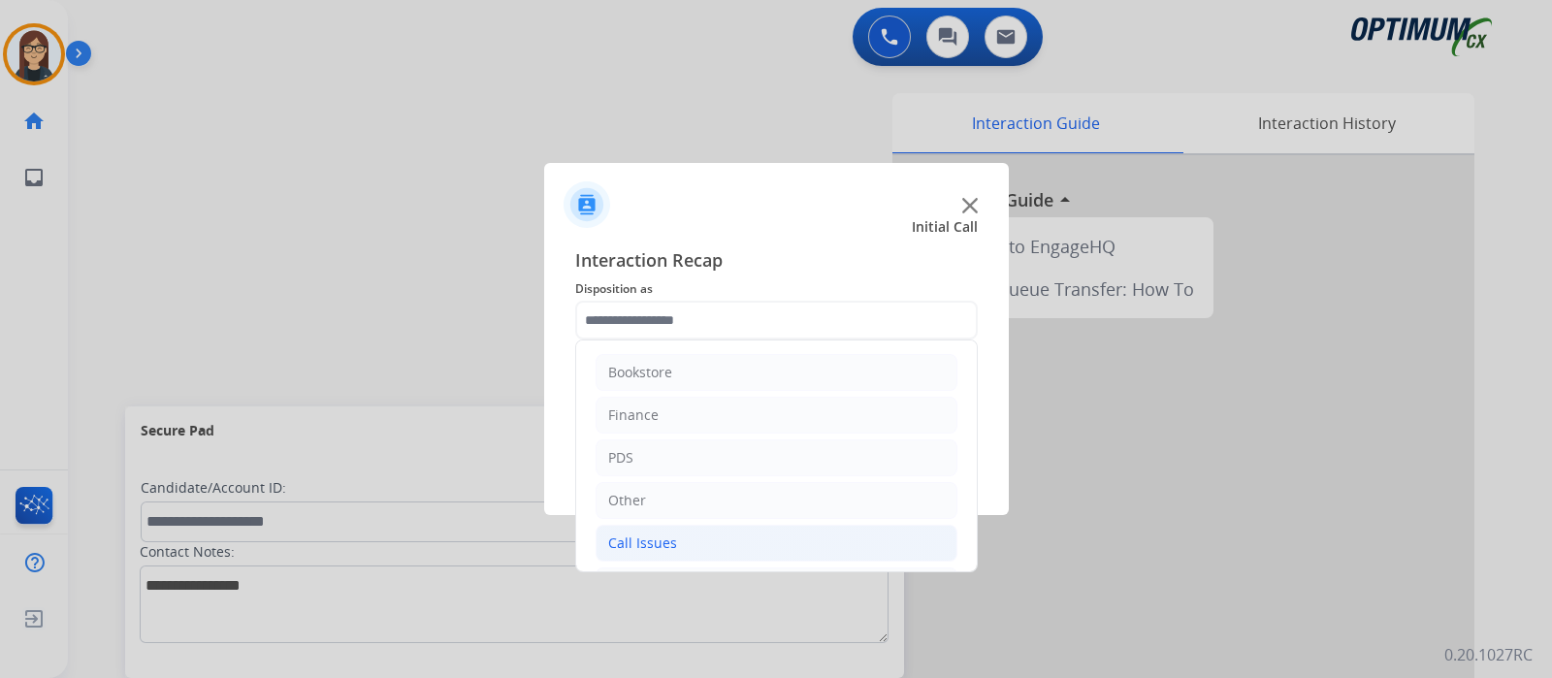
click at [676, 547] on li "Call Issues" at bounding box center [777, 543] width 362 height 37
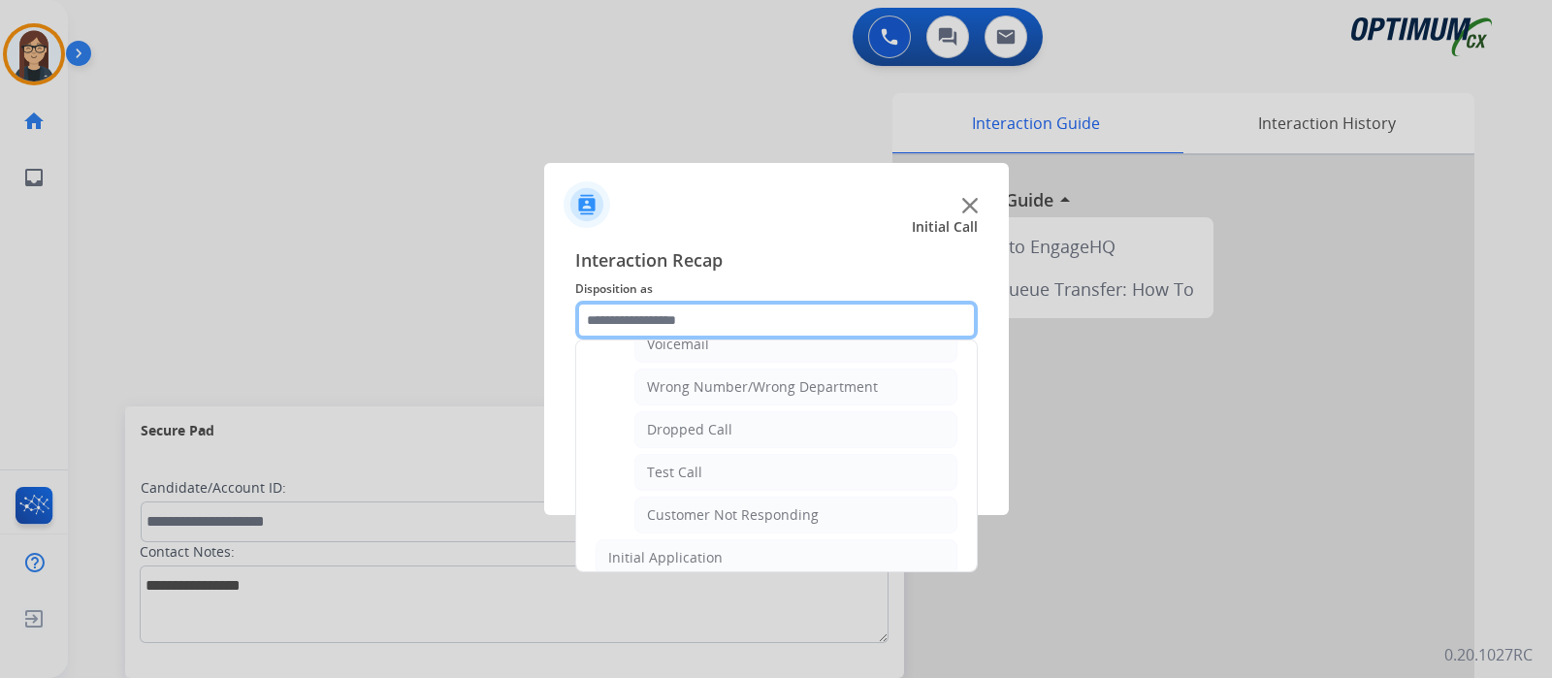
scroll to position [120, 0]
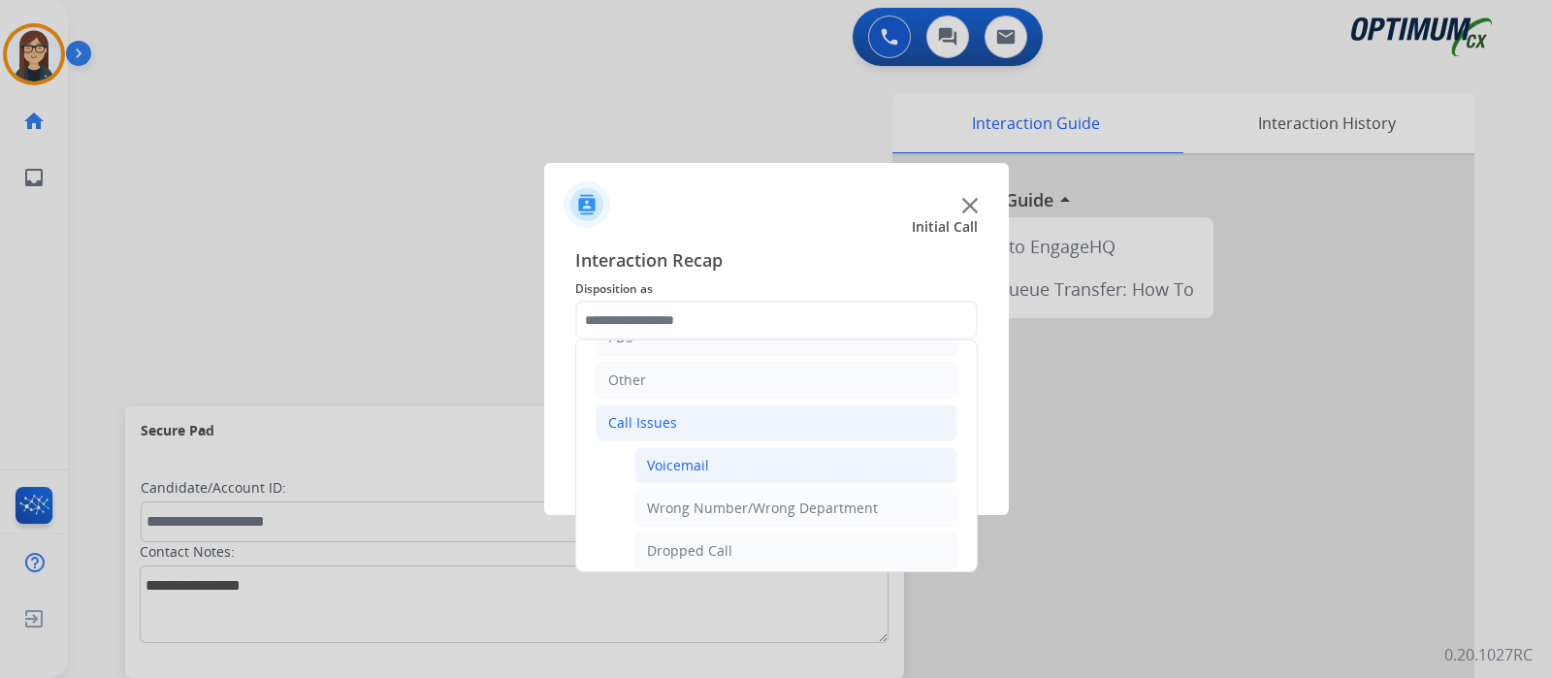
click at [689, 460] on div "Voicemail" at bounding box center [678, 465] width 62 height 19
type input "*********"
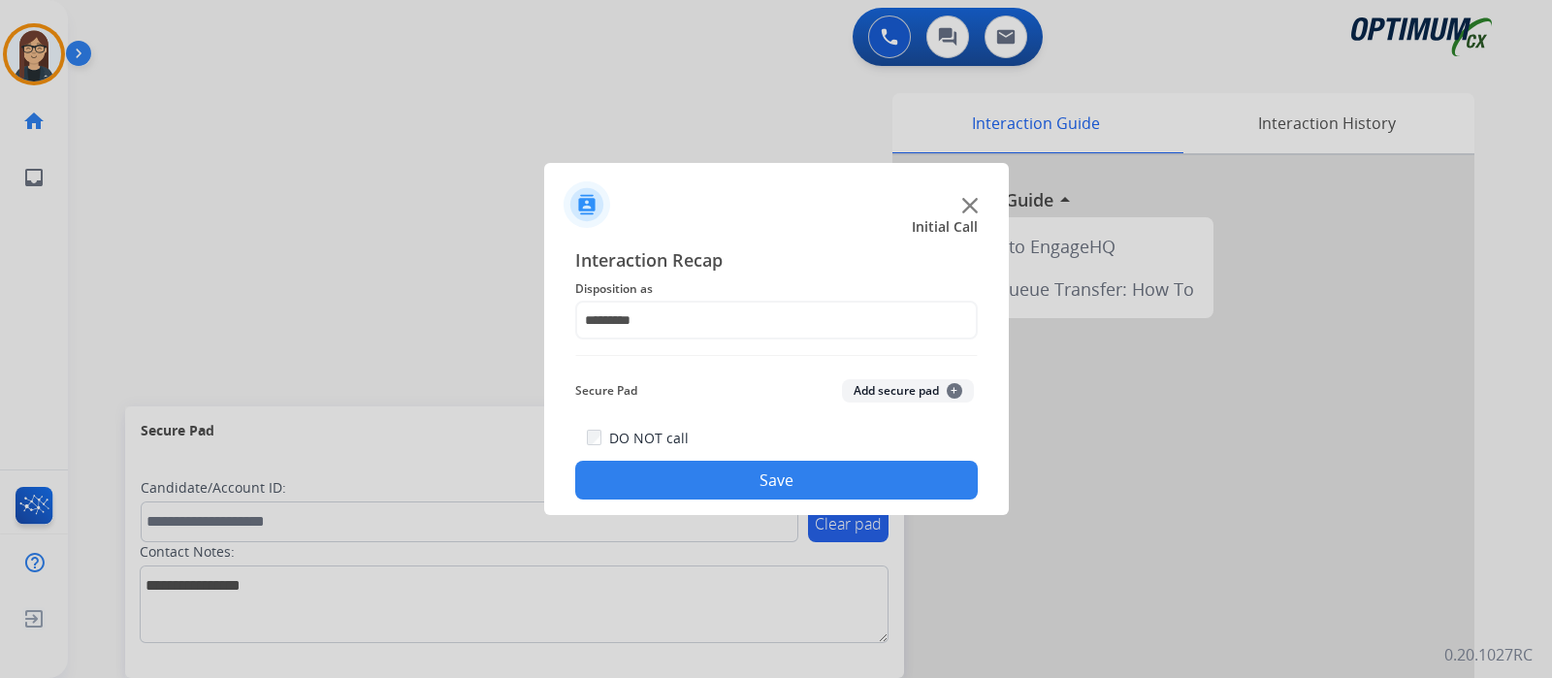
click at [693, 472] on button "Save" at bounding box center [776, 480] width 403 height 39
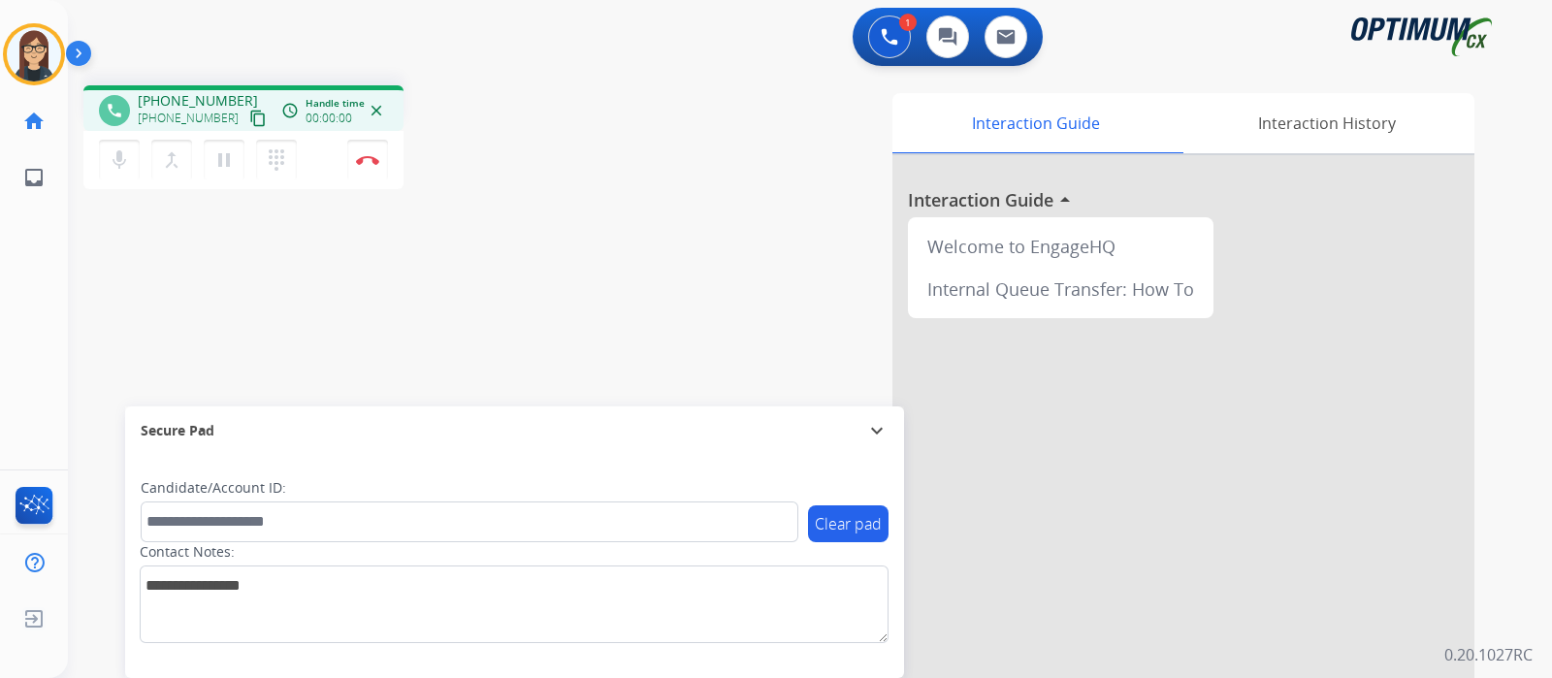
click at [249, 123] on mat-icon "content_copy" at bounding box center [257, 118] width 17 height 17
click at [126, 163] on mat-icon "mic" at bounding box center [119, 159] width 23 height 23
click at [128, 166] on mat-icon "mic_off" at bounding box center [119, 159] width 23 height 23
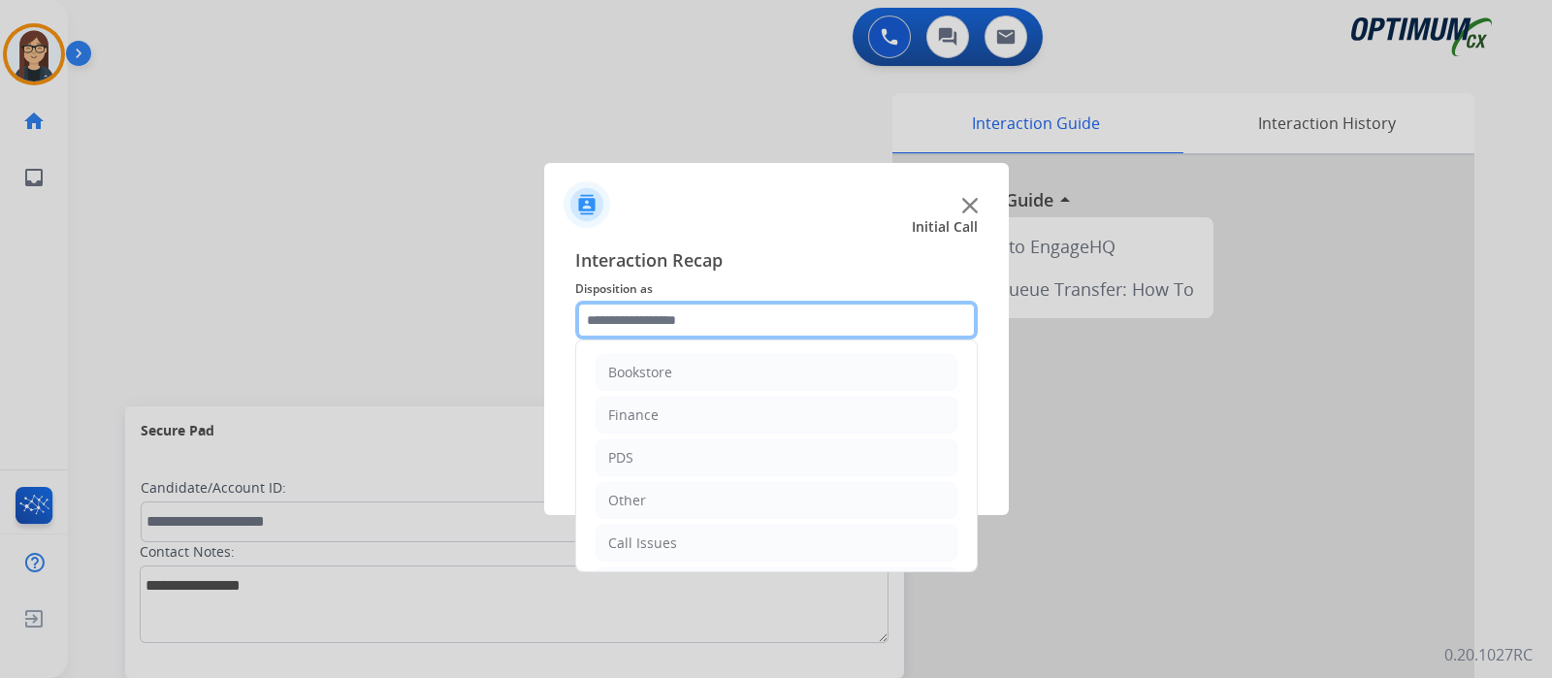
click at [698, 319] on input "text" at bounding box center [776, 320] width 403 height 39
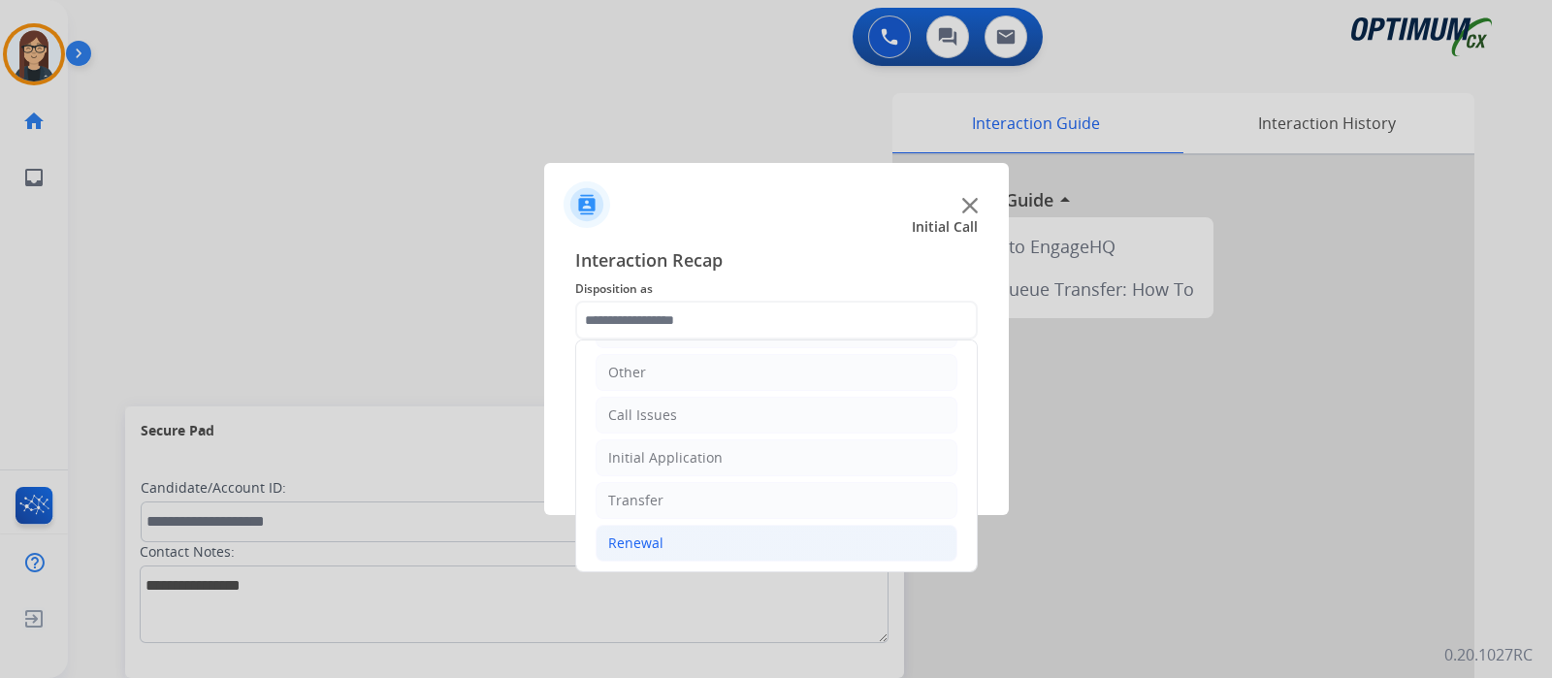
click at [669, 538] on li "Renewal" at bounding box center [777, 543] width 362 height 37
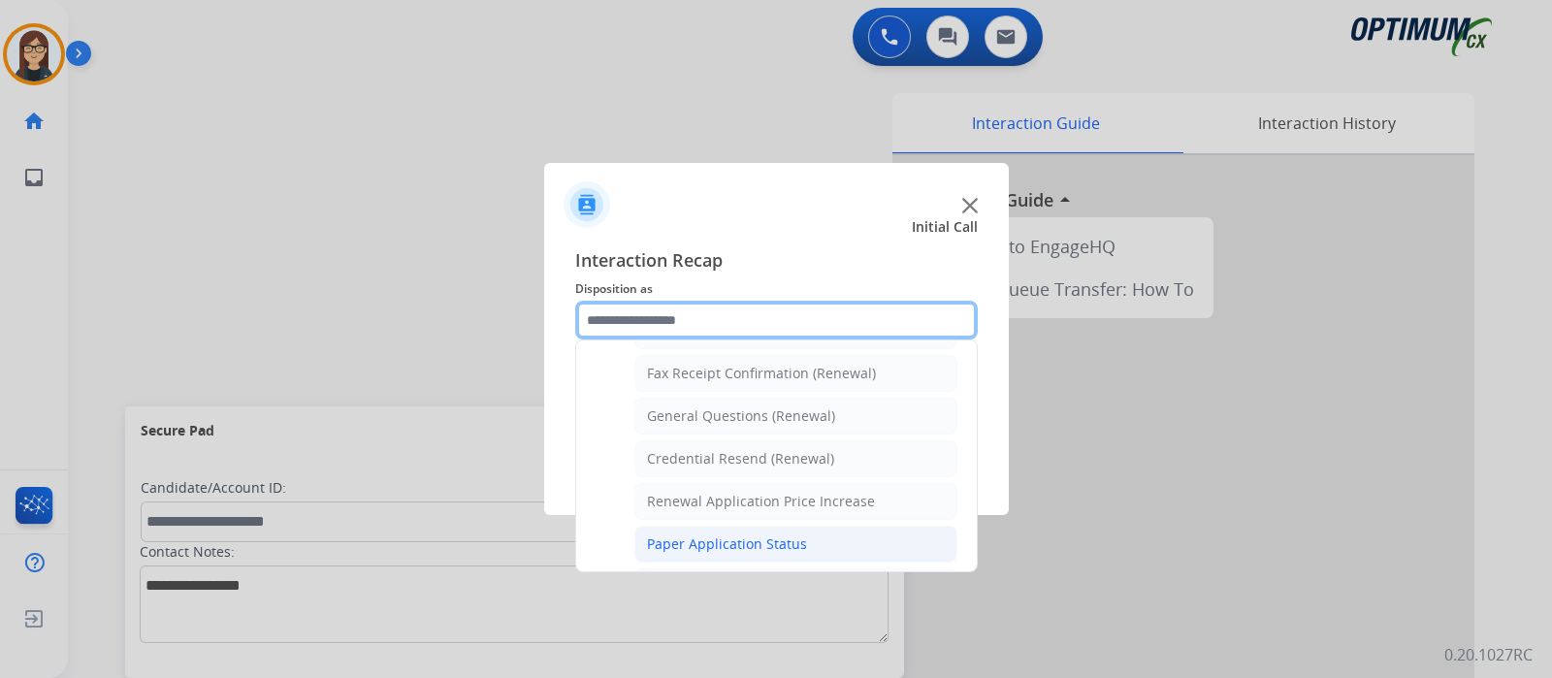
scroll to position [499, 0]
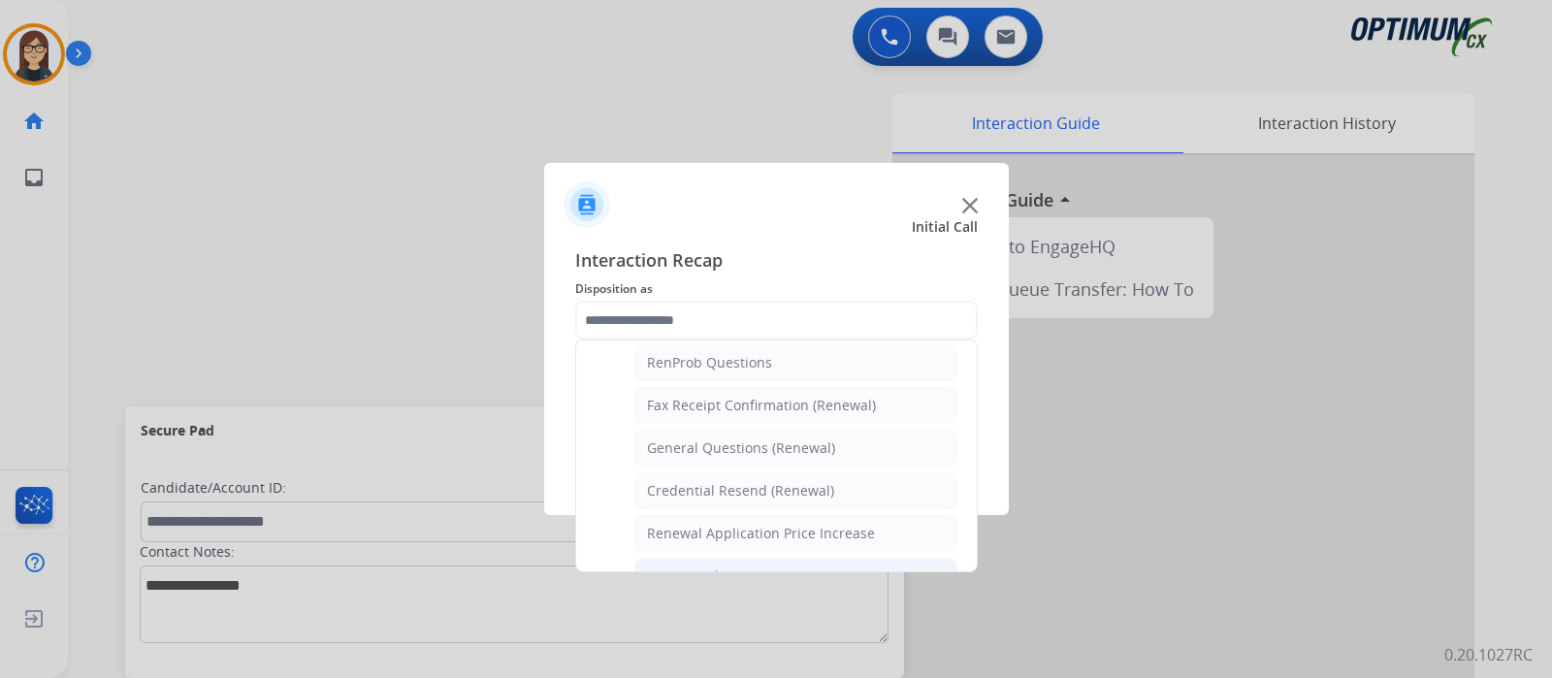
click at [805, 439] on div "General Questions (Renewal)" at bounding box center [741, 448] width 188 height 19
type input "**********"
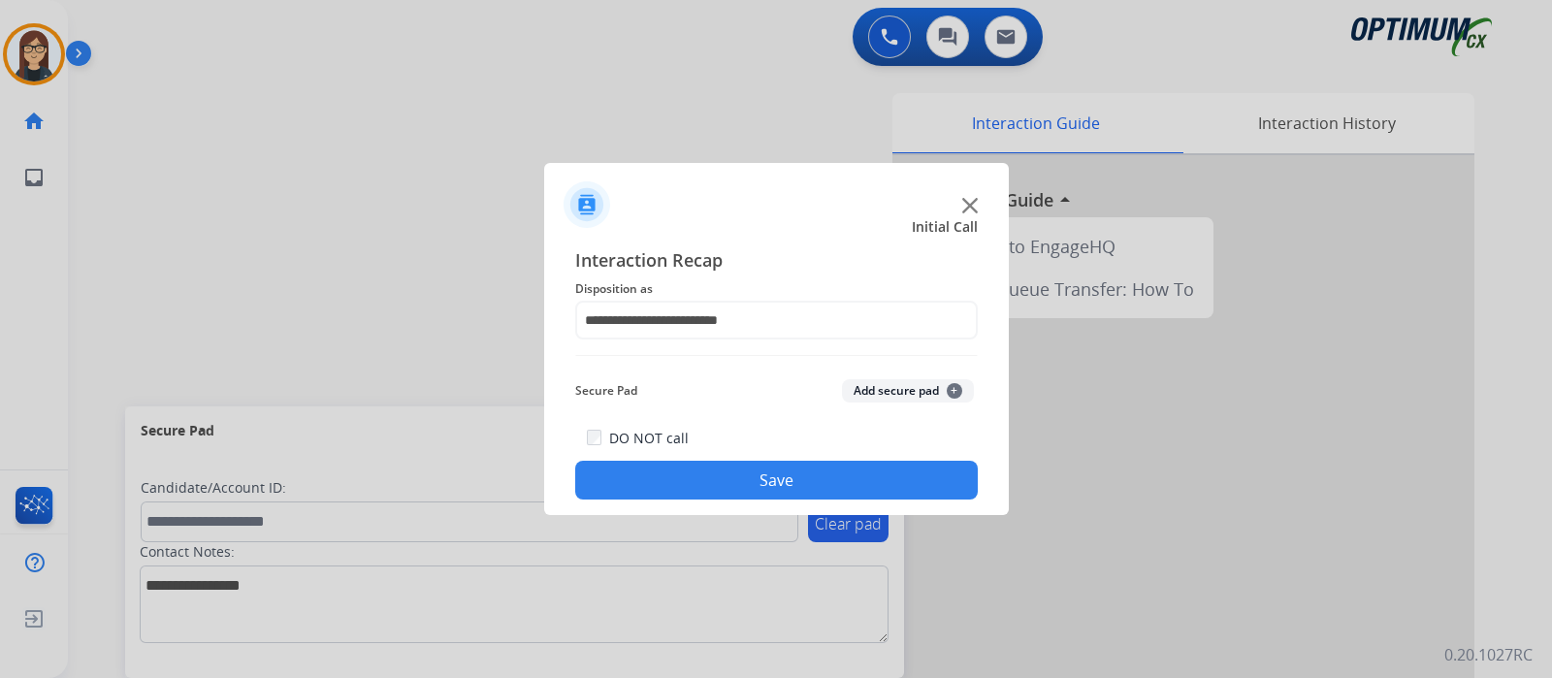
click at [766, 467] on button "Save" at bounding box center [776, 480] width 403 height 39
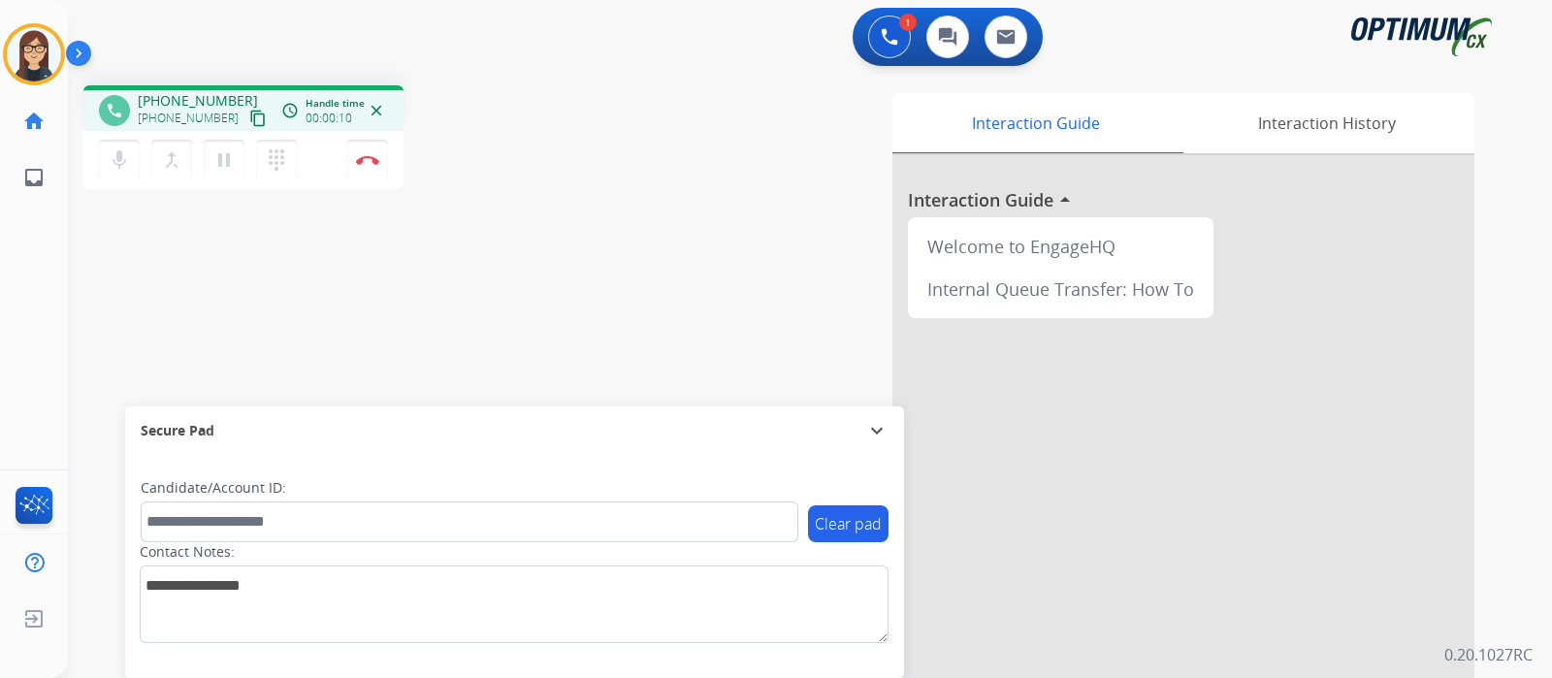
click at [249, 118] on mat-icon "content_copy" at bounding box center [257, 118] width 17 height 17
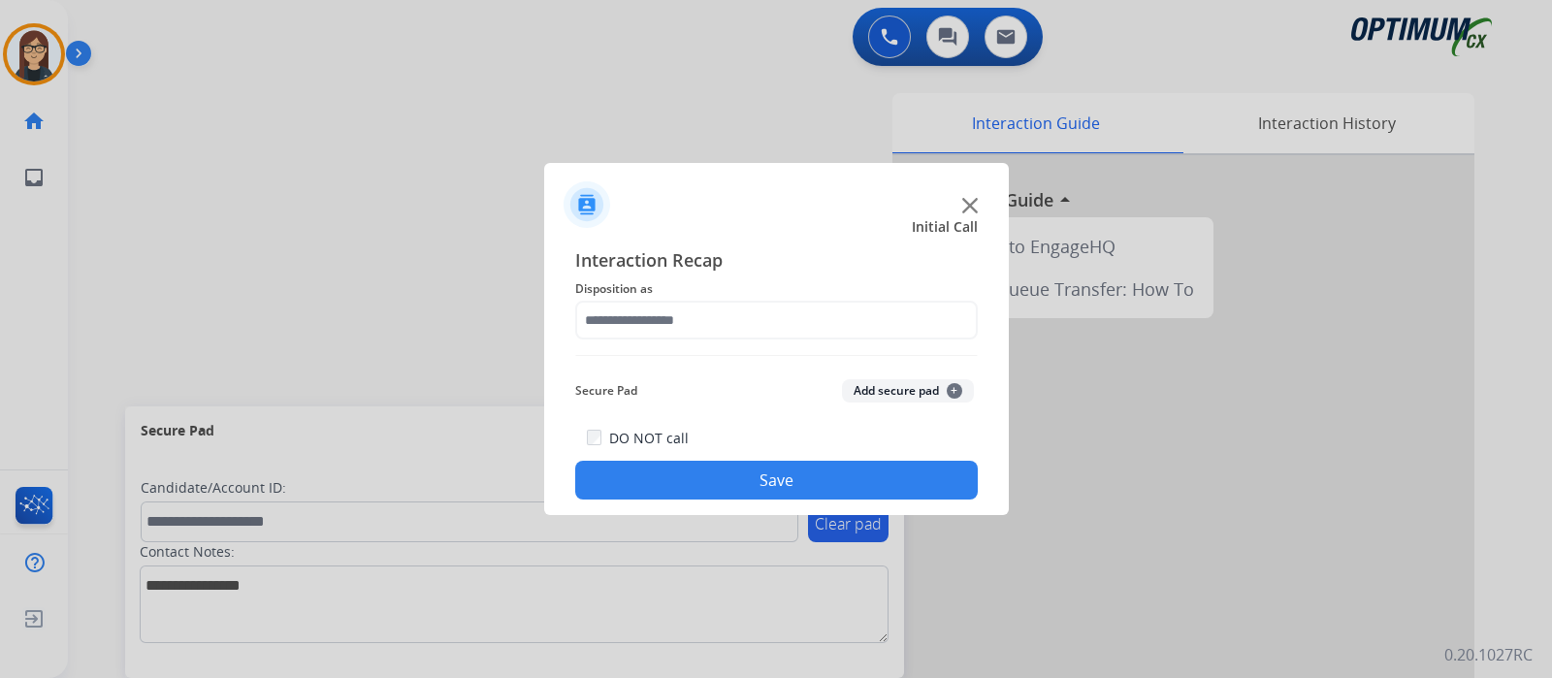
click at [633, 341] on div "Interaction Recap Disposition as Secure Pad Add secure pad + DO NOT call Save" at bounding box center [776, 372] width 403 height 253
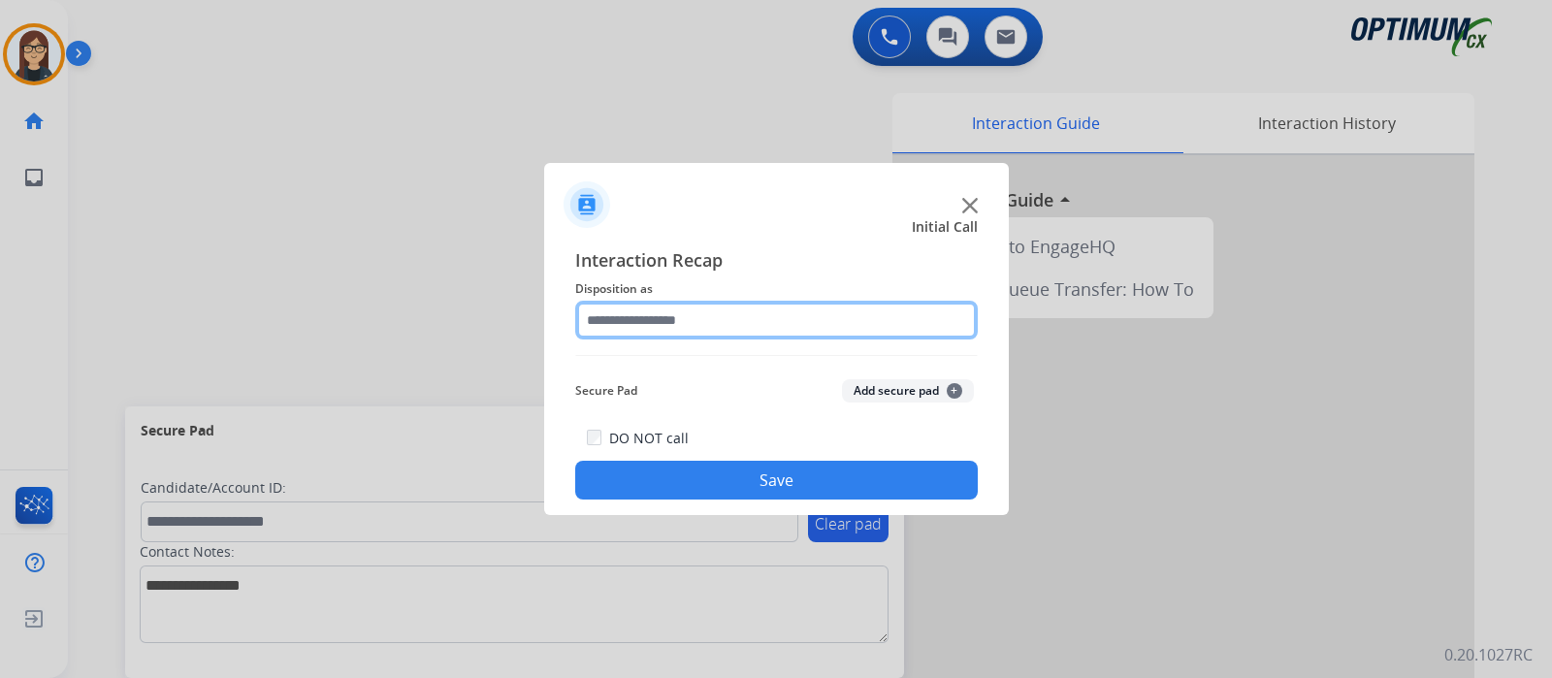
click at [633, 327] on input "text" at bounding box center [776, 320] width 403 height 39
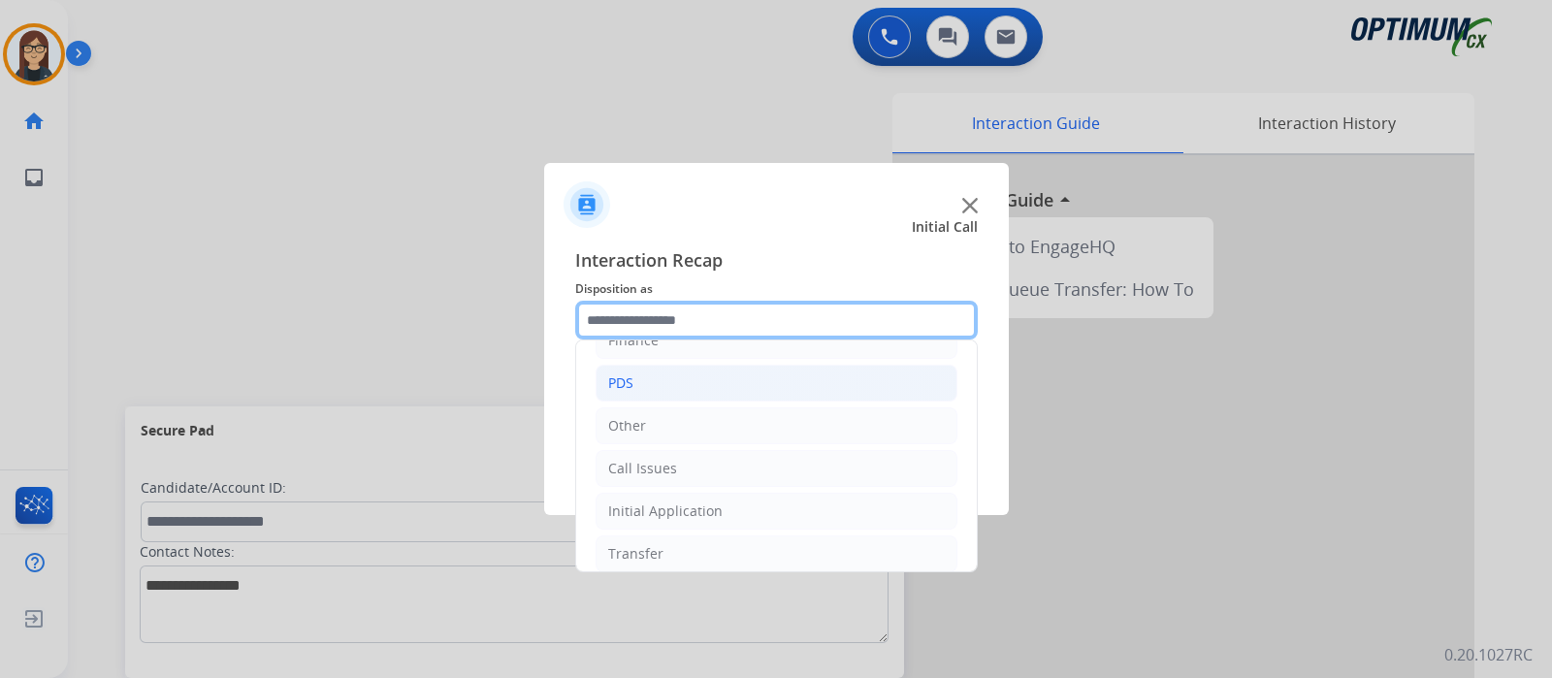
scroll to position [128, 0]
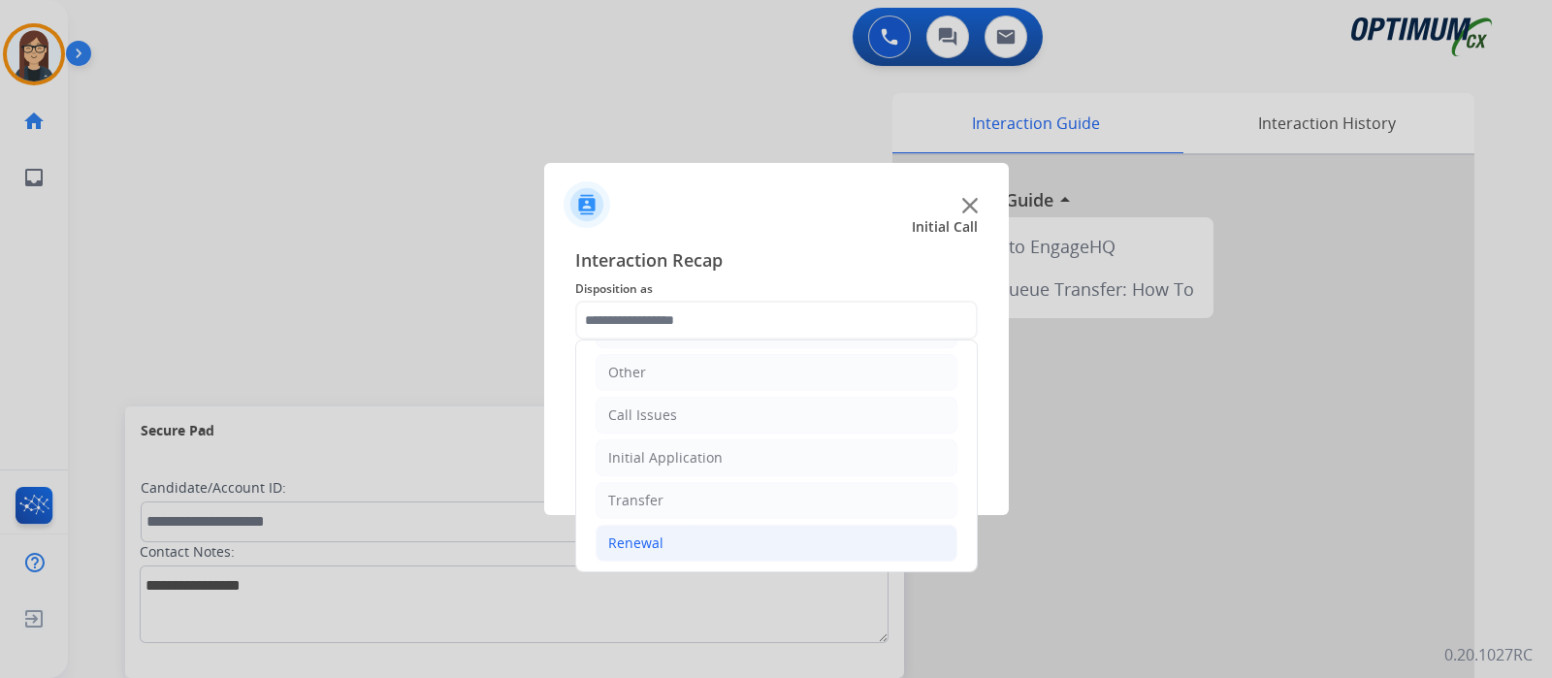
click at [655, 534] on div "Renewal" at bounding box center [635, 543] width 55 height 19
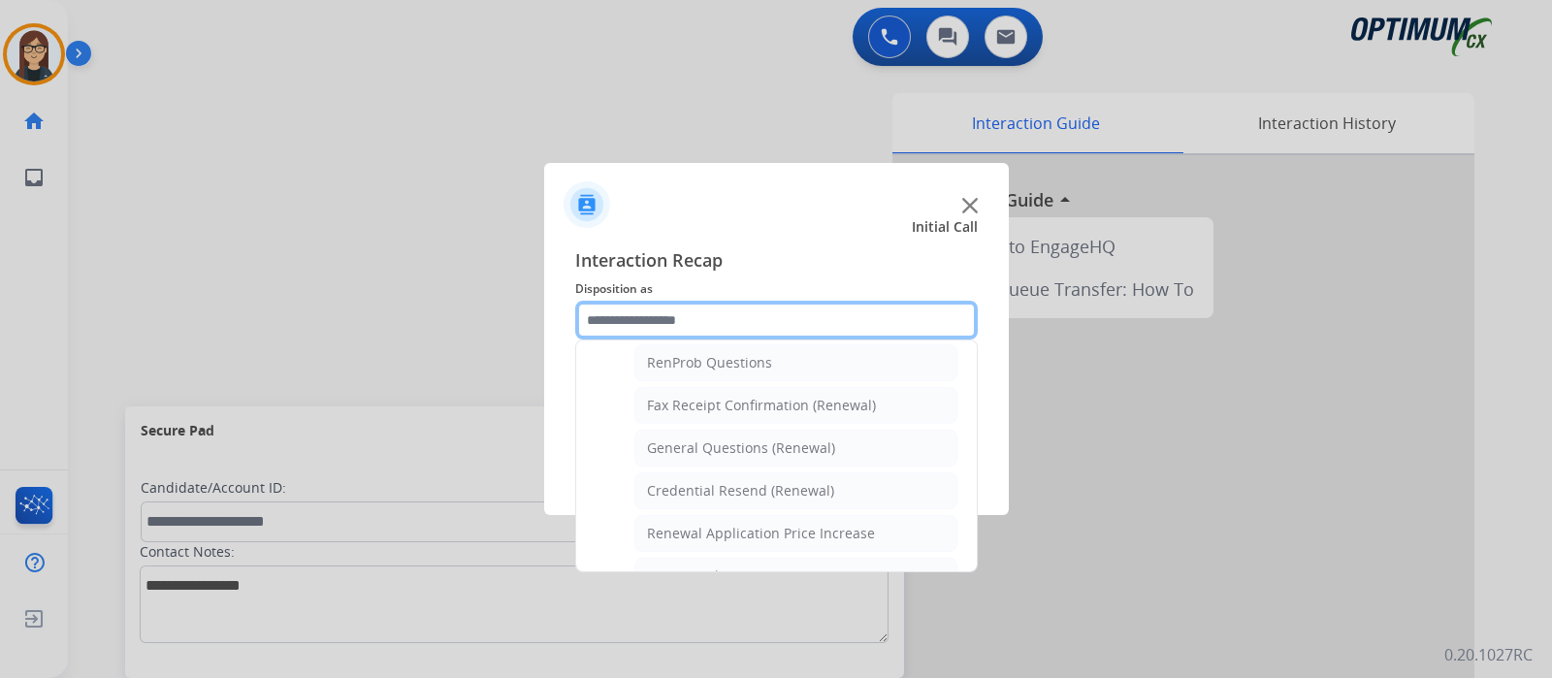
scroll to position [492, 0]
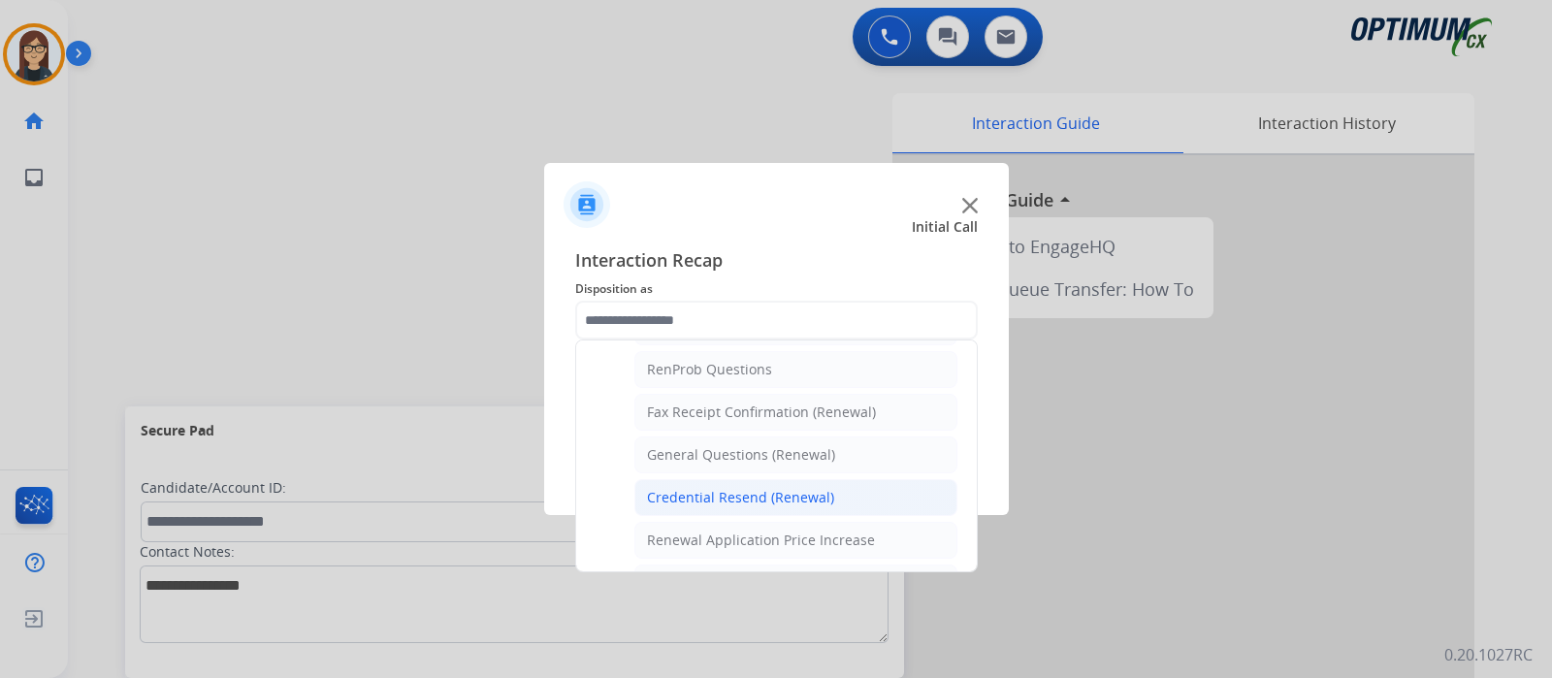
click at [742, 488] on div "Credential Resend (Renewal)" at bounding box center [740, 497] width 187 height 19
type input "**********"
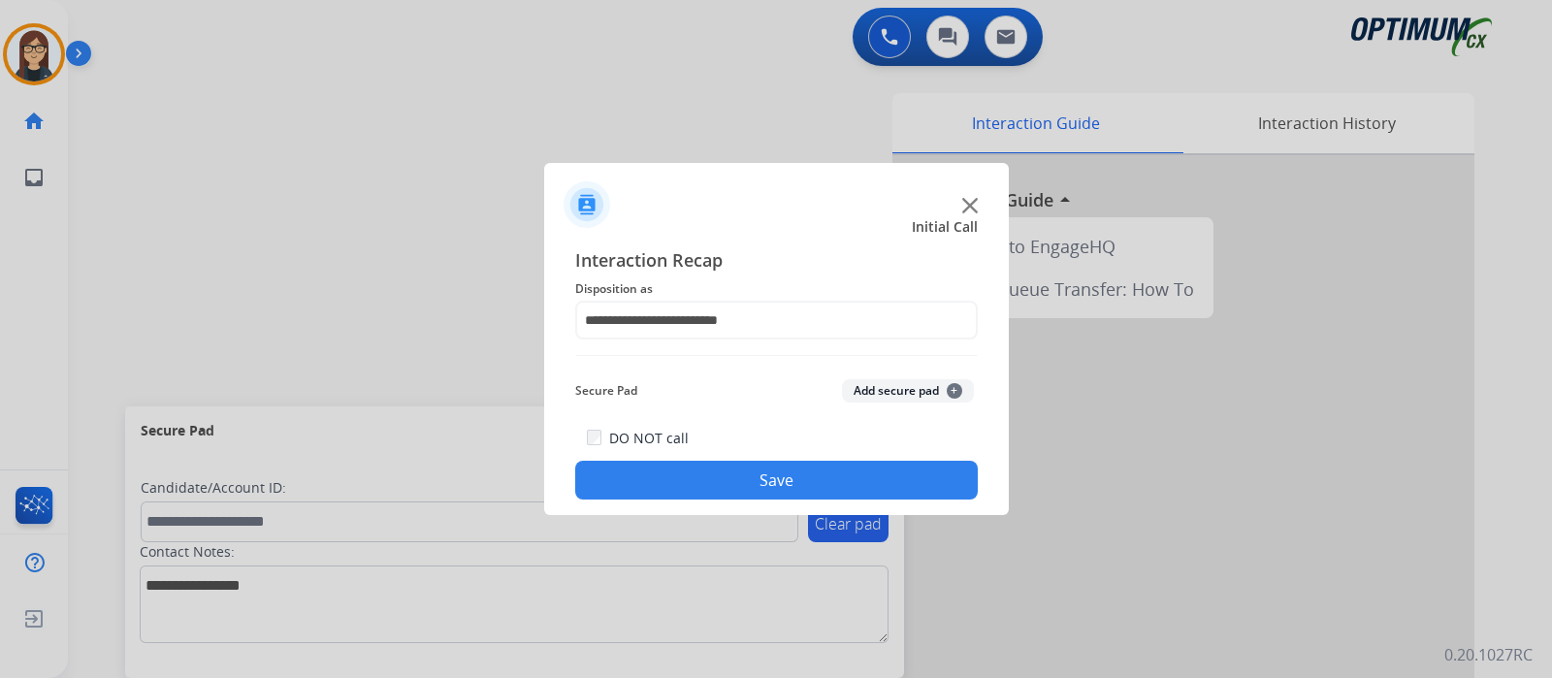
click at [719, 477] on button "Save" at bounding box center [776, 480] width 403 height 39
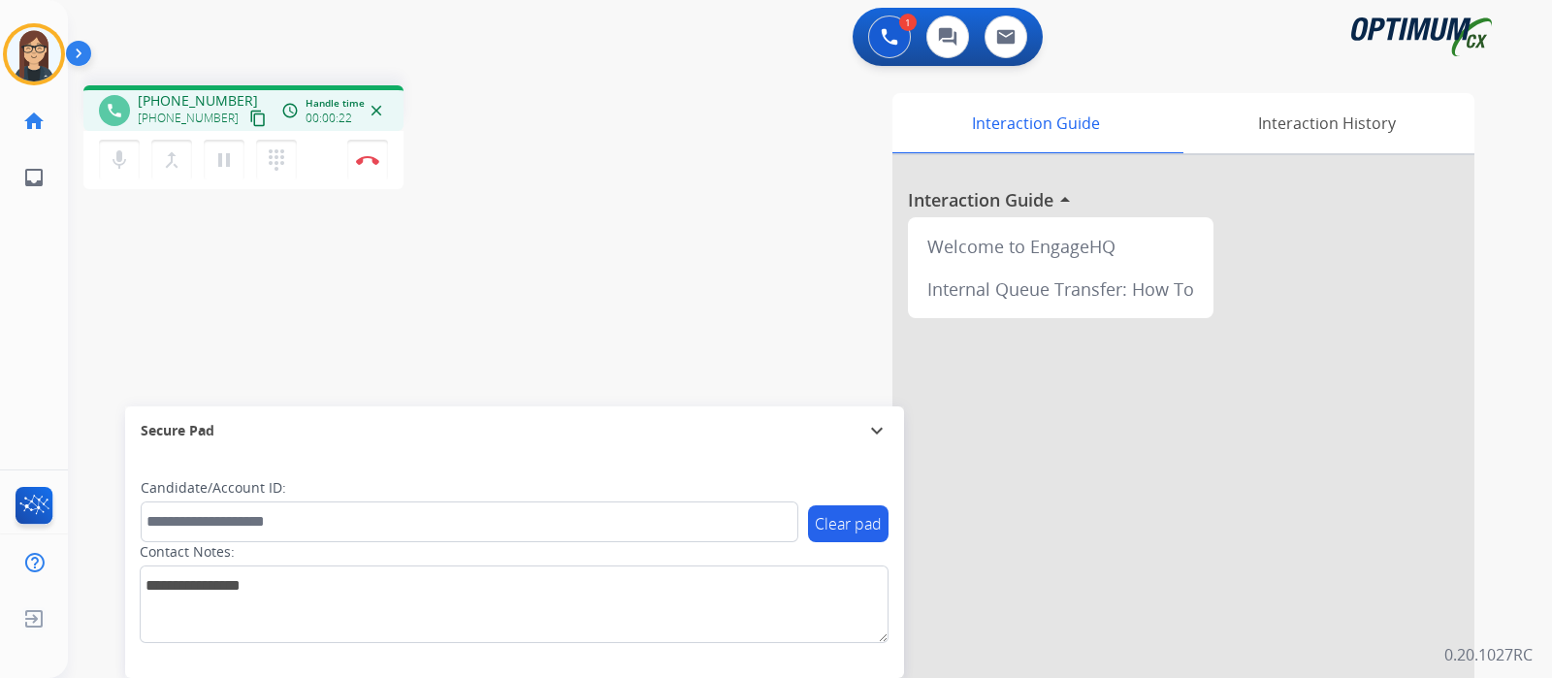
click at [249, 114] on mat-icon "content_copy" at bounding box center [257, 118] width 17 height 17
click at [118, 150] on mat-icon "mic" at bounding box center [119, 159] width 23 height 23
click at [127, 157] on mat-icon "mic_off" at bounding box center [119, 159] width 23 height 23
click at [489, 293] on div "phone +19294228540 +19294228540 content_copy access_time Call metrics Queue 00:…" at bounding box center [787, 474] width 1438 height 809
click at [488, 270] on div "phone +19294228540 +19294228540 content_copy access_time Call metrics Queue 00:…" at bounding box center [787, 474] width 1438 height 809
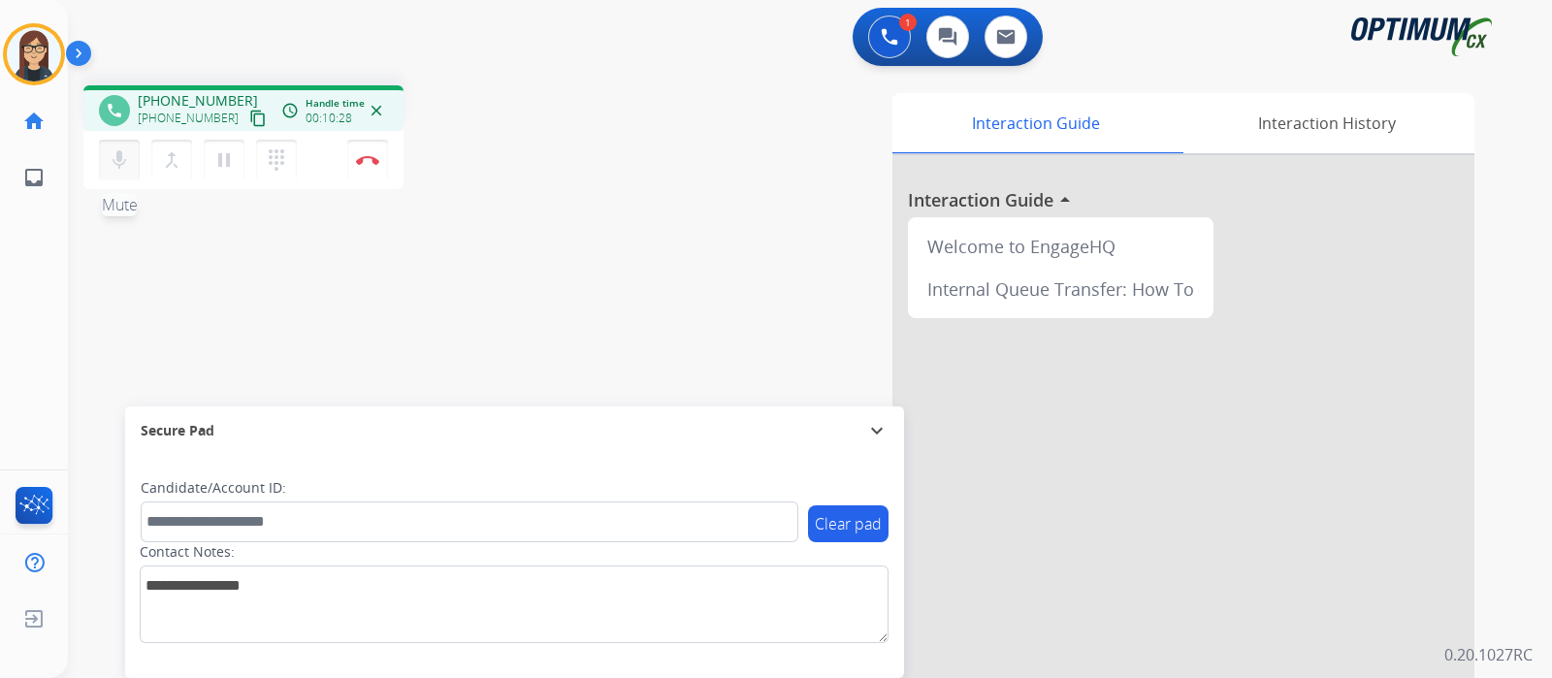
click at [133, 160] on button "mic Mute" at bounding box center [119, 160] width 41 height 41
click at [699, 139] on div "Interaction Guide Interaction History Interaction Guide arrow_drop_up Welcome t…" at bounding box center [1039, 486] width 870 height 786
click at [109, 172] on button "mic_off Mute" at bounding box center [119, 160] width 41 height 41
click at [601, 180] on div "phone +19294228540 +19294228540 content_copy access_time Call metrics Queue 00:…" at bounding box center [787, 474] width 1438 height 809
click at [515, 283] on div "phone +19294228540 +19294228540 content_copy access_time Call metrics Queue 00:…" at bounding box center [787, 474] width 1438 height 809
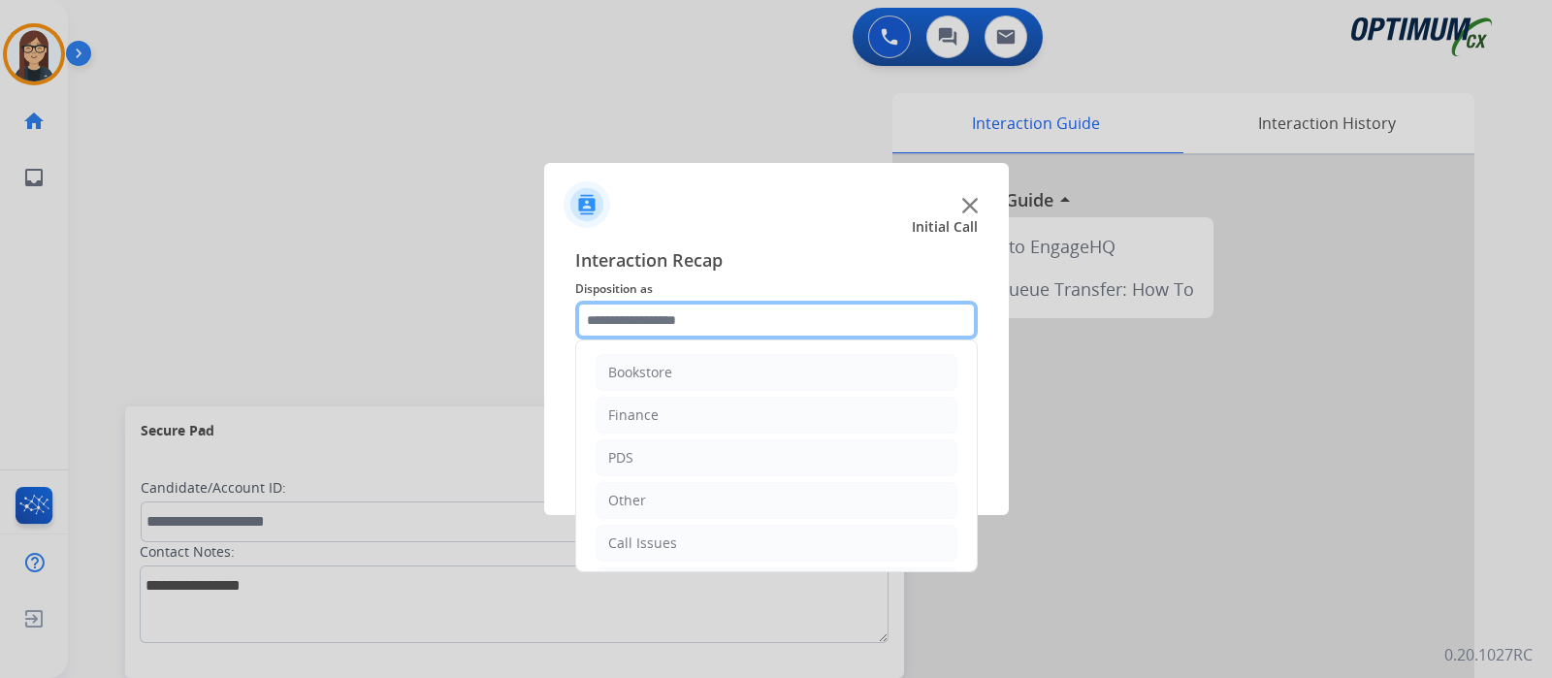
click at [703, 320] on input "text" at bounding box center [776, 320] width 403 height 39
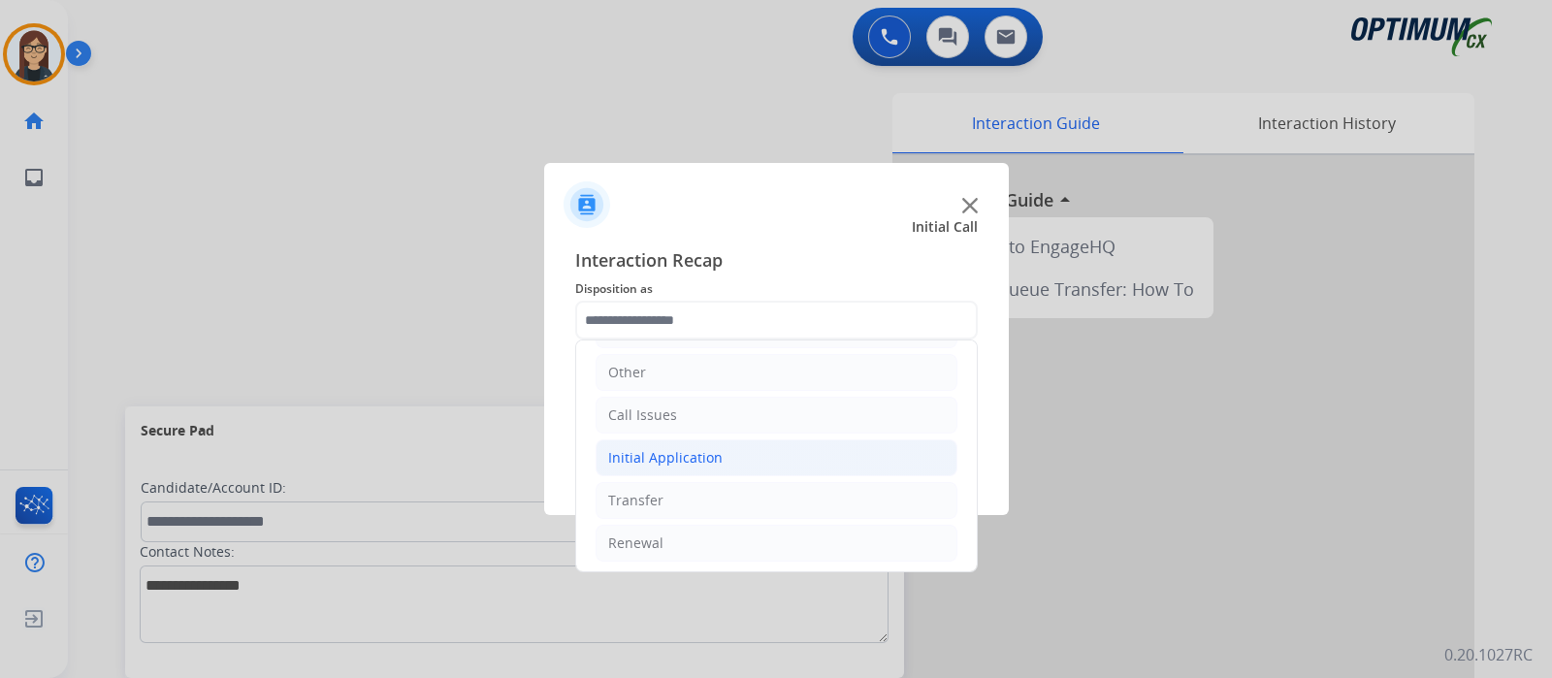
click at [697, 458] on div "Initial Application" at bounding box center [665, 457] width 114 height 19
click at [700, 546] on li "Appeals" at bounding box center [795, 543] width 323 height 37
type input "*******"
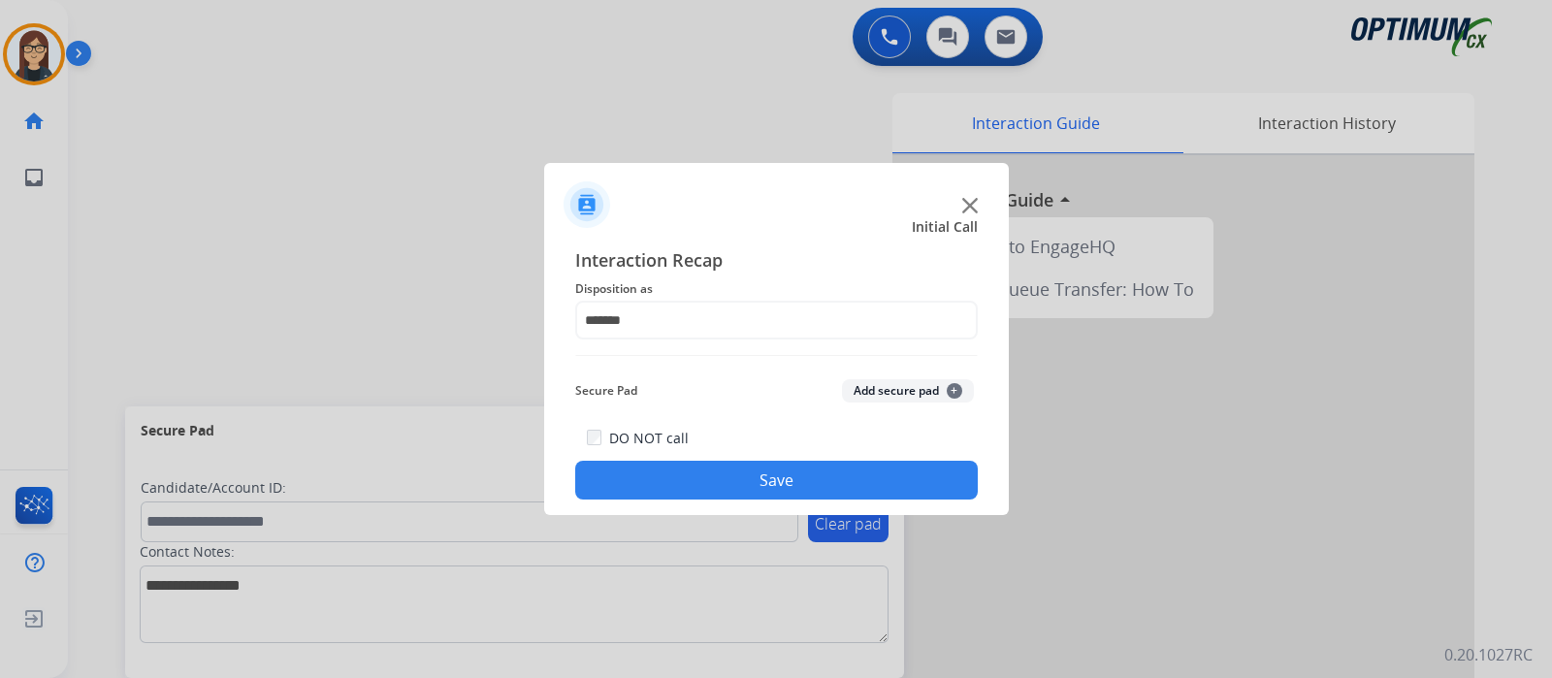
click at [689, 478] on button "Save" at bounding box center [776, 480] width 403 height 39
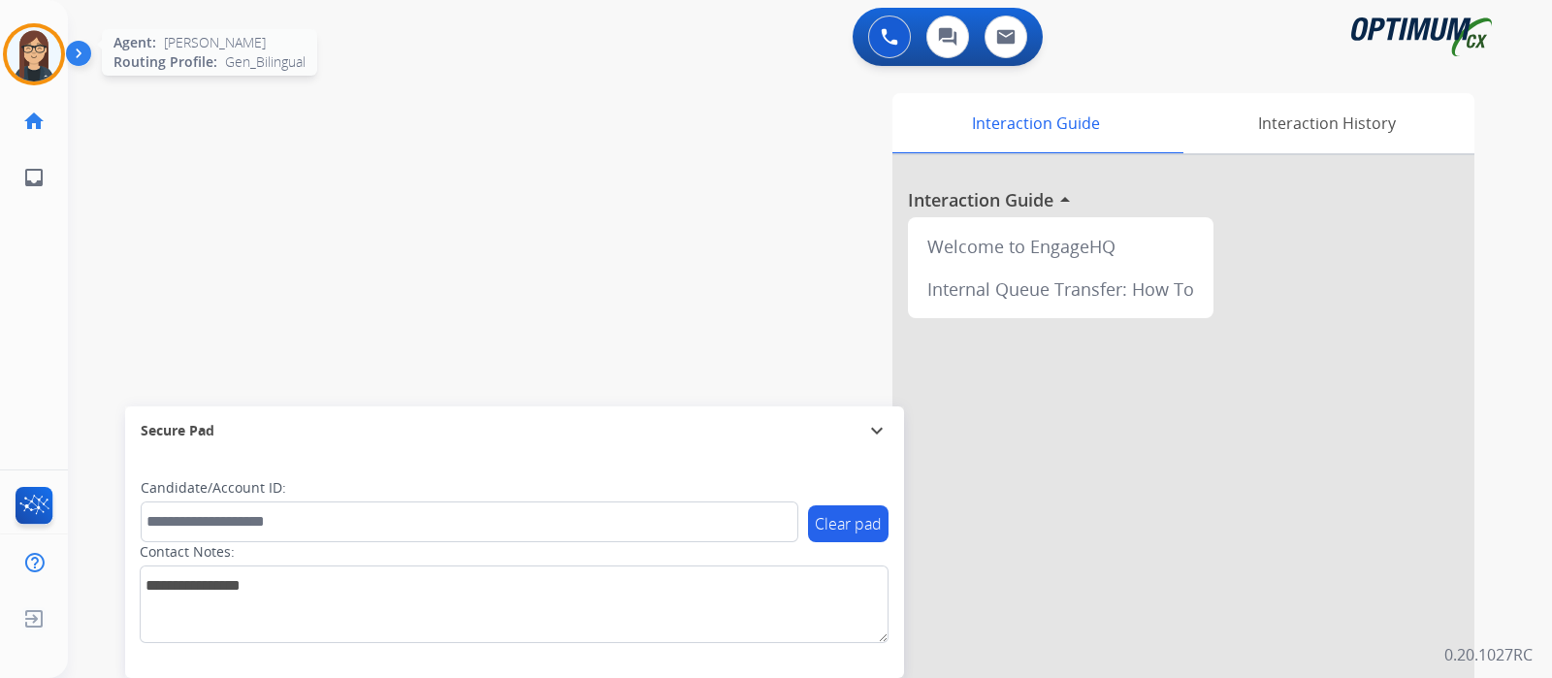
click at [19, 46] on img at bounding box center [34, 54] width 54 height 54
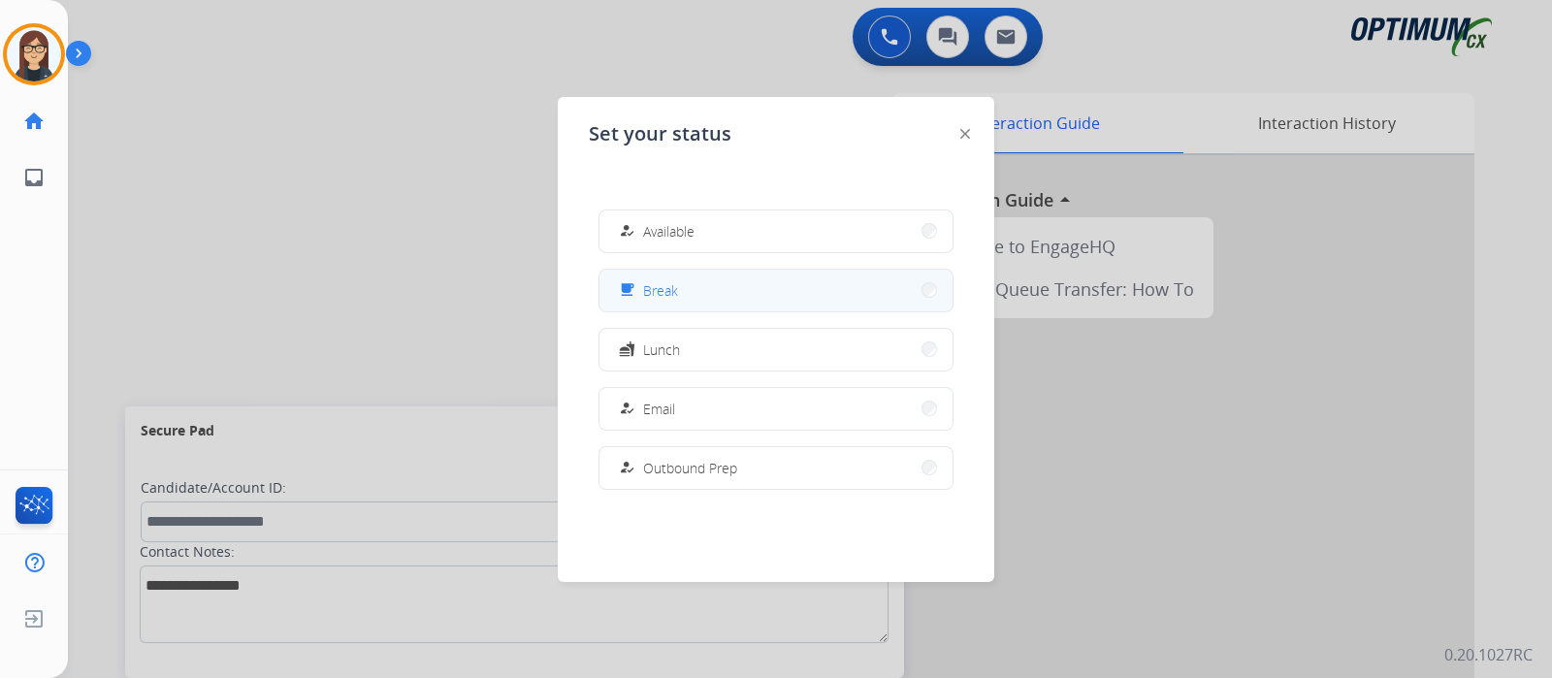
click at [656, 292] on span "Break" at bounding box center [660, 290] width 35 height 20
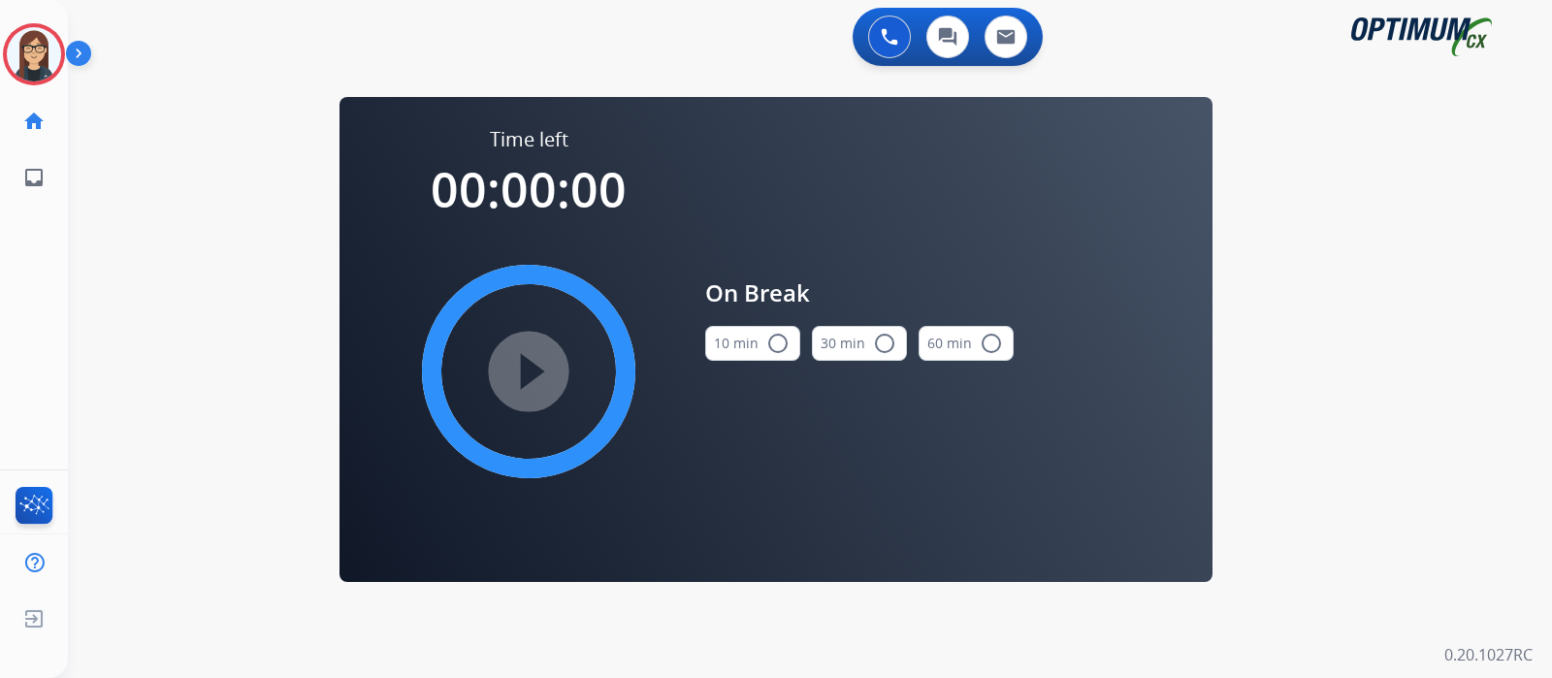
click at [781, 345] on mat-icon "radio_button_unchecked" at bounding box center [777, 343] width 23 height 23
click at [536, 371] on mat-icon "play_circle_filled" at bounding box center [528, 371] width 23 height 23
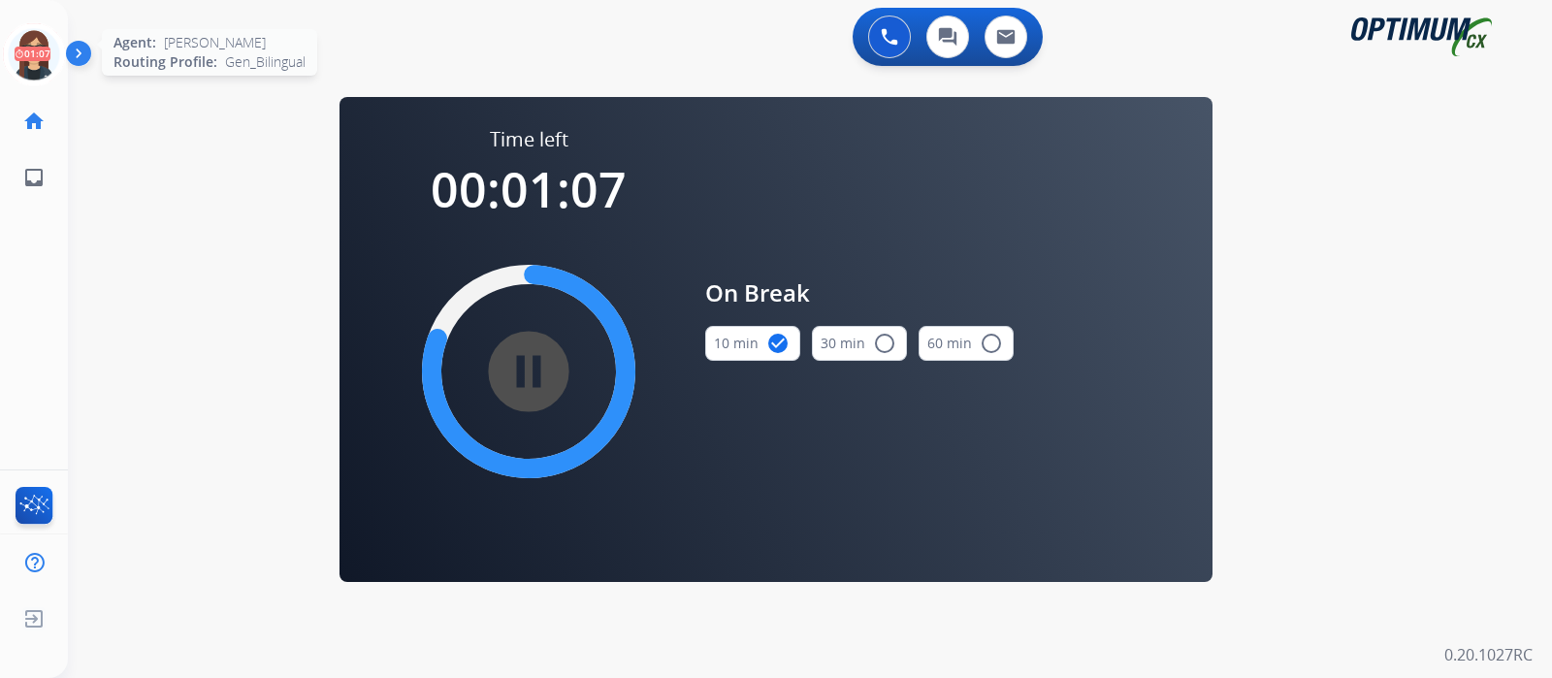
click at [36, 53] on icon at bounding box center [34, 54] width 63 height 63
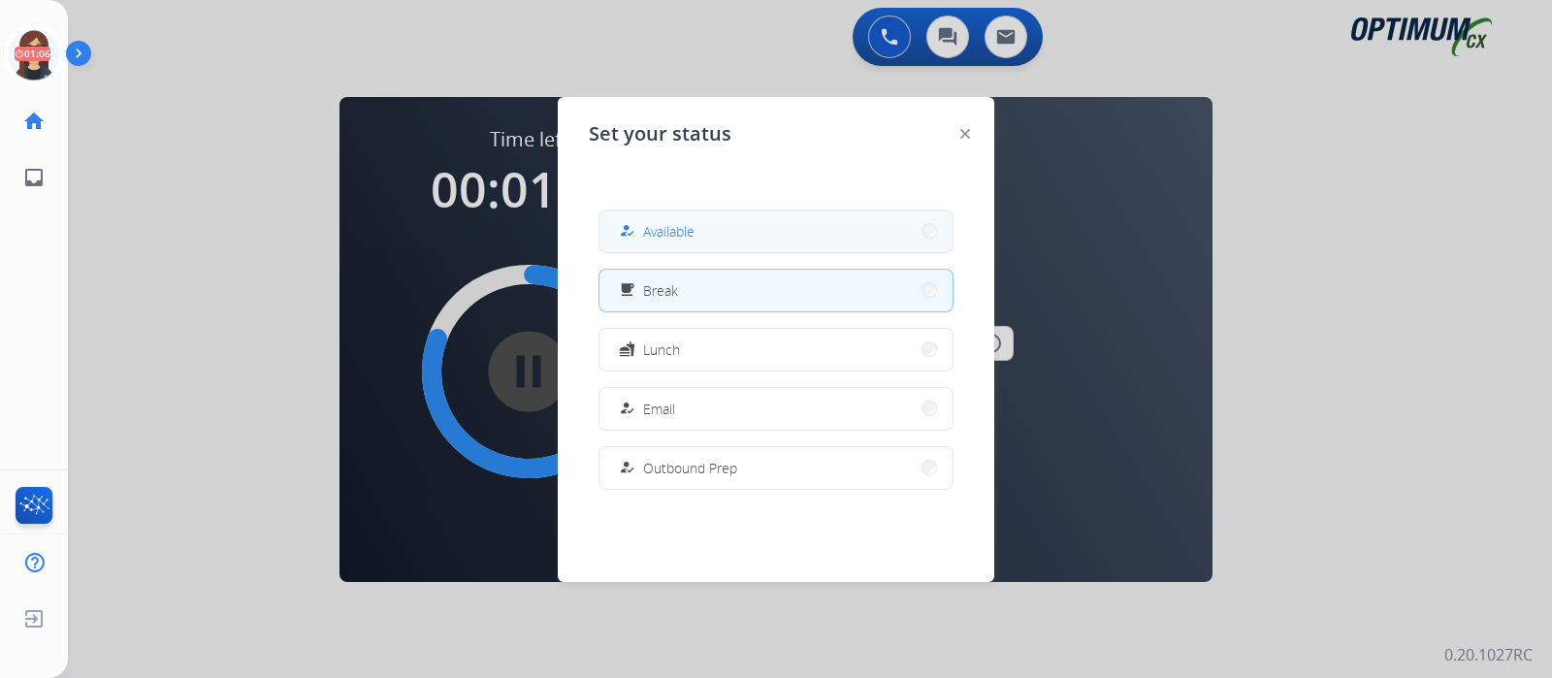
click at [660, 230] on span "Available" at bounding box center [668, 231] width 51 height 20
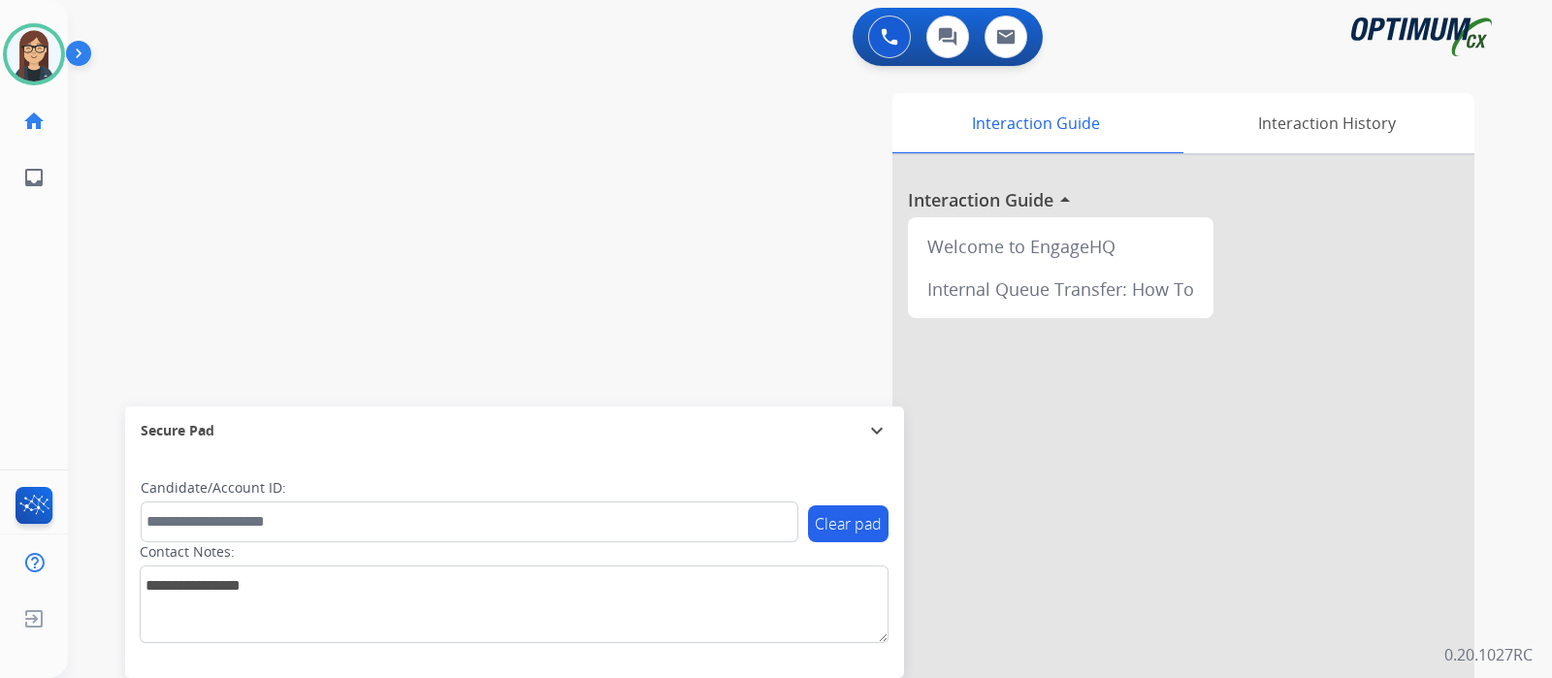
click at [527, 211] on div "swap_horiz Break voice bridge close_fullscreen Connect 3-Way Call merge_type Se…" at bounding box center [787, 474] width 1438 height 809
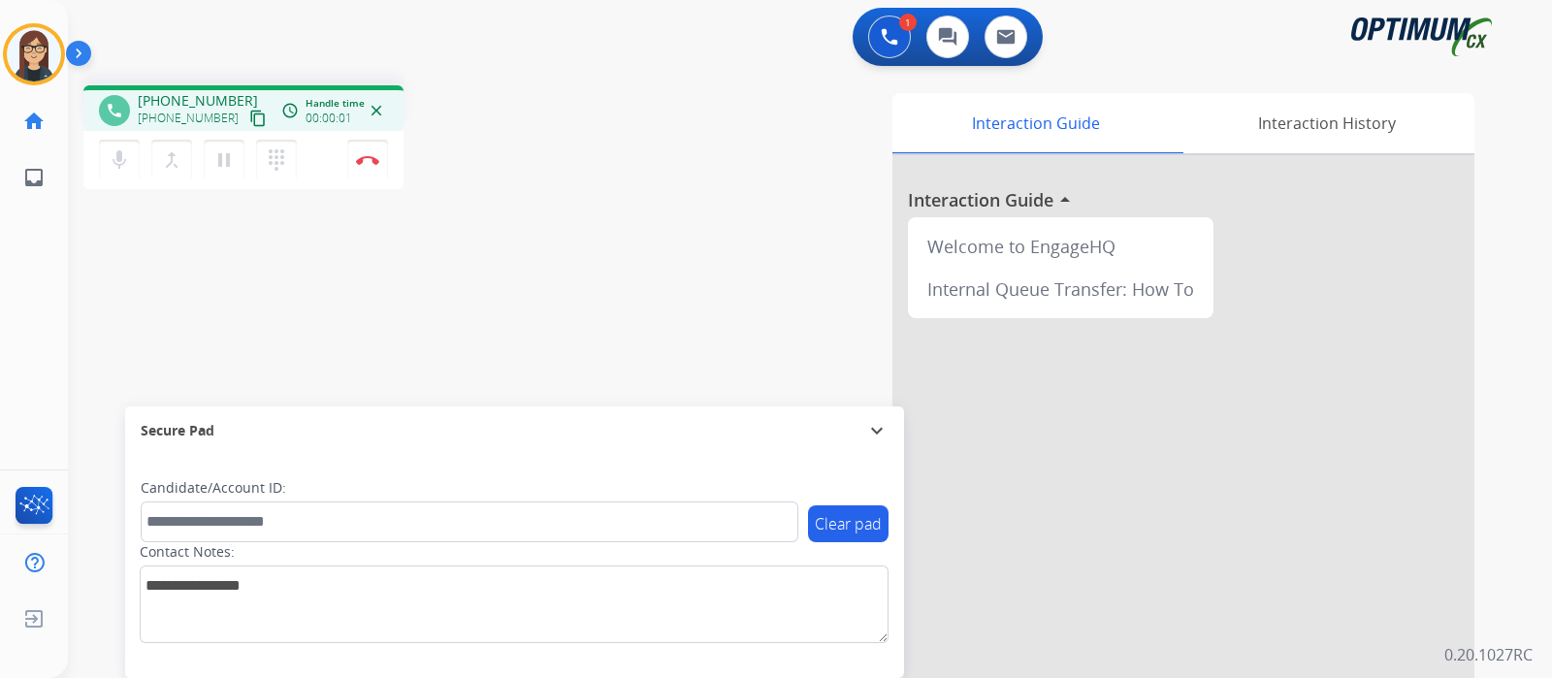
click at [249, 120] on mat-icon "content_copy" at bounding box center [257, 118] width 17 height 17
click at [462, 255] on div "phone +19294228540 +19294228540 content_copy access_time Call metrics Queue 00:…" at bounding box center [787, 474] width 1438 height 809
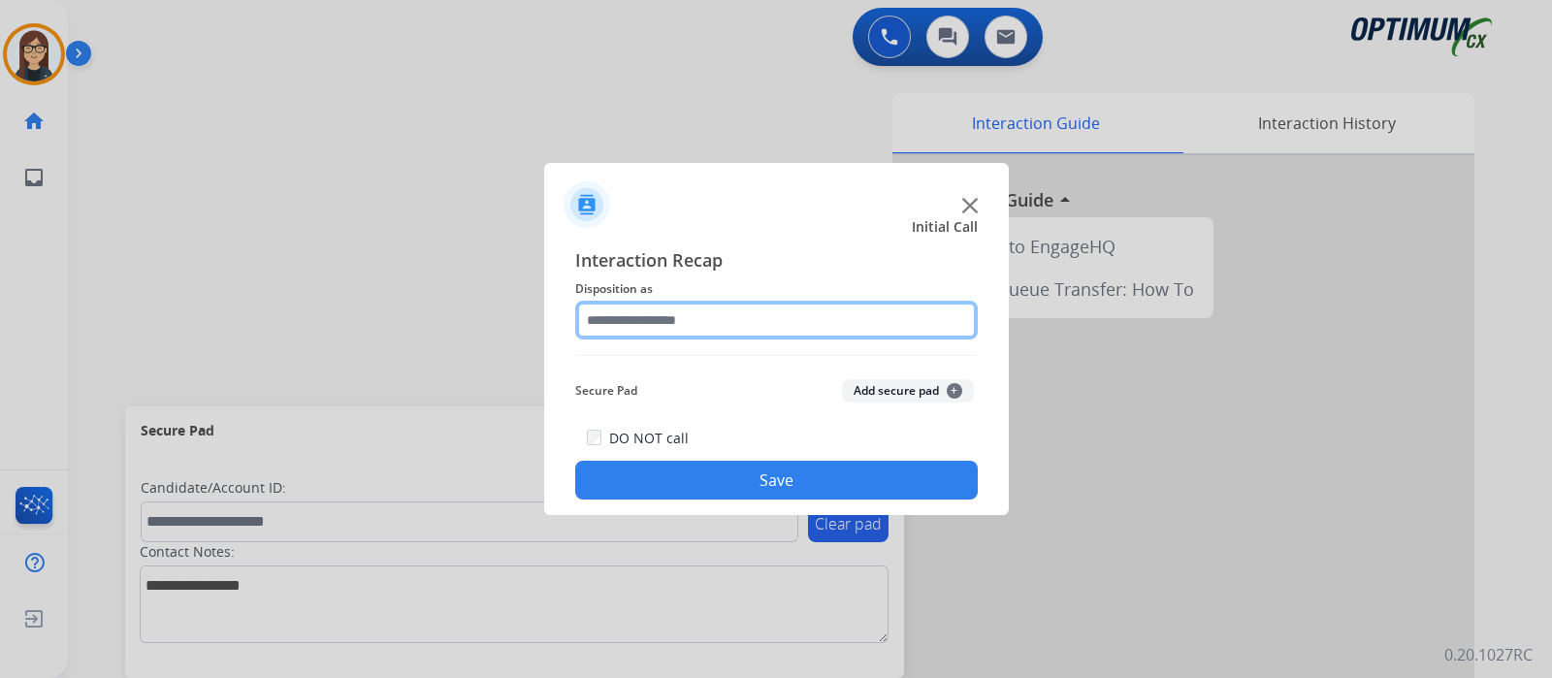
click at [713, 314] on input "text" at bounding box center [776, 320] width 403 height 39
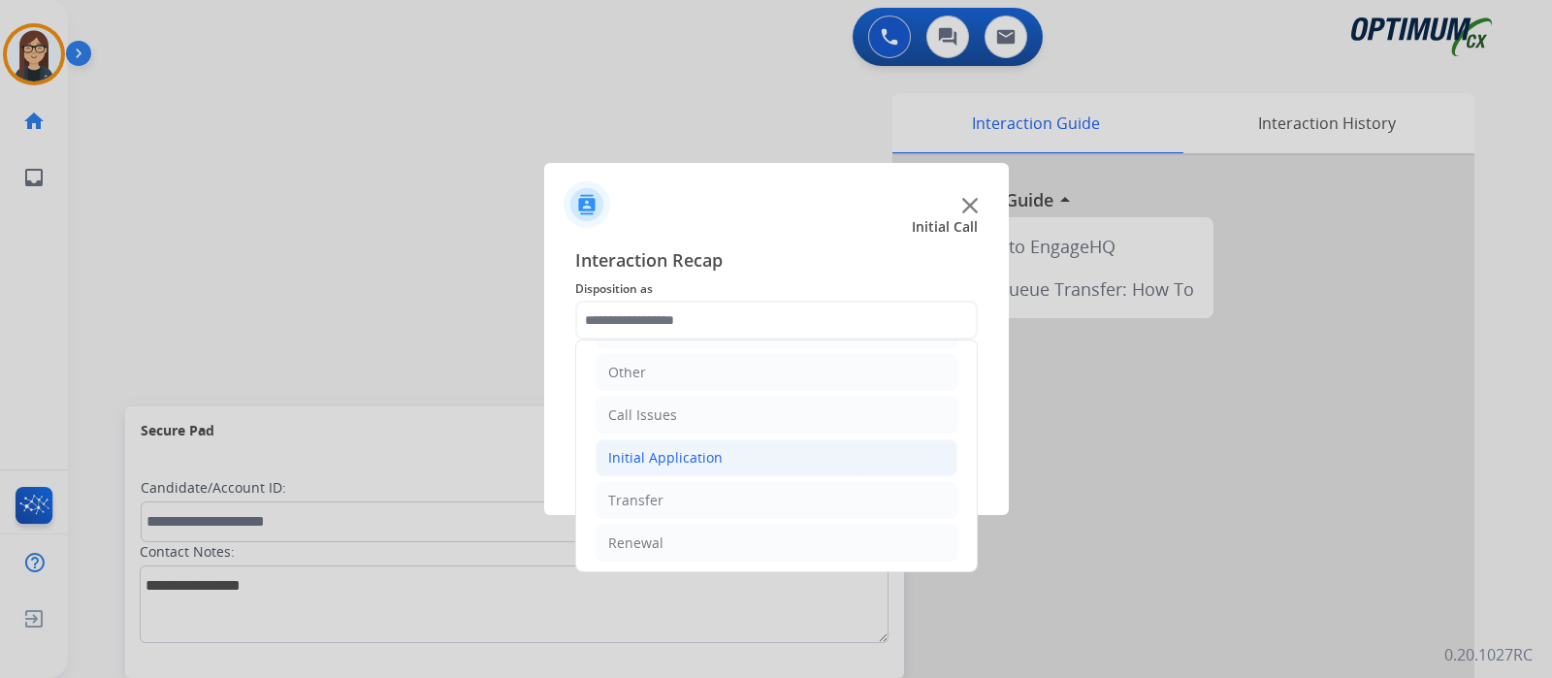
click at [647, 458] on div "Initial Application" at bounding box center [665, 457] width 114 height 19
click at [695, 534] on div "Appeals" at bounding box center [673, 543] width 52 height 19
type input "*******"
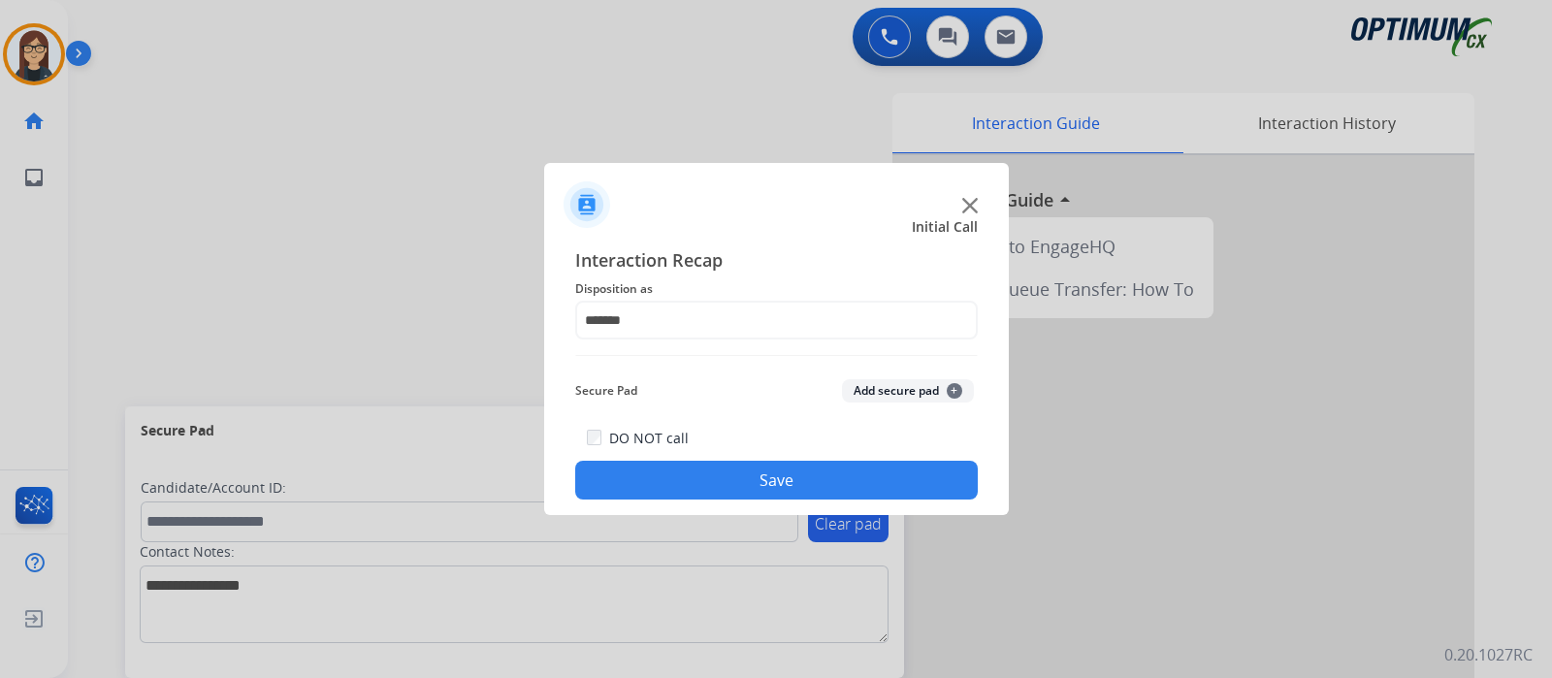
click at [698, 474] on button "Save" at bounding box center [776, 480] width 403 height 39
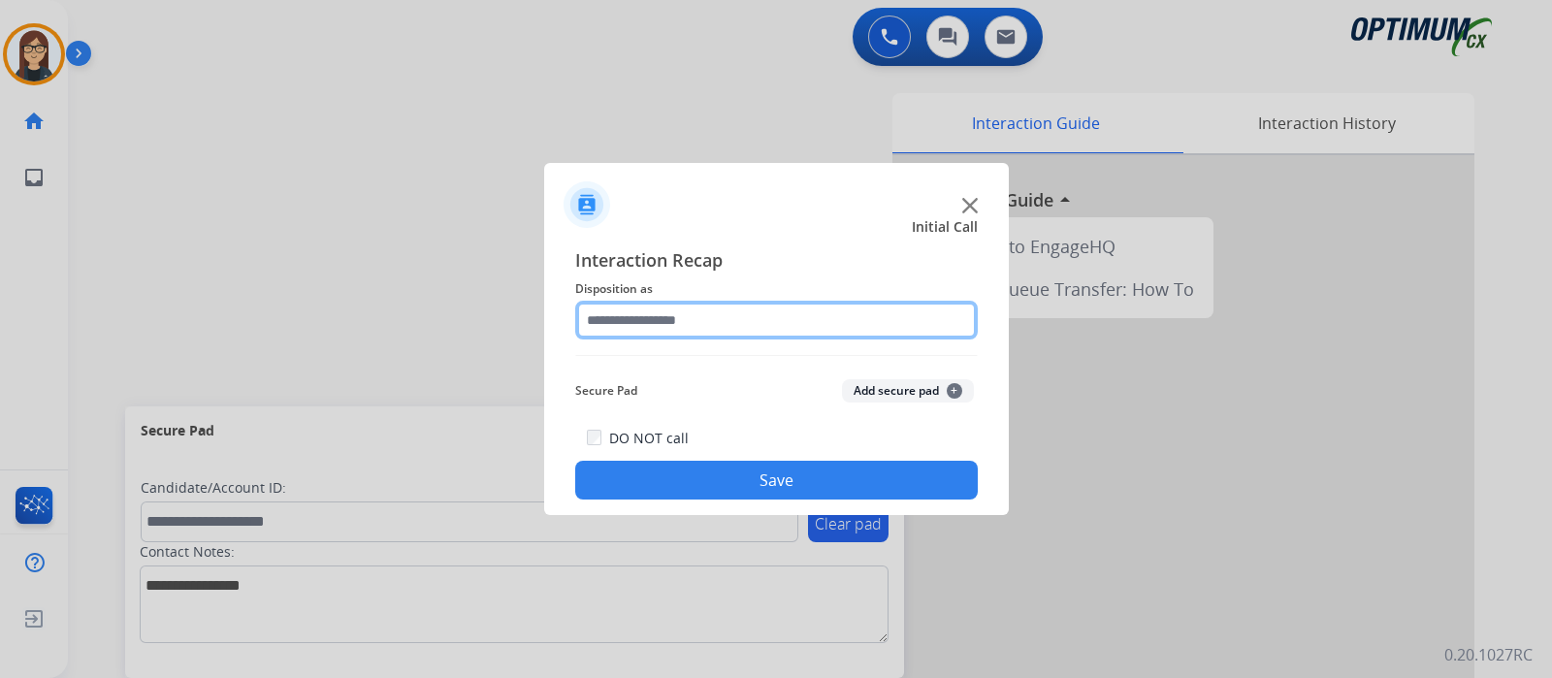
click at [731, 324] on input "text" at bounding box center [776, 320] width 403 height 39
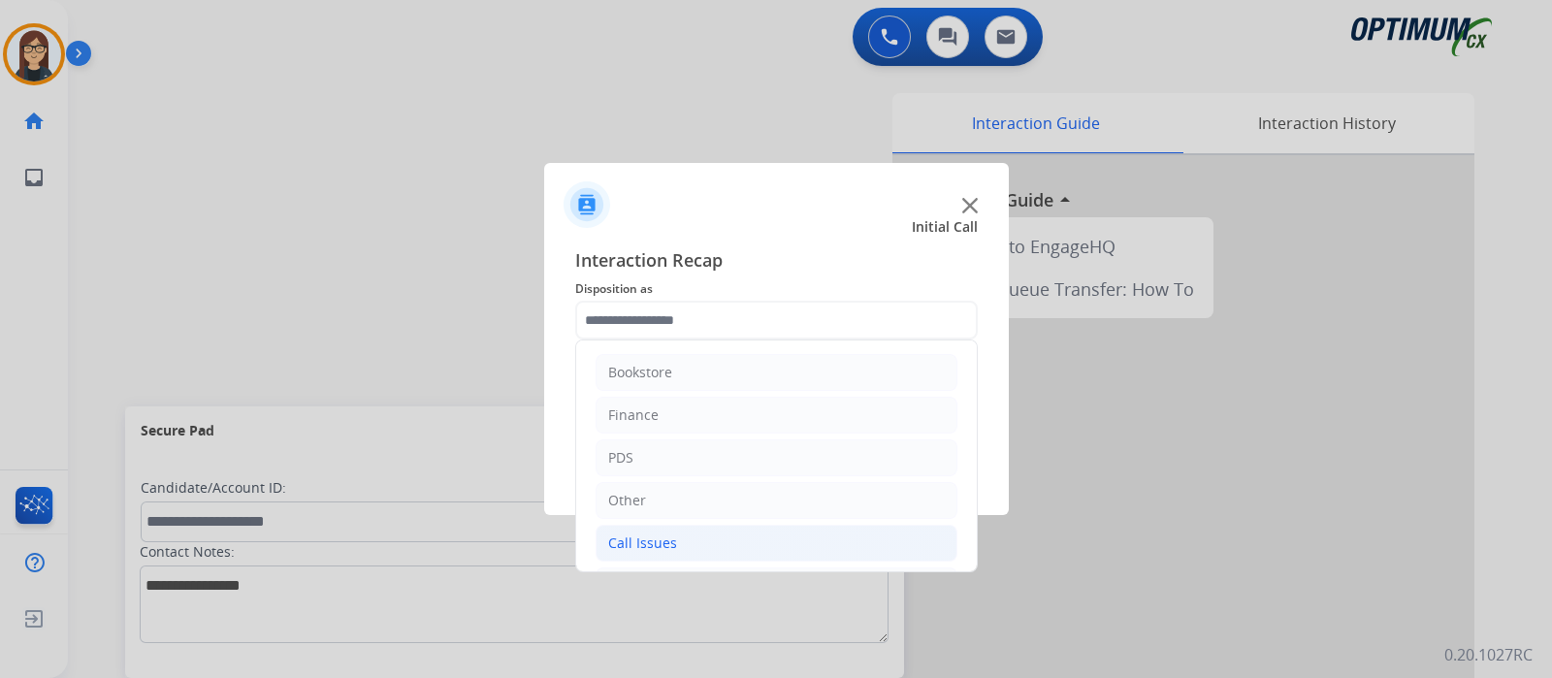
click at [703, 536] on li "Call Issues" at bounding box center [777, 543] width 362 height 37
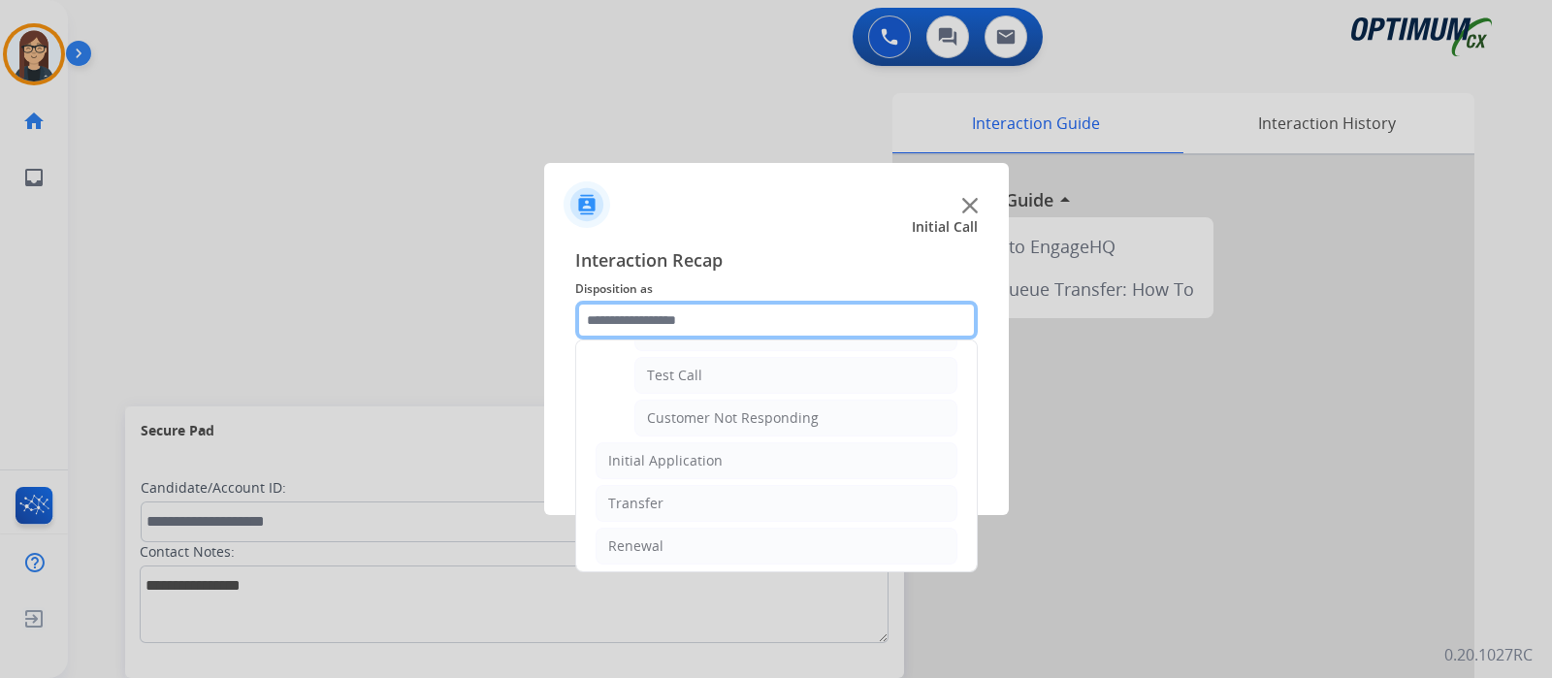
scroll to position [340, 0]
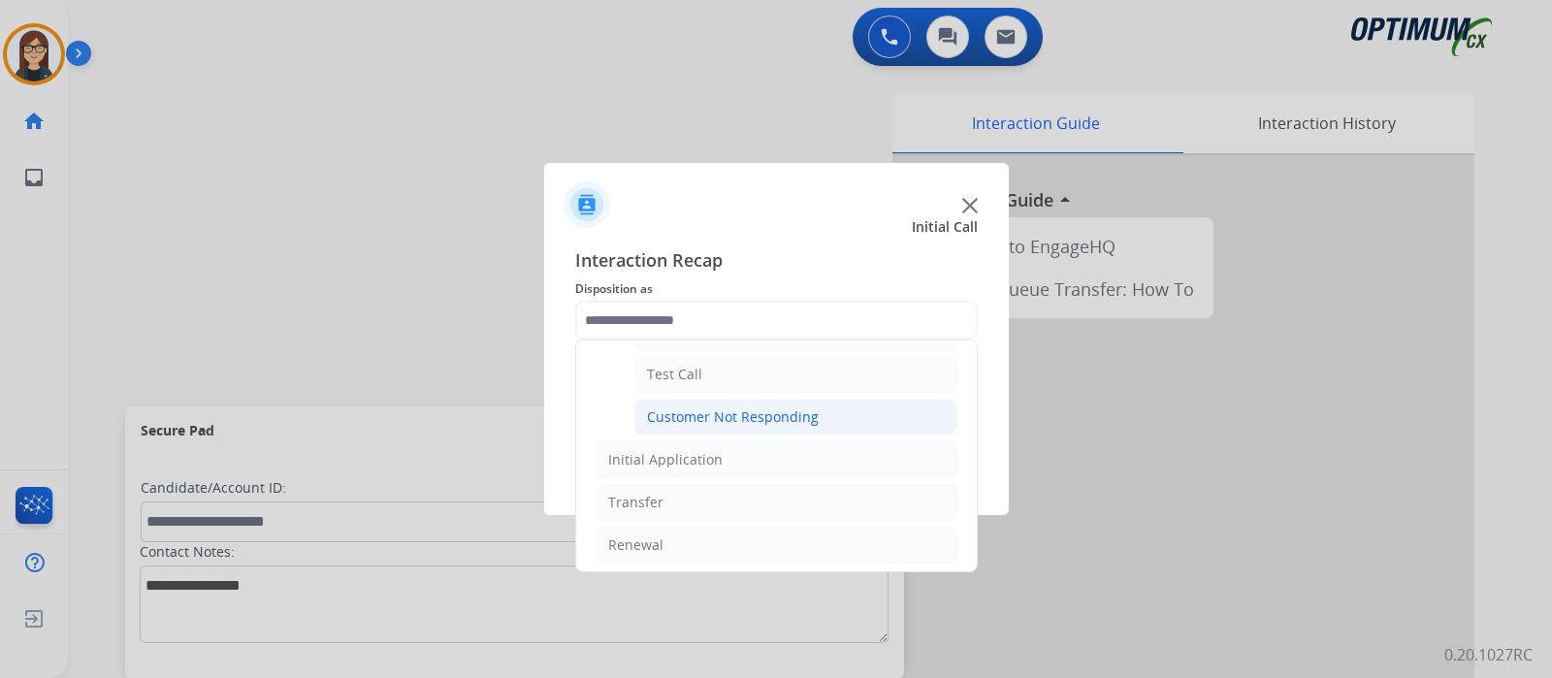
click at [774, 414] on div "Customer Not Responding" at bounding box center [733, 416] width 172 height 19
type input "**********"
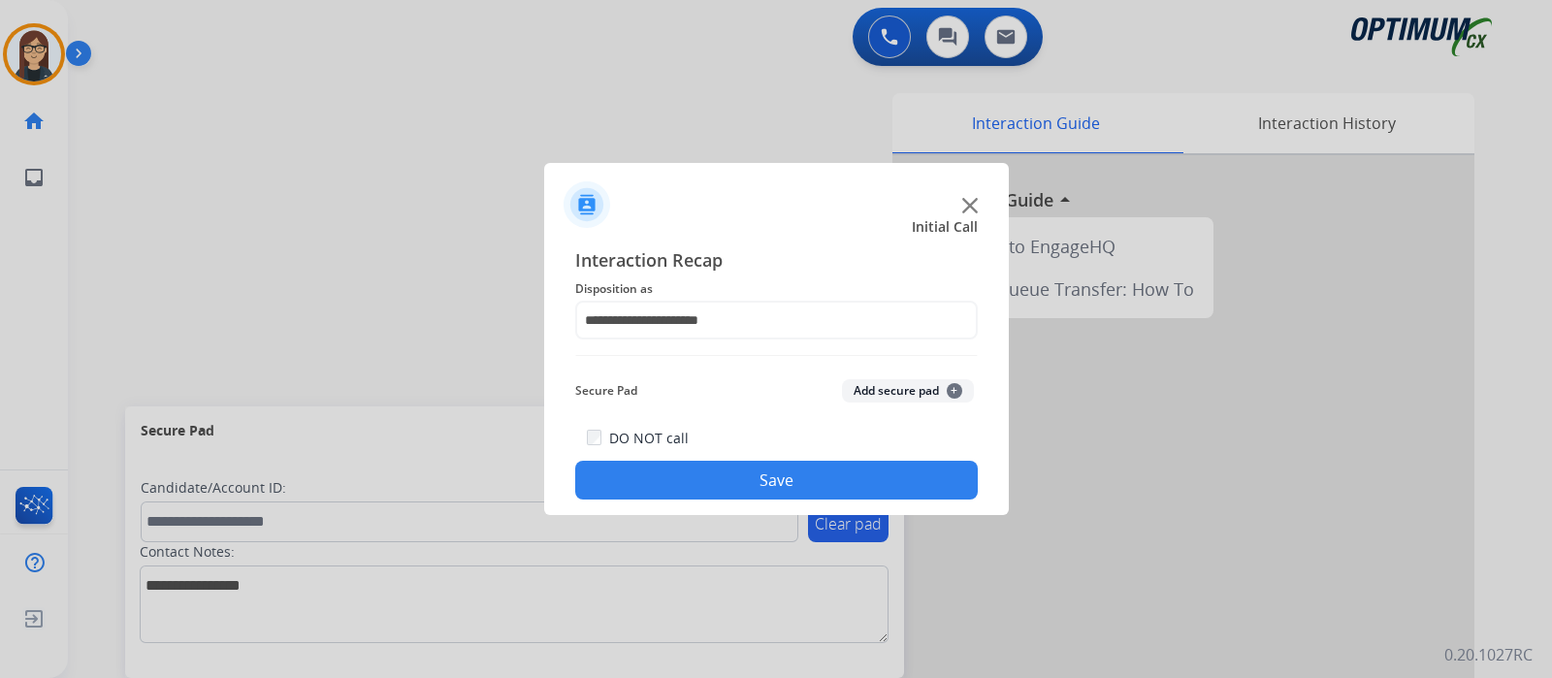
click at [769, 458] on div "DO NOT call Save" at bounding box center [776, 463] width 403 height 74
click at [757, 471] on button "Save" at bounding box center [776, 480] width 403 height 39
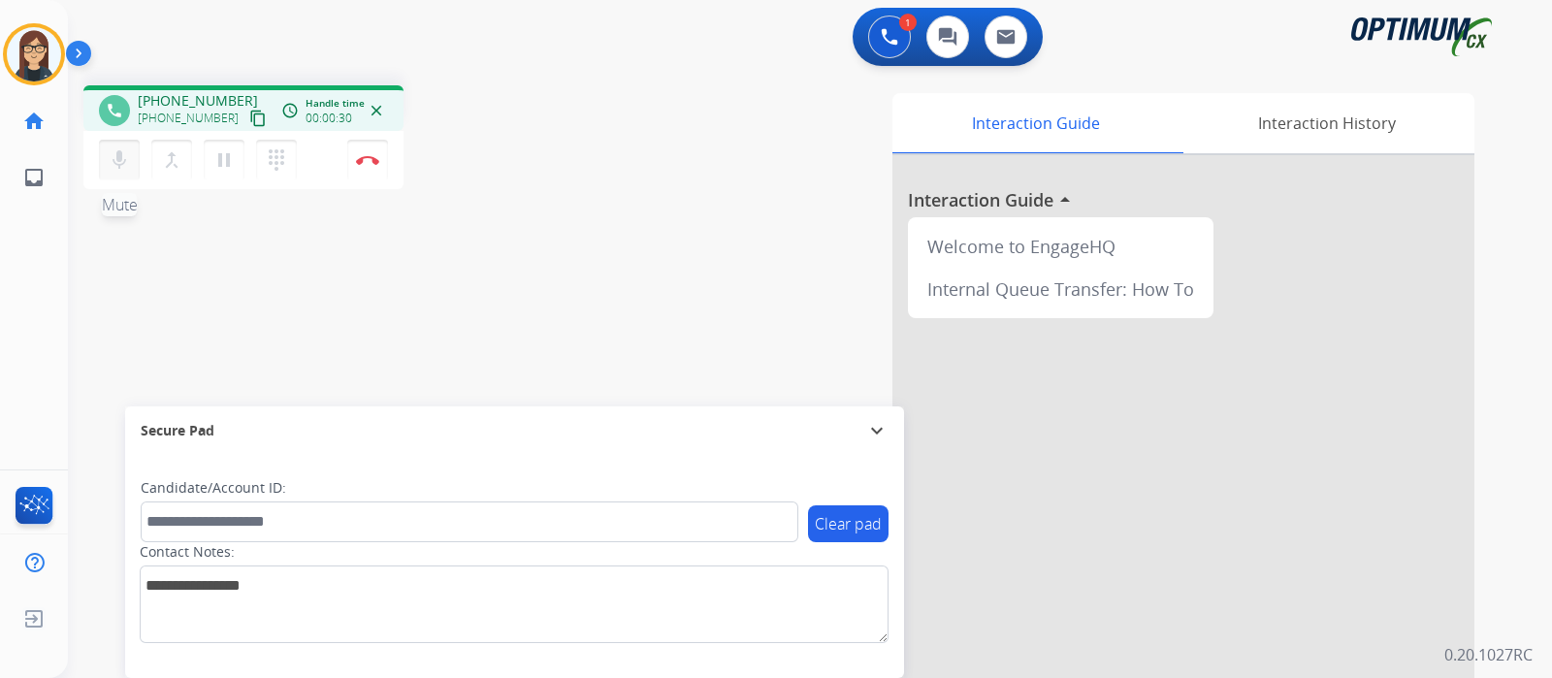
click at [117, 154] on mat-icon "mic" at bounding box center [119, 159] width 23 height 23
click at [116, 159] on mat-icon "mic_off" at bounding box center [119, 159] width 23 height 23
click at [116, 162] on mat-icon "mic" at bounding box center [119, 159] width 23 height 23
click at [116, 160] on mat-icon "mic_off" at bounding box center [119, 159] width 23 height 23
click at [121, 157] on mat-icon "mic" at bounding box center [119, 159] width 23 height 23
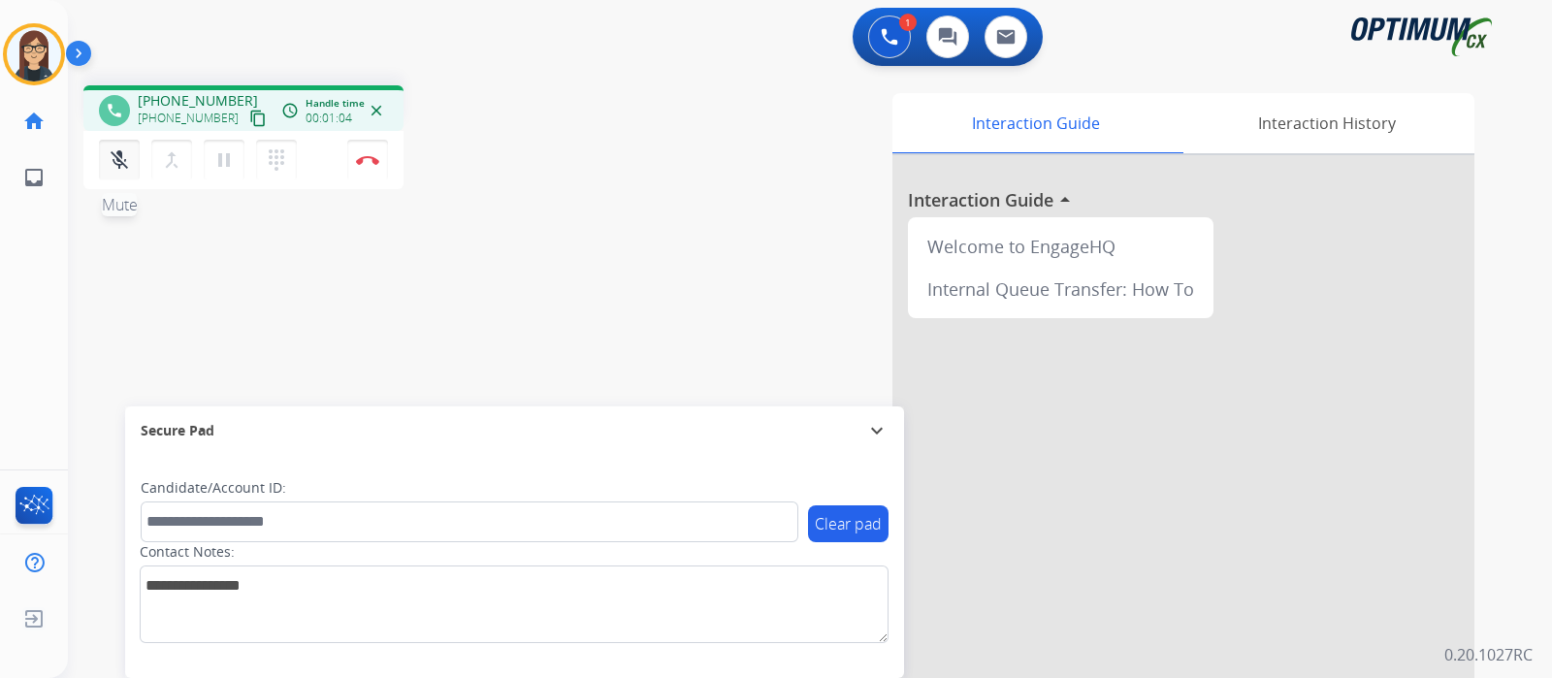
click at [130, 147] on button "mic_off Mute" at bounding box center [119, 160] width 41 height 41
click at [116, 152] on mat-icon "mic" at bounding box center [119, 159] width 23 height 23
click at [249, 116] on mat-icon "content_copy" at bounding box center [257, 118] width 17 height 17
click at [125, 162] on mat-icon "mic_off" at bounding box center [119, 159] width 23 height 23
click at [112, 156] on mat-icon "mic" at bounding box center [119, 159] width 23 height 23
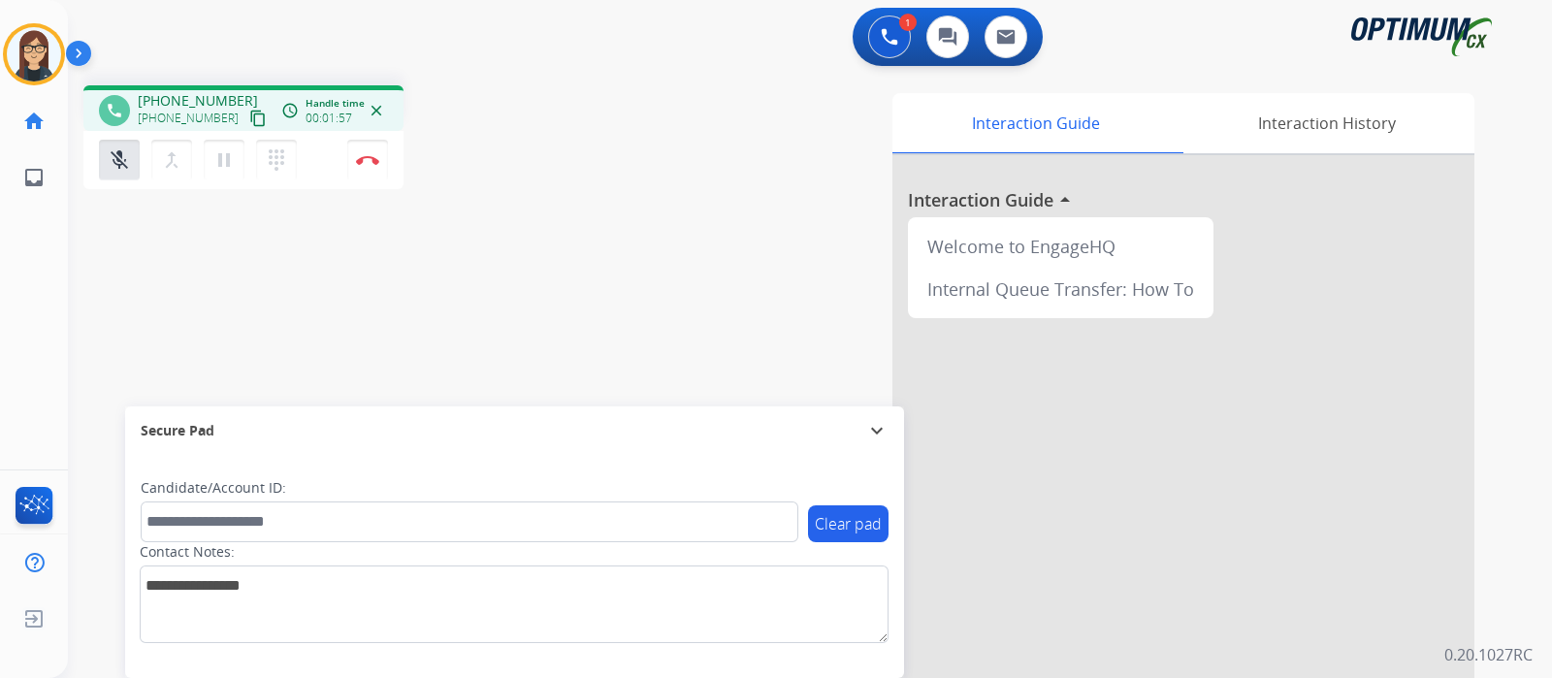
click at [500, 232] on div "phone +16622744966 +16622744966 content_copy access_time Call metrics Queue 00:…" at bounding box center [787, 474] width 1438 height 809
click at [132, 141] on button "mic_off Mute" at bounding box center [119, 160] width 41 height 41
click at [125, 161] on mat-icon "mic" at bounding box center [119, 159] width 23 height 23
click at [702, 143] on div "Interaction Guide Interaction History Interaction Guide arrow_drop_up Welcome t…" at bounding box center [1039, 486] width 870 height 786
click at [124, 169] on mat-icon "mic_off" at bounding box center [119, 159] width 23 height 23
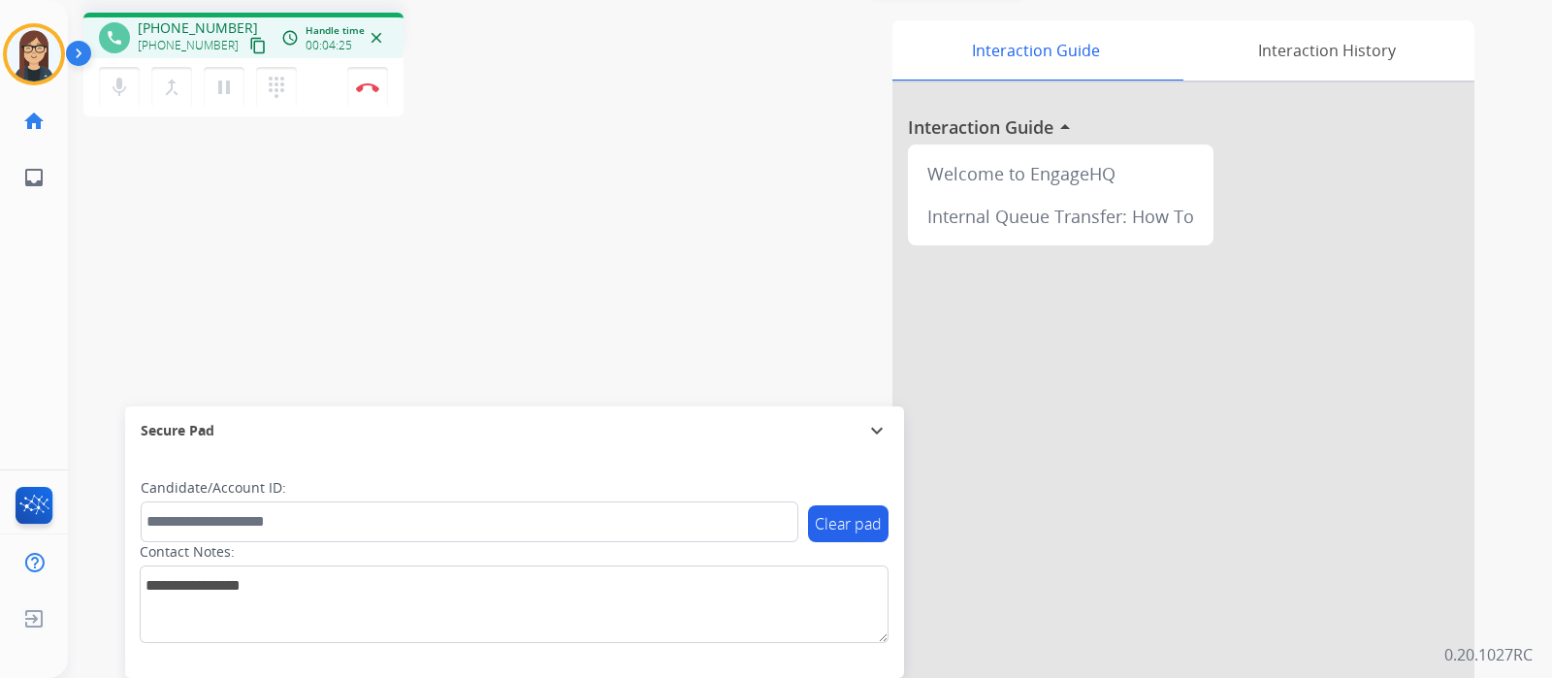
scroll to position [0, 0]
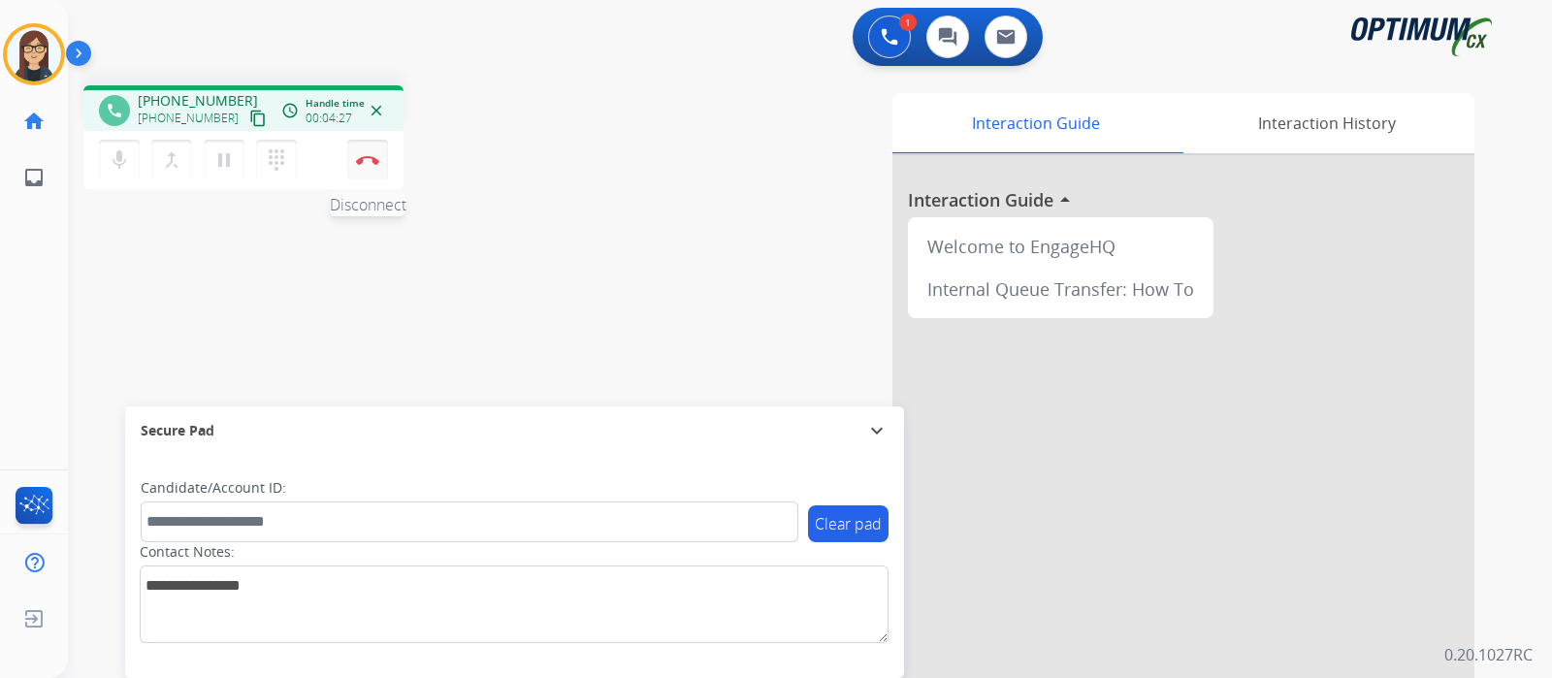
click at [376, 159] on img at bounding box center [367, 160] width 23 height 10
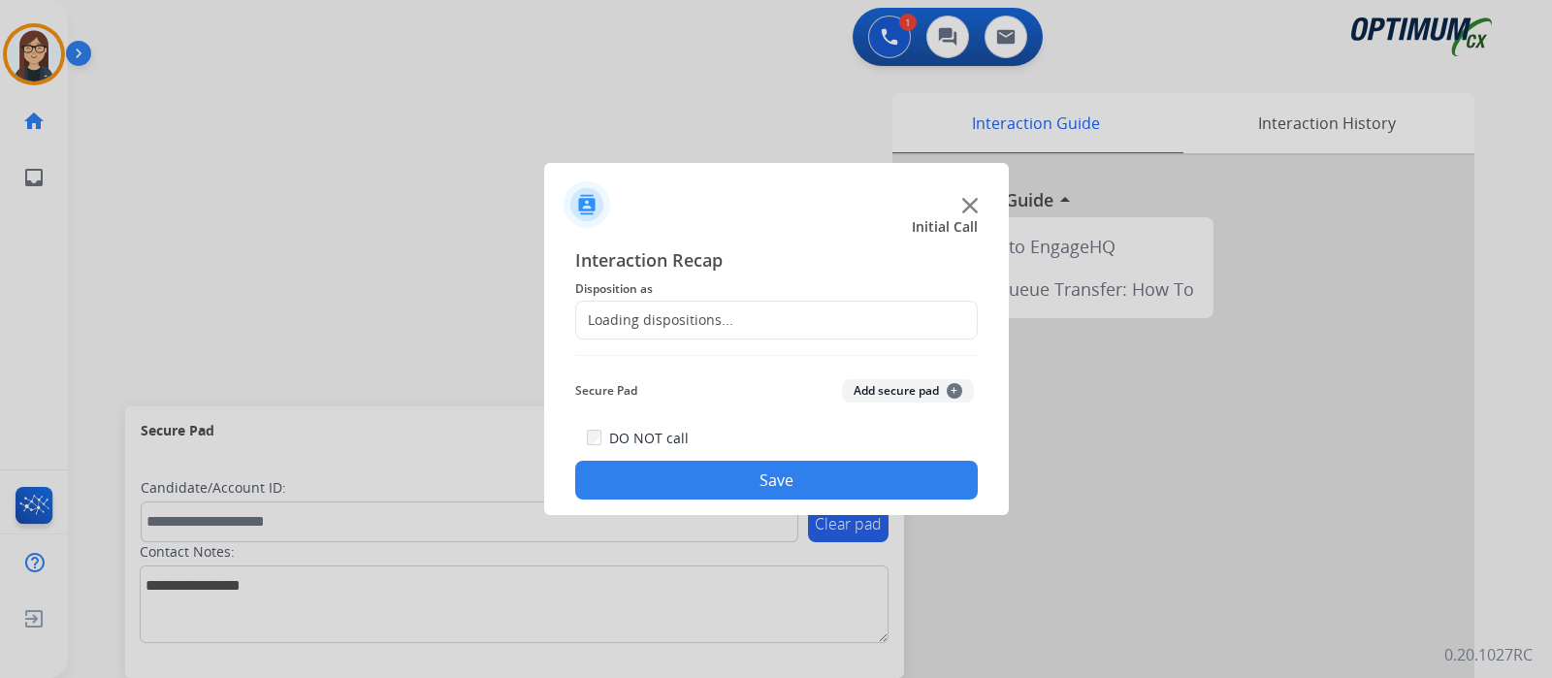
click at [756, 309] on div "Loading dispositions..." at bounding box center [776, 320] width 403 height 39
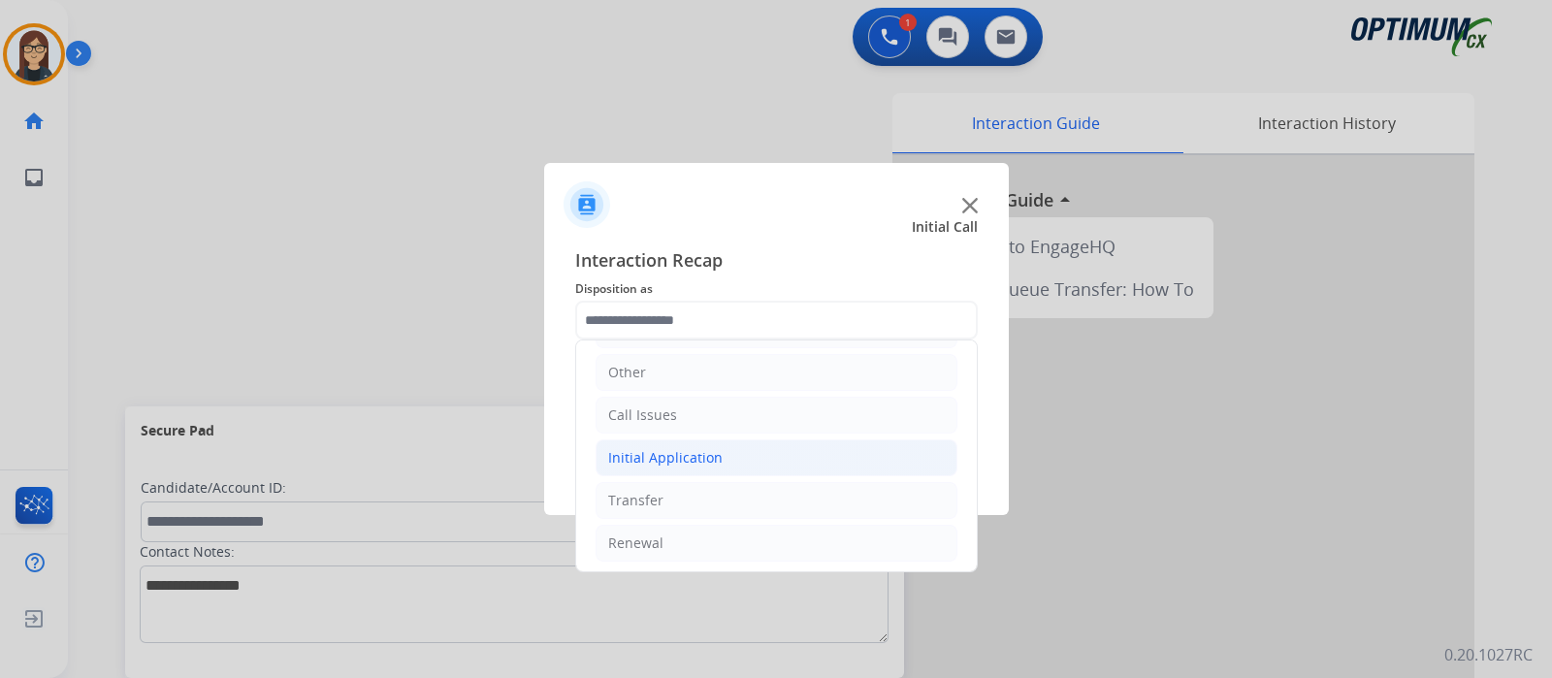
click at [711, 448] on div "Initial Application" at bounding box center [665, 457] width 114 height 19
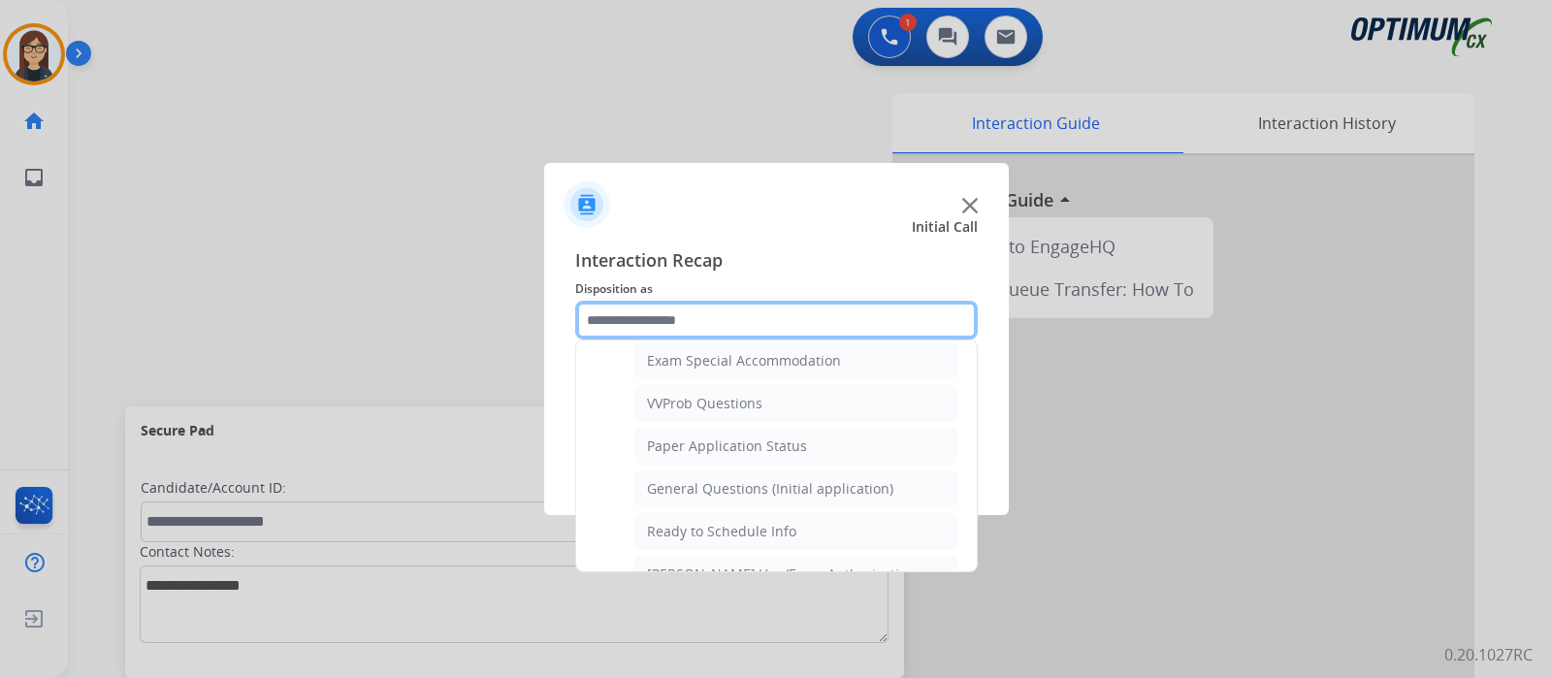
scroll to position [977, 0]
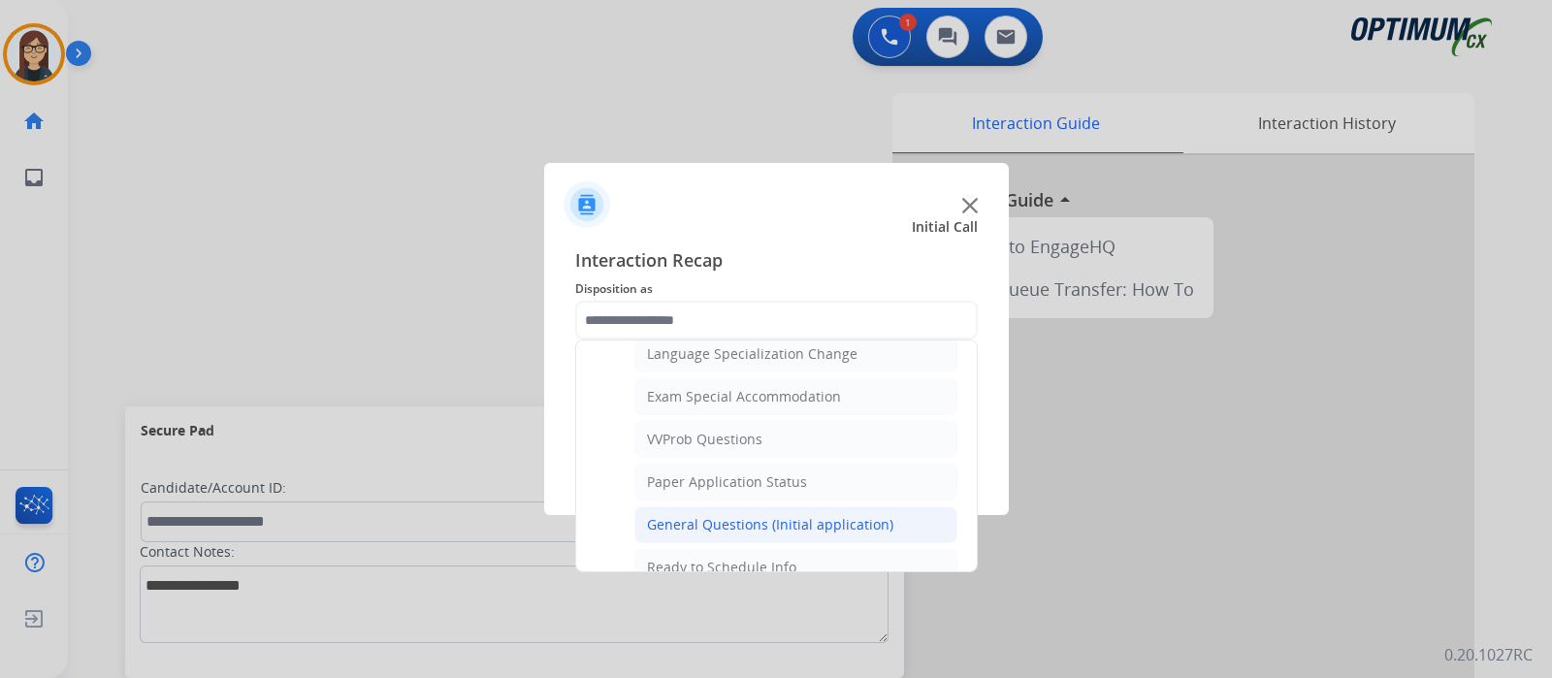
click at [732, 516] on div "General Questions (Initial application)" at bounding box center [770, 524] width 246 height 19
type input "**********"
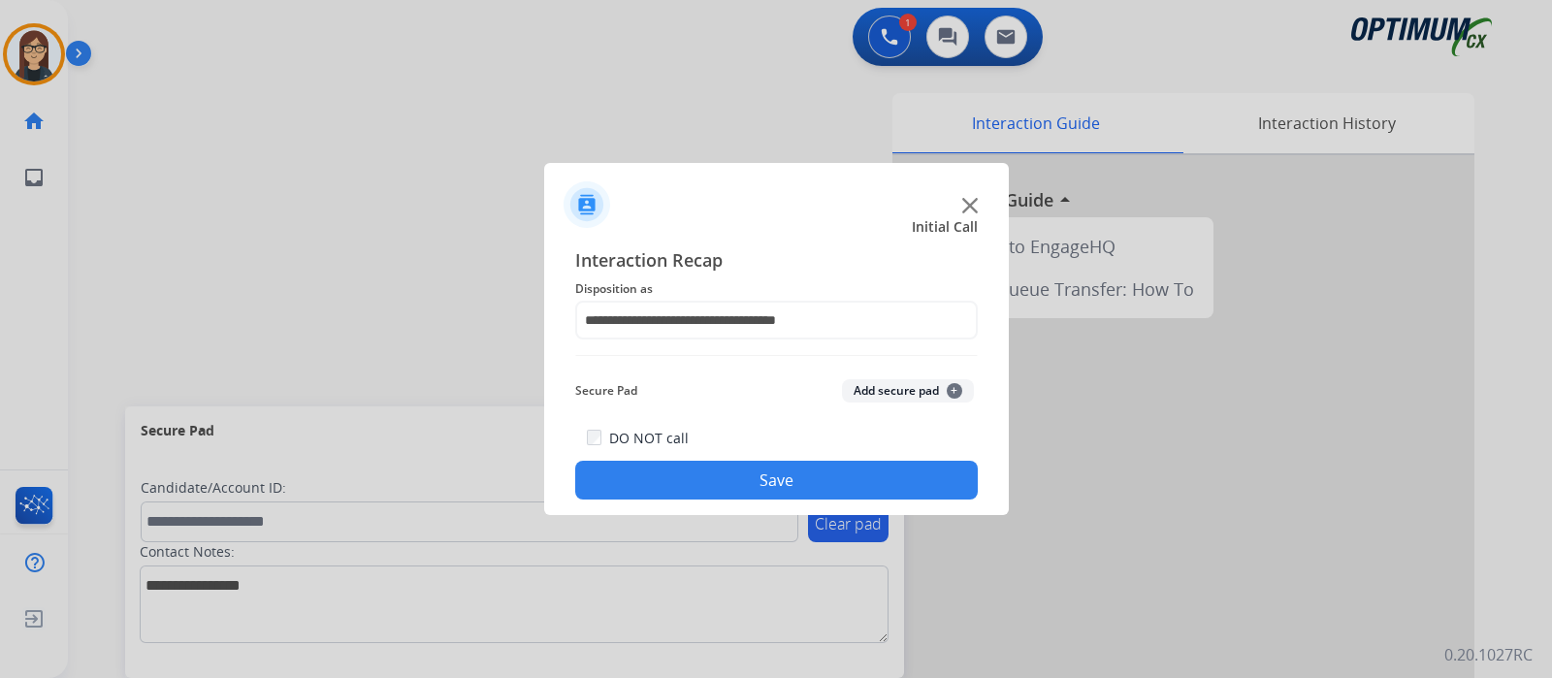
click at [702, 482] on button "Save" at bounding box center [776, 480] width 403 height 39
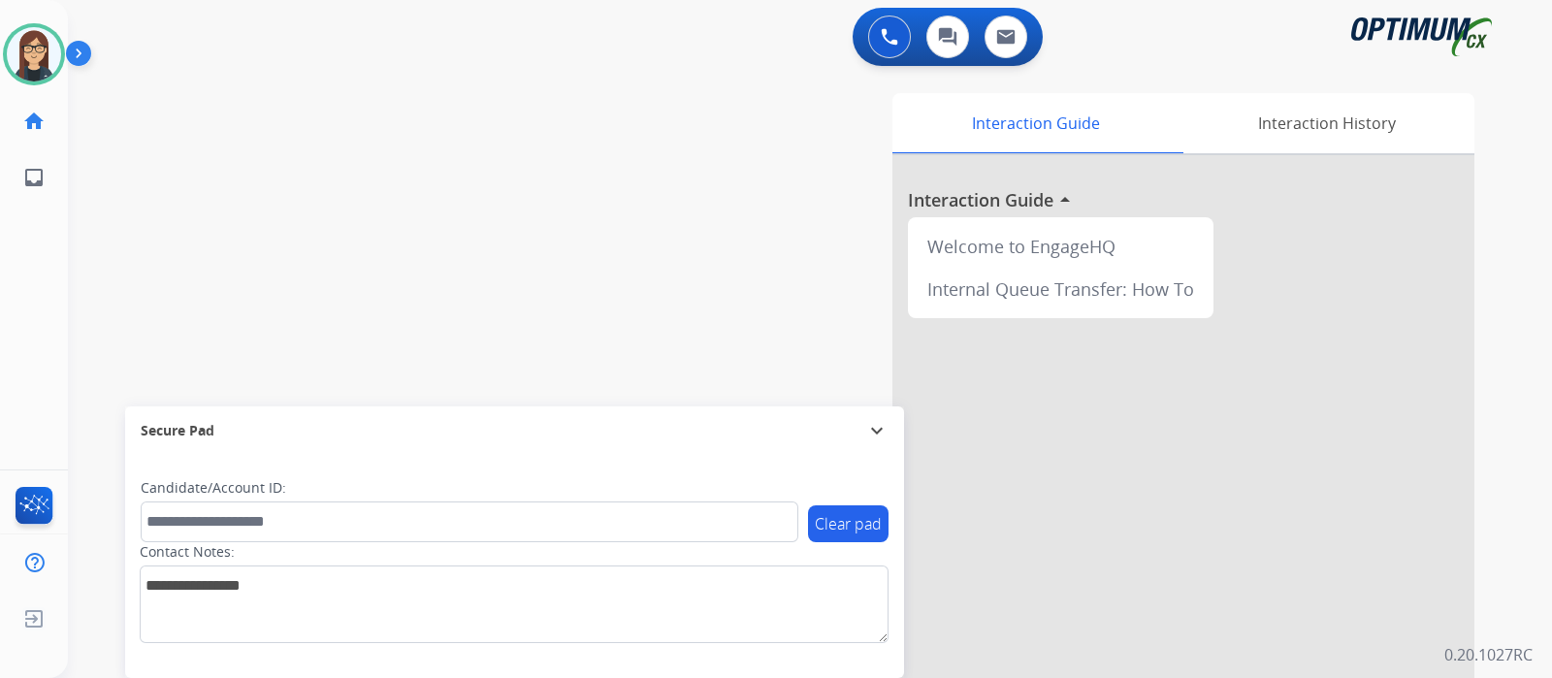
click at [456, 148] on div "swap_horiz Break voice bridge close_fullscreen Connect 3-Way Call merge_type Se…" at bounding box center [787, 474] width 1438 height 809
click at [407, 214] on div "swap_horiz Break voice bridge close_fullscreen Connect 3-Way Call merge_type Se…" at bounding box center [787, 474] width 1438 height 809
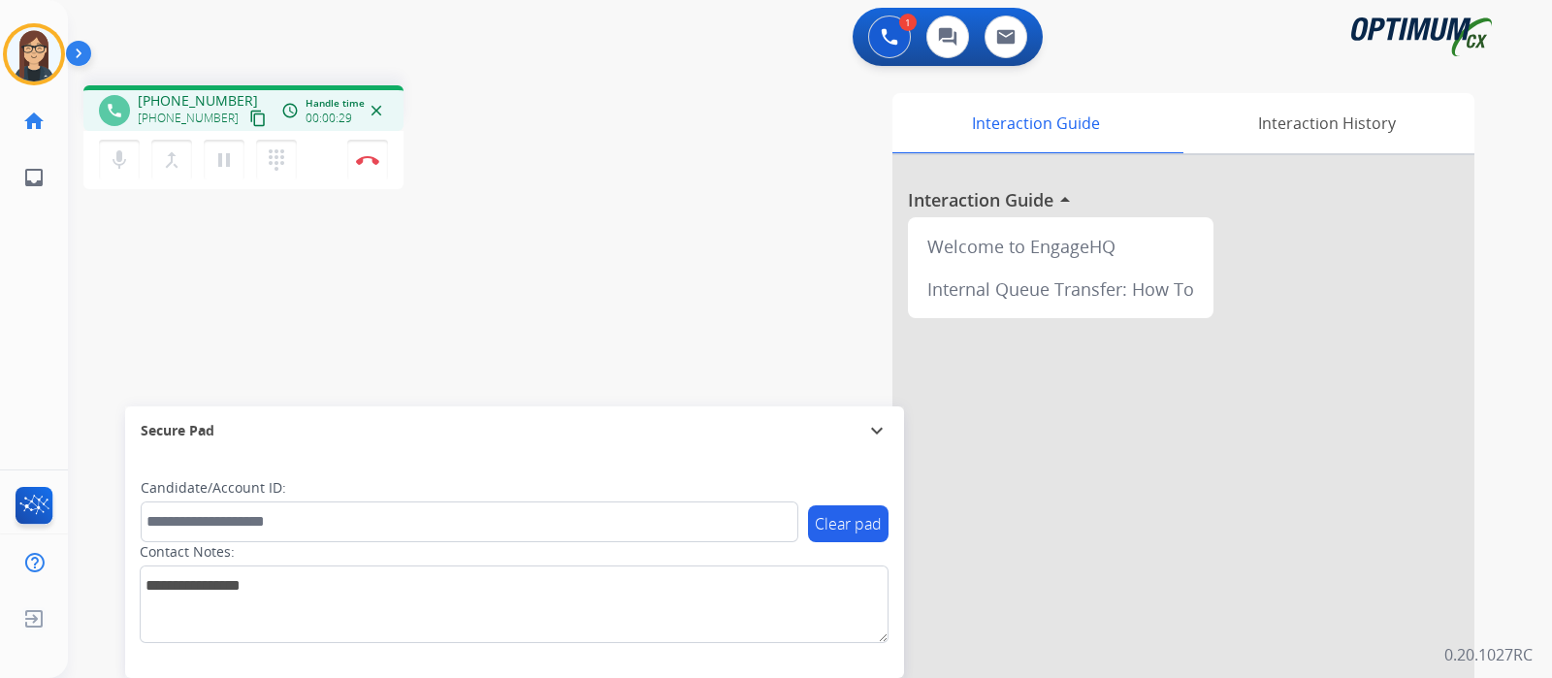
click at [249, 116] on mat-icon "content_copy" at bounding box center [257, 118] width 17 height 17
click at [124, 158] on mat-icon "mic" at bounding box center [119, 159] width 23 height 23
click at [117, 167] on mat-icon "mic_off" at bounding box center [119, 159] width 23 height 23
click at [369, 161] on img at bounding box center [367, 160] width 23 height 10
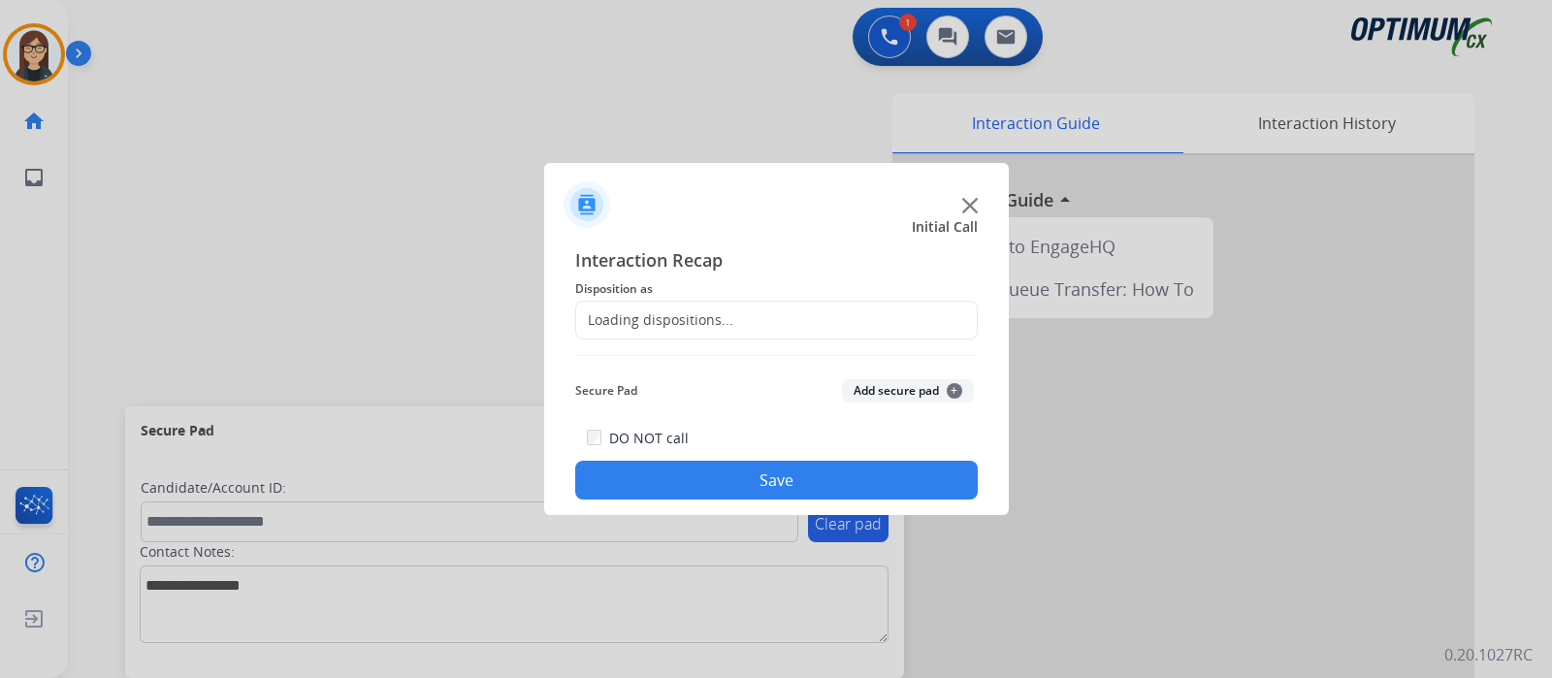
click at [693, 327] on div "Loading dispositions..." at bounding box center [654, 319] width 157 height 19
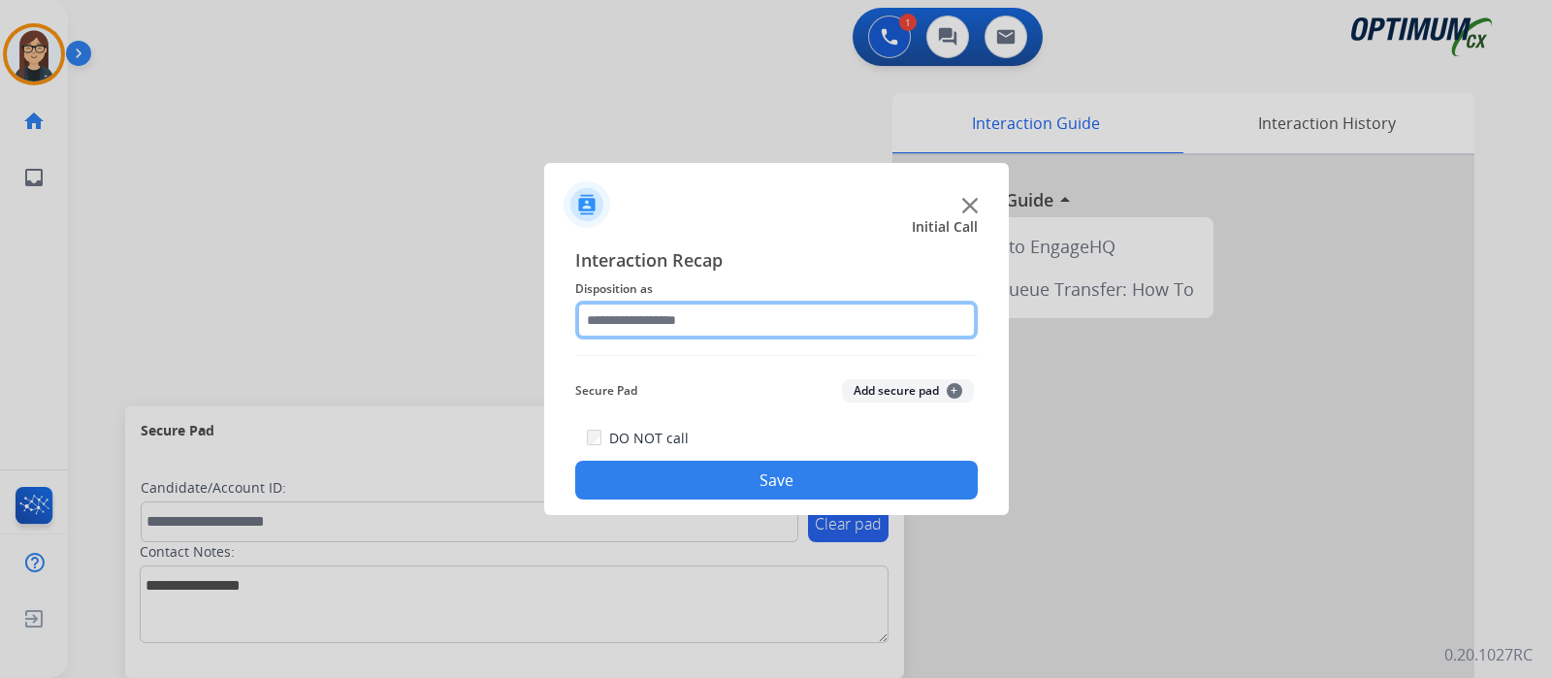
click at [693, 327] on input "text" at bounding box center [776, 320] width 403 height 39
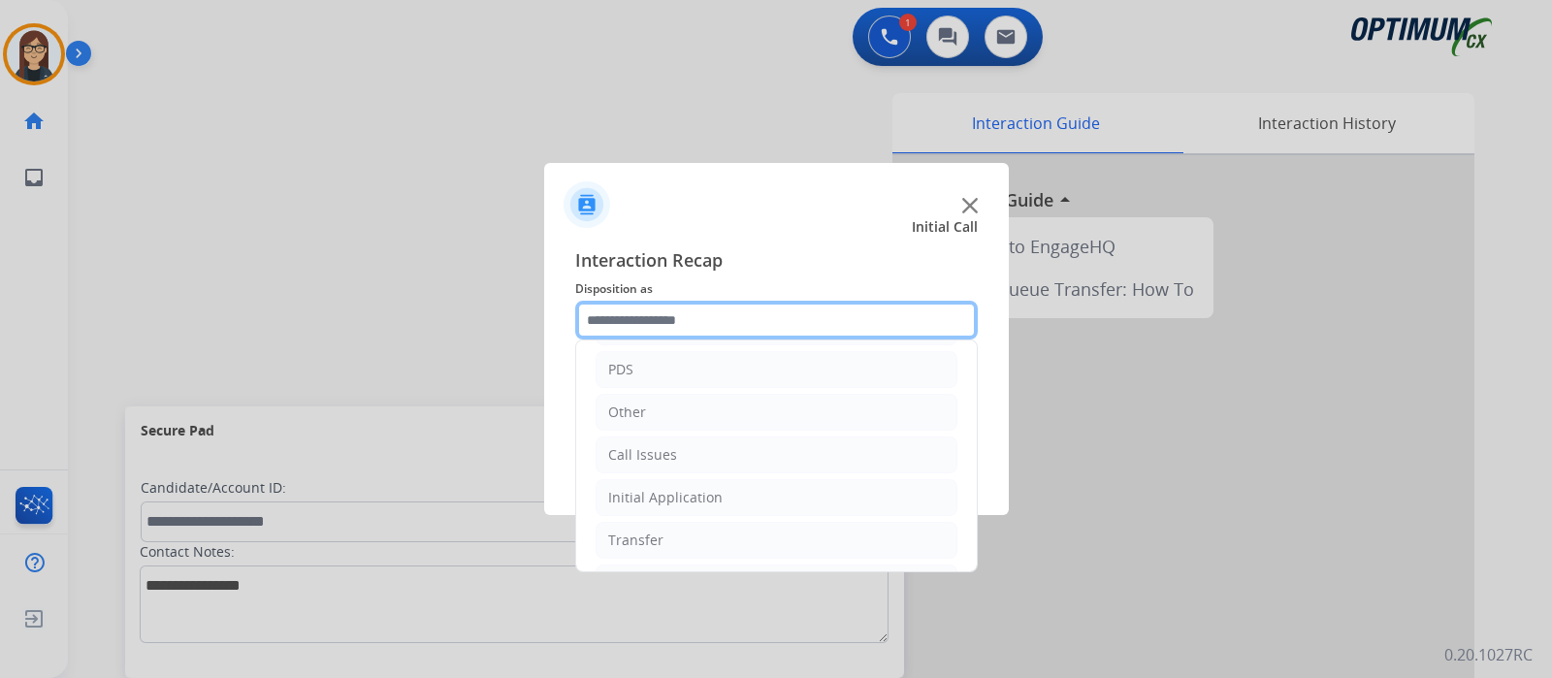
scroll to position [128, 0]
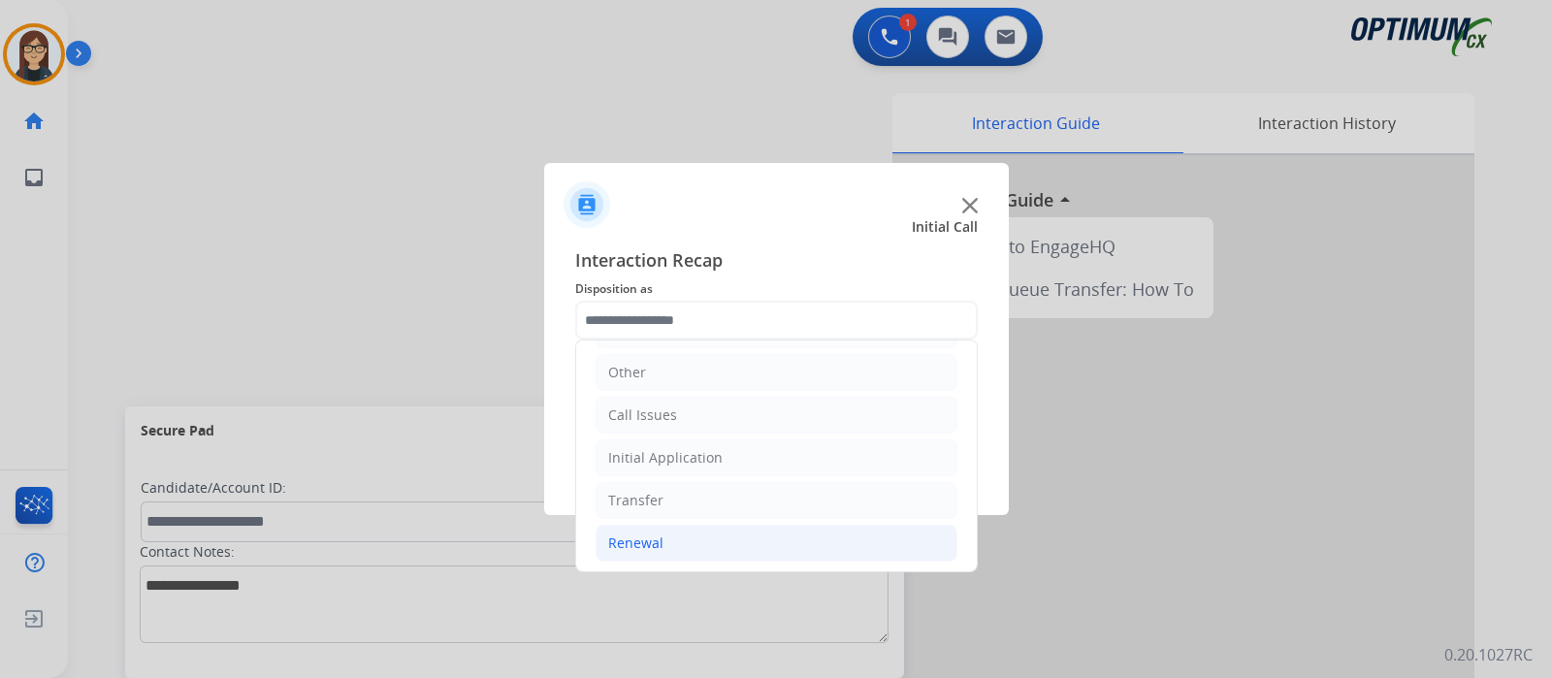
click at [675, 536] on li "Renewal" at bounding box center [777, 543] width 362 height 37
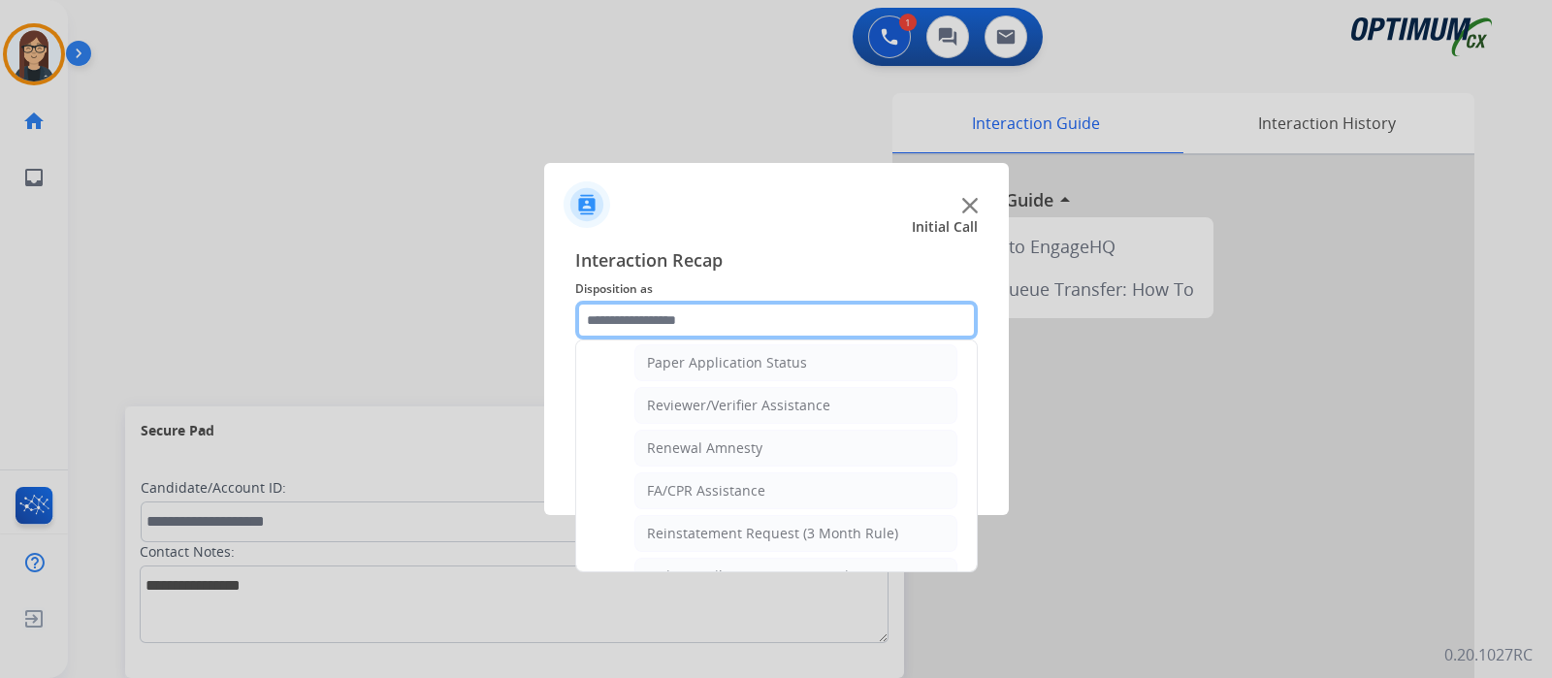
scroll to position [734, 0]
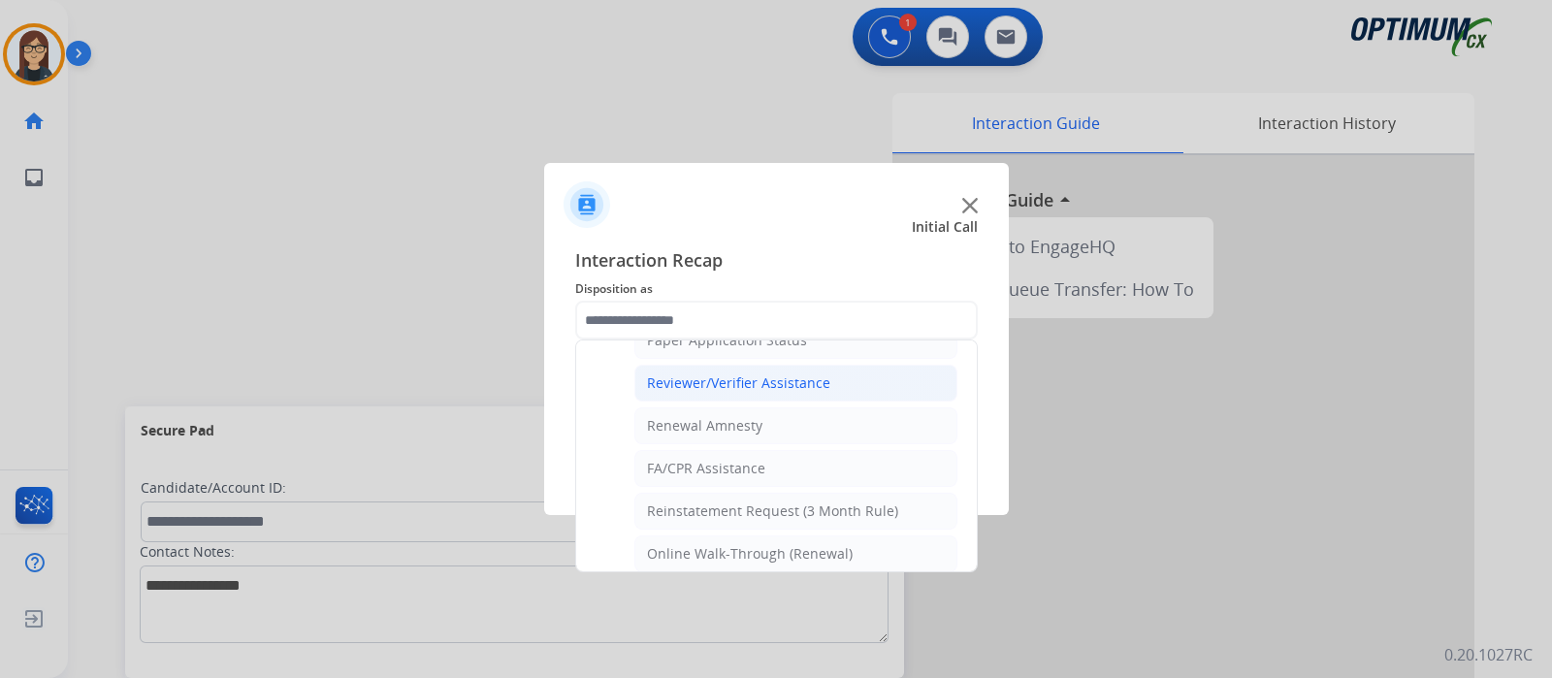
click at [809, 377] on div "Reviewer/Verifier Assistance" at bounding box center [738, 383] width 183 height 19
type input "**********"
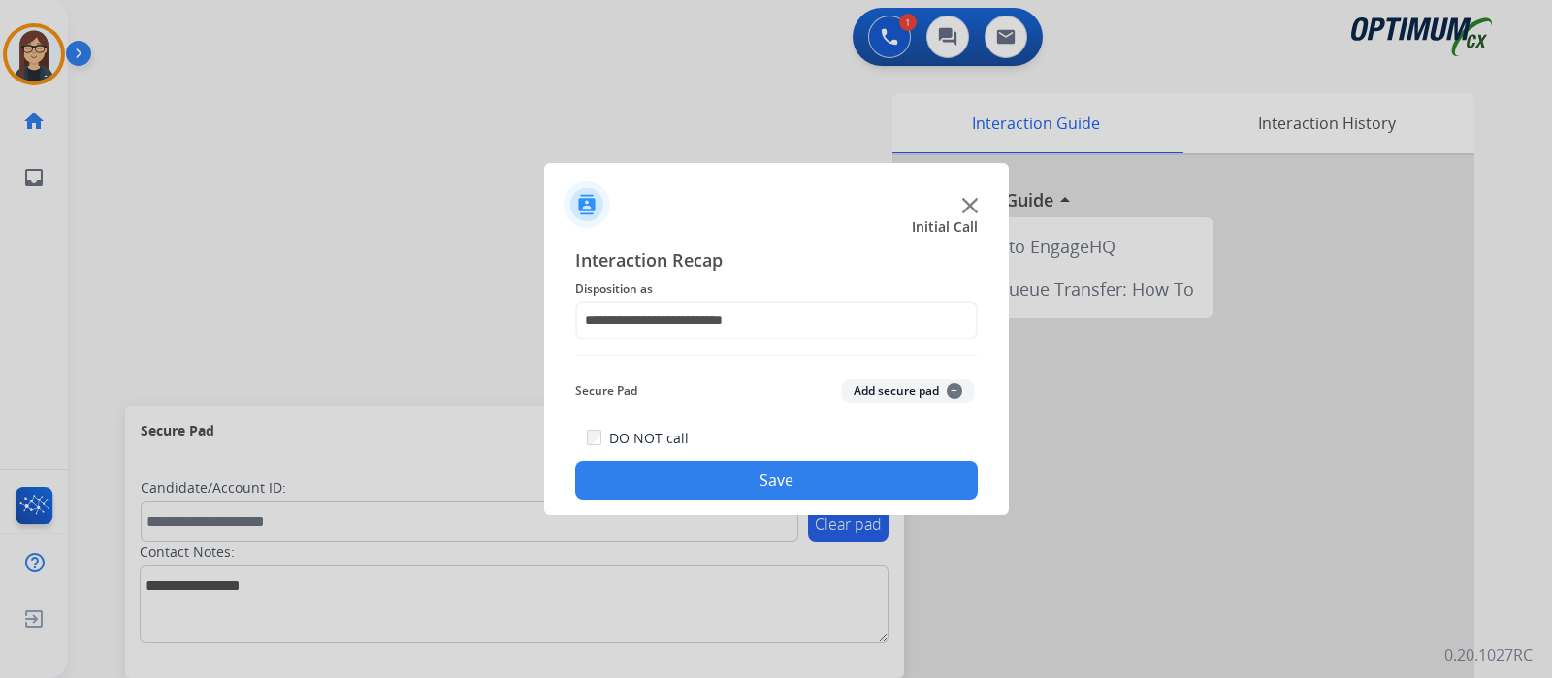
click at [747, 472] on button "Save" at bounding box center [776, 480] width 403 height 39
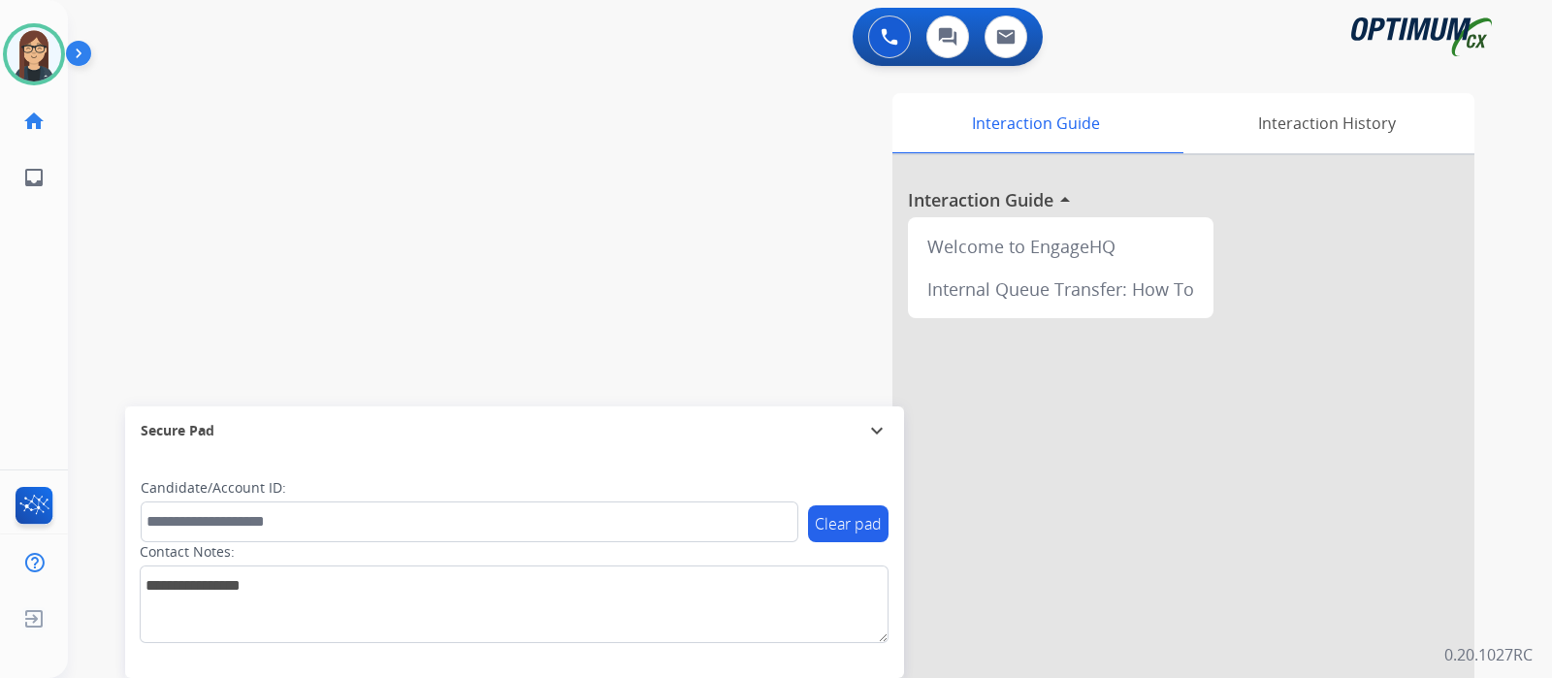
click at [481, 191] on div "swap_horiz Break voice bridge close_fullscreen Connect 3-Way Call merge_type Se…" at bounding box center [787, 474] width 1438 height 809
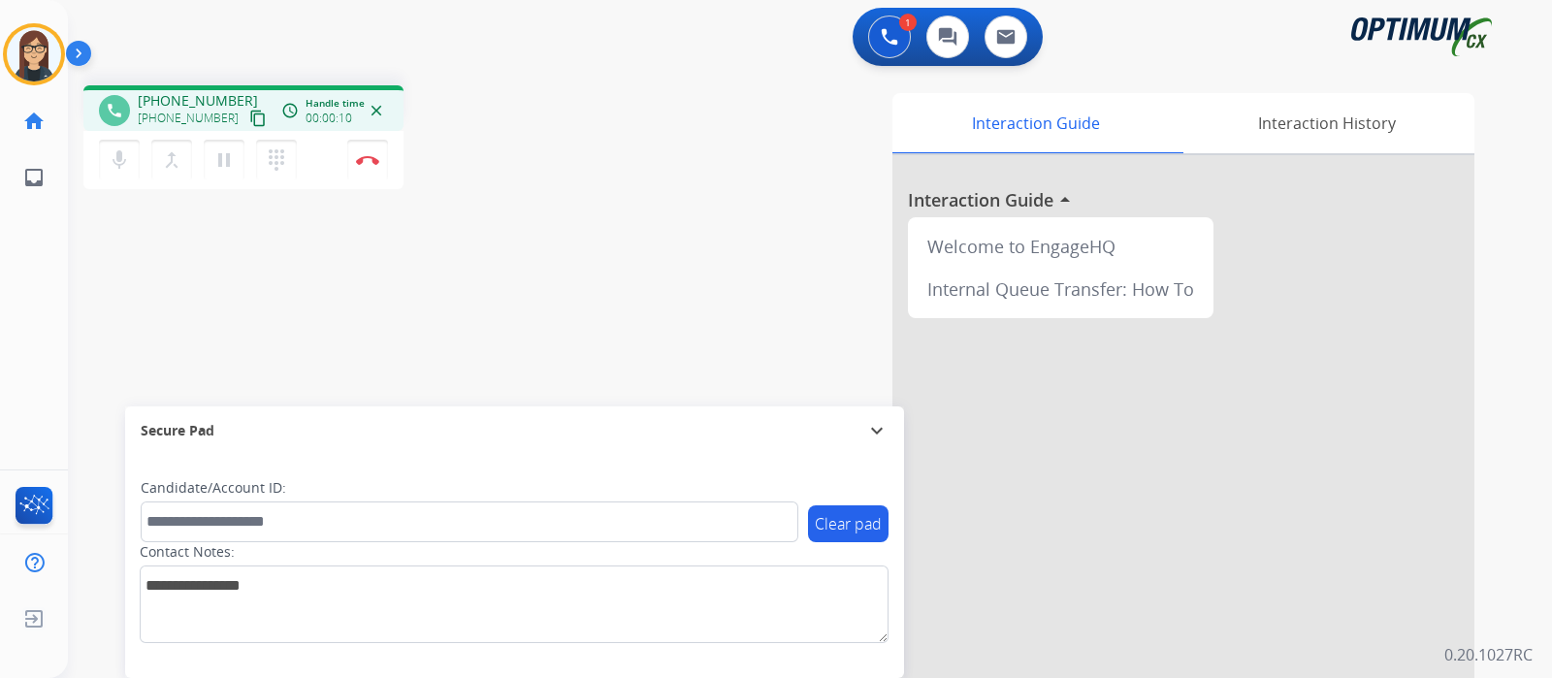
click at [249, 116] on mat-icon "content_copy" at bounding box center [257, 118] width 17 height 17
click at [115, 174] on button "mic Mute" at bounding box center [119, 160] width 41 height 41
click at [121, 167] on mat-icon "mic_off" at bounding box center [119, 159] width 23 height 23
click at [121, 167] on mat-icon "mic" at bounding box center [119, 159] width 23 height 23
click at [591, 211] on div "phone +17202090557 +17202090557 content_copy access_time Call metrics Queue 00:…" at bounding box center [787, 474] width 1438 height 809
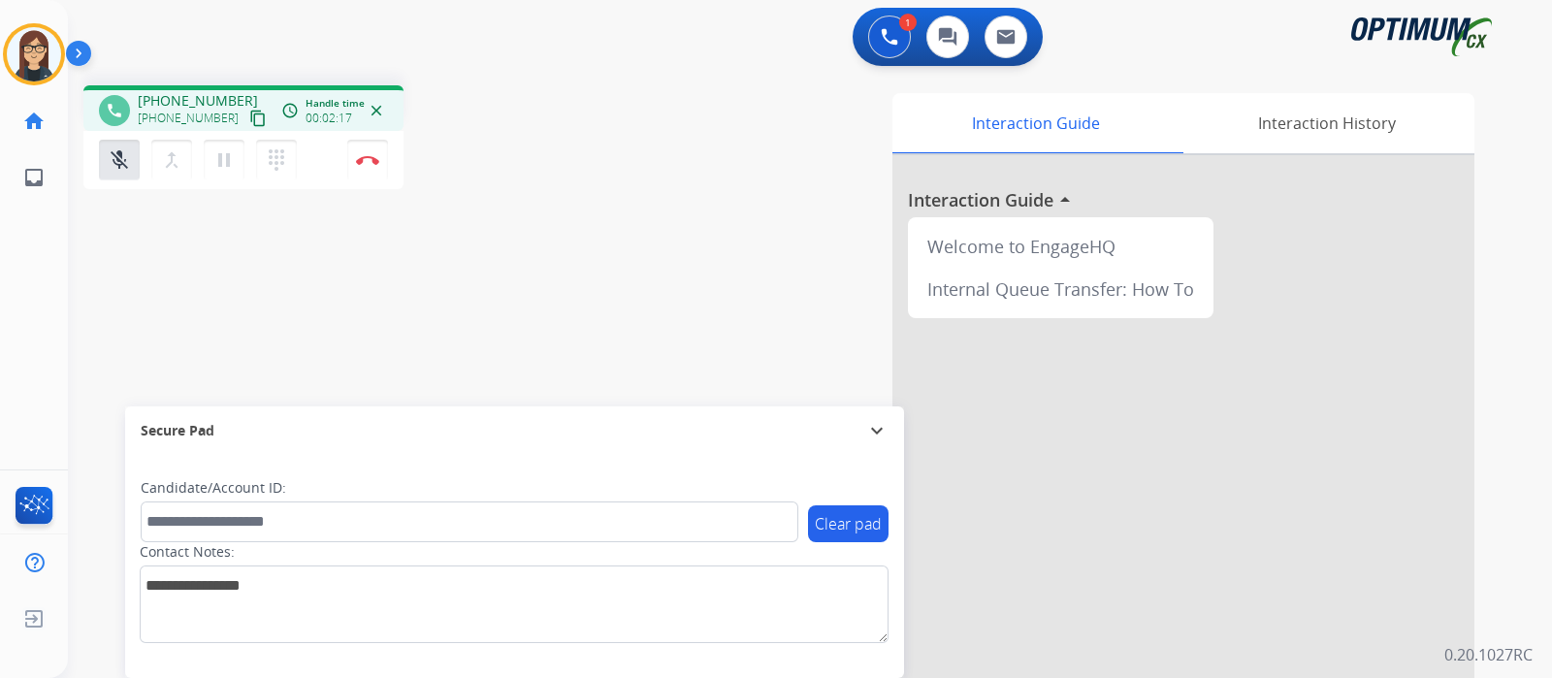
click at [757, 171] on div "Interaction Guide Interaction History Interaction Guide arrow_drop_up Welcome t…" at bounding box center [1039, 486] width 870 height 786
click at [499, 283] on div "phone +17202090557 +17202090557 content_copy access_time Call metrics Queue 00:…" at bounding box center [787, 474] width 1438 height 809
click at [106, 170] on button "mic_off Mute" at bounding box center [119, 160] width 41 height 41
click at [694, 170] on div "Interaction Guide Interaction History Interaction Guide arrow_drop_up Welcome t…" at bounding box center [1039, 486] width 870 height 786
click at [507, 273] on div "phone +17202090557 +17202090557 content_copy access_time Call metrics Queue 00:…" at bounding box center [787, 474] width 1438 height 809
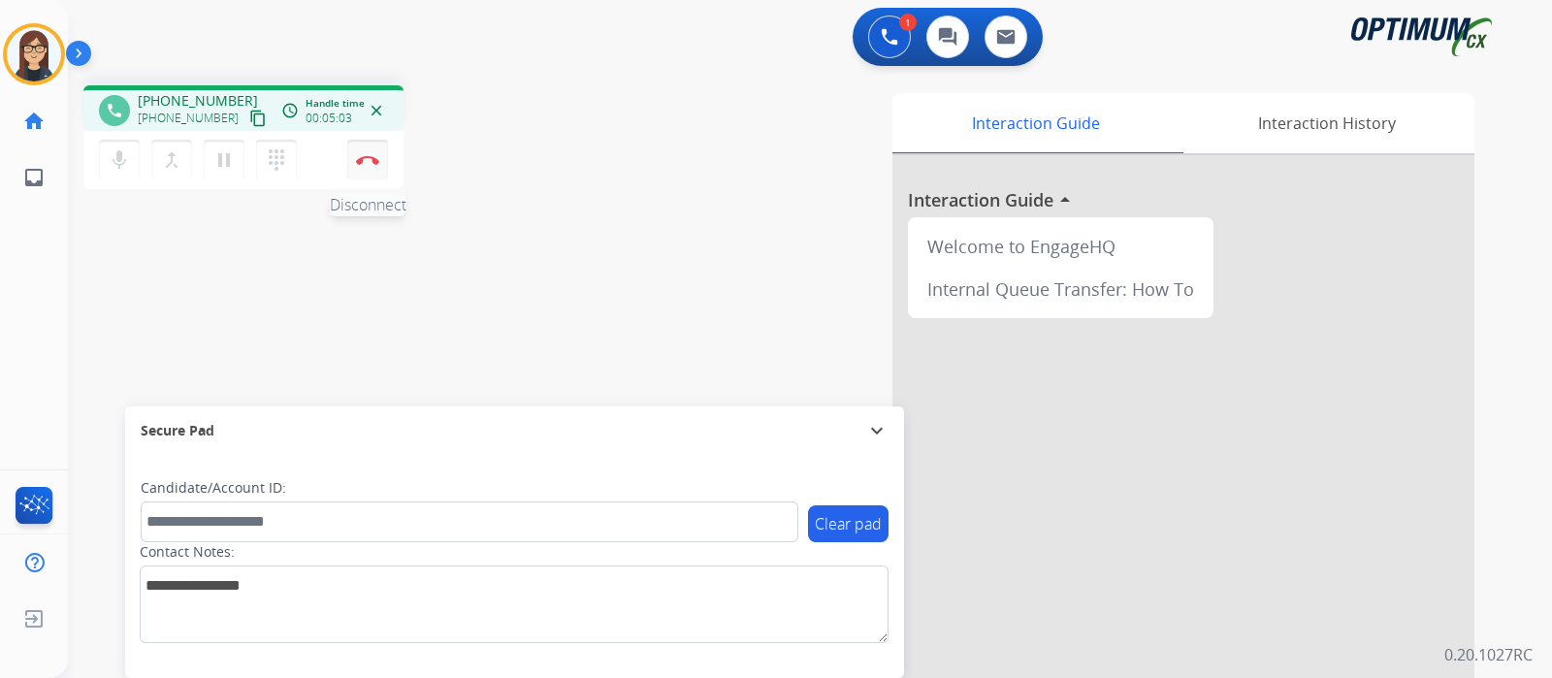
click at [374, 166] on button "Disconnect" at bounding box center [367, 160] width 41 height 41
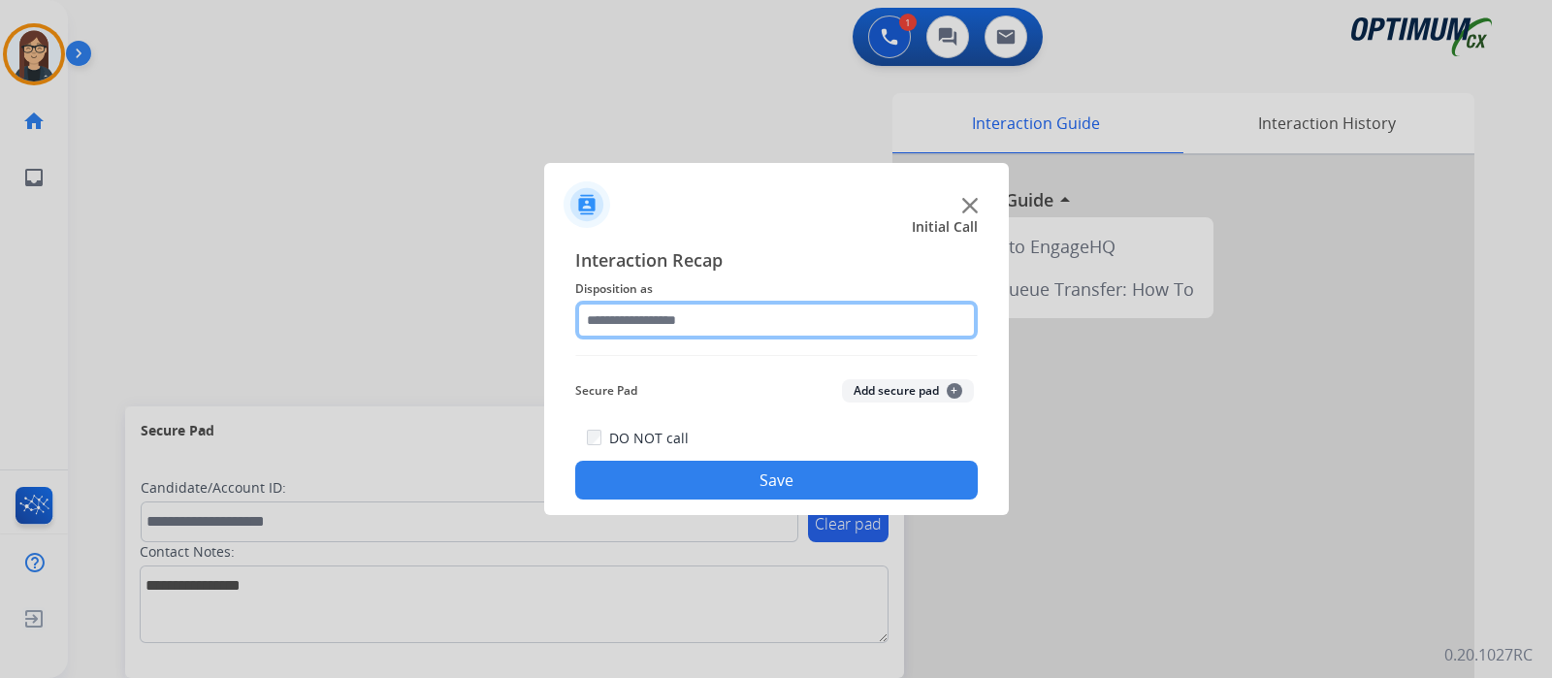
click at [726, 327] on input "text" at bounding box center [776, 320] width 403 height 39
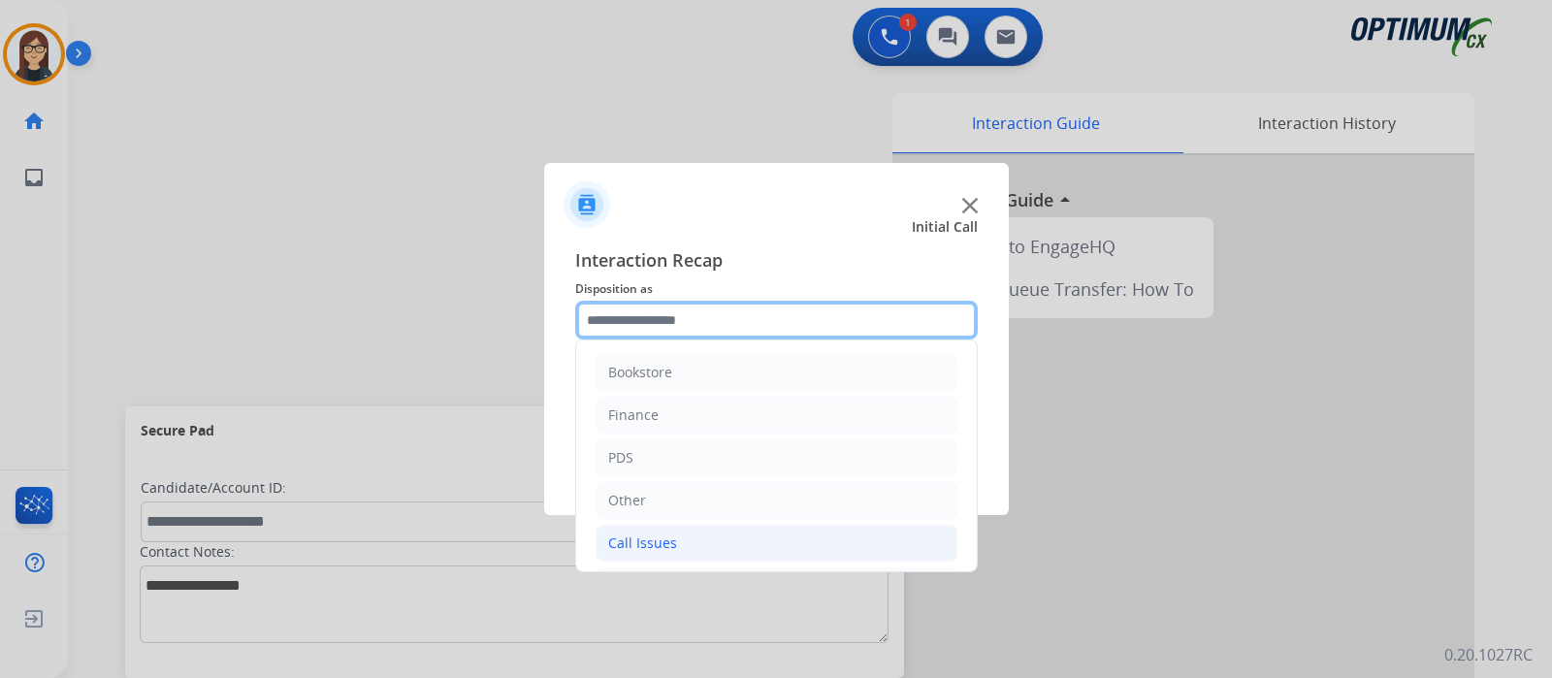
scroll to position [128, 0]
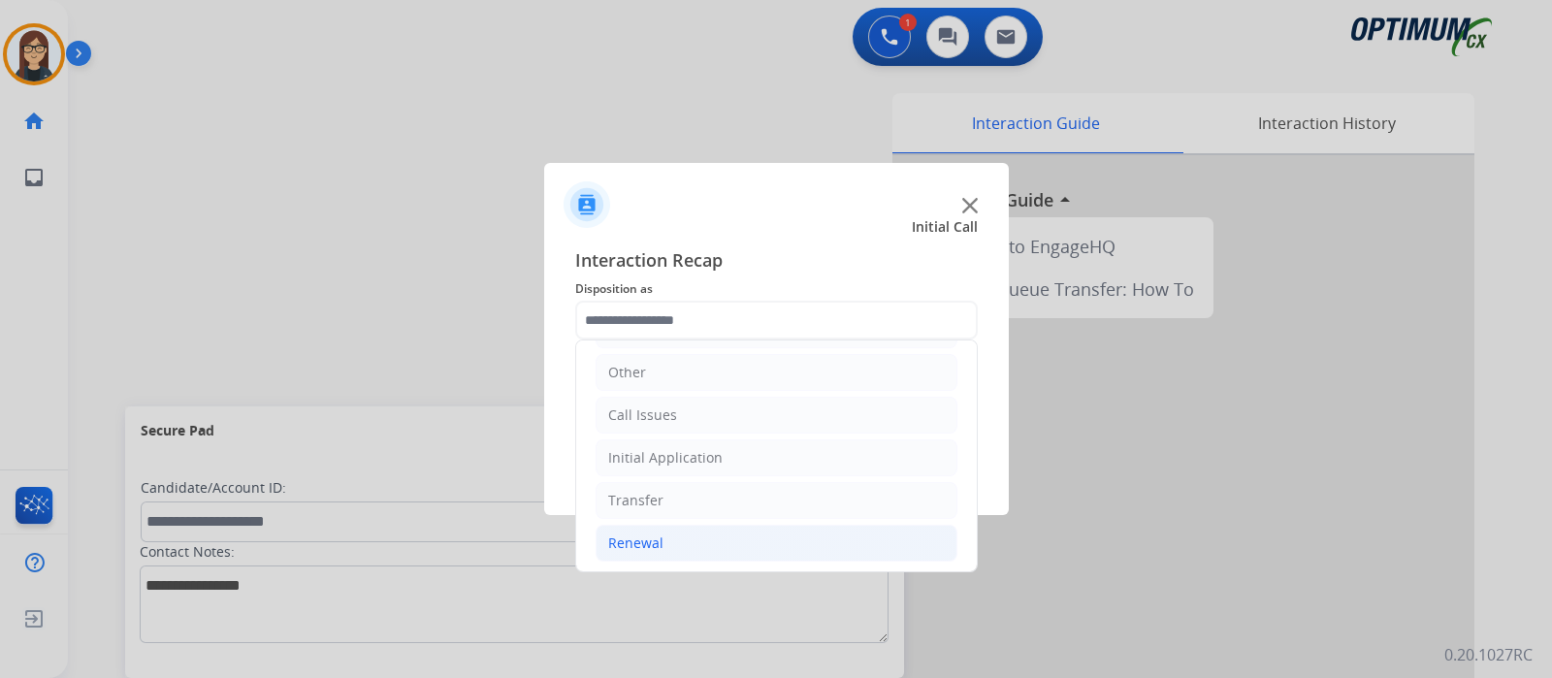
click at [669, 533] on li "Renewal" at bounding box center [777, 543] width 362 height 37
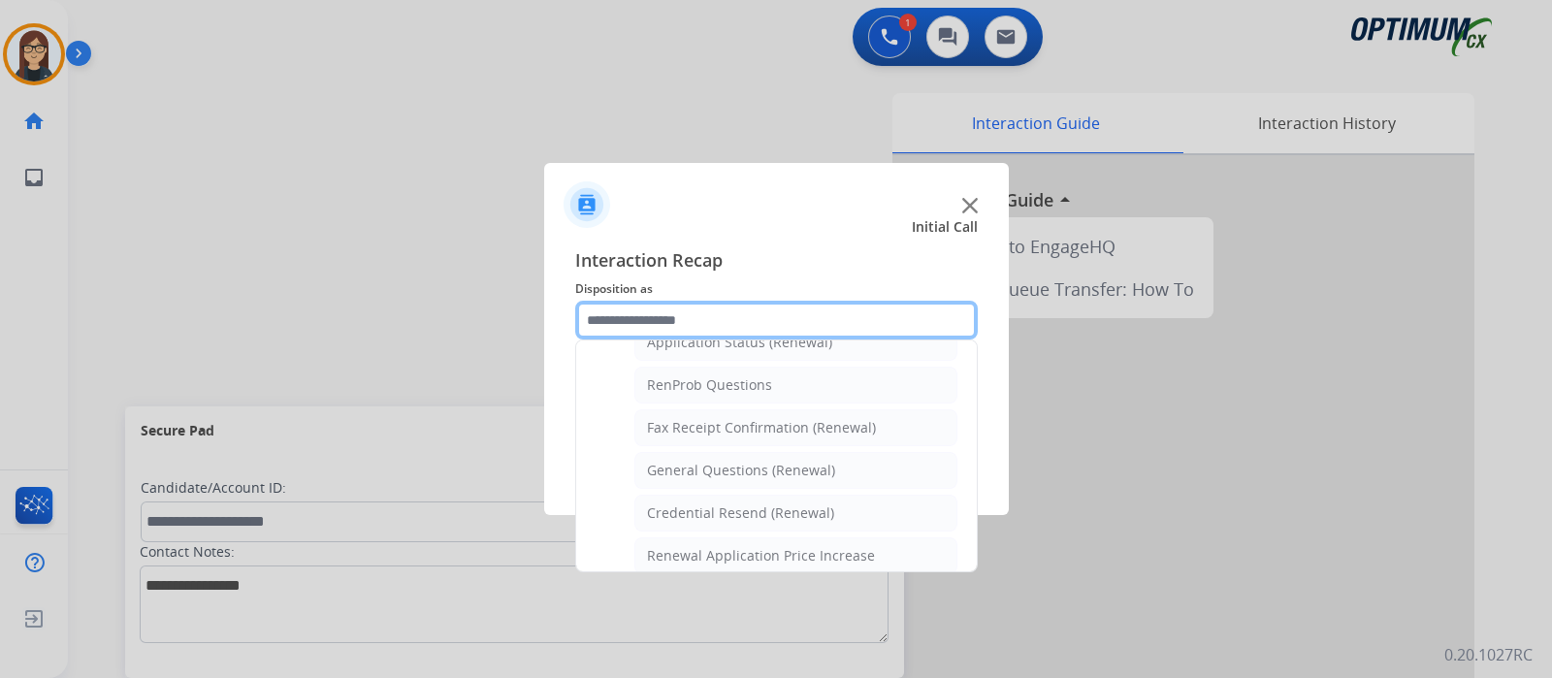
scroll to position [492, 0]
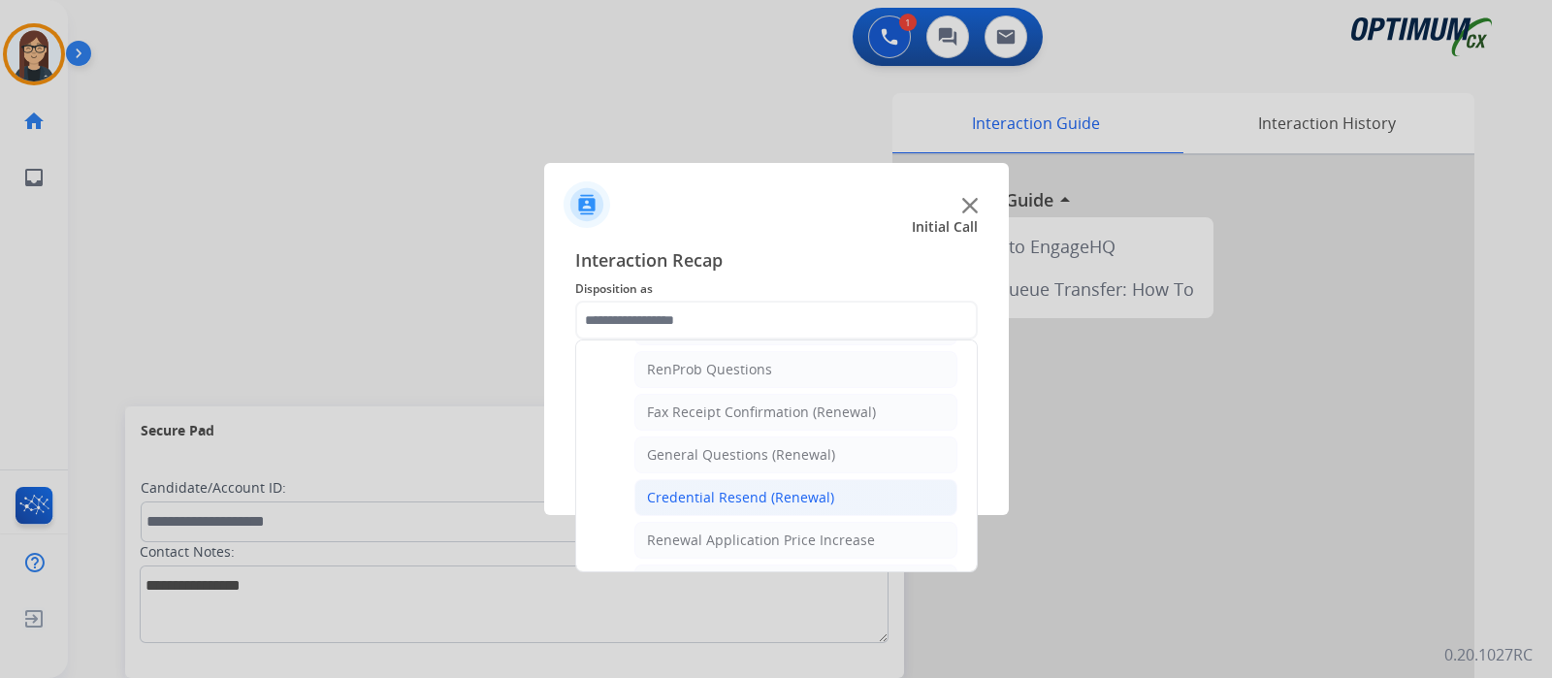
click at [742, 488] on div "Credential Resend (Renewal)" at bounding box center [740, 497] width 187 height 19
type input "**********"
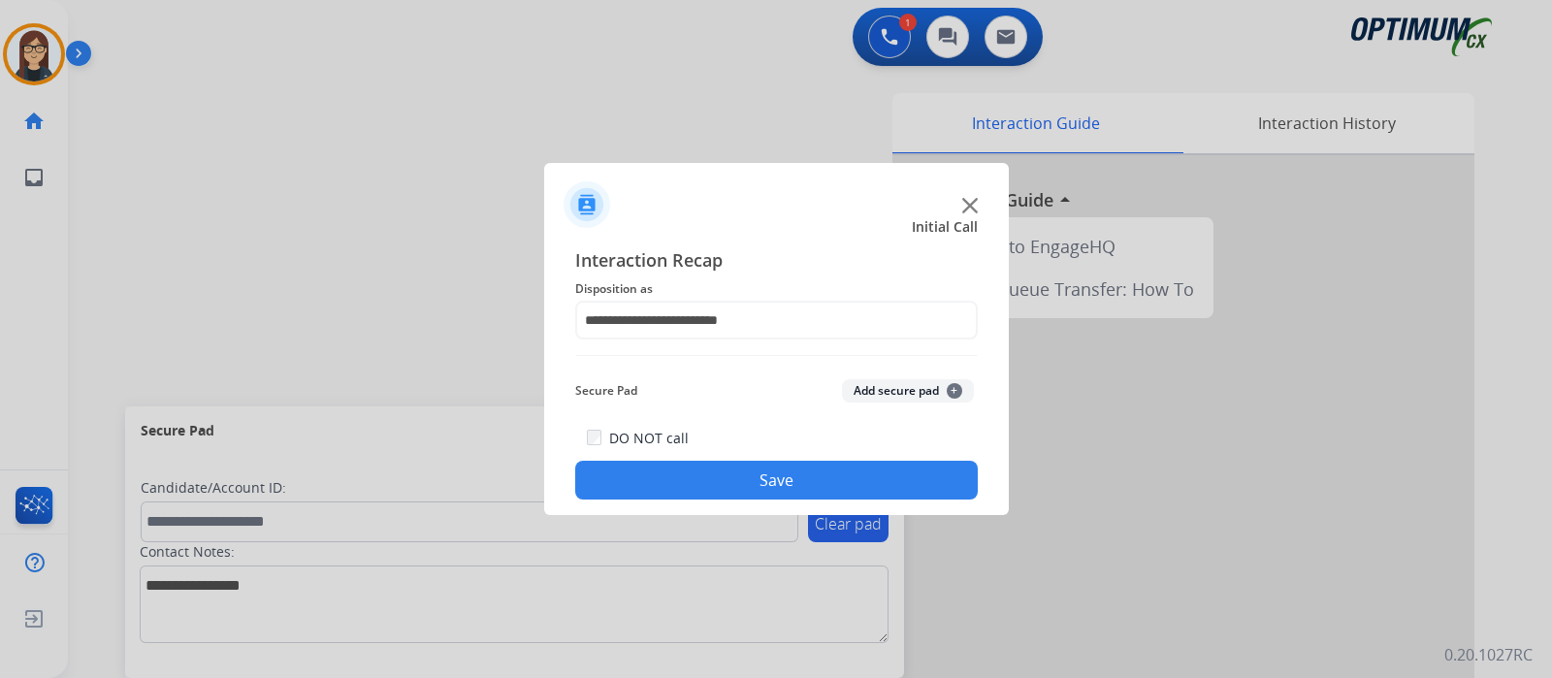
click at [742, 486] on button "Save" at bounding box center [776, 480] width 403 height 39
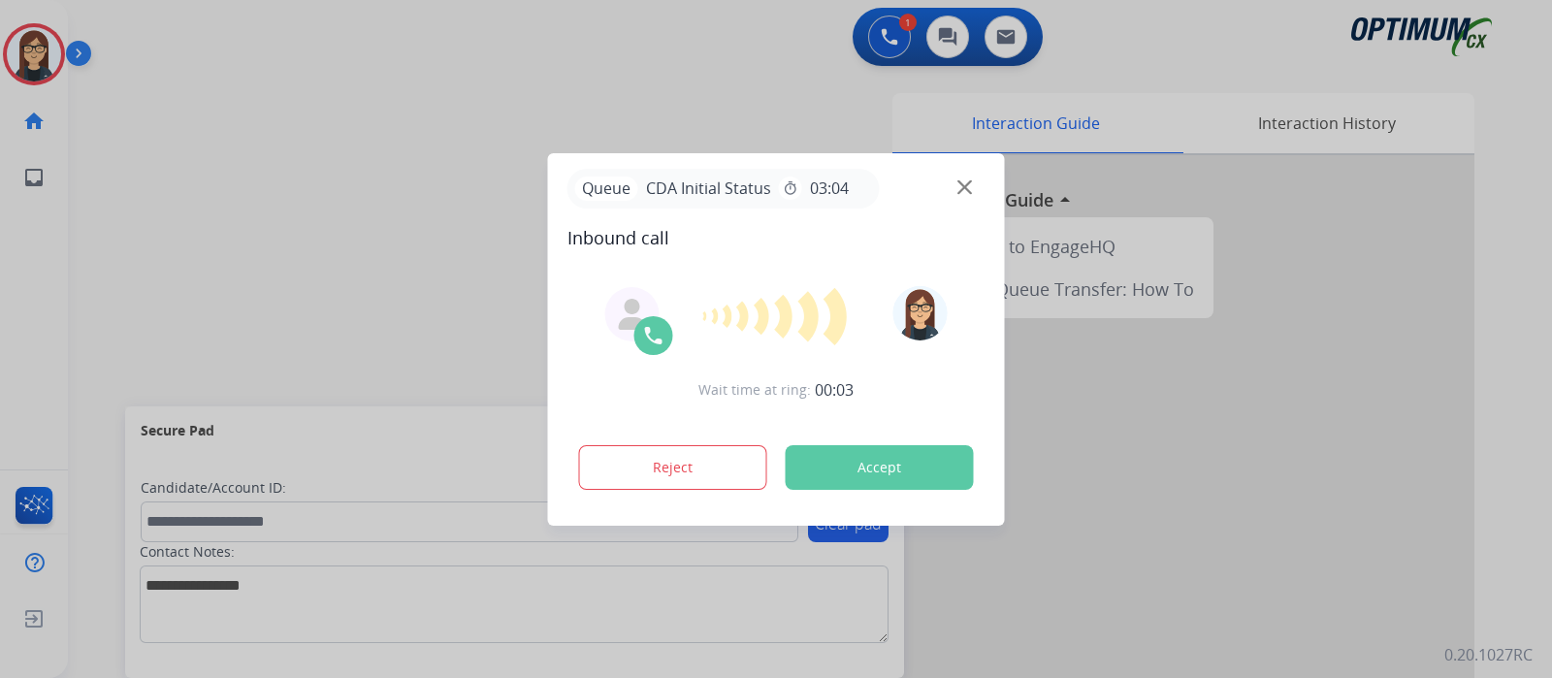
click at [435, 234] on div at bounding box center [776, 339] width 1552 height 678
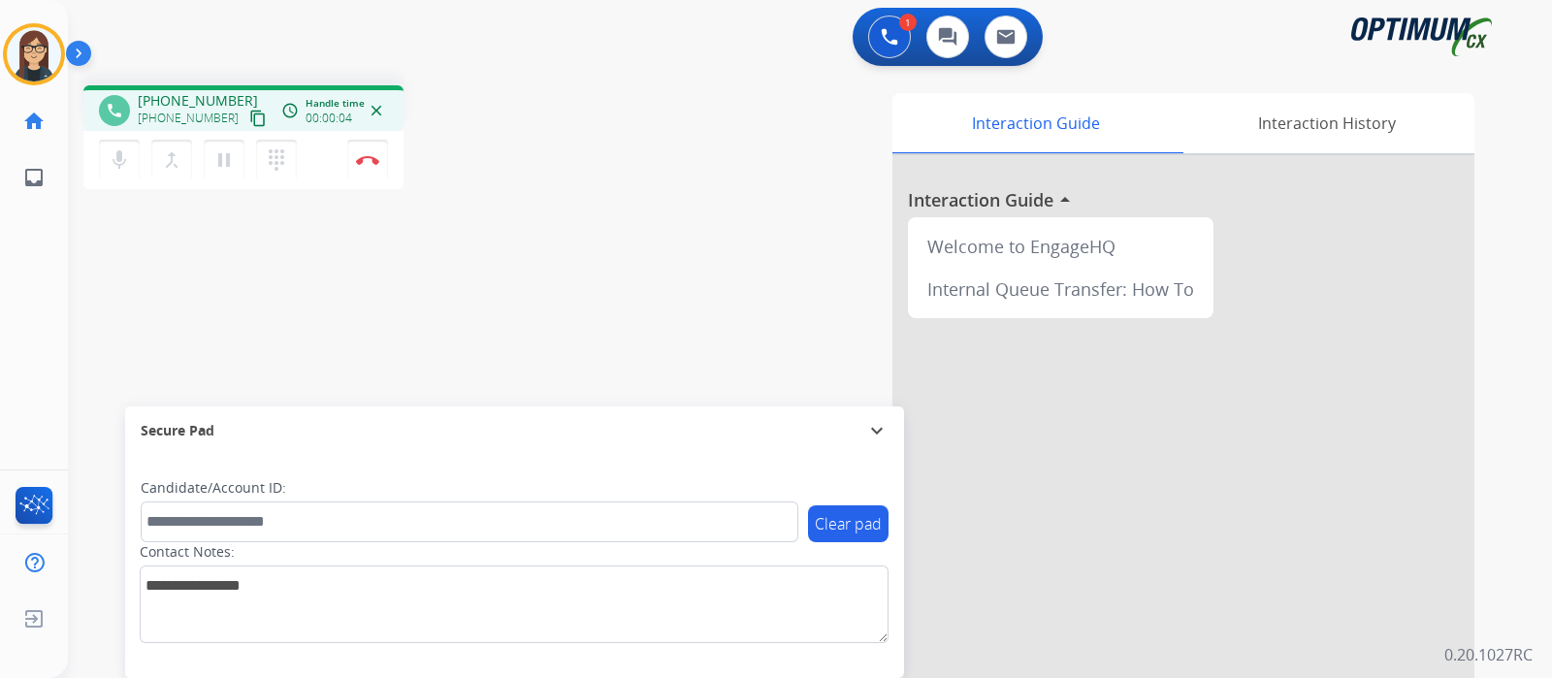
click at [249, 116] on mat-icon "content_copy" at bounding box center [257, 118] width 17 height 17
click at [121, 162] on mat-icon "mic" at bounding box center [119, 159] width 23 height 23
click at [129, 158] on mat-icon "mic_off" at bounding box center [119, 159] width 23 height 23
click at [347, 316] on div "phone +15037570137 +15037570137 content_copy access_time Call metrics Queue 03:…" at bounding box center [787, 474] width 1438 height 809
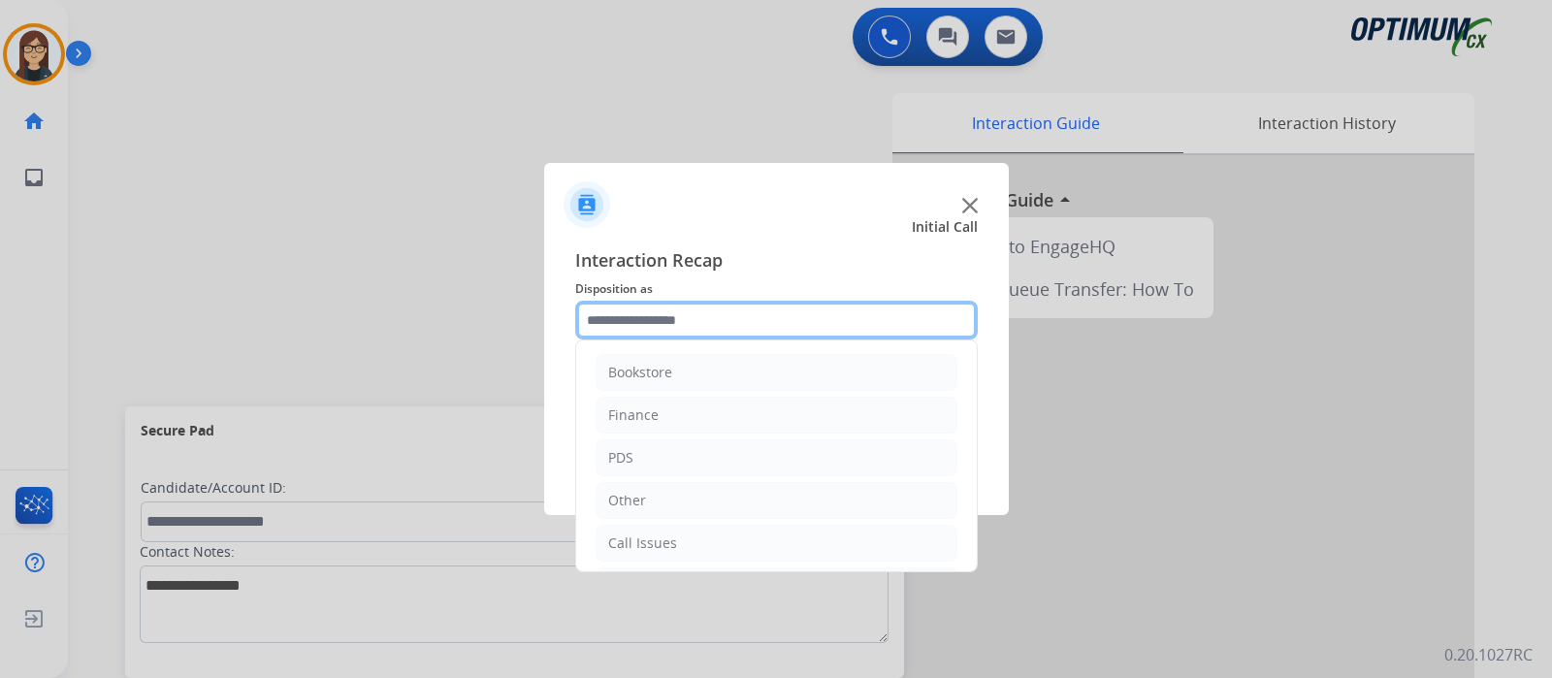
click at [698, 317] on input "text" at bounding box center [776, 320] width 403 height 39
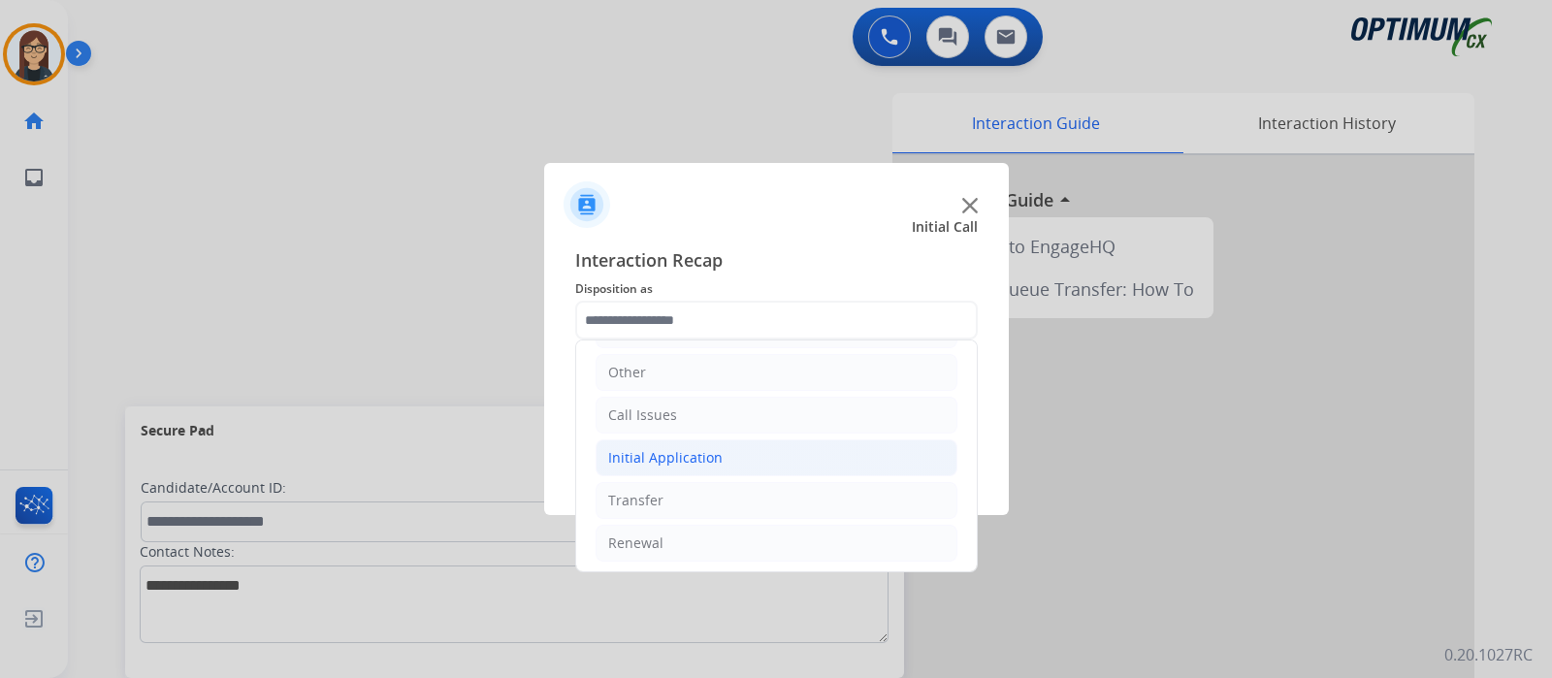
click at [685, 449] on div "Initial Application" at bounding box center [665, 457] width 114 height 19
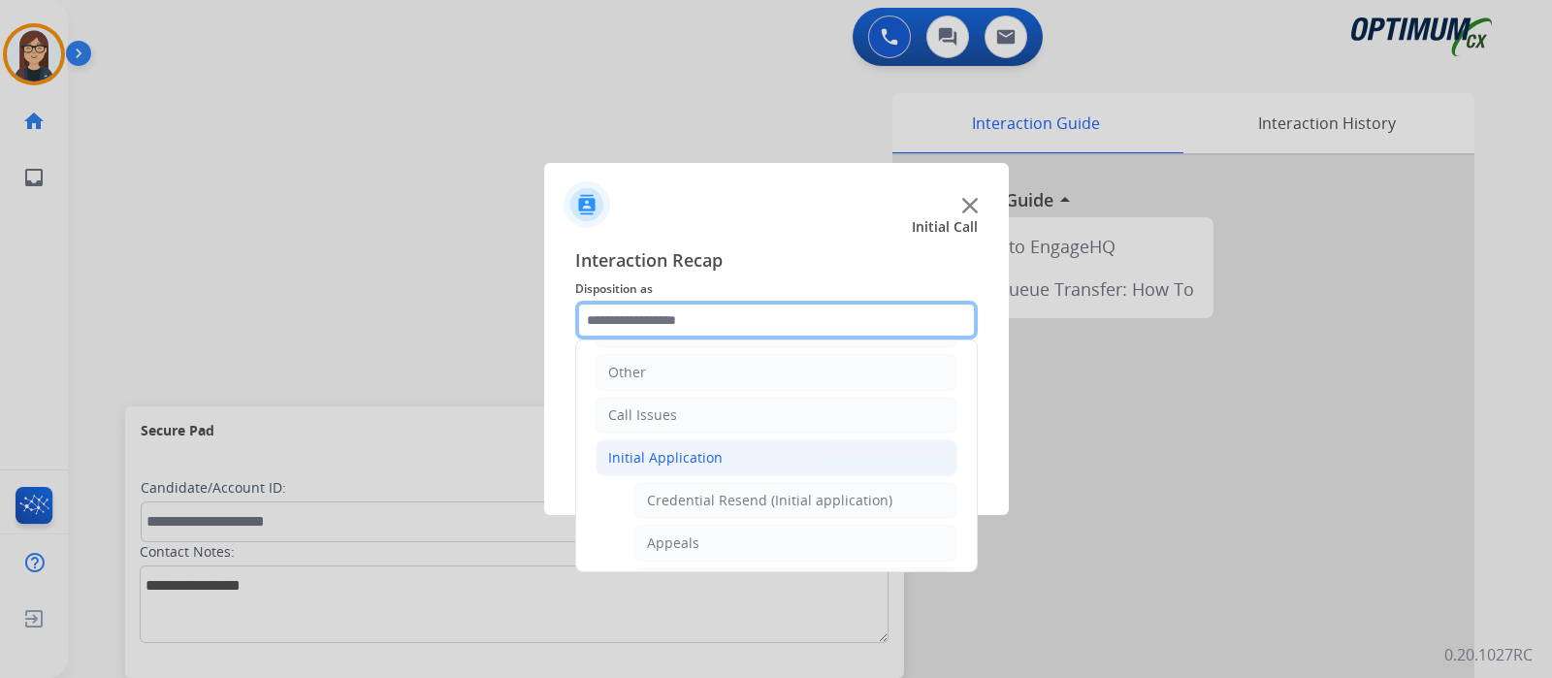
scroll to position [371, 0]
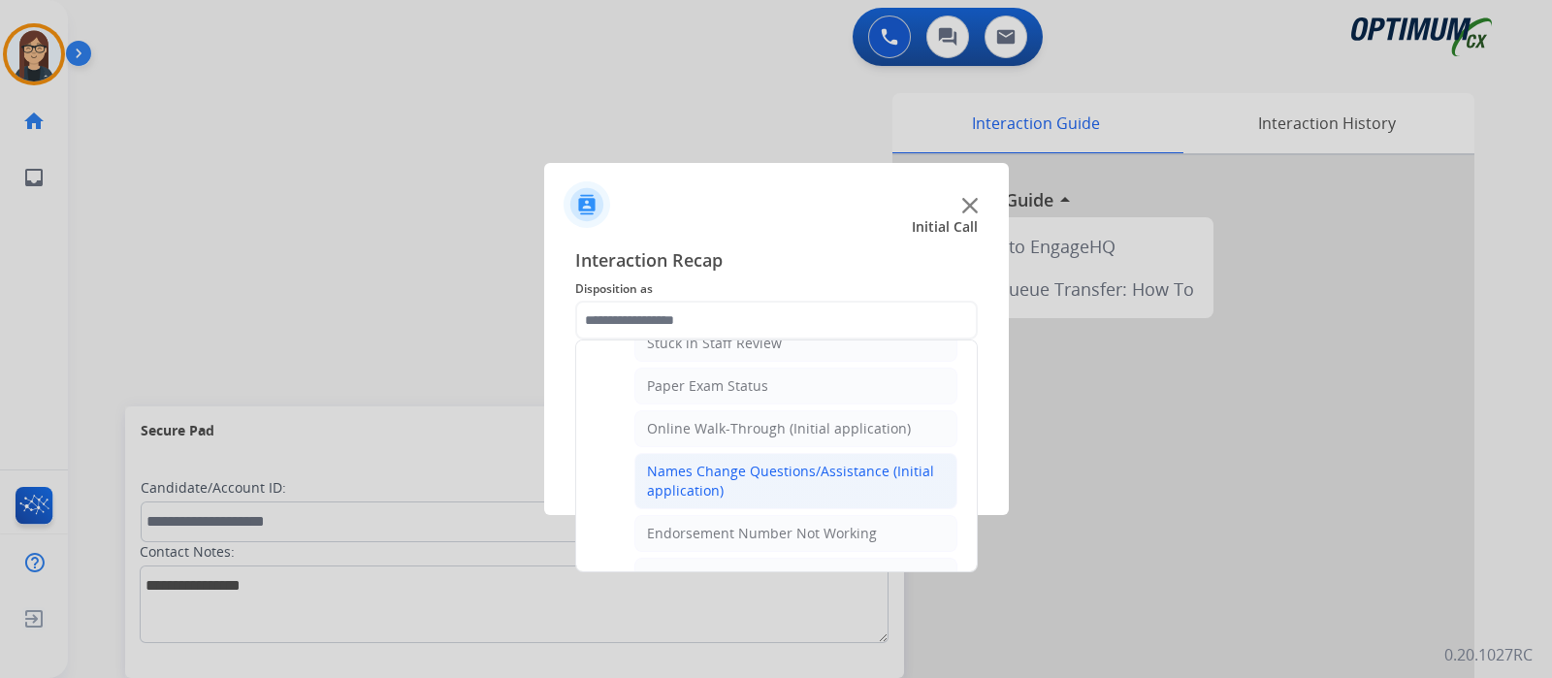
click at [782, 462] on div "Names Change Questions/Assistance (Initial application)" at bounding box center [796, 481] width 298 height 39
type input "**********"
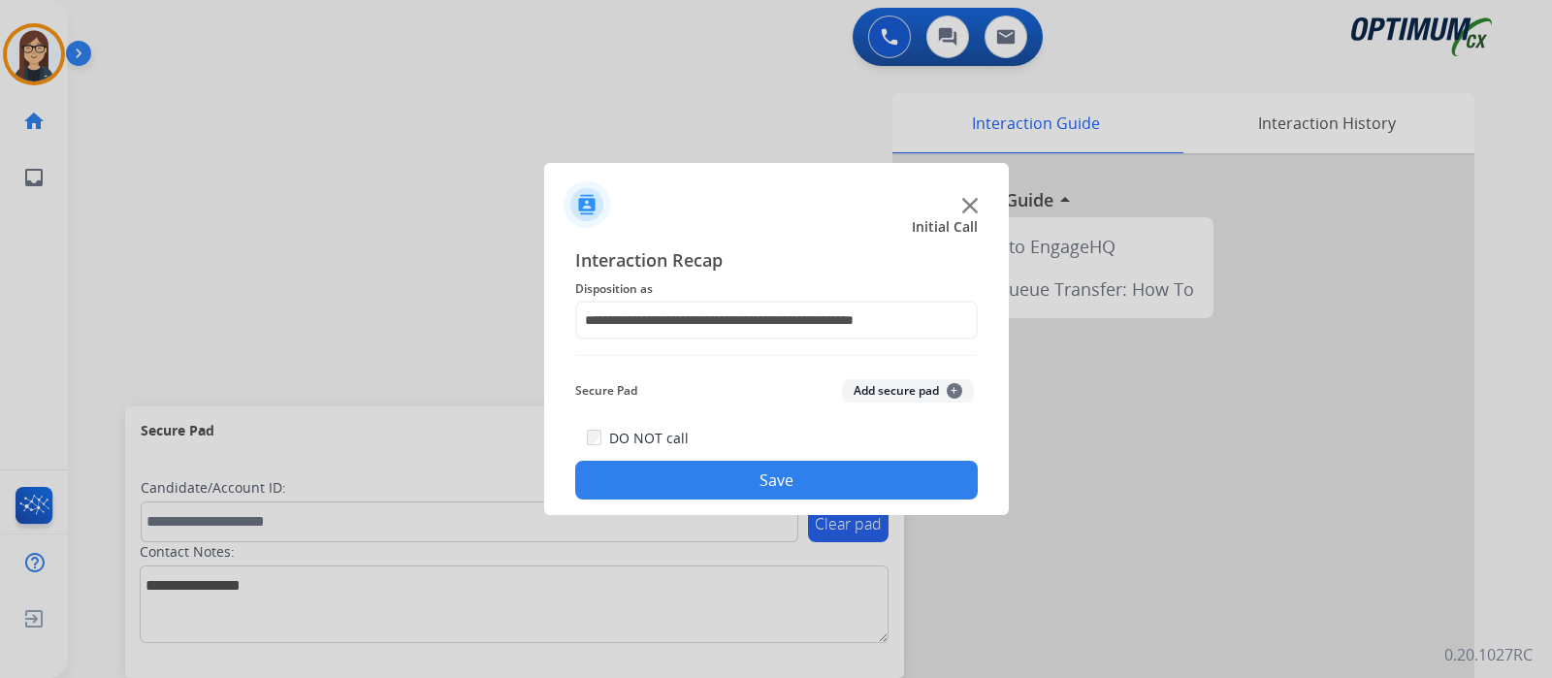
click at [781, 477] on button "Save" at bounding box center [776, 480] width 403 height 39
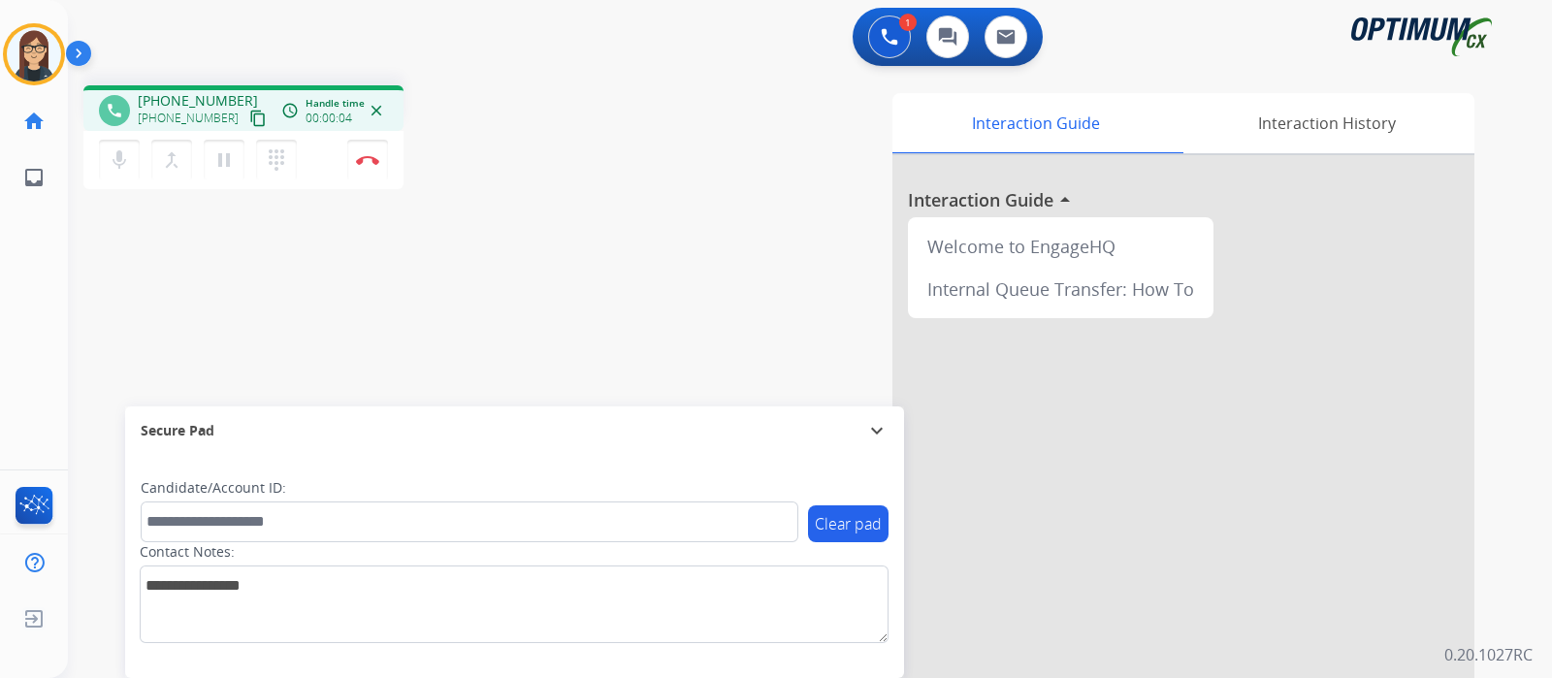
click at [249, 114] on mat-icon "content_copy" at bounding box center [257, 118] width 17 height 17
click at [111, 172] on button "mic Mute" at bounding box center [119, 160] width 41 height 41
click at [129, 162] on mat-icon "mic_off" at bounding box center [119, 159] width 23 height 23
click at [129, 159] on mat-icon "mic" at bounding box center [119, 159] width 23 height 23
click at [126, 173] on button "mic_off Mute" at bounding box center [119, 160] width 41 height 41
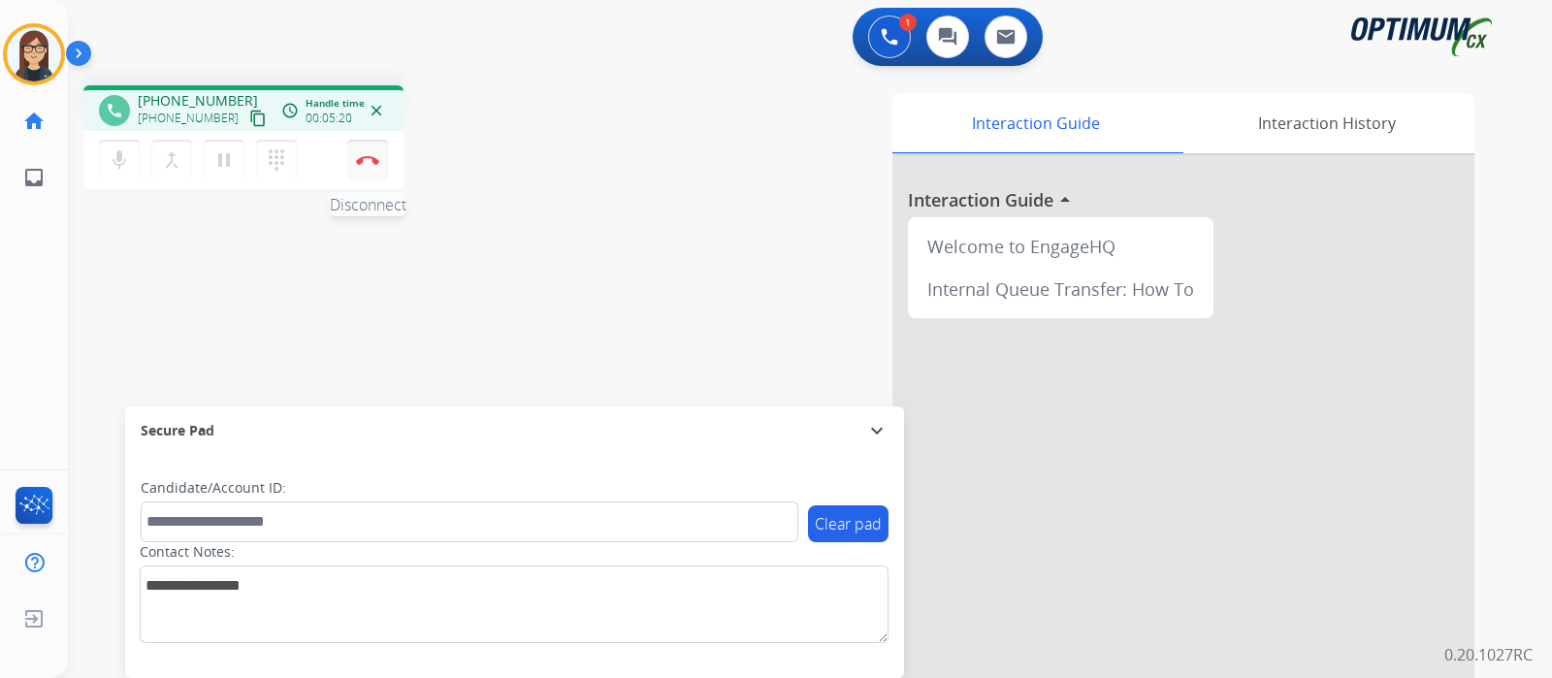
click at [370, 160] on img at bounding box center [367, 160] width 23 height 10
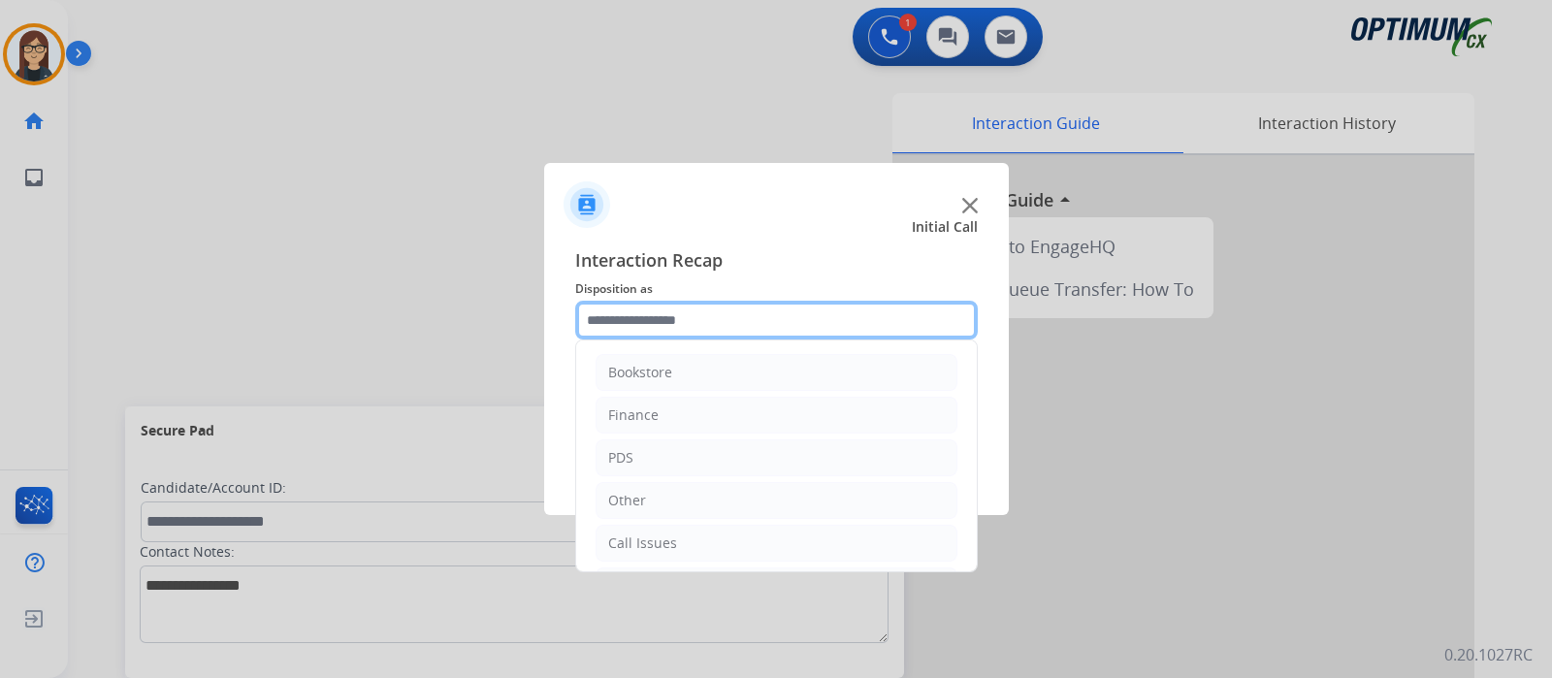
click at [668, 328] on input "text" at bounding box center [776, 320] width 403 height 39
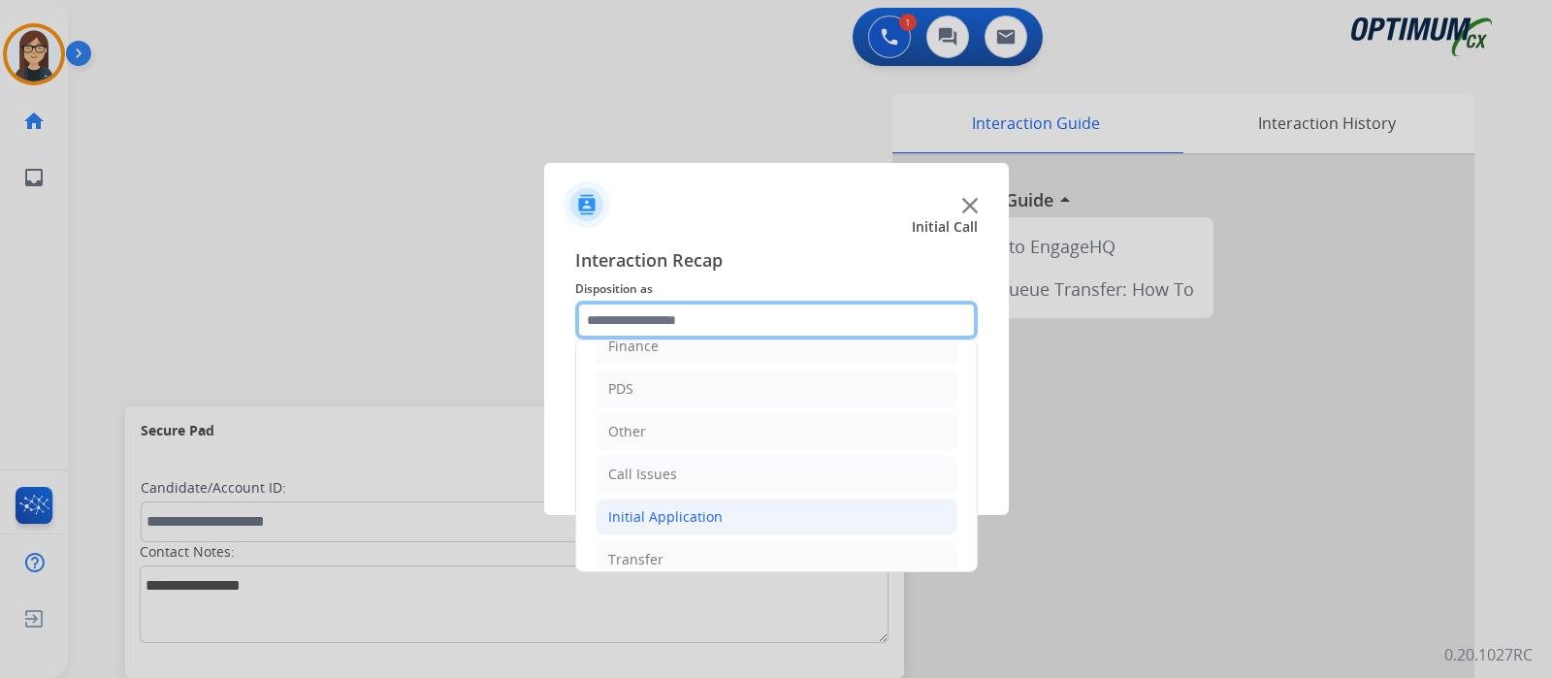
scroll to position [128, 0]
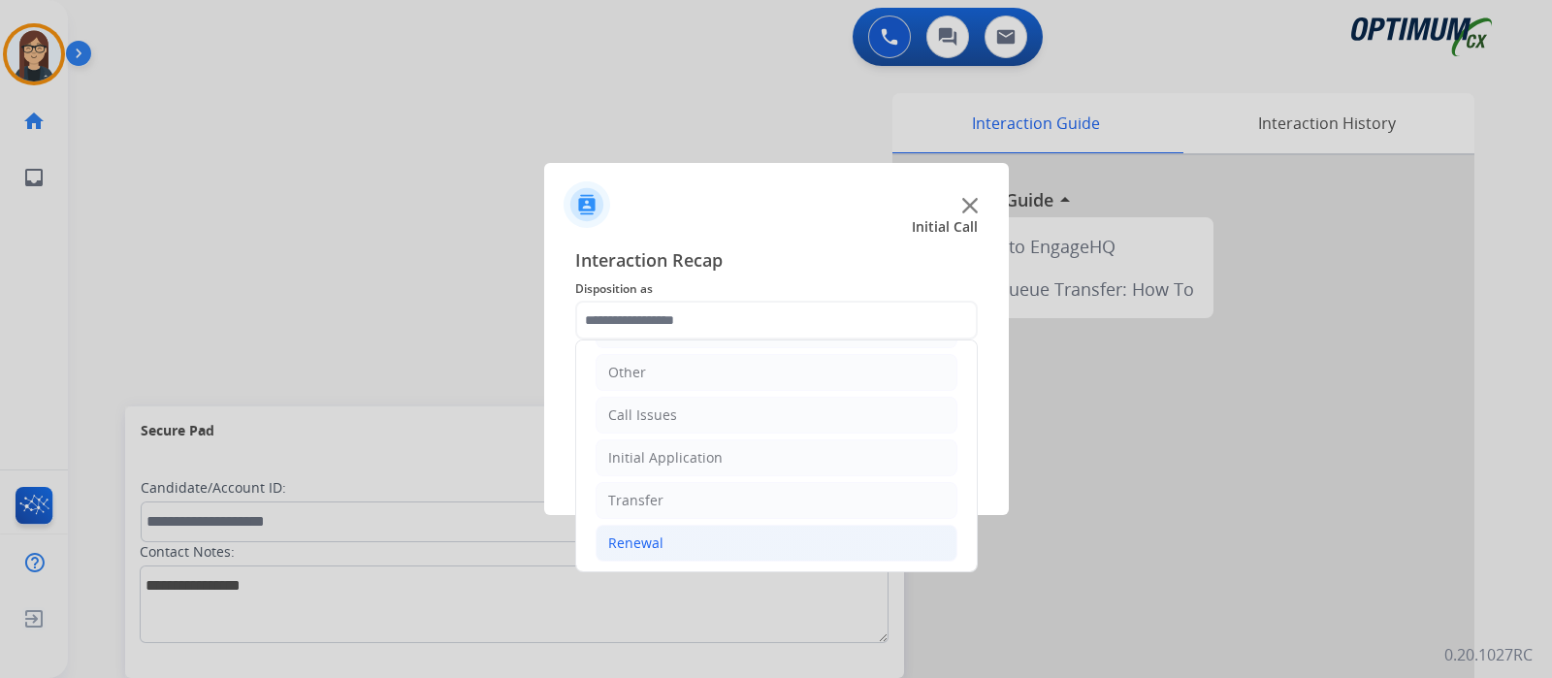
click at [645, 545] on div "Renewal" at bounding box center [635, 543] width 55 height 19
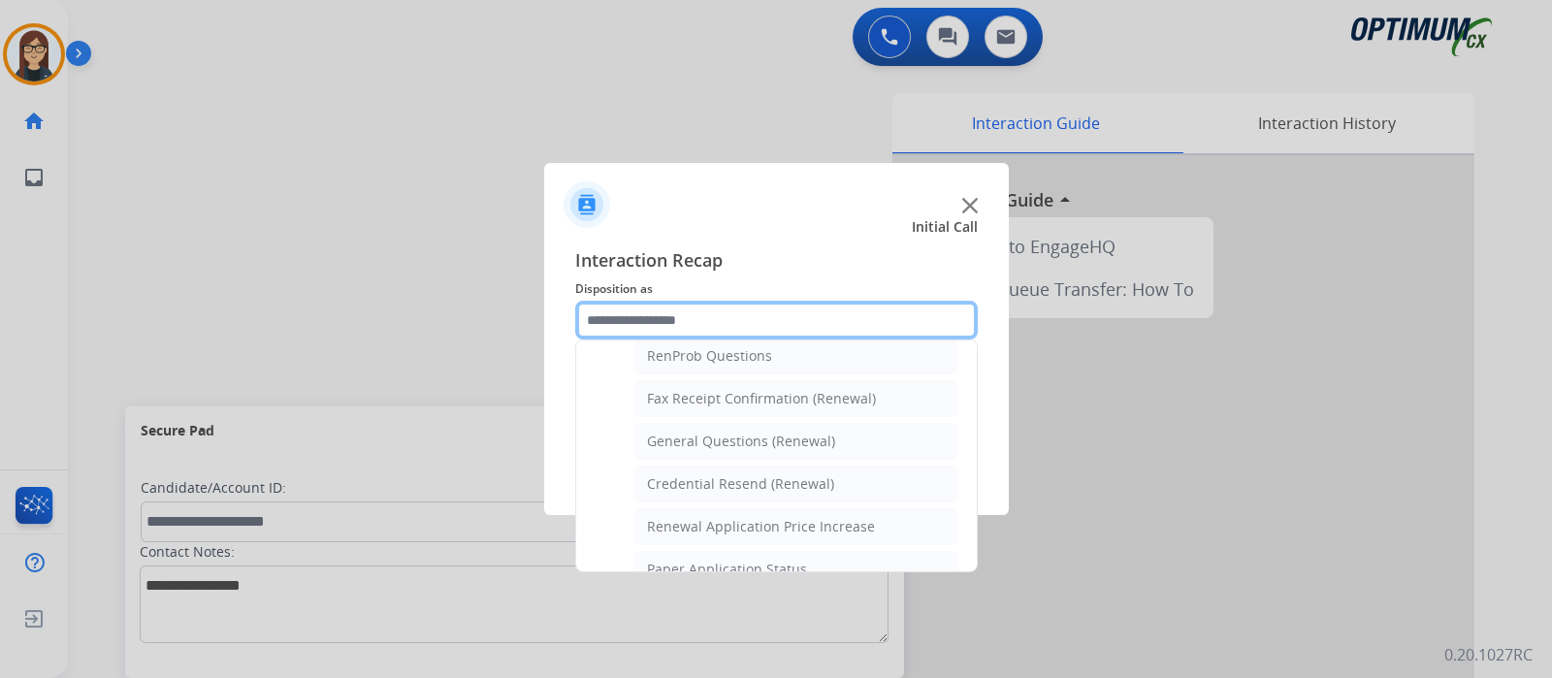
scroll to position [499, 0]
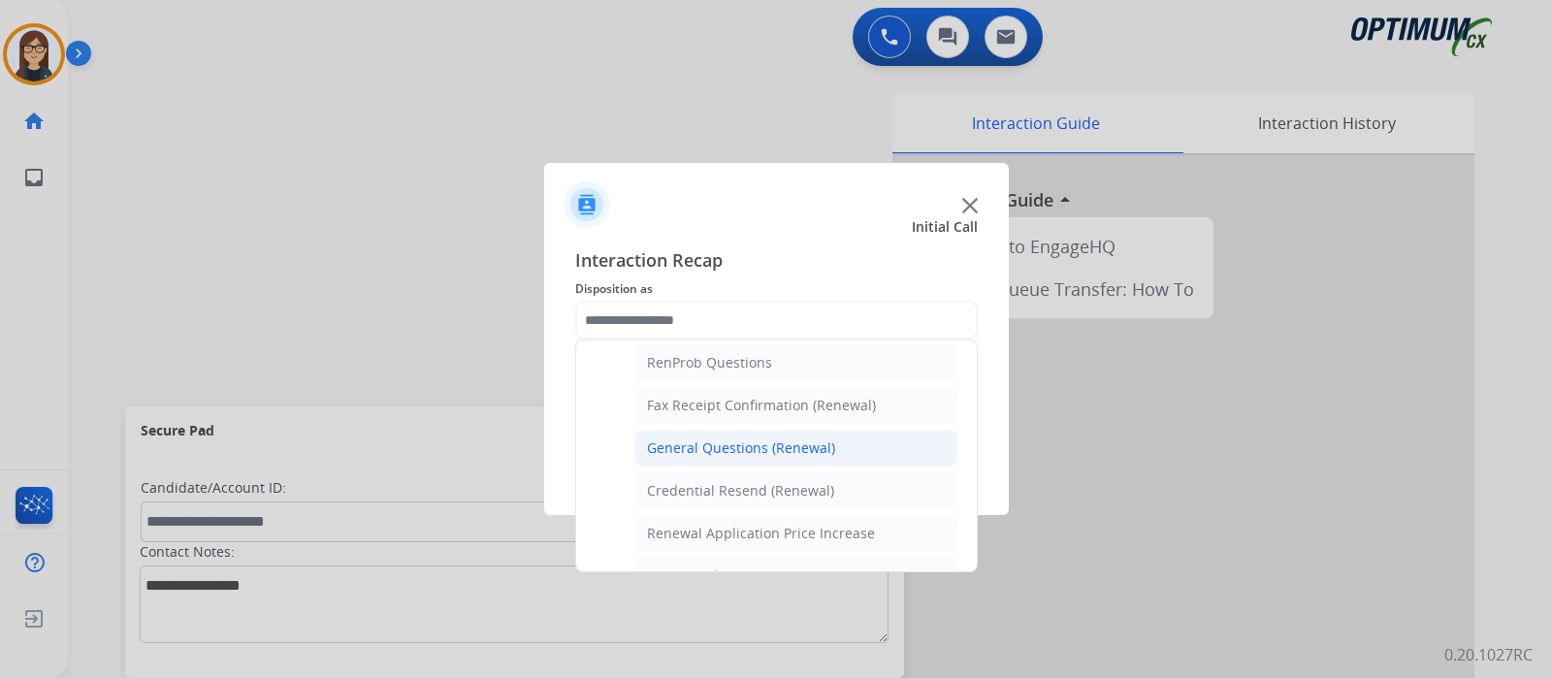
click at [727, 443] on div "General Questions (Renewal)" at bounding box center [741, 448] width 188 height 19
type input "**********"
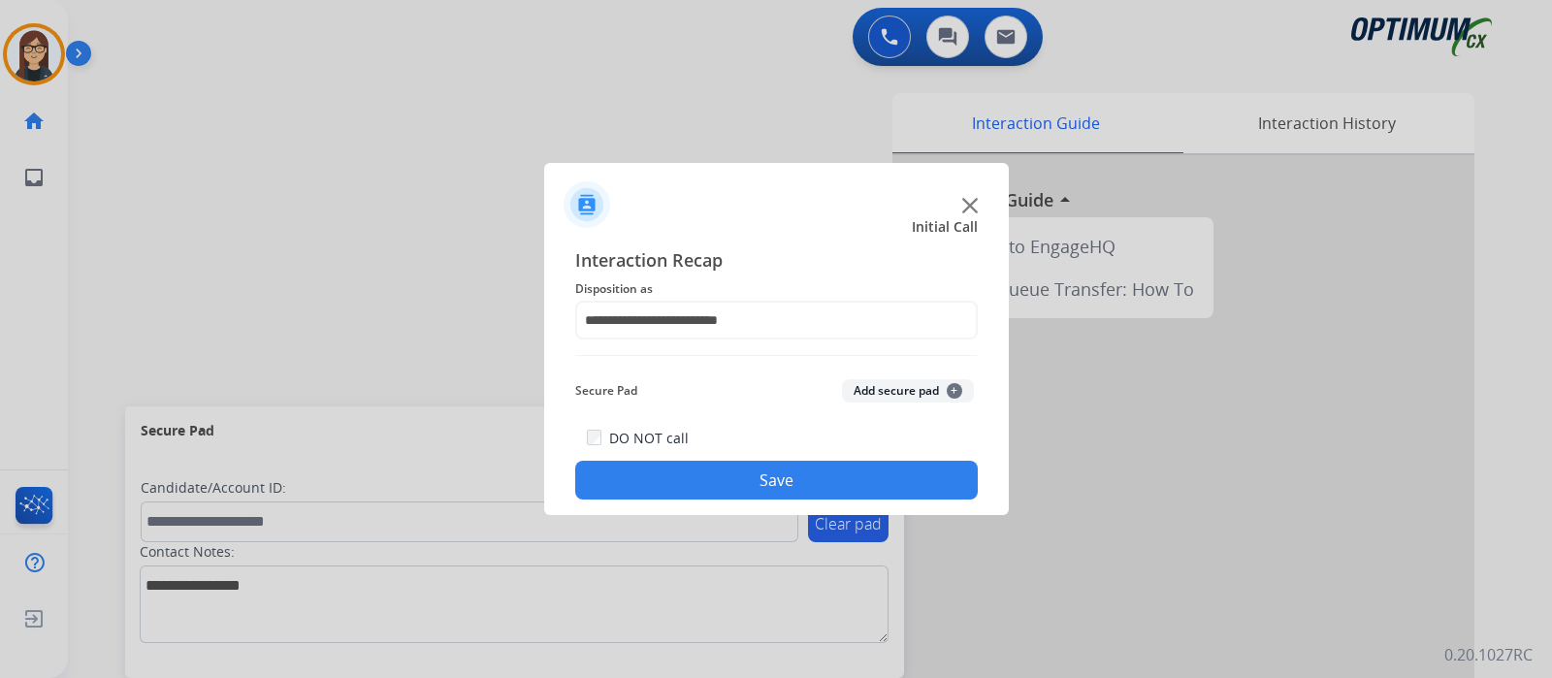
click at [750, 471] on button "Save" at bounding box center [776, 480] width 403 height 39
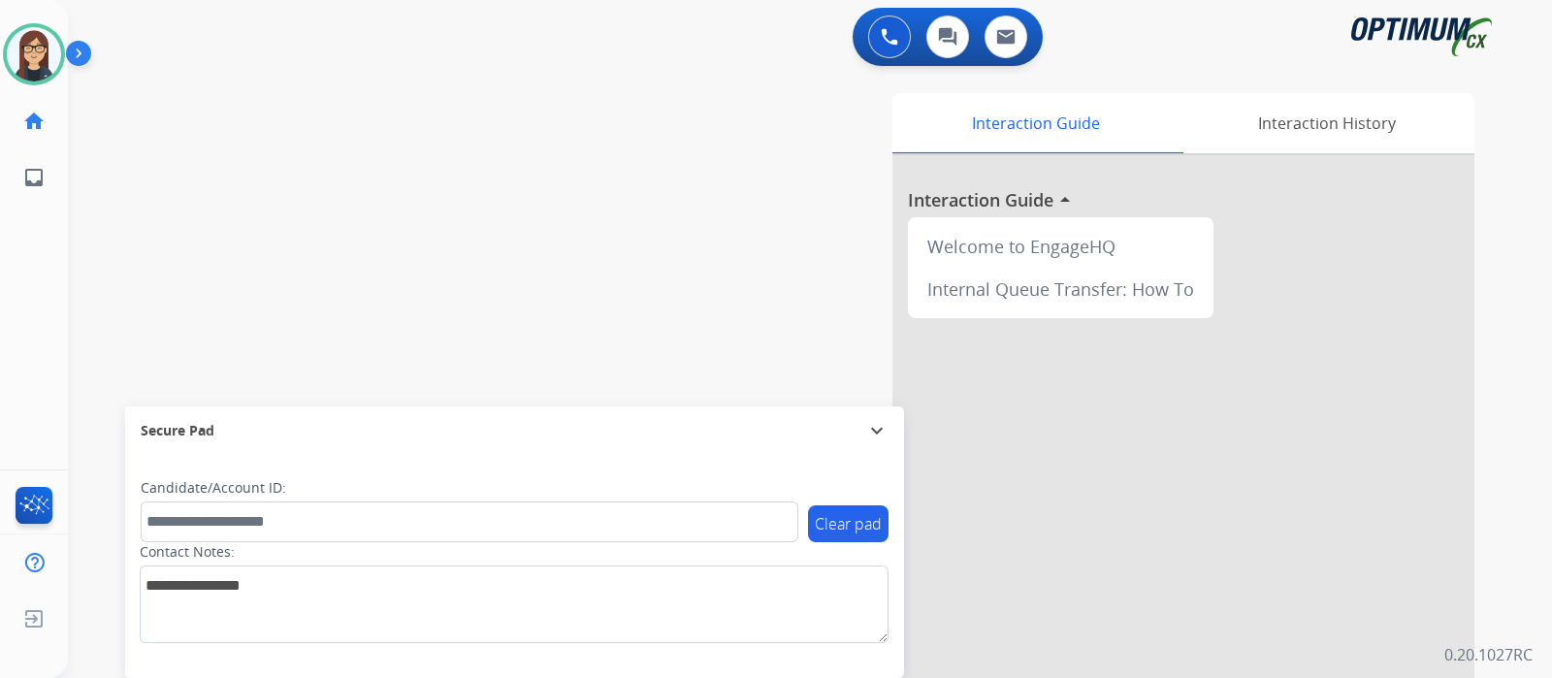
click at [519, 228] on div "swap_horiz Break voice bridge close_fullscreen Connect 3-Way Call merge_type Se…" at bounding box center [787, 474] width 1438 height 809
click at [1169, 399] on div at bounding box center [1184, 517] width 582 height 724
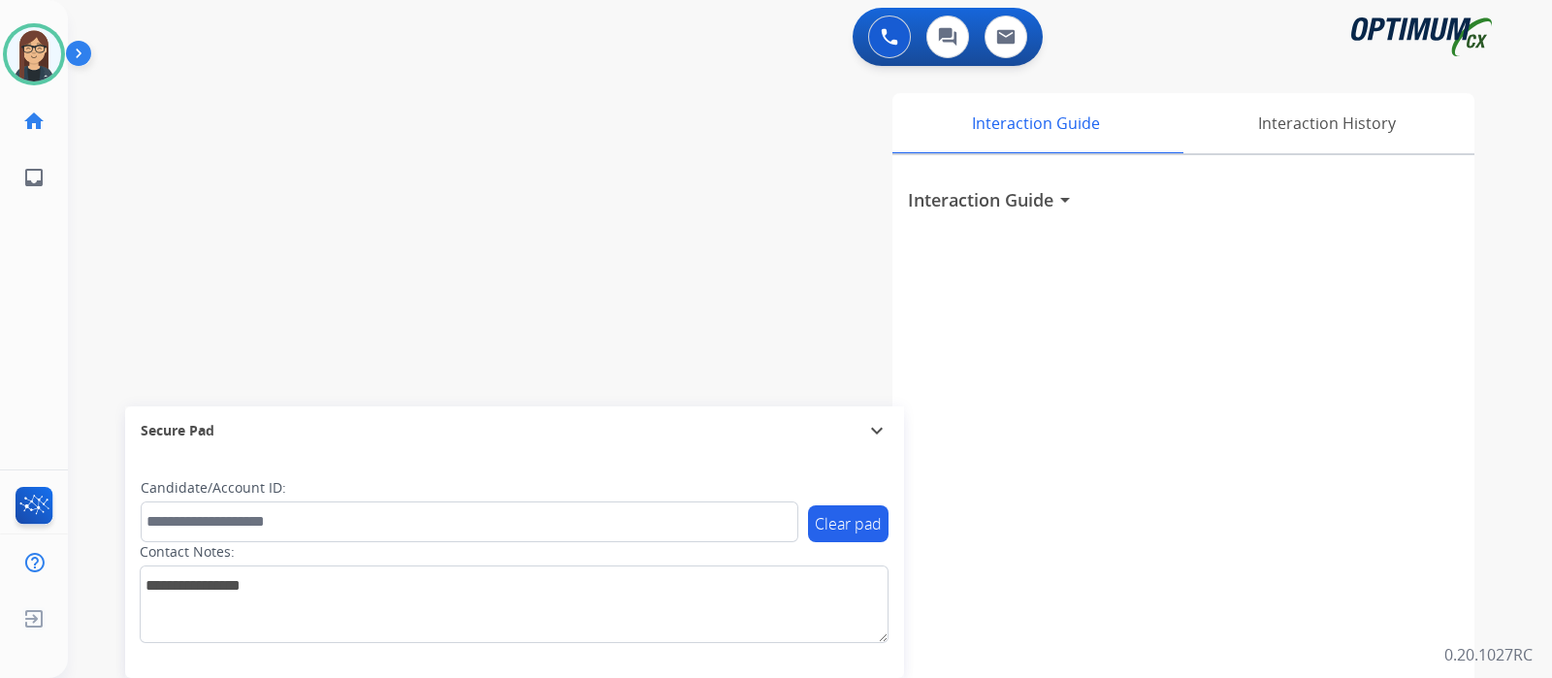
click at [430, 135] on div "swap_horiz Break voice bridge close_fullscreen Connect 3-Way Call merge_type Se…" at bounding box center [787, 474] width 1438 height 809
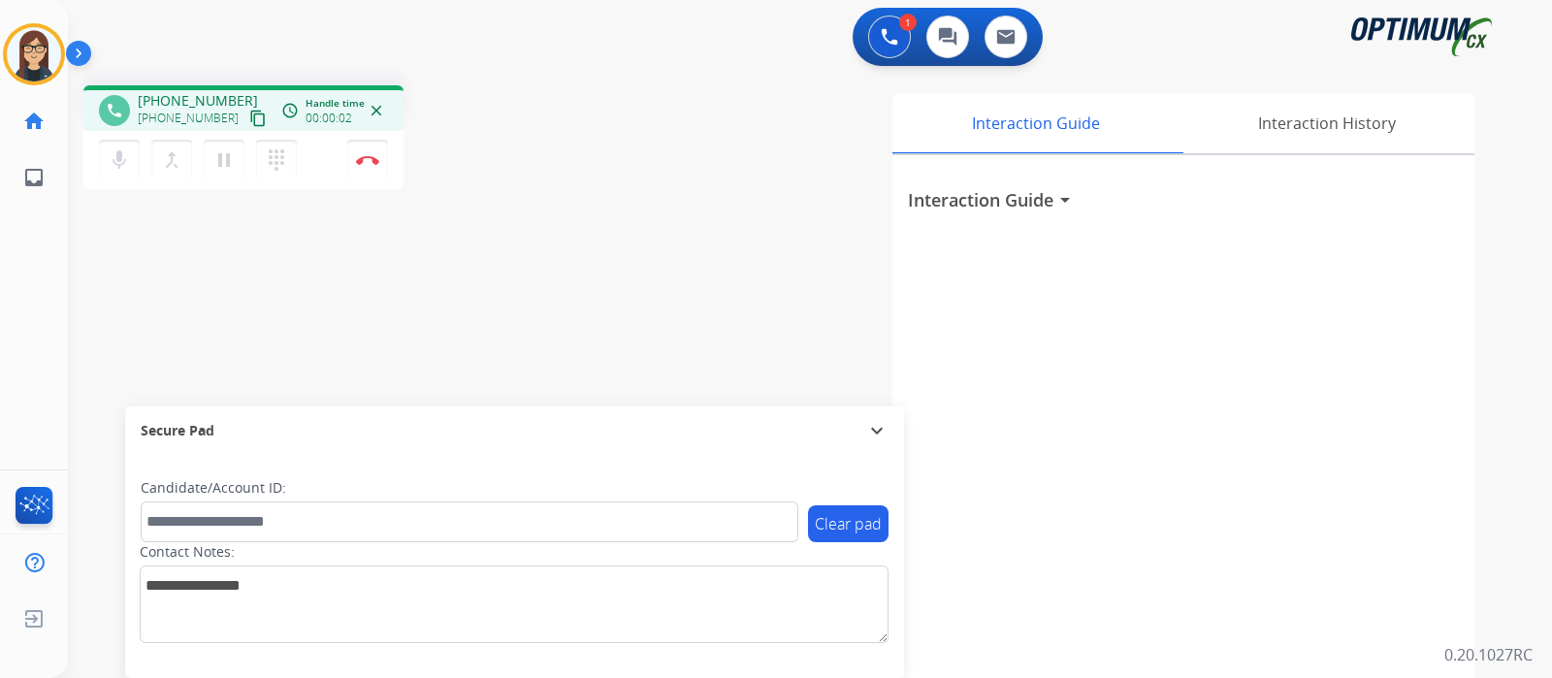
click at [249, 120] on mat-icon "content_copy" at bounding box center [257, 118] width 17 height 17
click at [364, 159] on img at bounding box center [367, 160] width 23 height 10
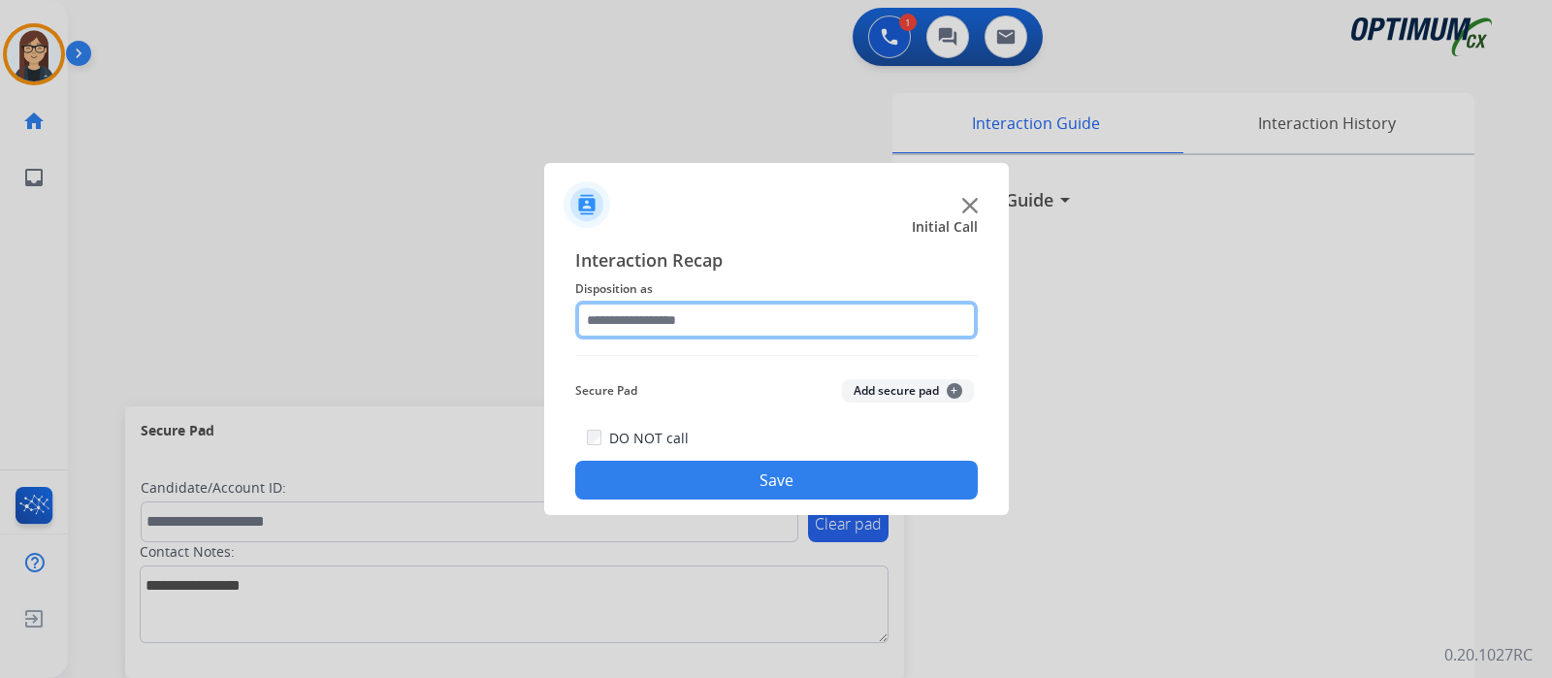
click at [740, 312] on input "text" at bounding box center [776, 320] width 403 height 39
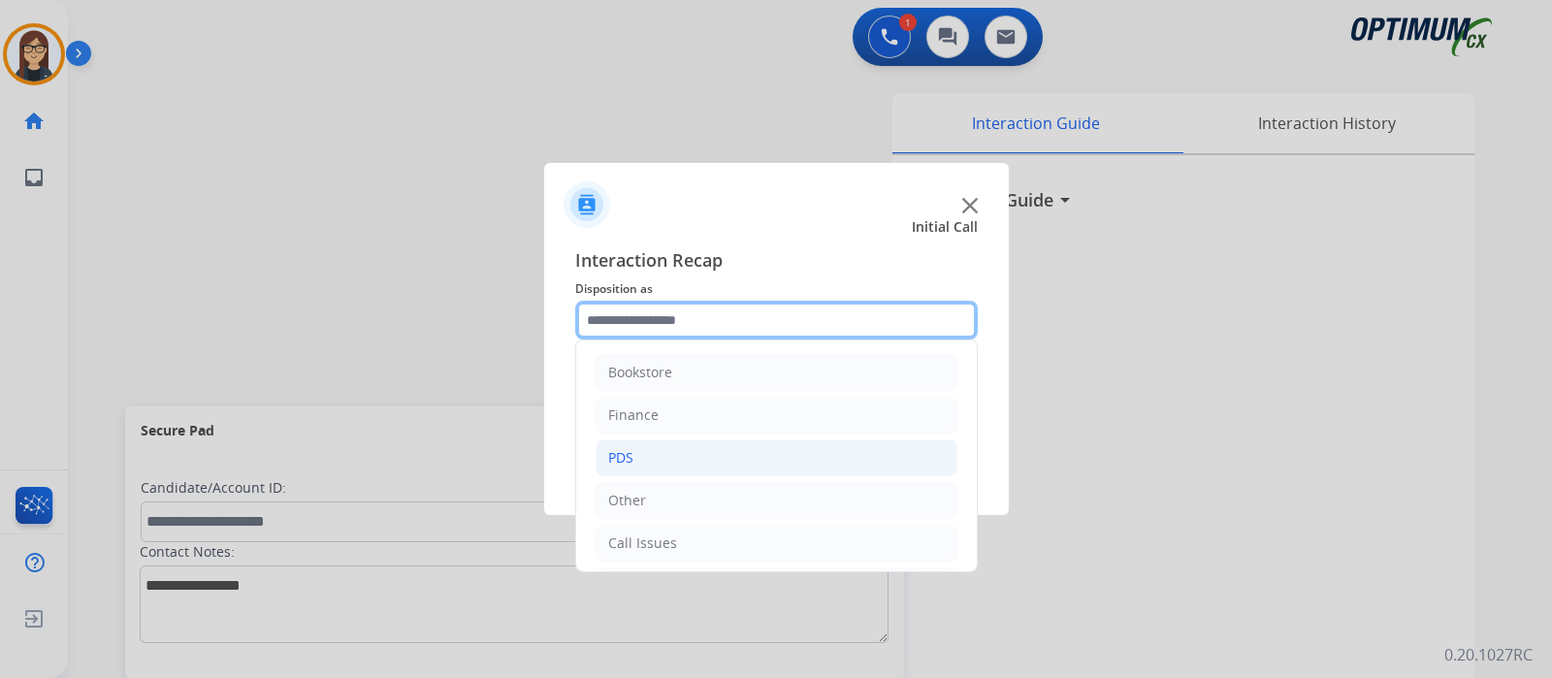
scroll to position [128, 0]
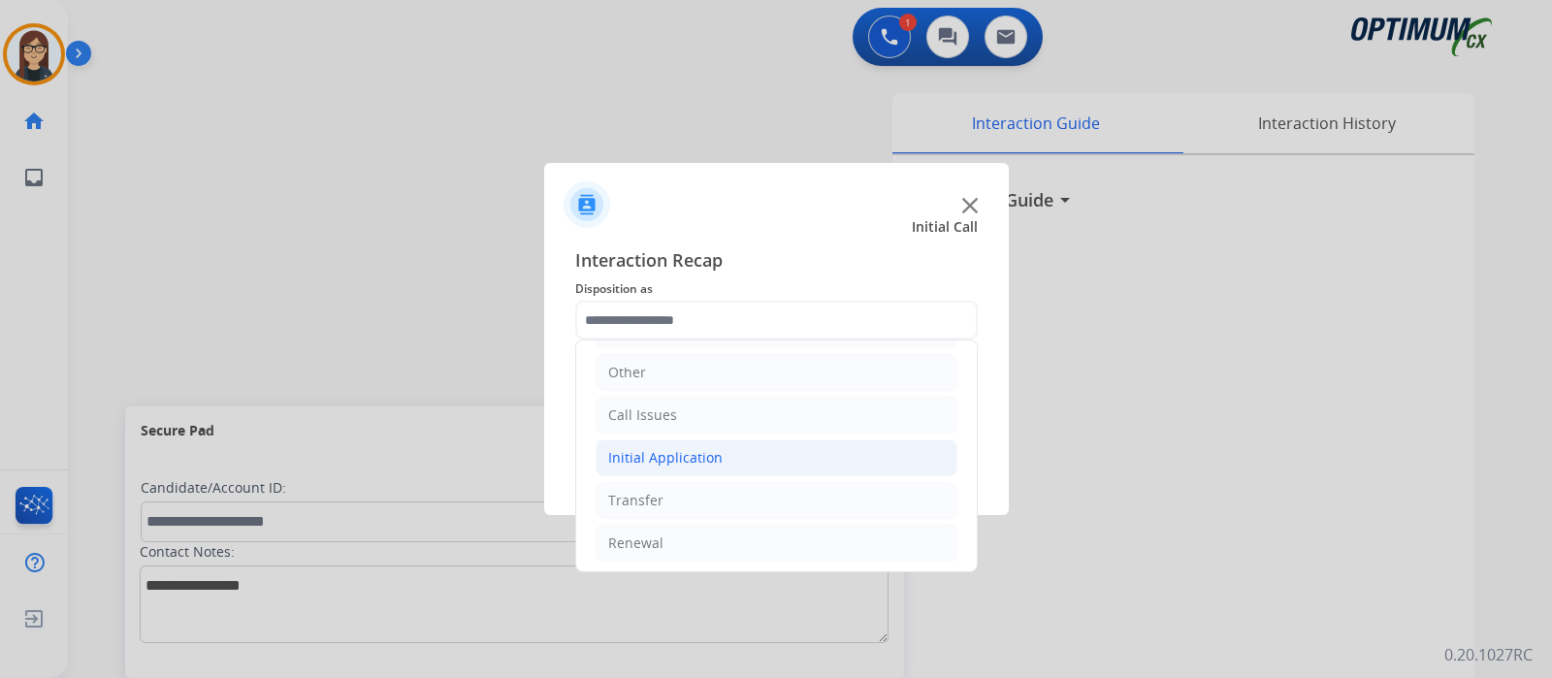
click at [650, 452] on div "Initial Application" at bounding box center [665, 457] width 114 height 19
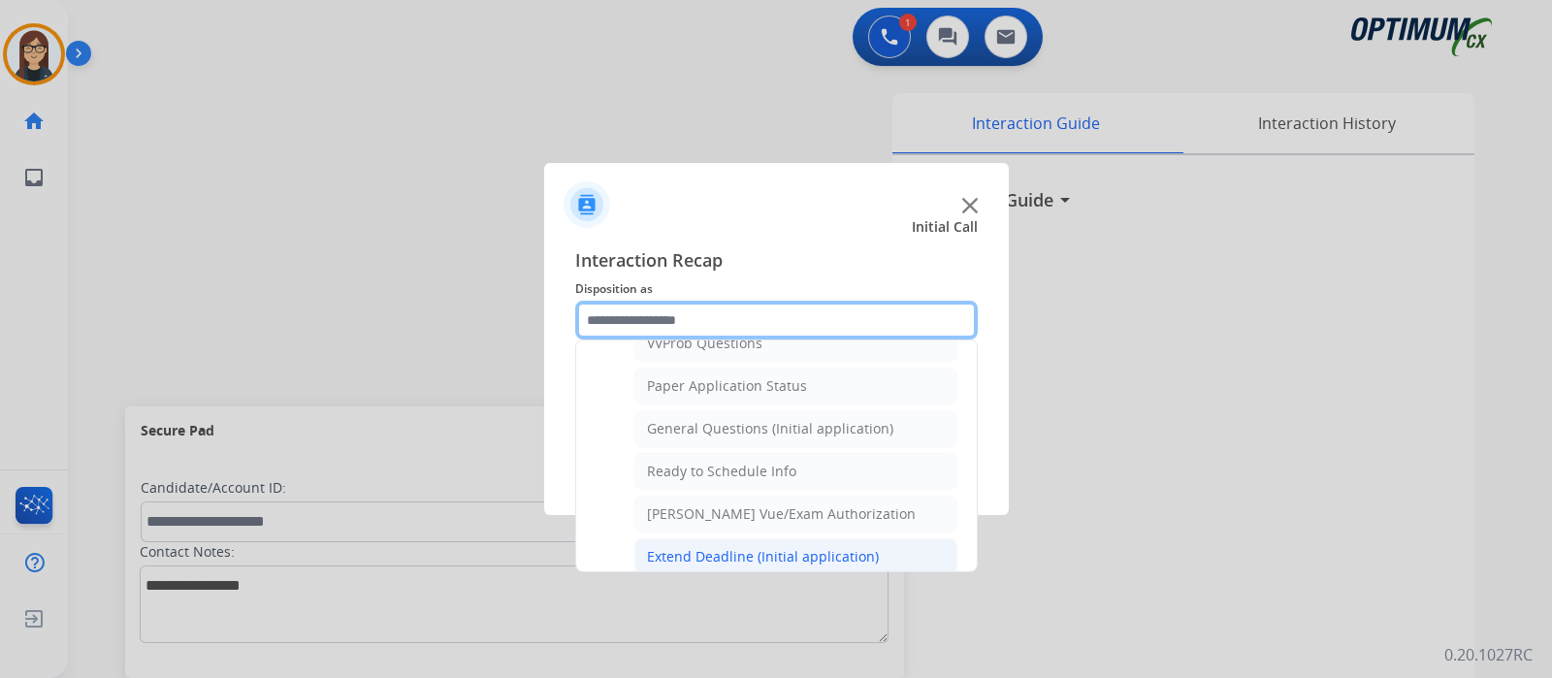
scroll to position [1043, 0]
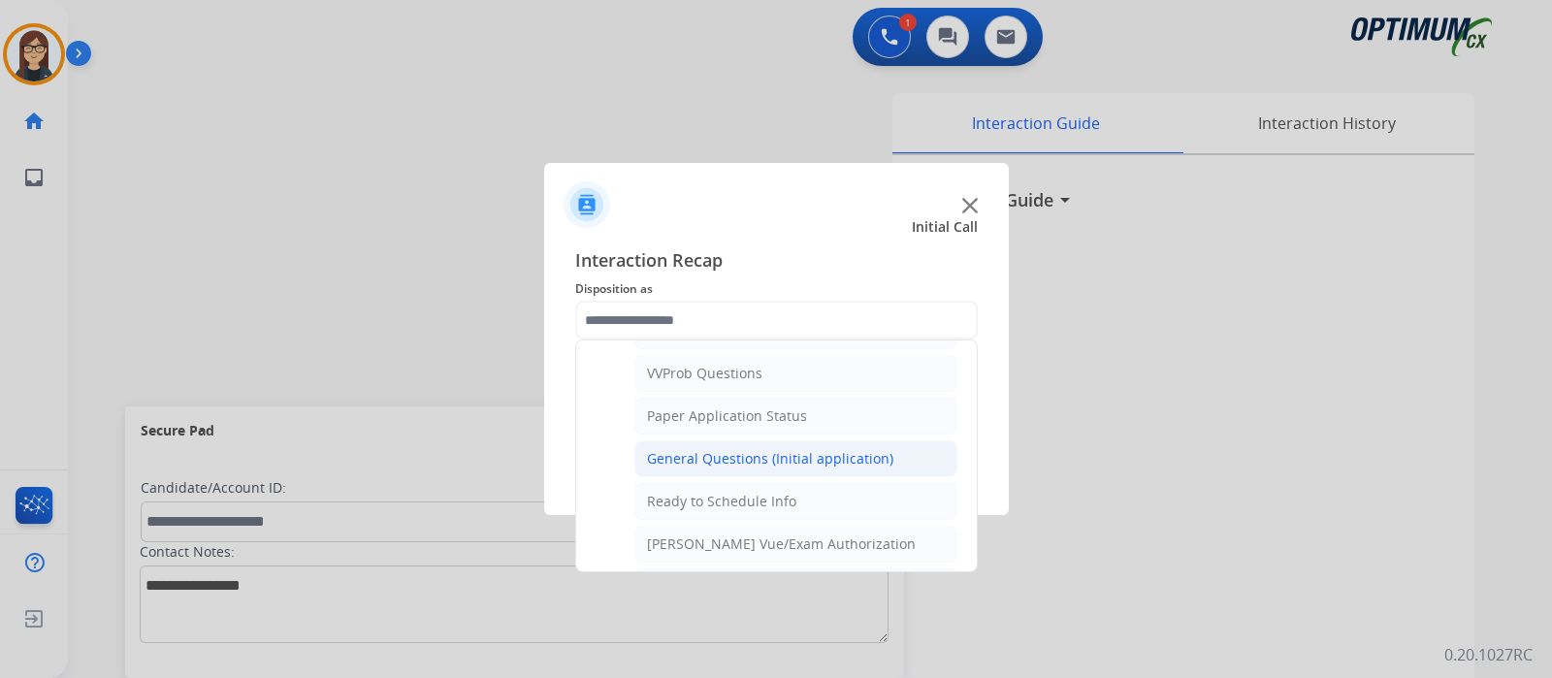
click at [716, 453] on div "General Questions (Initial application)" at bounding box center [770, 458] width 246 height 19
type input "**********"
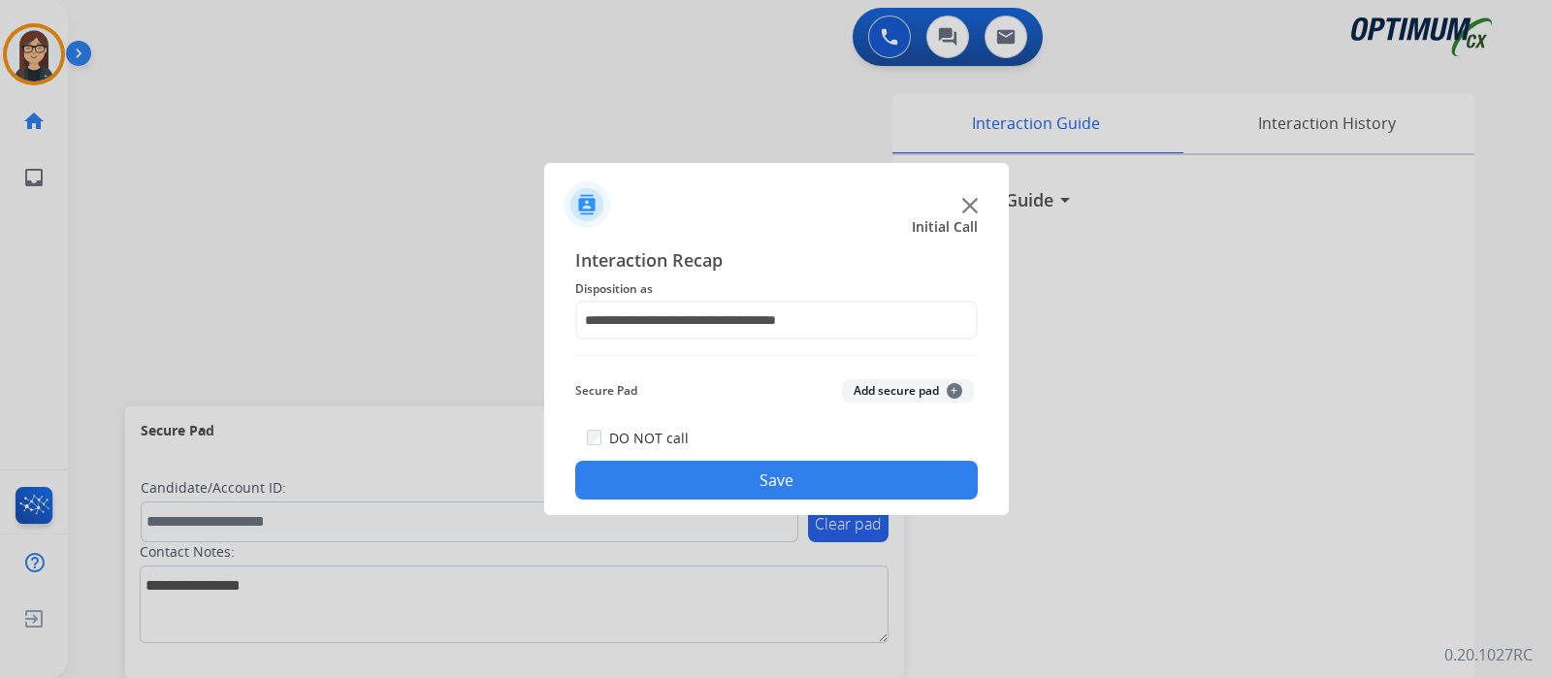
click at [686, 477] on button "Save" at bounding box center [776, 480] width 403 height 39
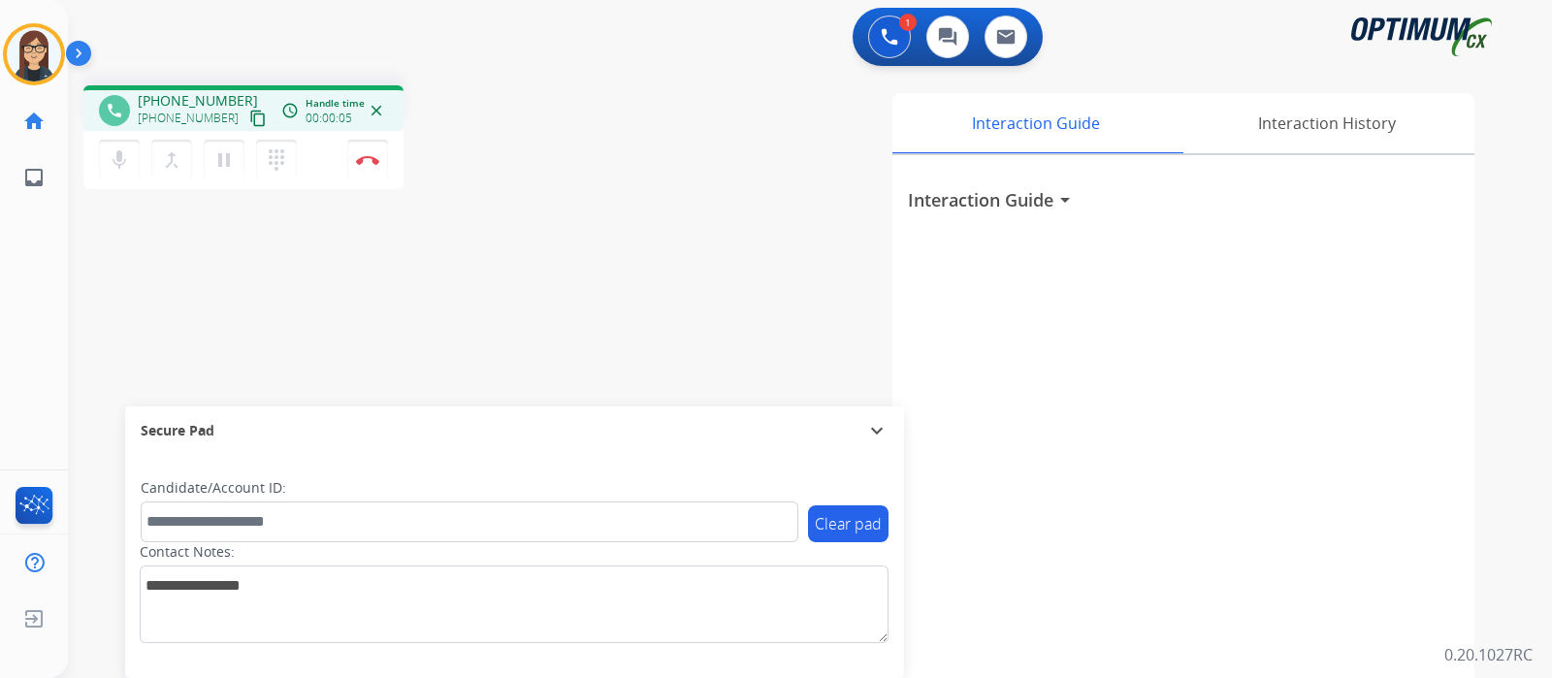
click at [246, 108] on button "content_copy" at bounding box center [257, 118] width 23 height 23
click at [124, 157] on mat-icon "mic" at bounding box center [119, 159] width 23 height 23
click at [114, 149] on mat-icon "mic_off" at bounding box center [119, 159] width 23 height 23
click at [371, 167] on button "Disconnect" at bounding box center [367, 160] width 41 height 41
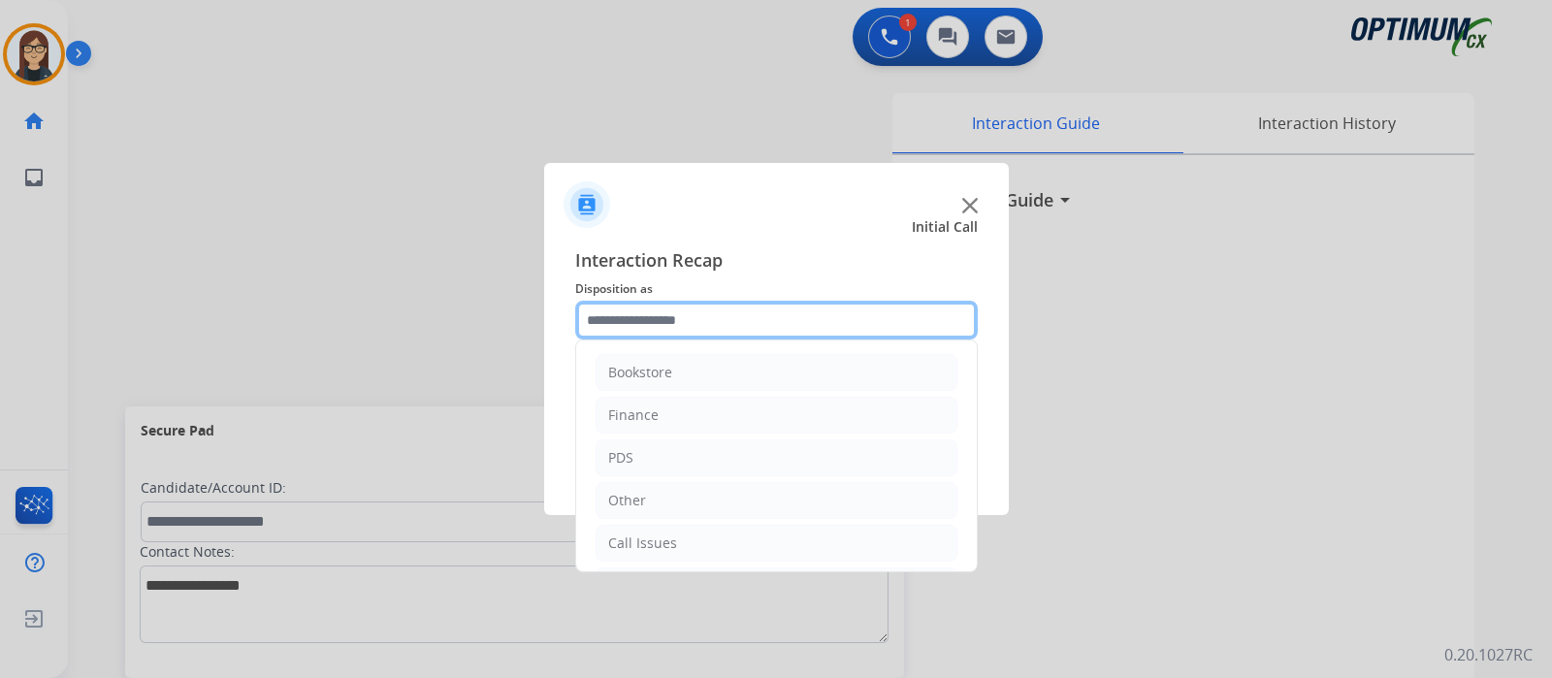
click at [665, 324] on input "text" at bounding box center [776, 320] width 403 height 39
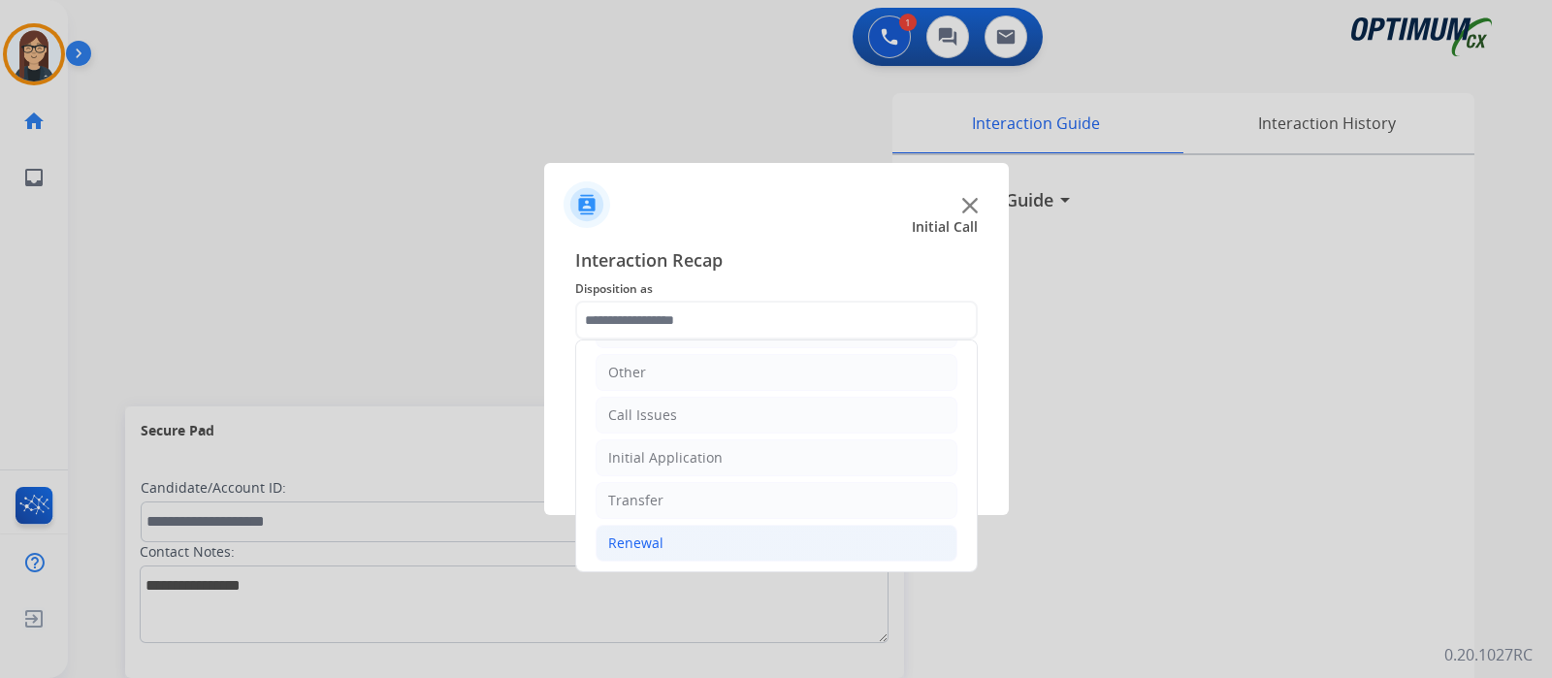
click at [676, 538] on li "Renewal" at bounding box center [777, 543] width 362 height 37
click at [659, 461] on div "Initial Application" at bounding box center [665, 457] width 114 height 19
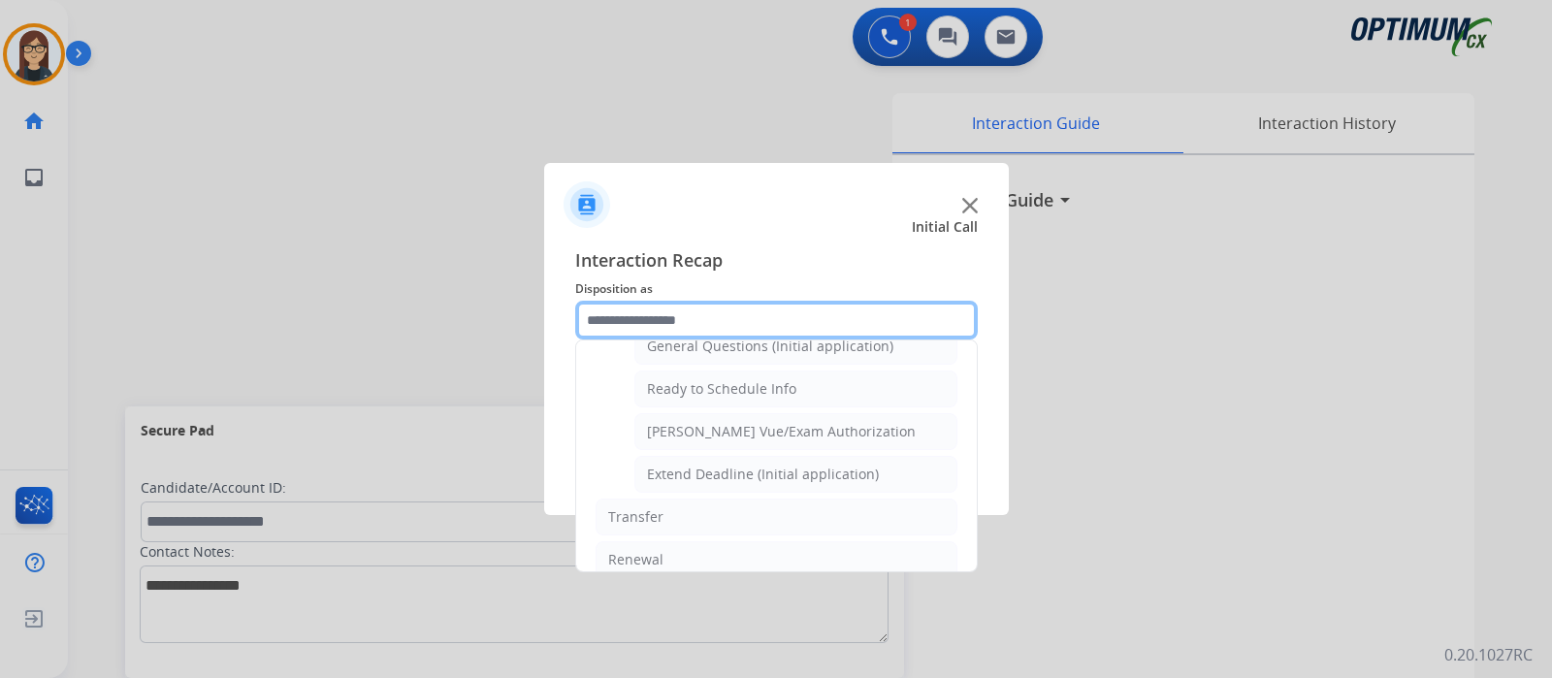
scroll to position [1164, 0]
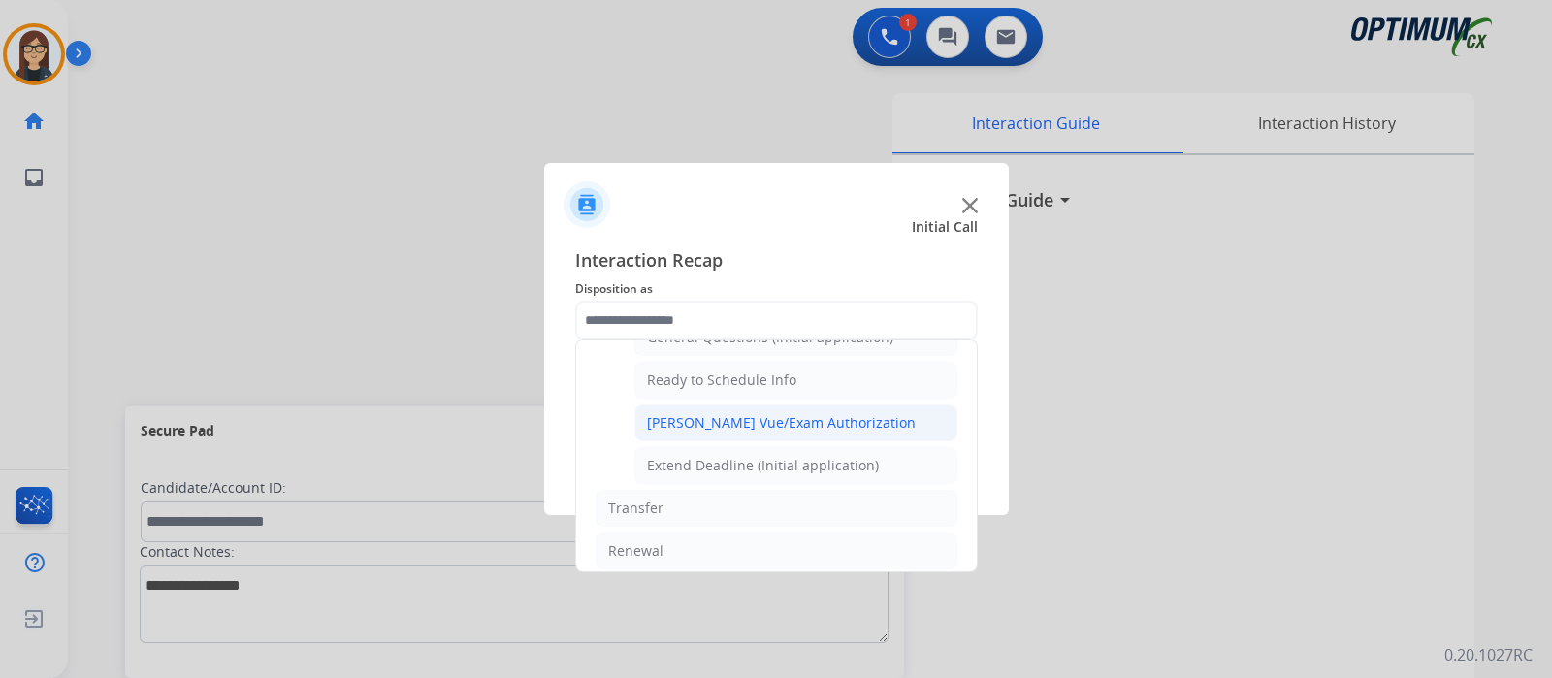
click at [828, 413] on div "Pearson Vue/Exam Authorization" at bounding box center [781, 422] width 269 height 19
type input "**********"
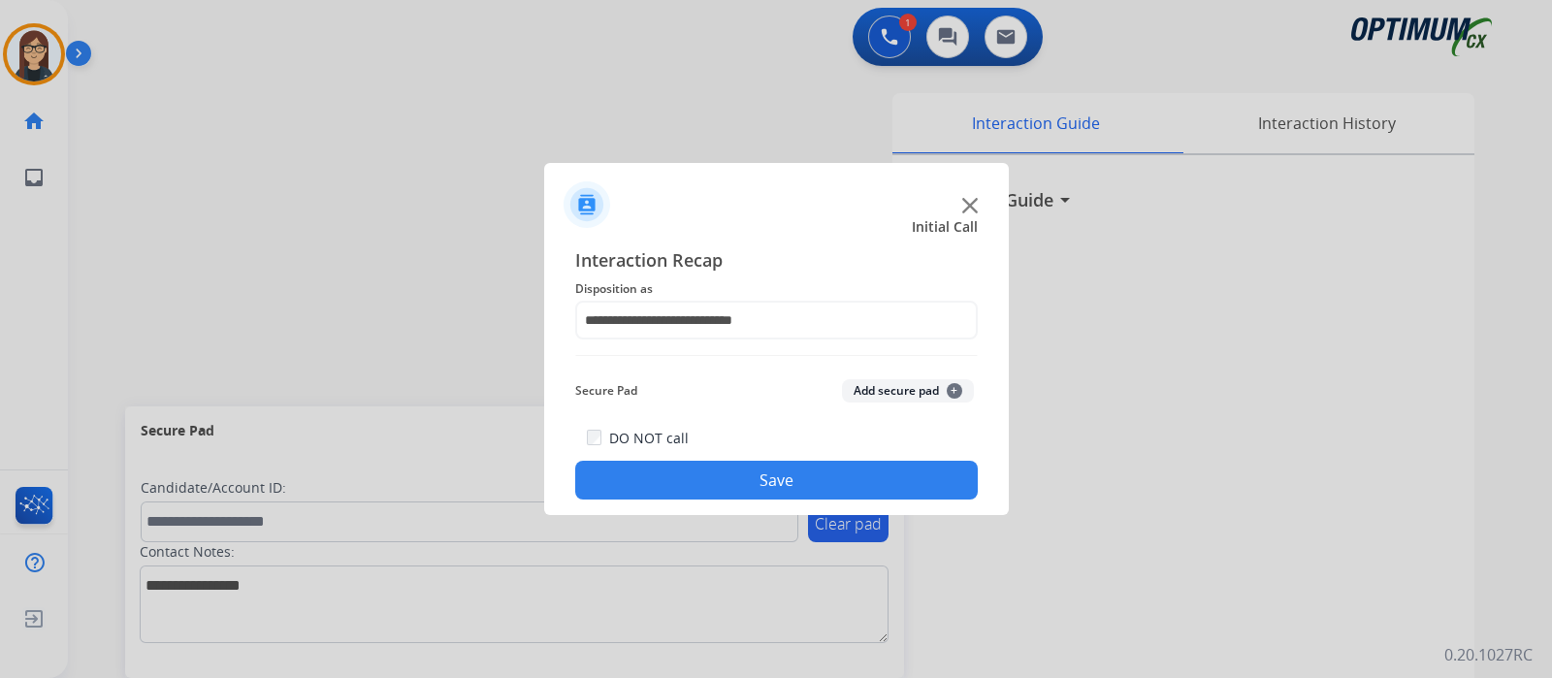
click at [737, 473] on button "Save" at bounding box center [776, 480] width 403 height 39
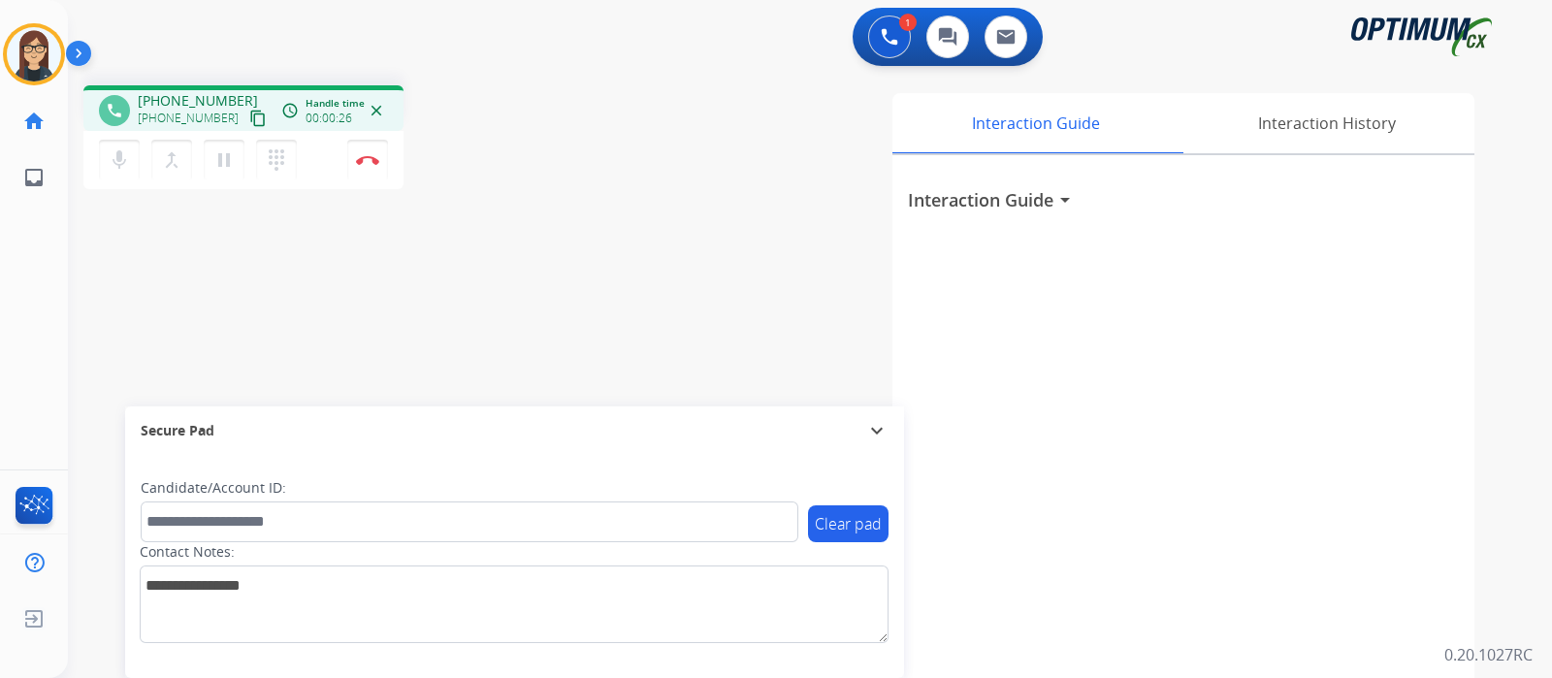
click at [249, 117] on mat-icon "content_copy" at bounding box center [257, 118] width 17 height 17
click at [113, 167] on mat-icon "mic" at bounding box center [119, 159] width 23 height 23
click at [102, 157] on button "mic_off Mute" at bounding box center [119, 160] width 41 height 41
click at [457, 400] on div "phone +13132471211 +13132471211 content_copy access_time Call metrics Queue 00:…" at bounding box center [787, 474] width 1438 height 809
click at [592, 264] on div "phone +13132471211 +13132471211 content_copy access_time Call metrics Queue 00:…" at bounding box center [787, 474] width 1438 height 809
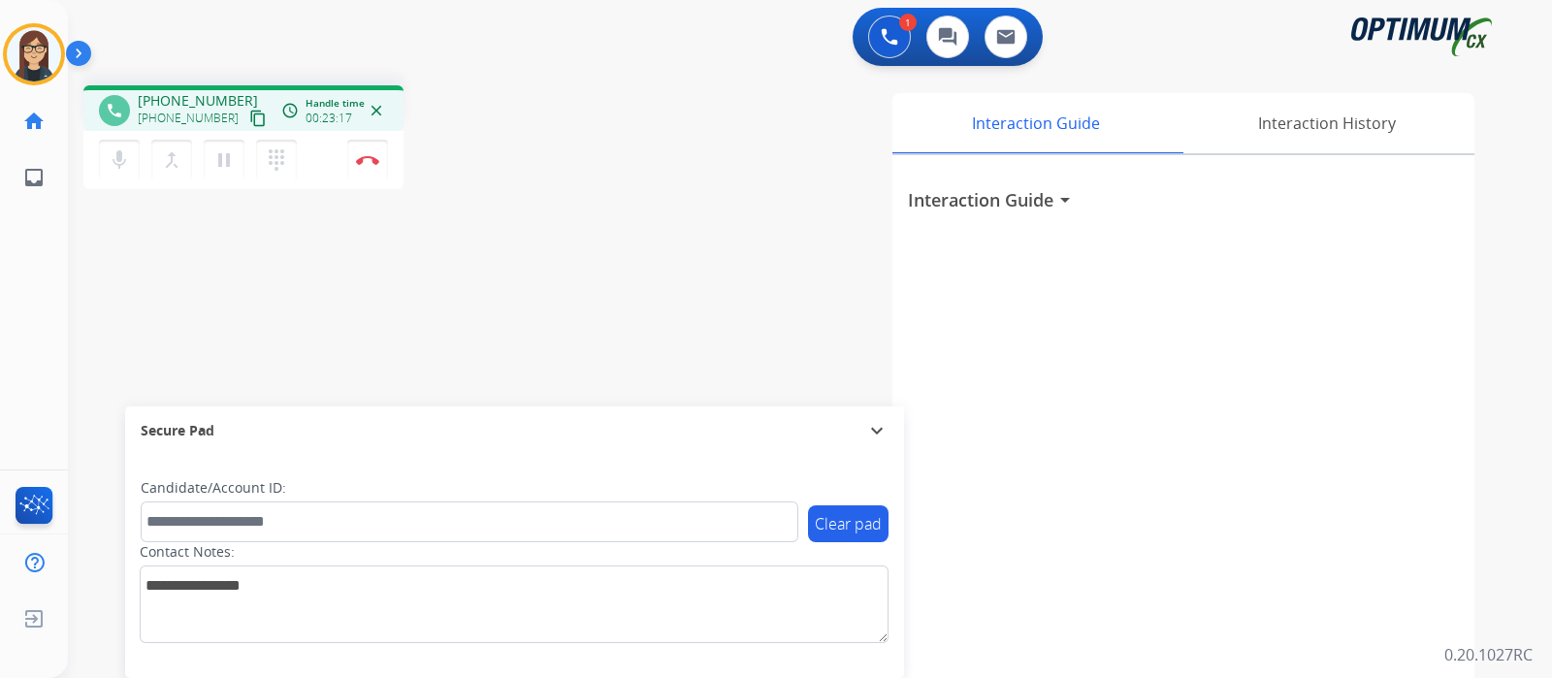
click at [466, 268] on div "phone +13132471211 +13132471211 content_copy access_time Call metrics Queue 00:…" at bounding box center [787, 474] width 1438 height 809
click at [369, 162] on img at bounding box center [367, 160] width 23 height 10
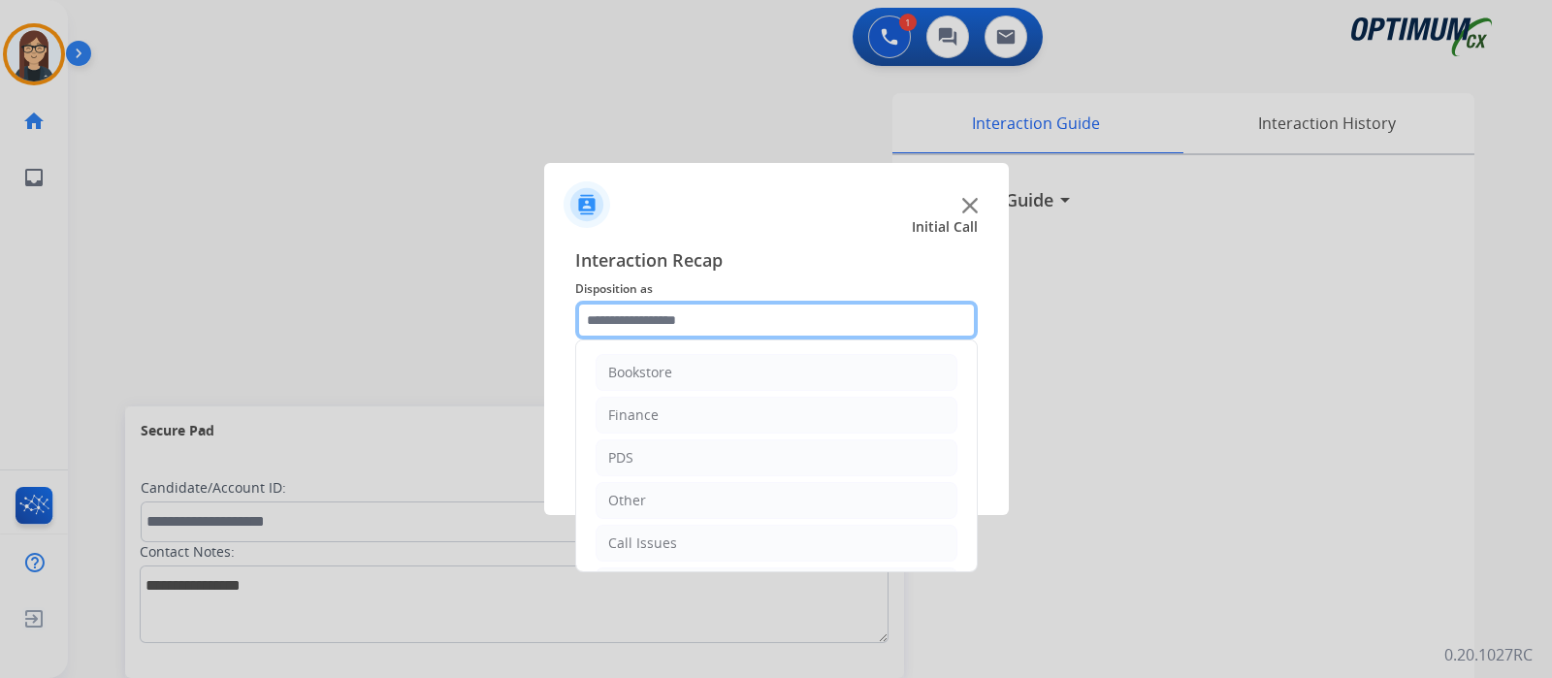
click at [707, 324] on input "text" at bounding box center [776, 320] width 403 height 39
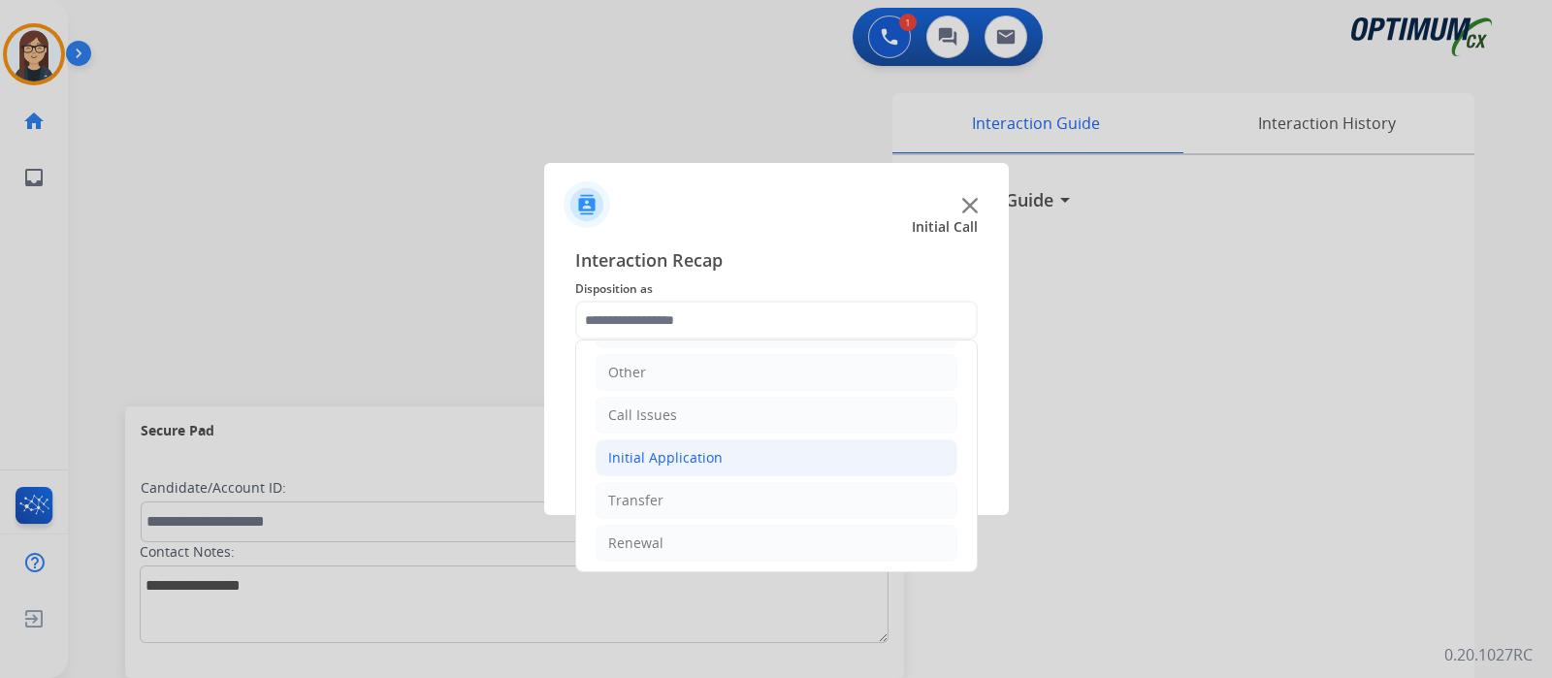
click at [685, 453] on div "Initial Application" at bounding box center [665, 457] width 114 height 19
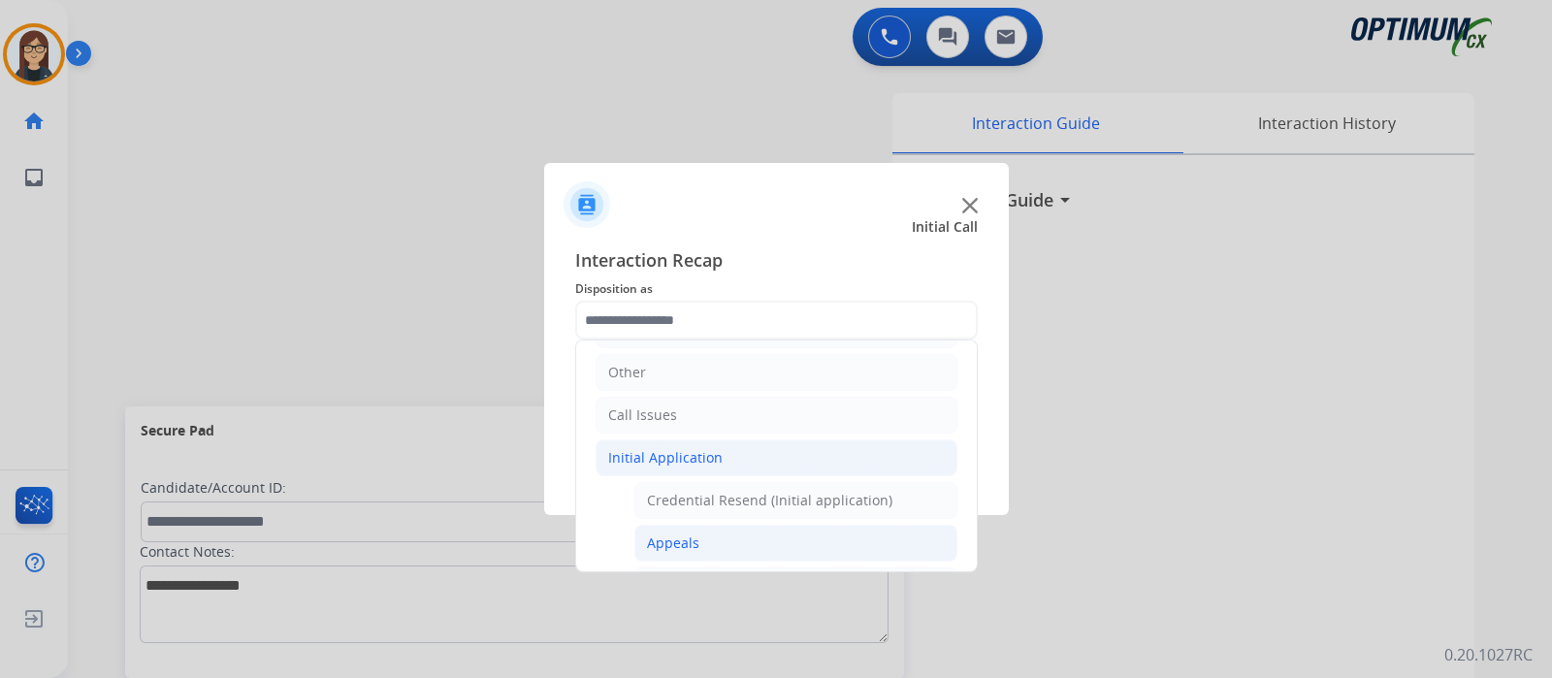
click at [694, 538] on div "Appeals" at bounding box center [673, 543] width 52 height 19
type input "*******"
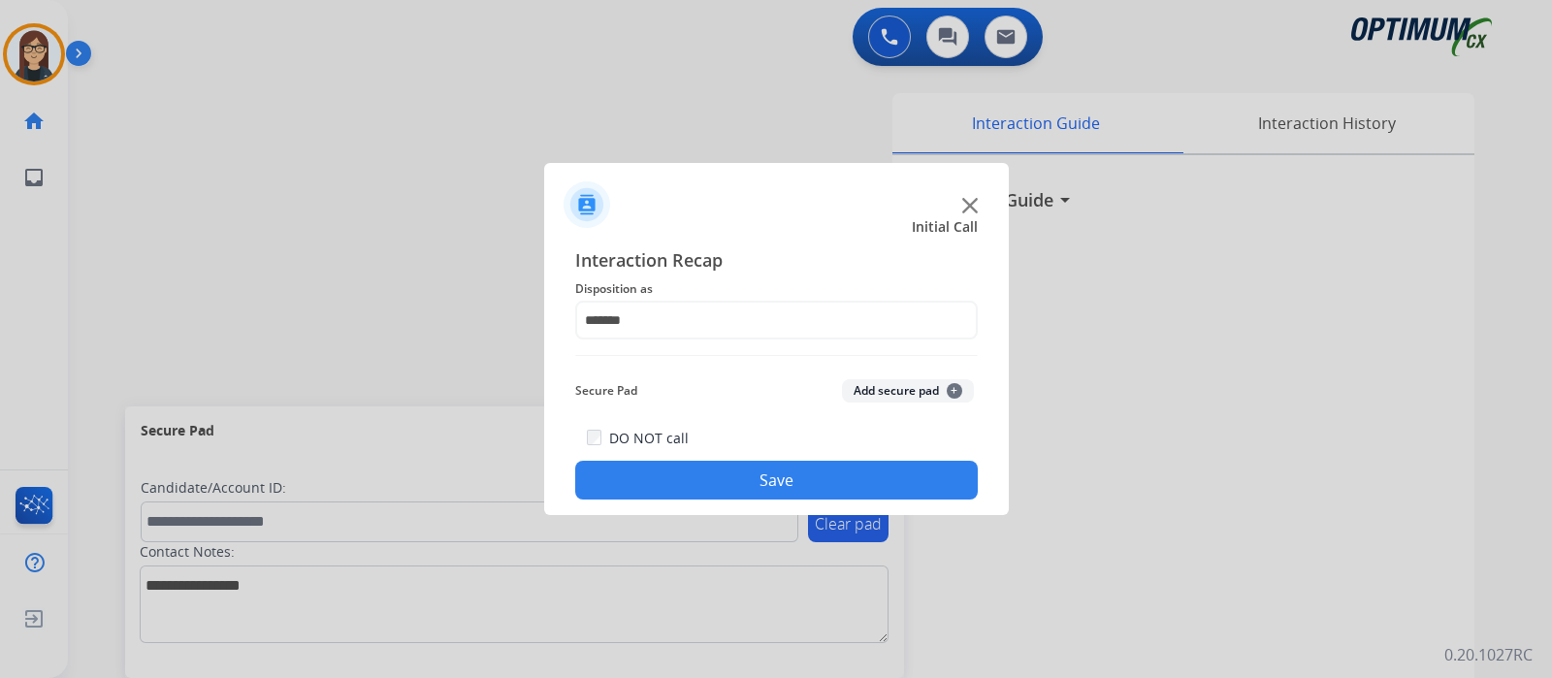
click at [717, 472] on button "Save" at bounding box center [776, 480] width 403 height 39
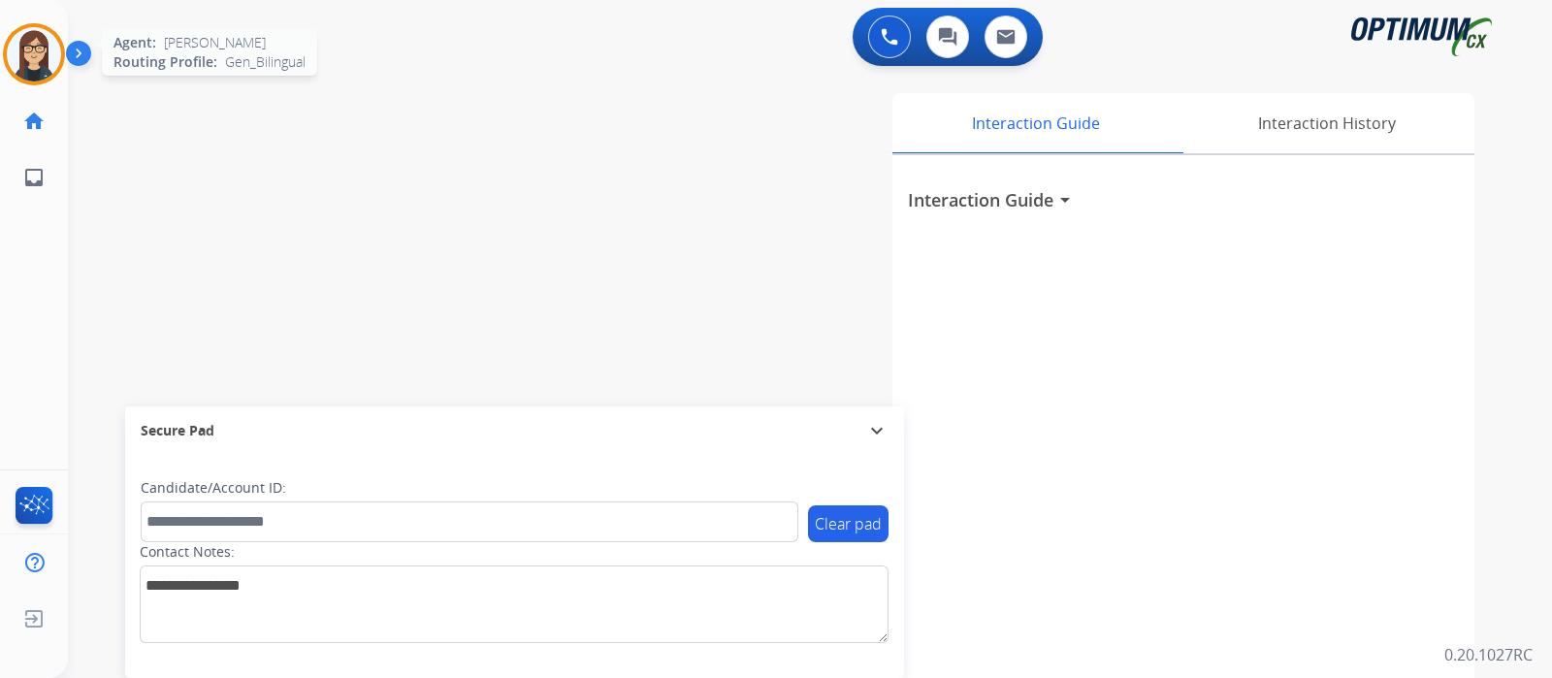
click at [35, 59] on img at bounding box center [34, 54] width 54 height 54
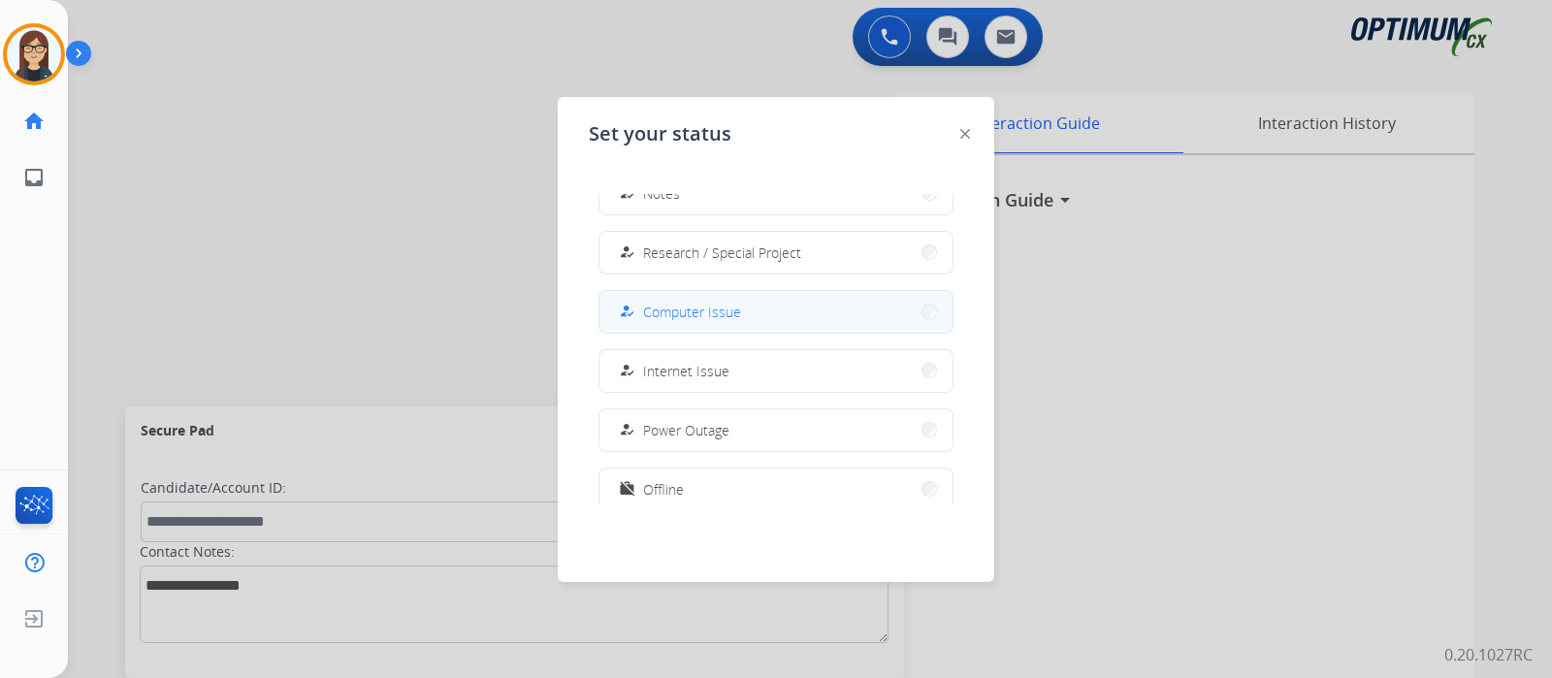
scroll to position [483, 0]
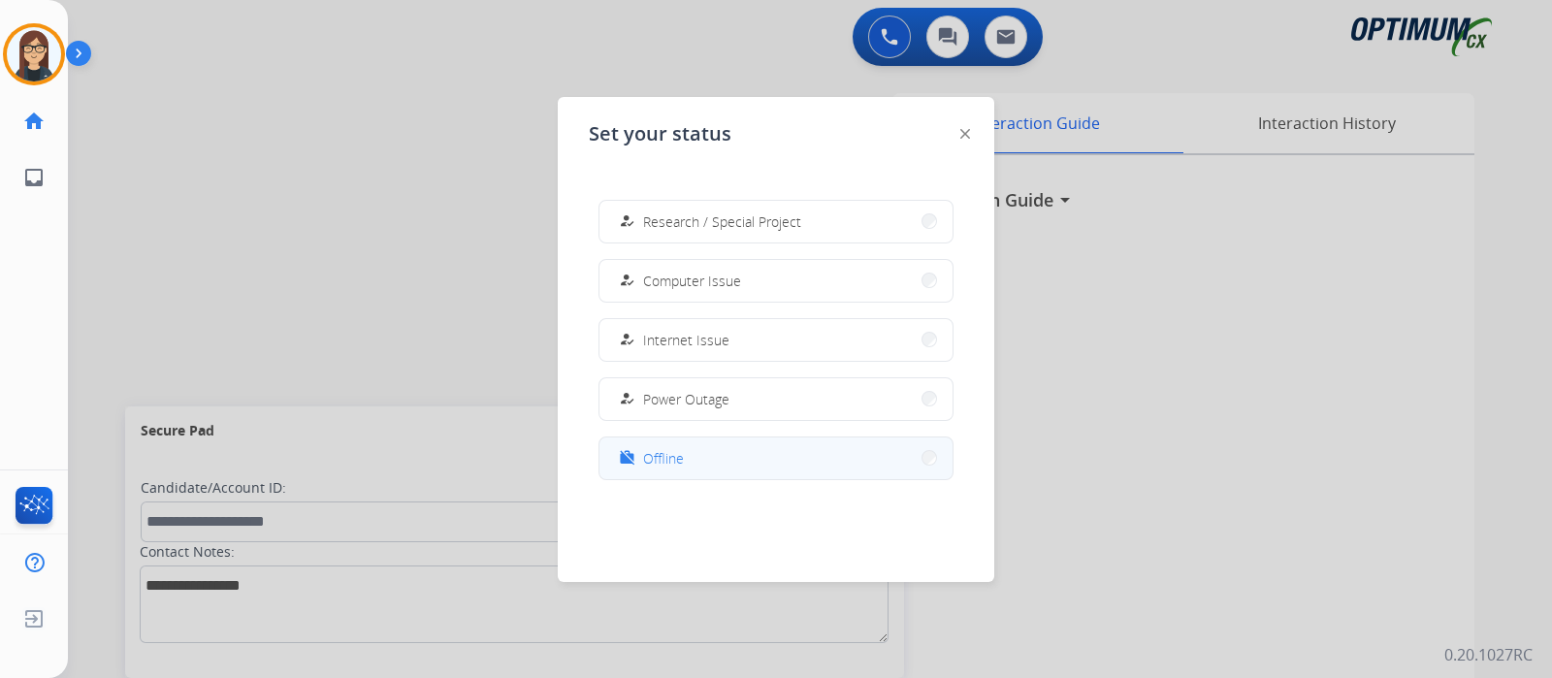
click at [631, 458] on mat-icon "work_off" at bounding box center [627, 458] width 16 height 16
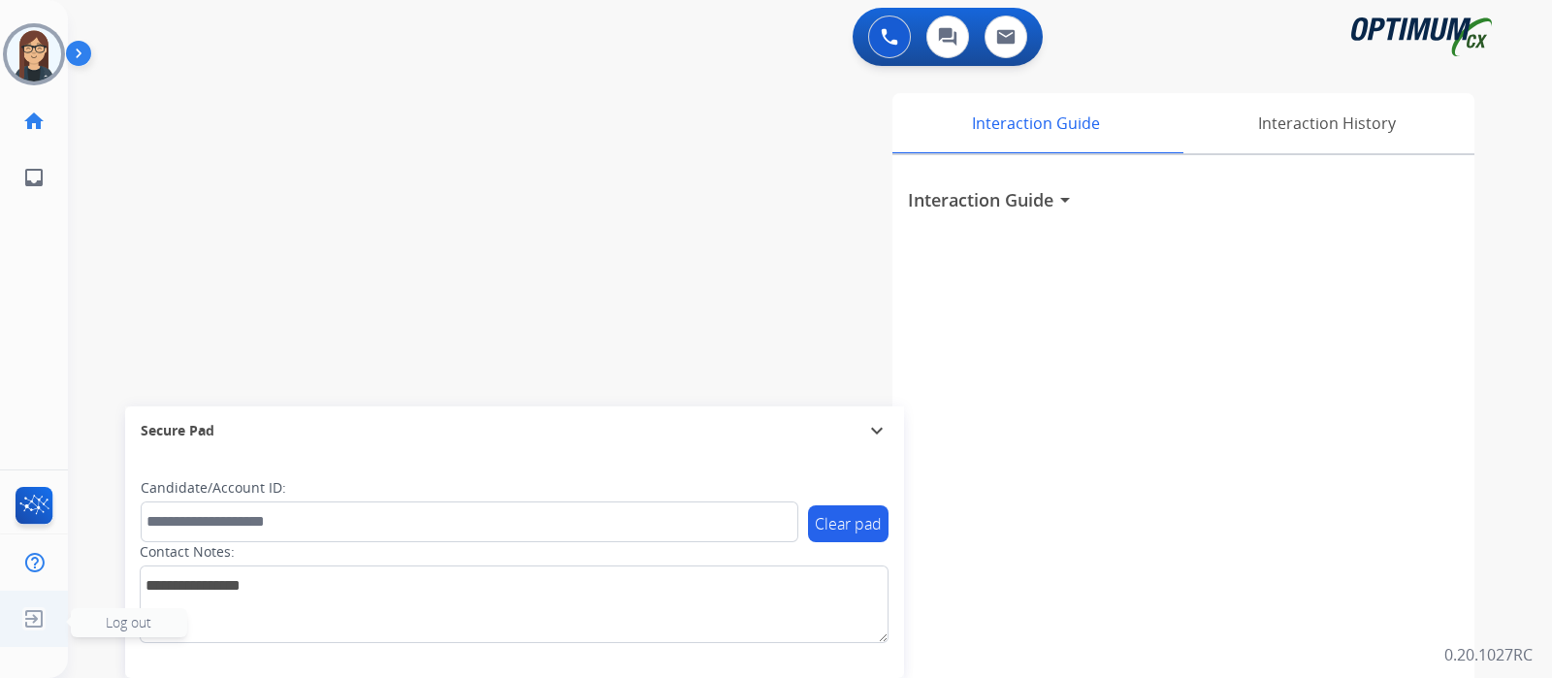
click at [104, 618] on span "Log out" at bounding box center [129, 622] width 116 height 29
click at [35, 607] on img at bounding box center [33, 619] width 35 height 37
